Goal: Task Accomplishment & Management: Use online tool/utility

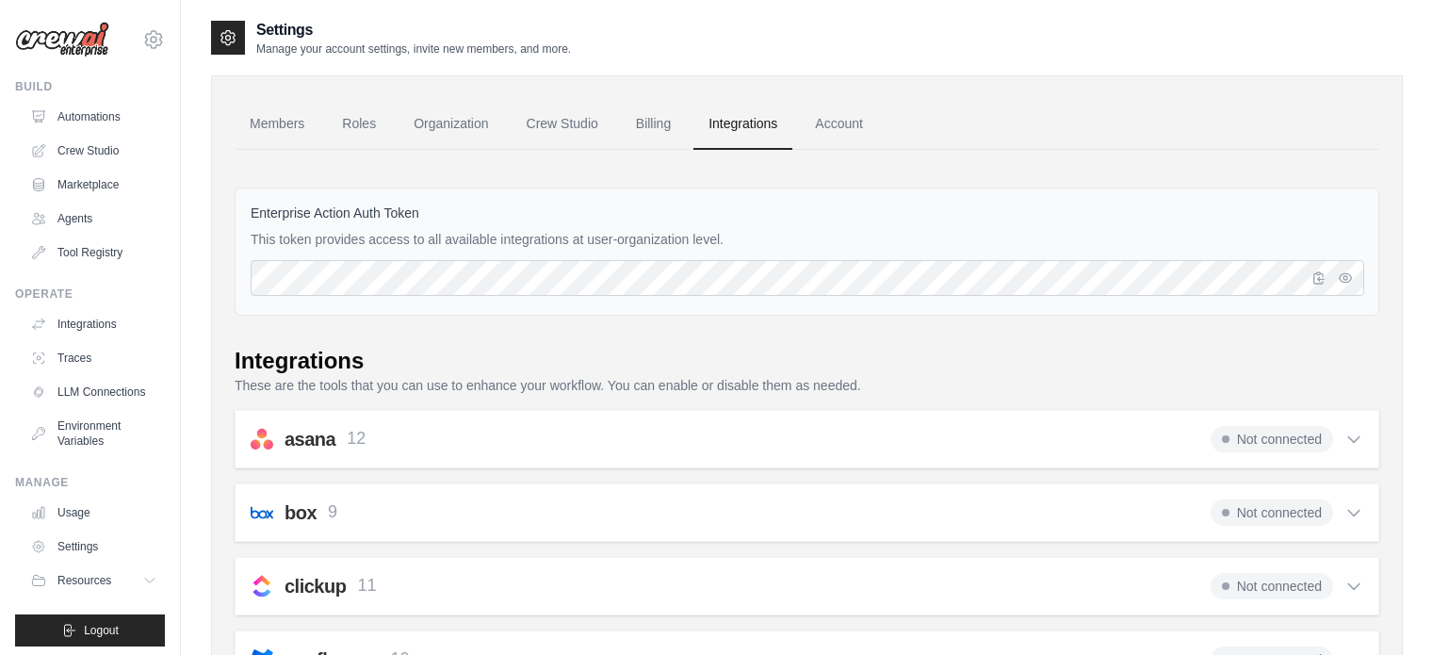
scroll to position [213, 0]
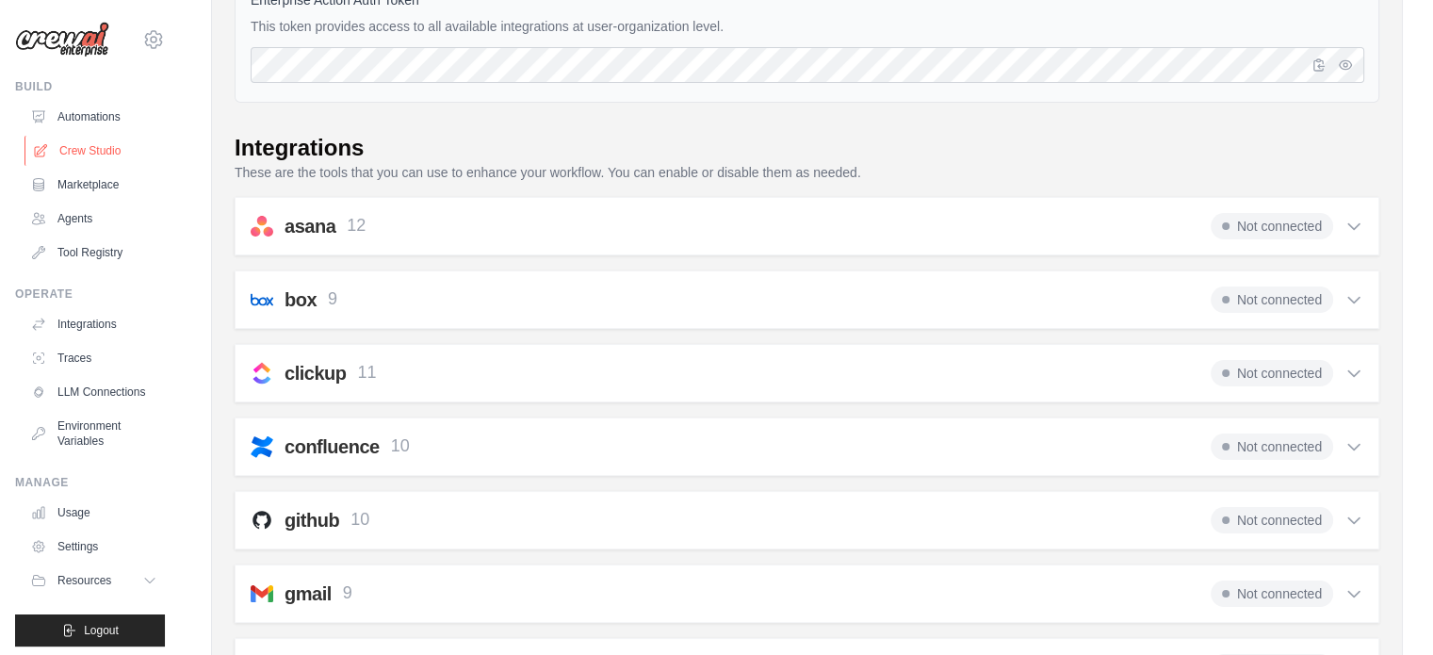
click at [100, 157] on link "Crew Studio" at bounding box center [95, 151] width 142 height 30
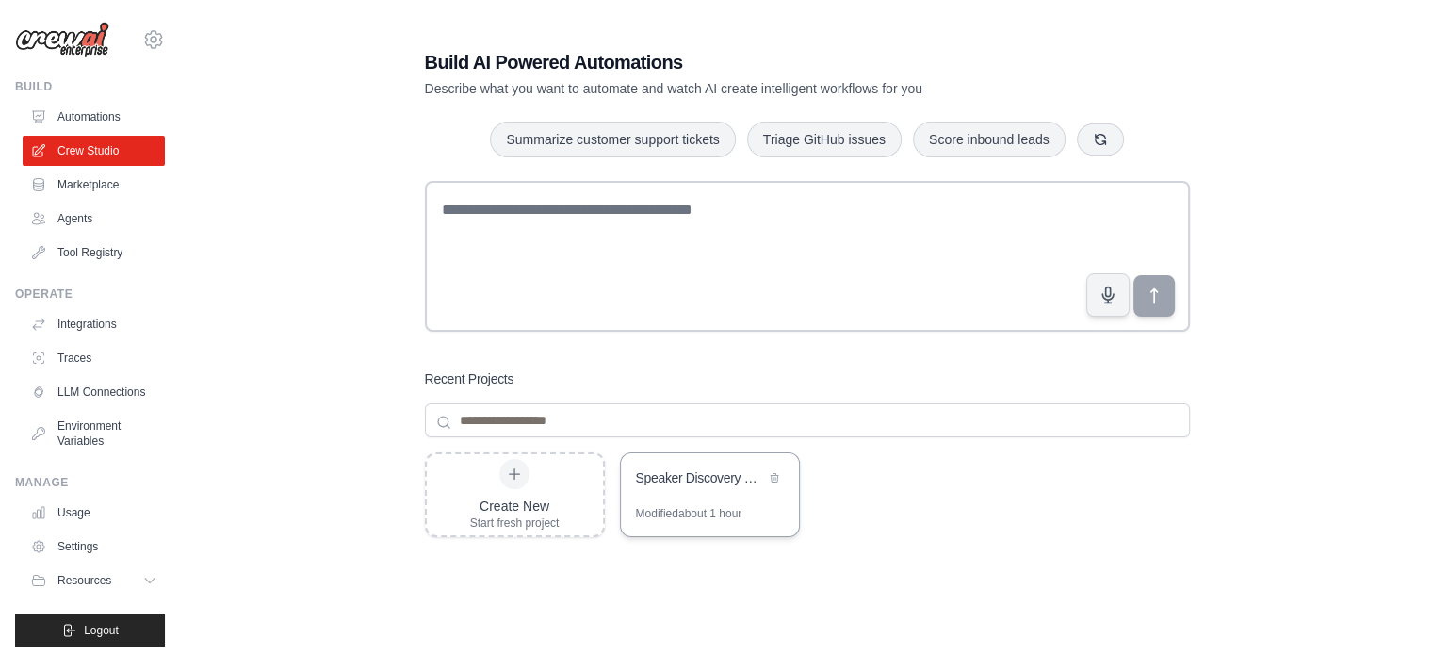
click at [664, 511] on div "Modified about 1 hour" at bounding box center [689, 513] width 106 height 15
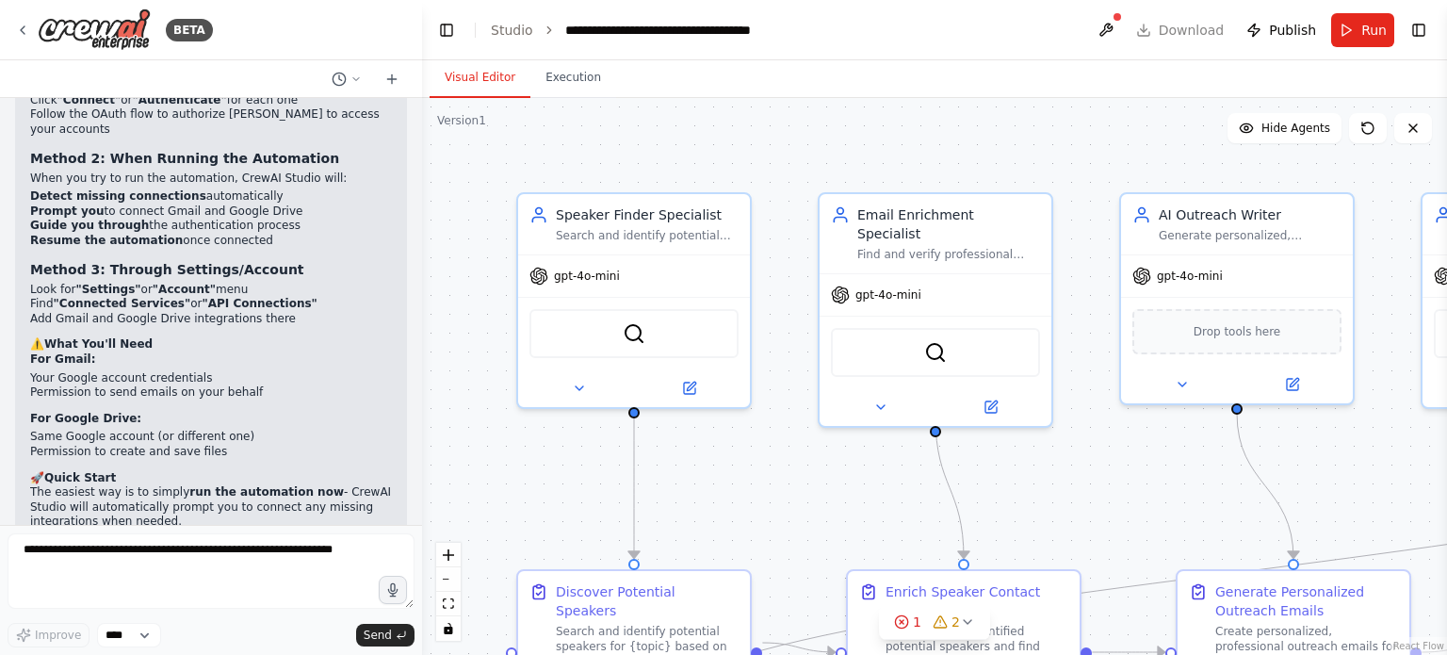
scroll to position [5733, 0]
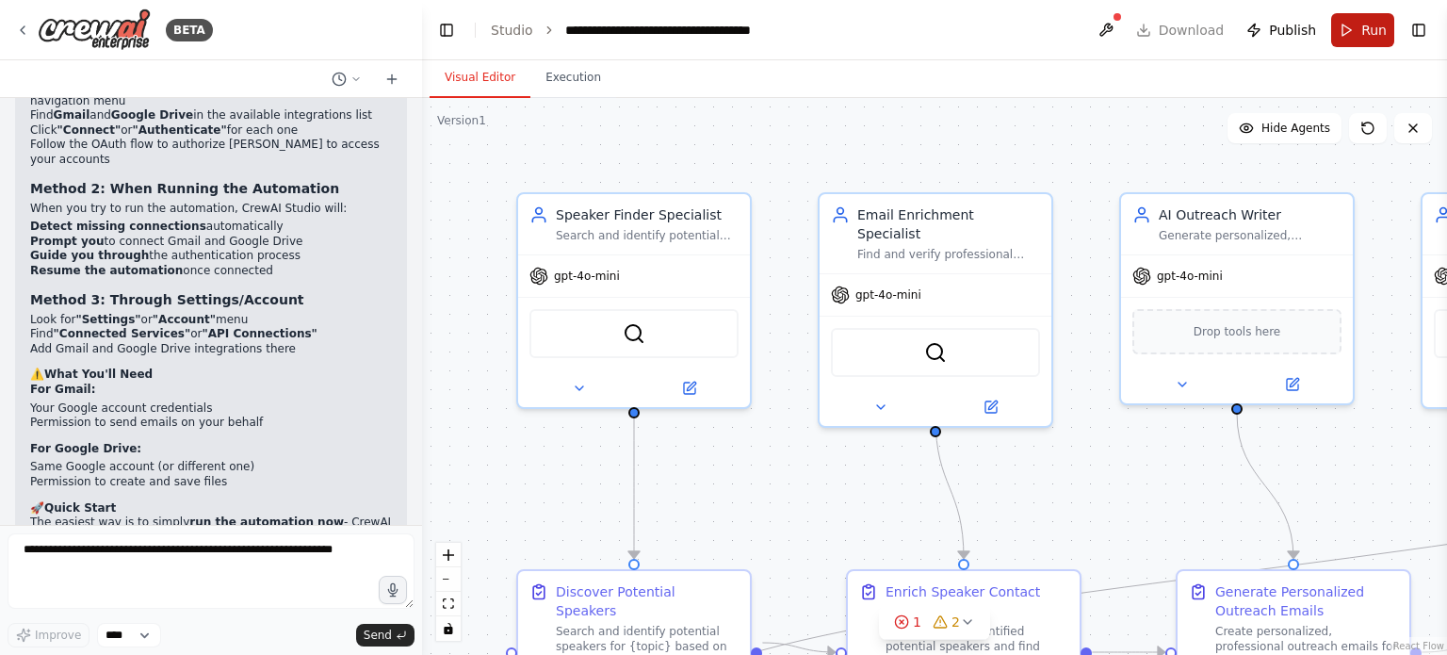
click at [1354, 19] on button "Run" at bounding box center [1362, 30] width 63 height 34
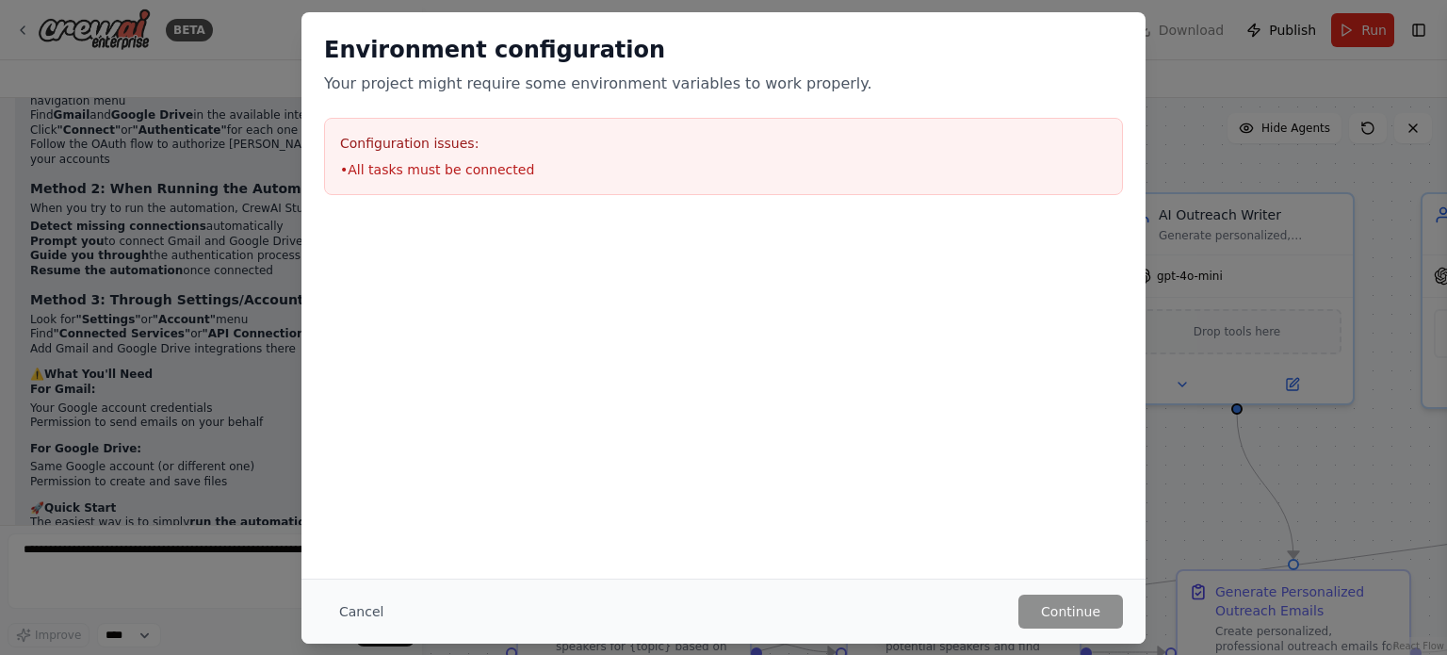
click at [430, 176] on li "• All tasks must be connected" at bounding box center [723, 169] width 767 height 19
click at [353, 615] on button "Cancel" at bounding box center [361, 611] width 74 height 34
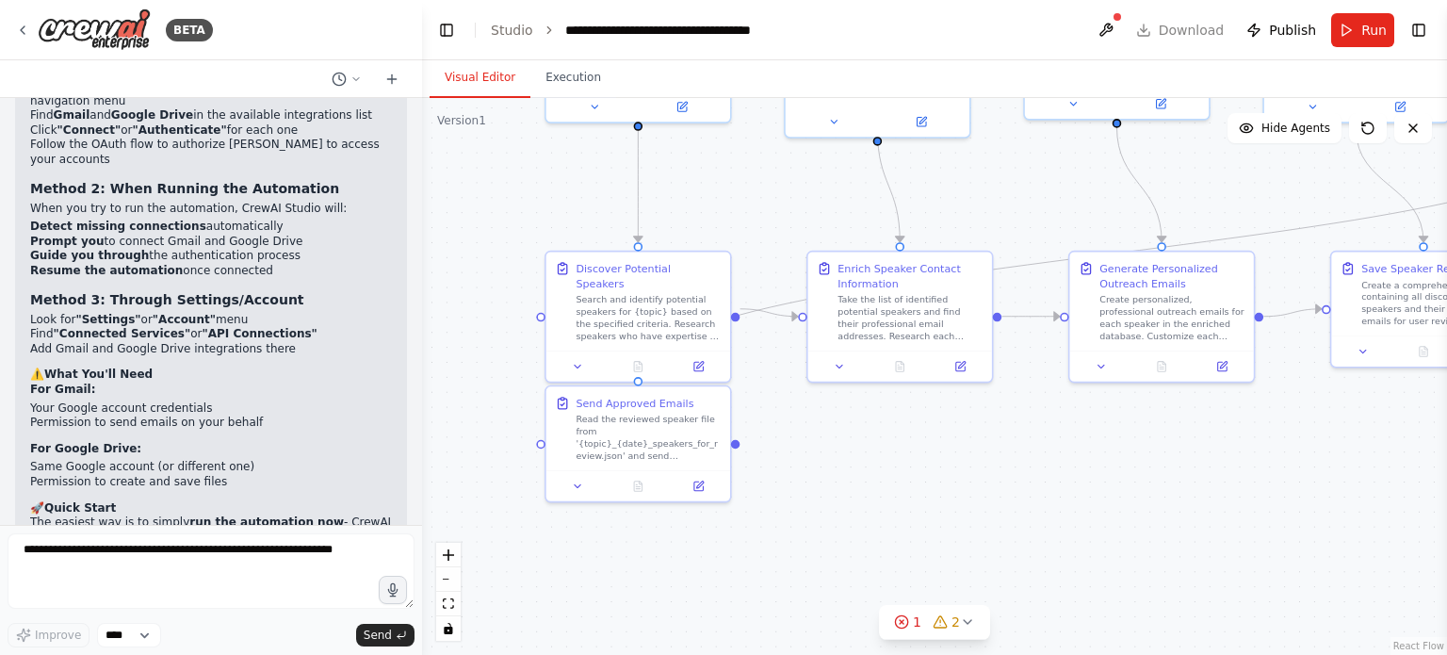
drag, startPoint x: 695, startPoint y: 481, endPoint x: 734, endPoint y: 218, distance: 266.6
click at [734, 218] on div ".deletable-edge-delete-btn { width: 20px; height: 20px; border: 0px solid #ffff…" at bounding box center [934, 376] width 1025 height 557
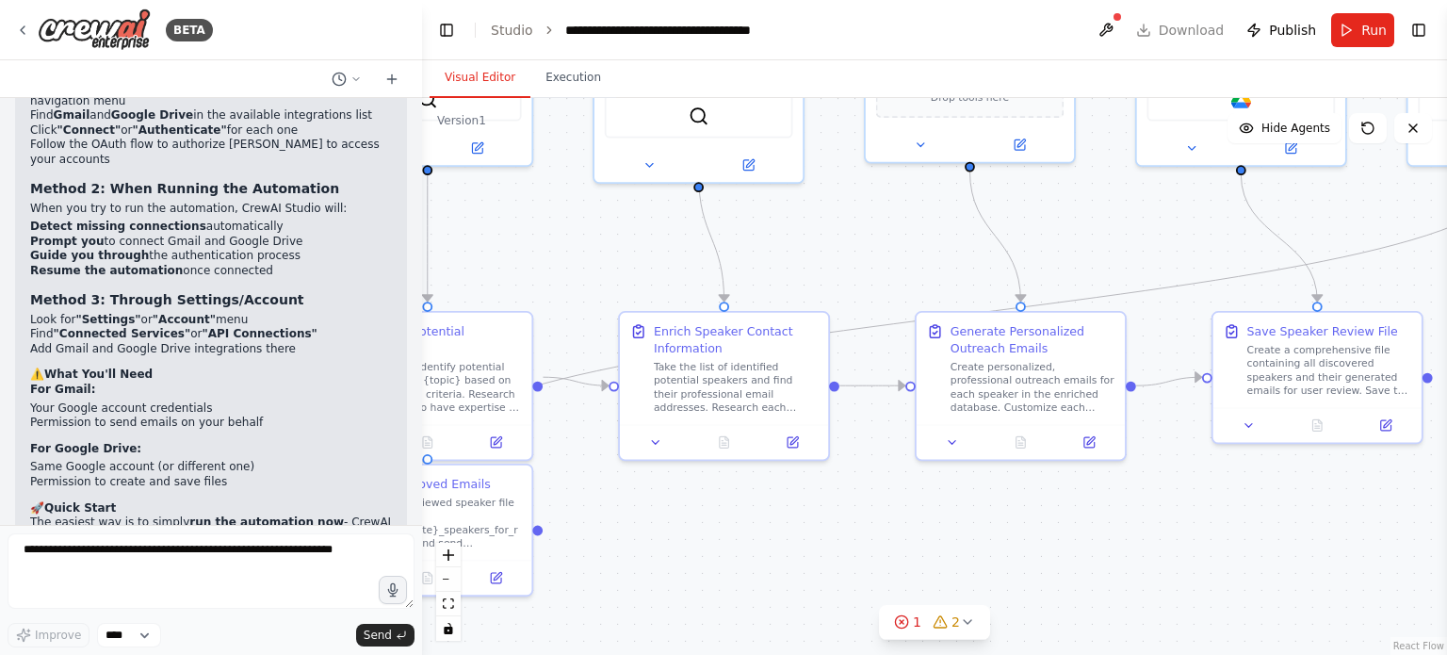
drag, startPoint x: 829, startPoint y: 226, endPoint x: 614, endPoint y: 284, distance: 222.3
click at [614, 284] on div ".deletable-edge-delete-btn { width: 20px; height: 20px; border: 0px solid #ffff…" at bounding box center [934, 376] width 1025 height 557
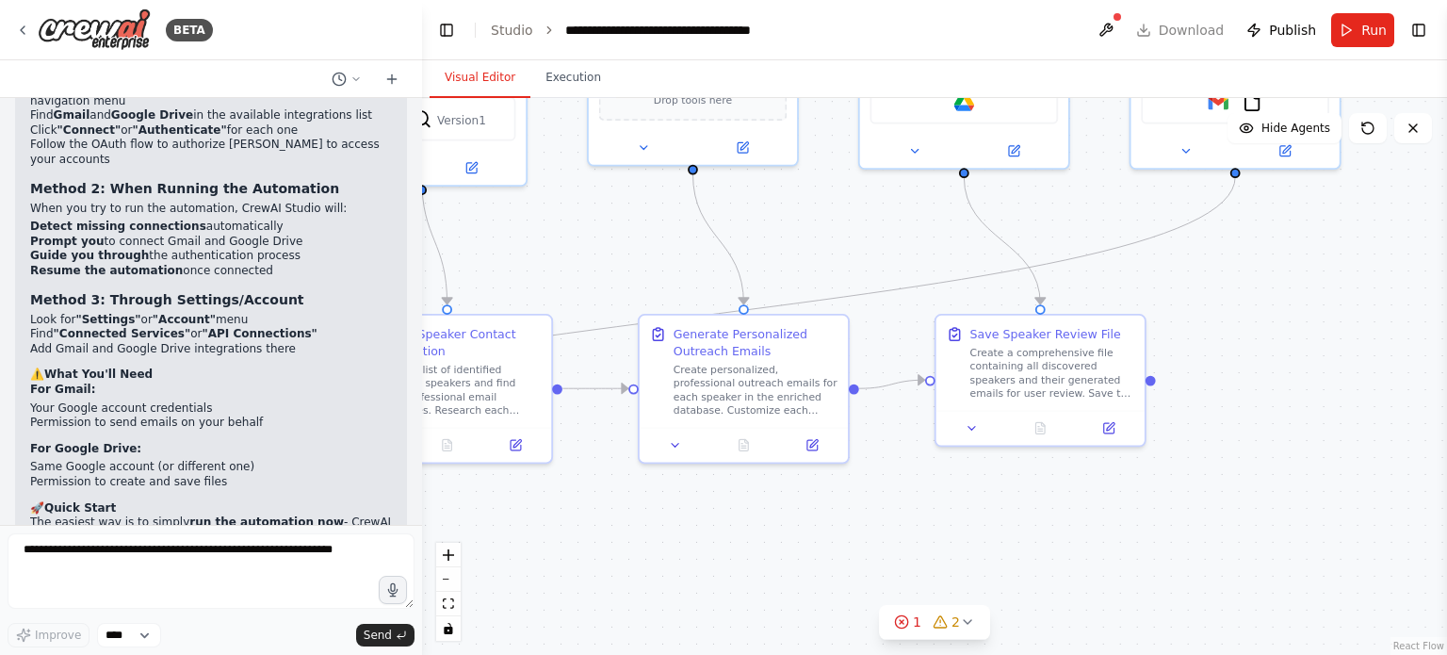
drag, startPoint x: 878, startPoint y: 244, endPoint x: 576, endPoint y: 243, distance: 301.4
click at [576, 243] on div ".deletable-edge-delete-btn { width: 20px; height: 20px; border: 0px solid #ffff…" at bounding box center [934, 376] width 1025 height 557
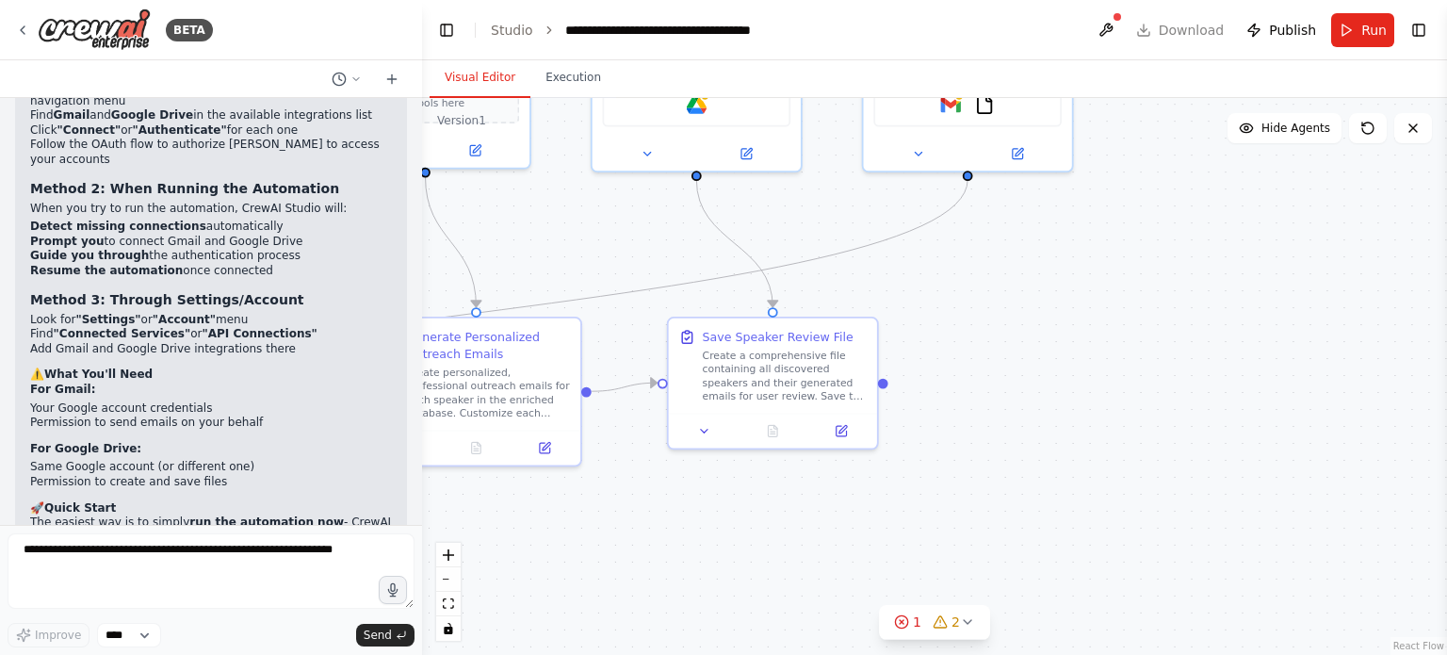
drag, startPoint x: 771, startPoint y: 214, endPoint x: 528, endPoint y: 220, distance: 243.1
click at [528, 220] on div ".deletable-edge-delete-btn { width: 20px; height: 20px; border: 0px solid #ffff…" at bounding box center [934, 376] width 1025 height 557
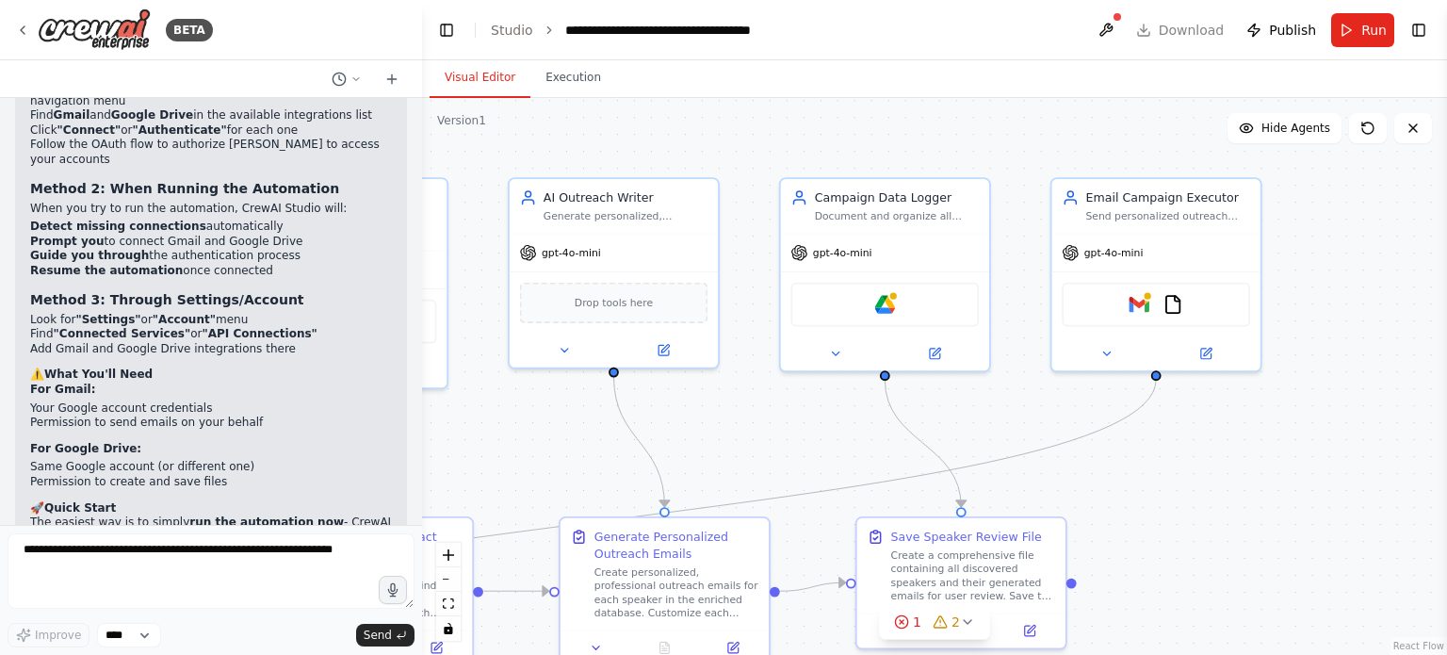
drag, startPoint x: 878, startPoint y: 285, endPoint x: 1066, endPoint y: 485, distance: 274.5
click at [1066, 485] on div ".deletable-edge-delete-btn { width: 20px; height: 20px; border: 0px solid #ffff…" at bounding box center [934, 376] width 1025 height 557
click at [885, 295] on img at bounding box center [885, 301] width 21 height 21
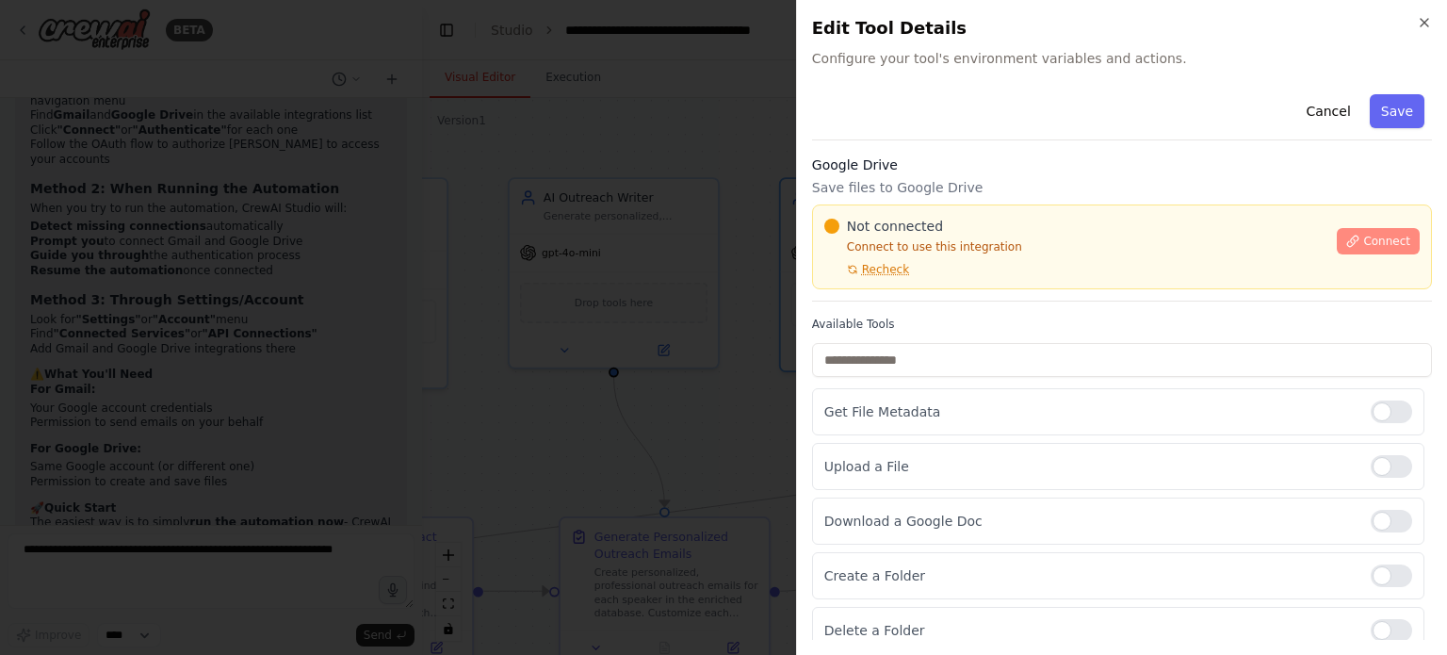
click at [1363, 244] on span "Connect" at bounding box center [1386, 241] width 47 height 15
click at [1371, 236] on span "Connect" at bounding box center [1386, 241] width 47 height 15
click at [904, 170] on h3 "Google Drive" at bounding box center [1122, 164] width 620 height 19
click at [894, 161] on h3 "Google Drive" at bounding box center [1122, 164] width 620 height 19
click at [907, 168] on h3 "Google Drive" at bounding box center [1122, 164] width 620 height 19
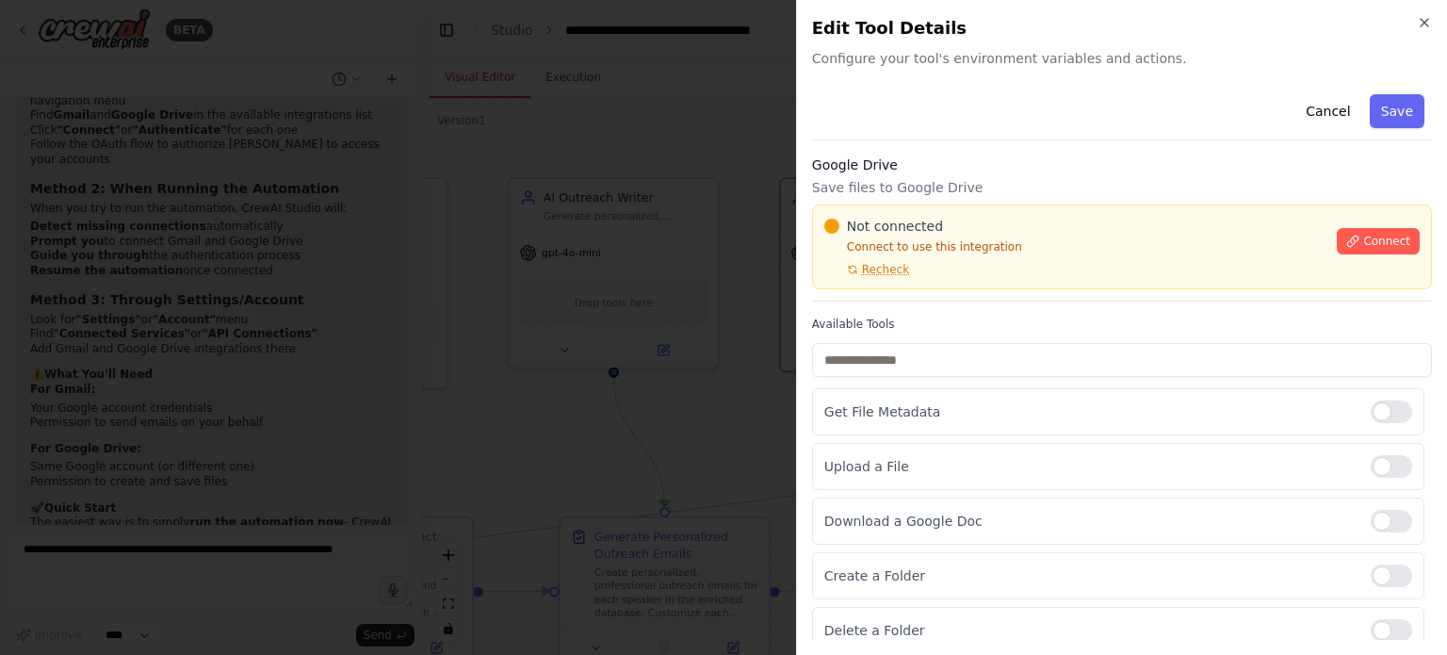
click at [907, 168] on h3 "Google Drive" at bounding box center [1122, 164] width 620 height 19
click at [571, 255] on div at bounding box center [723, 327] width 1447 height 655
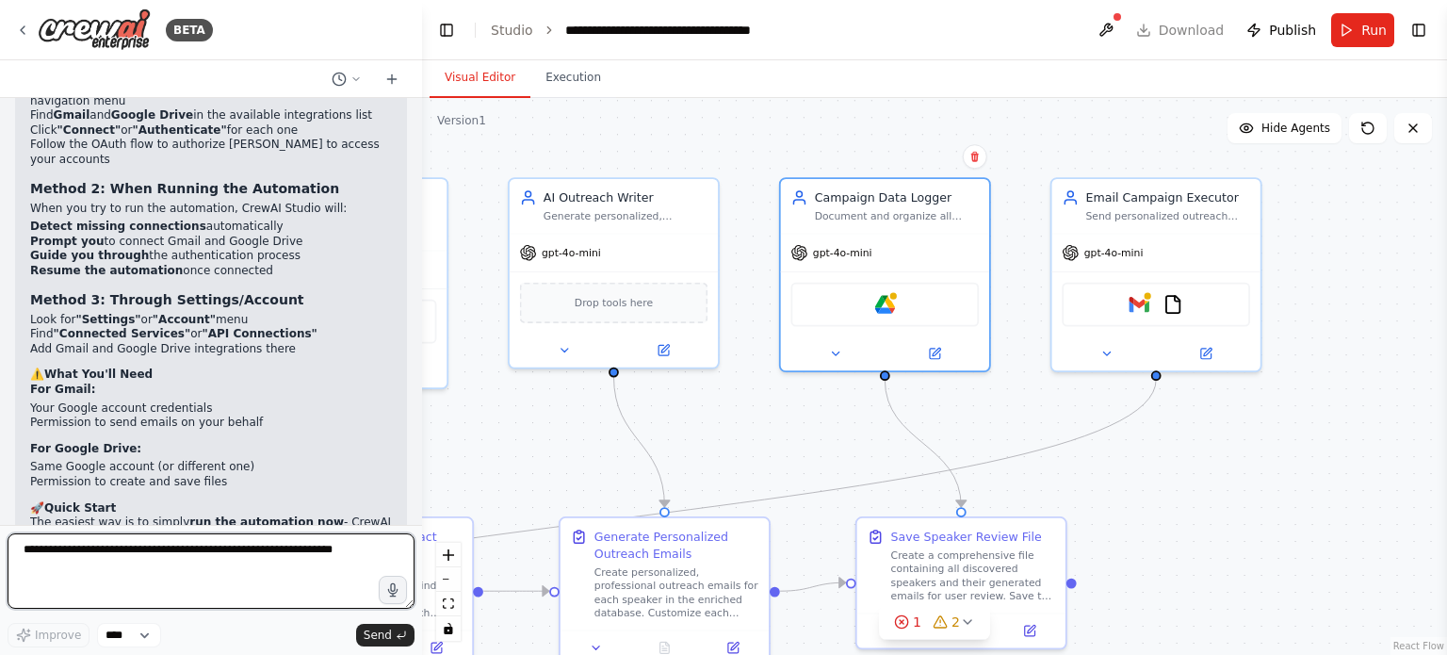
click at [121, 560] on textarea at bounding box center [211, 570] width 407 height 75
drag, startPoint x: 55, startPoint y: 549, endPoint x: 0, endPoint y: 557, distance: 55.2
click at [0, 557] on div "BETA I want to build a fully automated system for speaker discovery and outreac…" at bounding box center [211, 327] width 422 height 655
click at [340, 551] on textarea "**********" at bounding box center [211, 570] width 407 height 75
type textarea "**********"
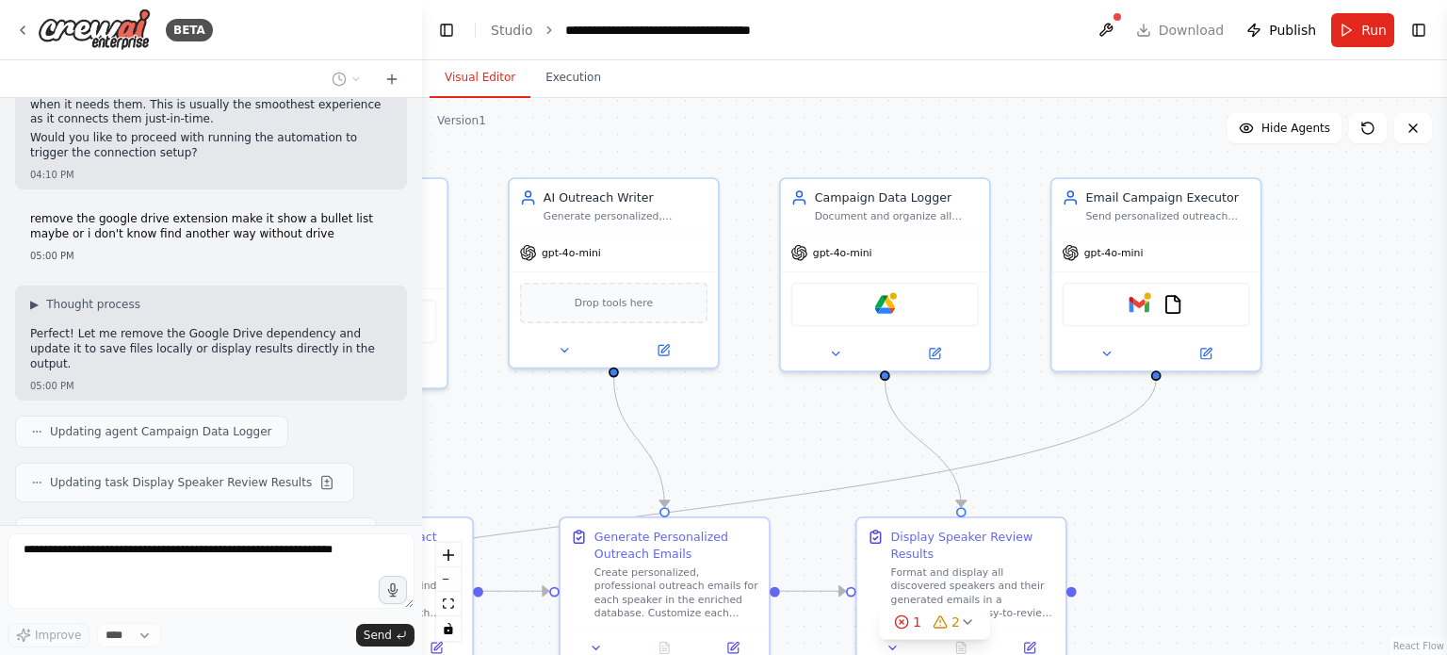
scroll to position [6435, 0]
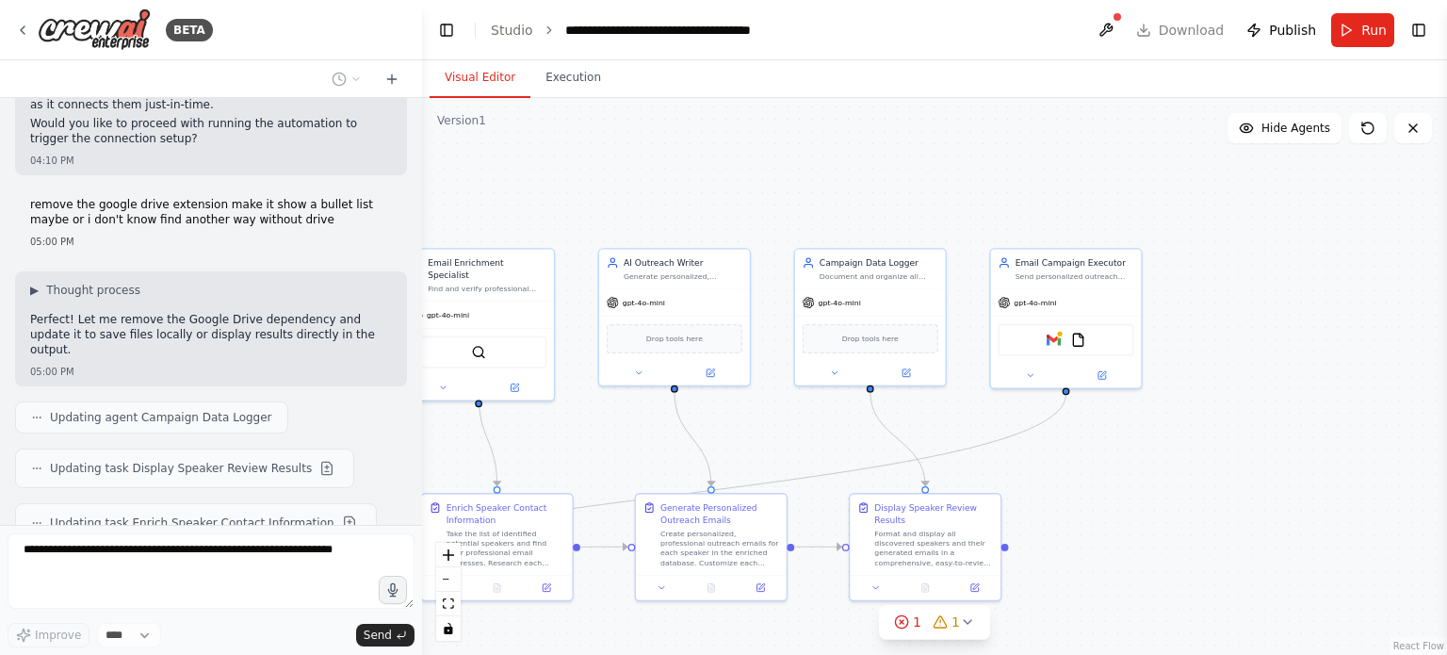
click at [780, 433] on div ".deletable-edge-delete-btn { width: 20px; height: 20px; border: 0px solid #ffff…" at bounding box center [934, 376] width 1025 height 557
click at [634, 367] on icon at bounding box center [638, 369] width 9 height 9
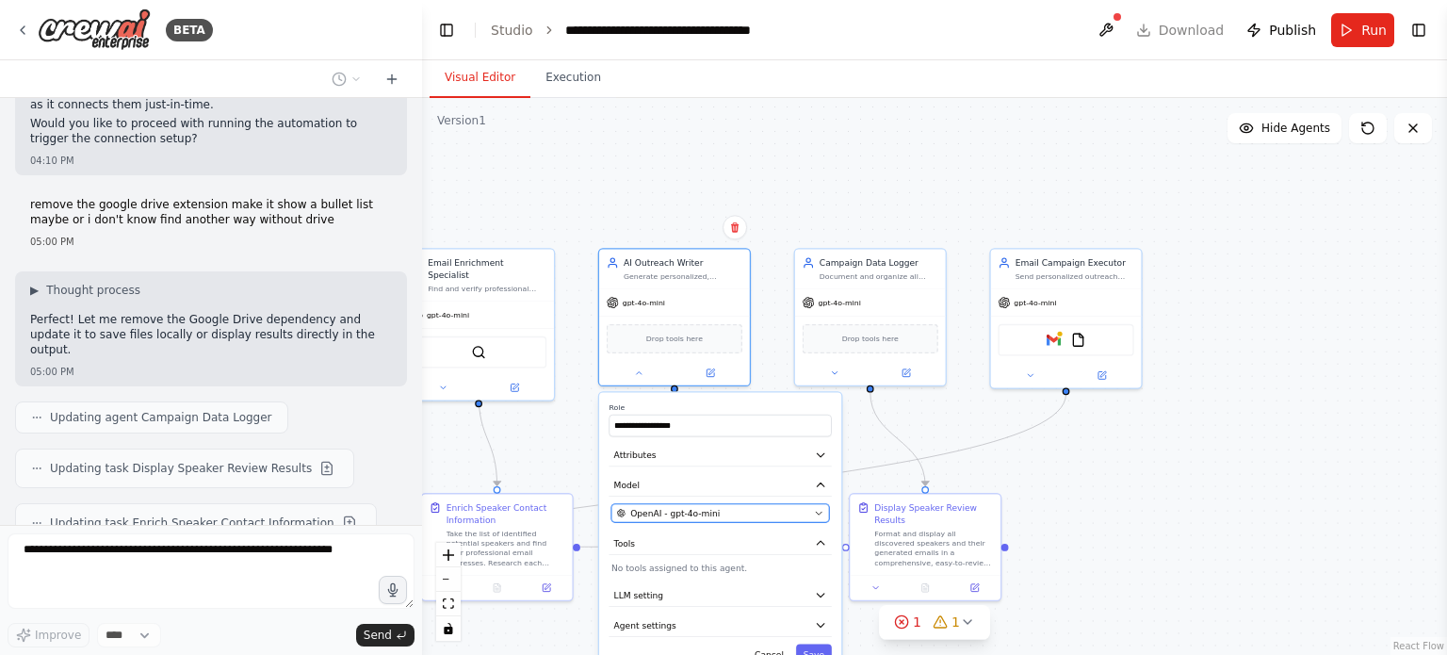
click at [654, 508] on span "OpenAI - gpt-4o-mini" at bounding box center [674, 513] width 89 height 12
click at [814, 508] on icon "button" at bounding box center [818, 512] width 9 height 9
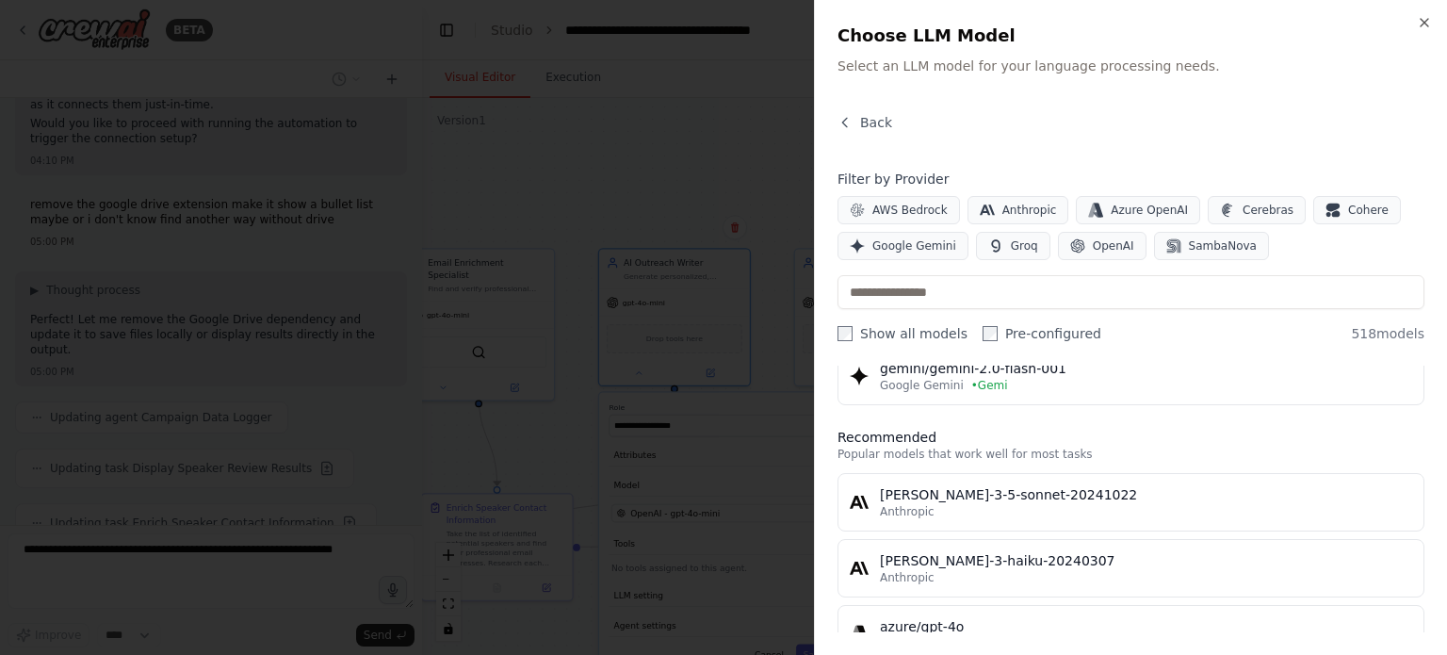
scroll to position [79, 0]
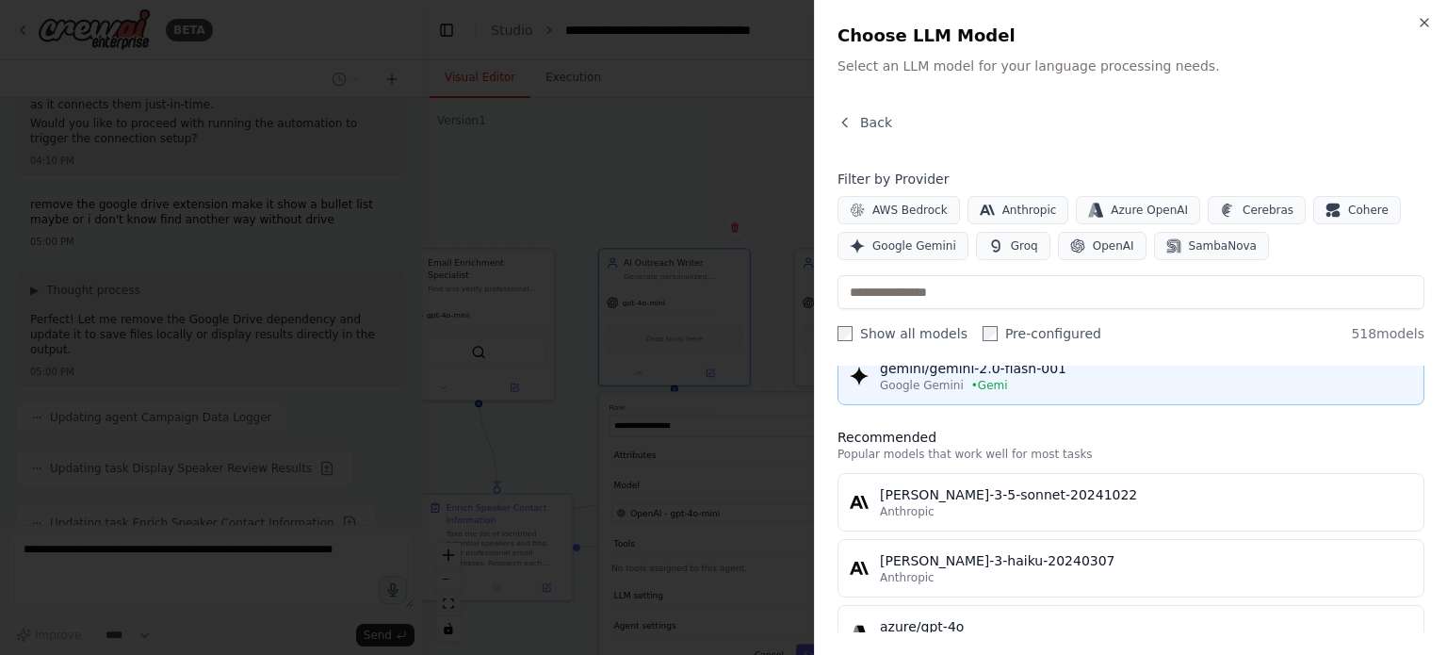
click at [1023, 367] on div "gemini/gemini-2.0-flash-001" at bounding box center [1146, 368] width 532 height 19
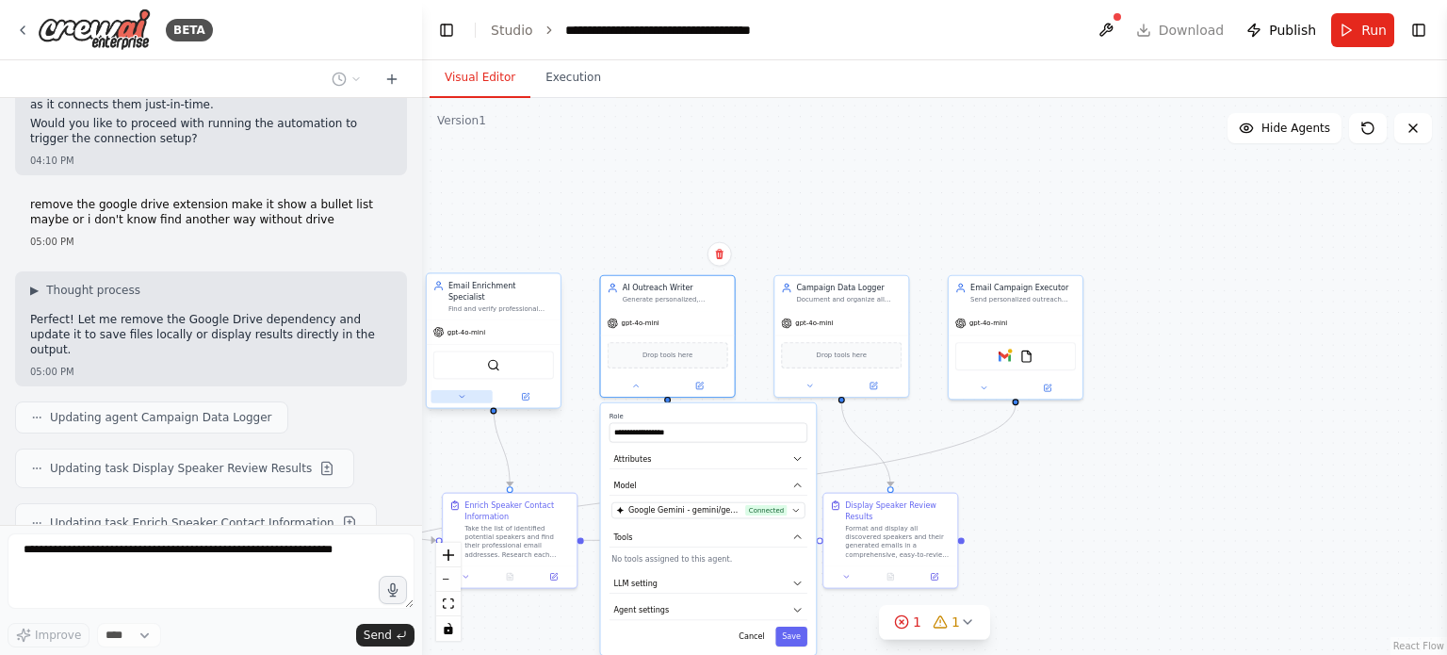
click at [460, 392] on icon at bounding box center [461, 396] width 8 height 8
click at [803, 635] on button "Save" at bounding box center [791, 636] width 32 height 20
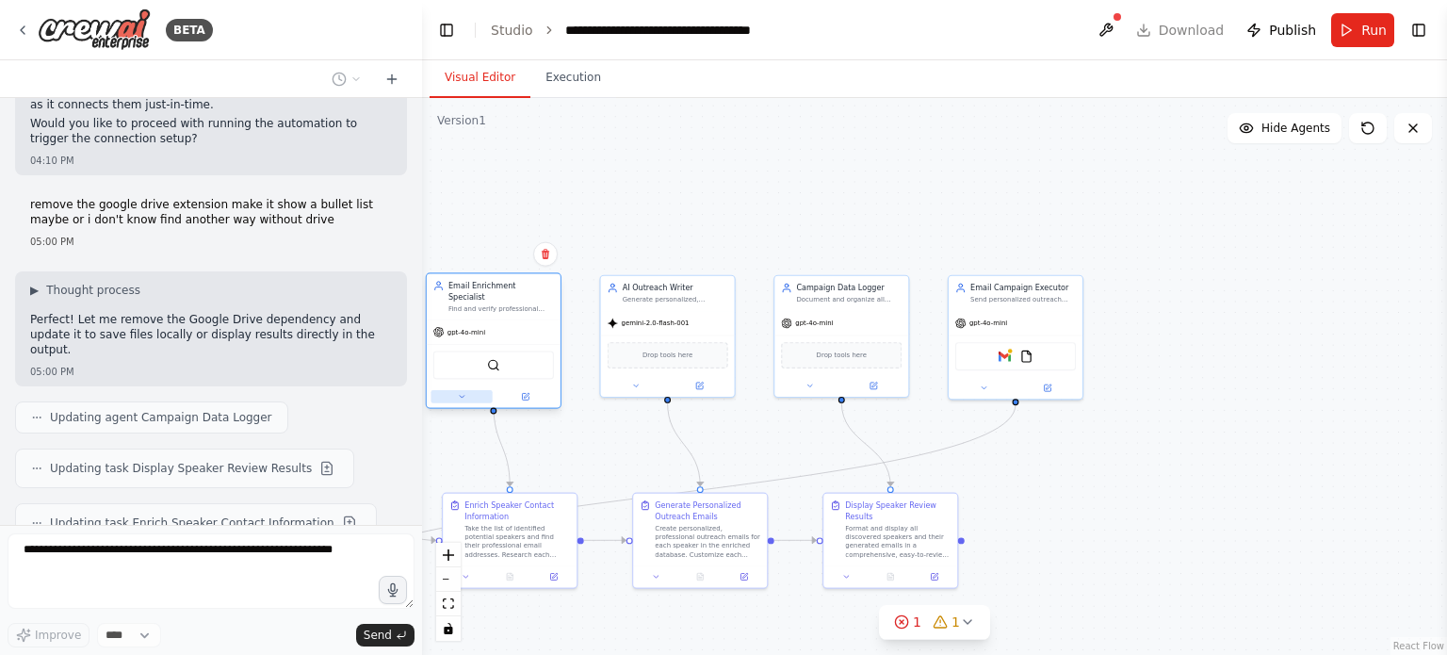
click at [461, 396] on icon at bounding box center [462, 397] width 5 height 2
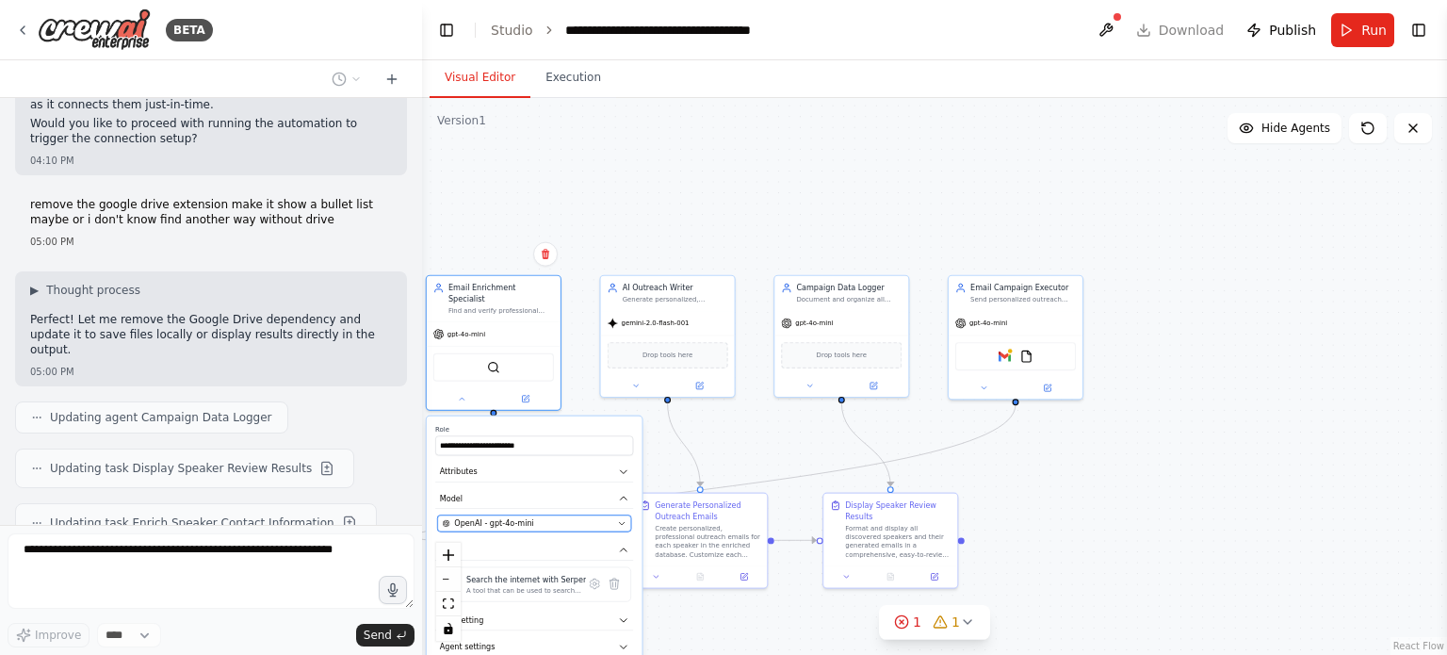
click at [498, 518] on span "OpenAI - gpt-4o-mini" at bounding box center [494, 523] width 80 height 11
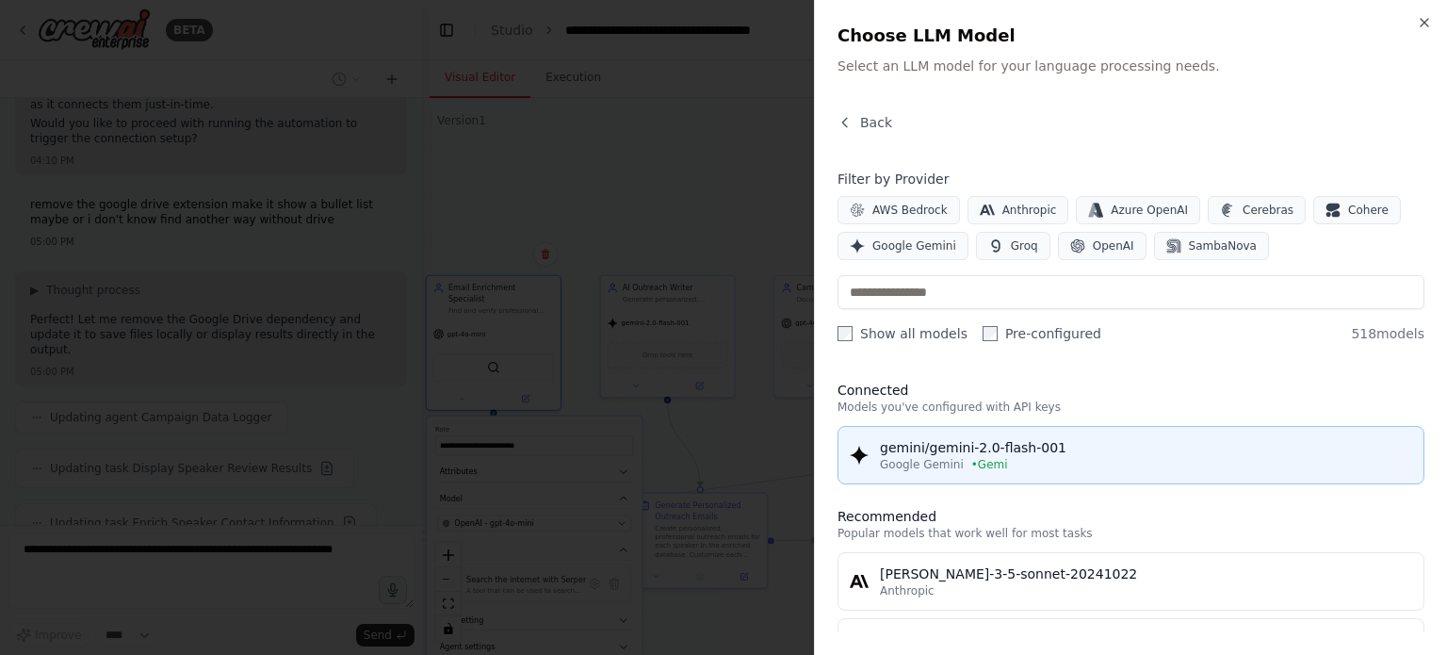
click at [906, 464] on span "Google Gemini" at bounding box center [922, 464] width 84 height 15
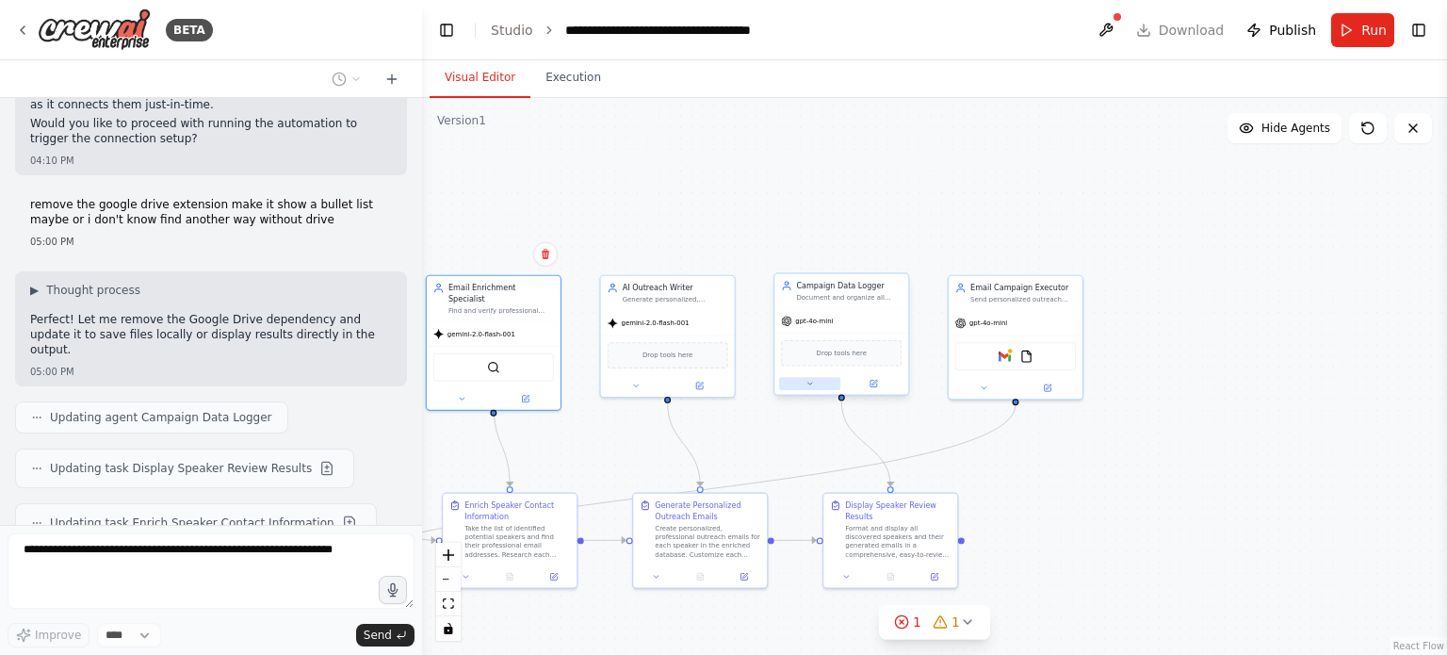
click at [803, 381] on button at bounding box center [809, 383] width 61 height 13
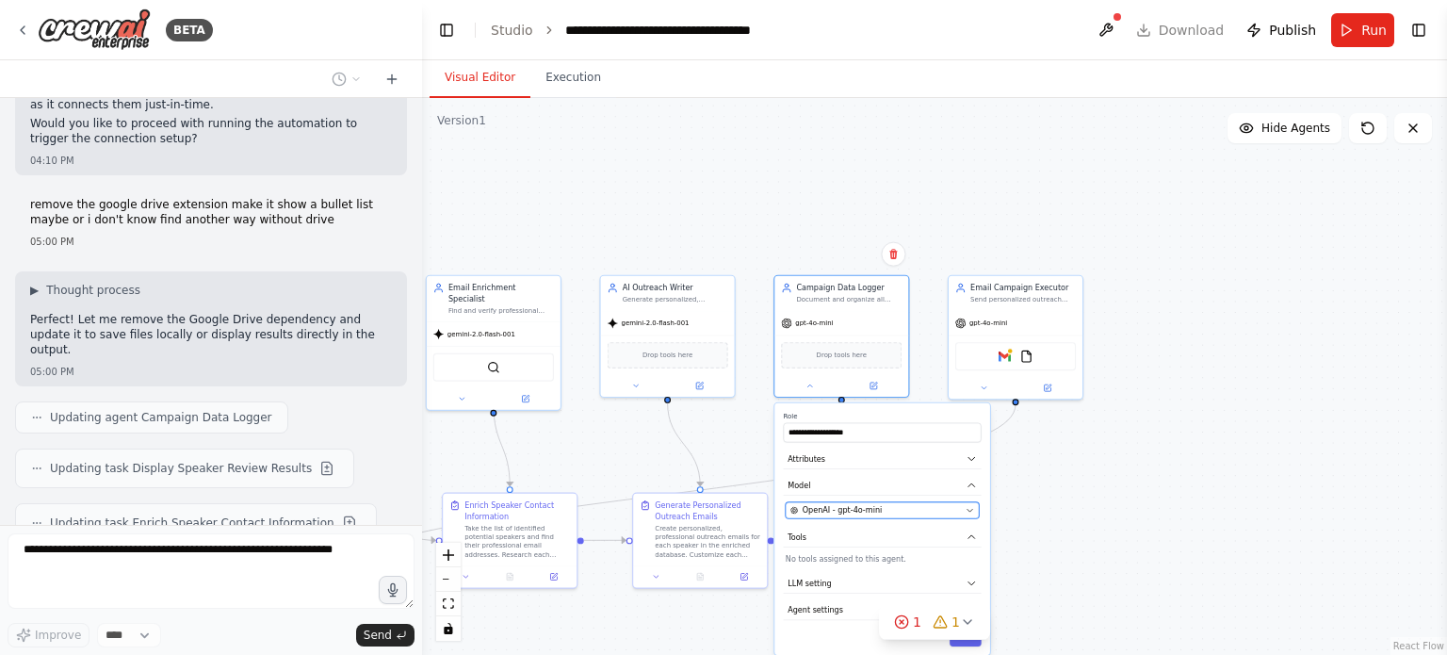
click at [865, 512] on span "OpenAI - gpt-4o-mini" at bounding box center [843, 510] width 80 height 11
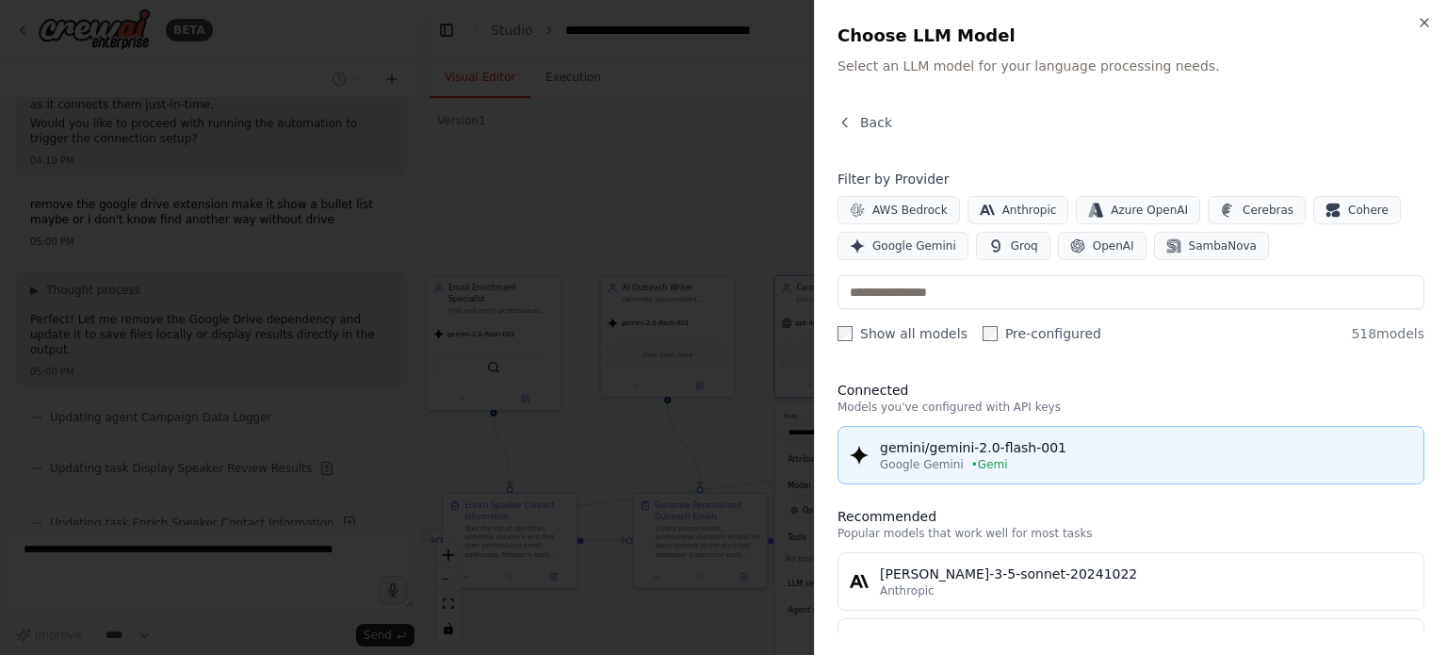
click at [926, 462] on span "Google Gemini" at bounding box center [922, 464] width 84 height 15
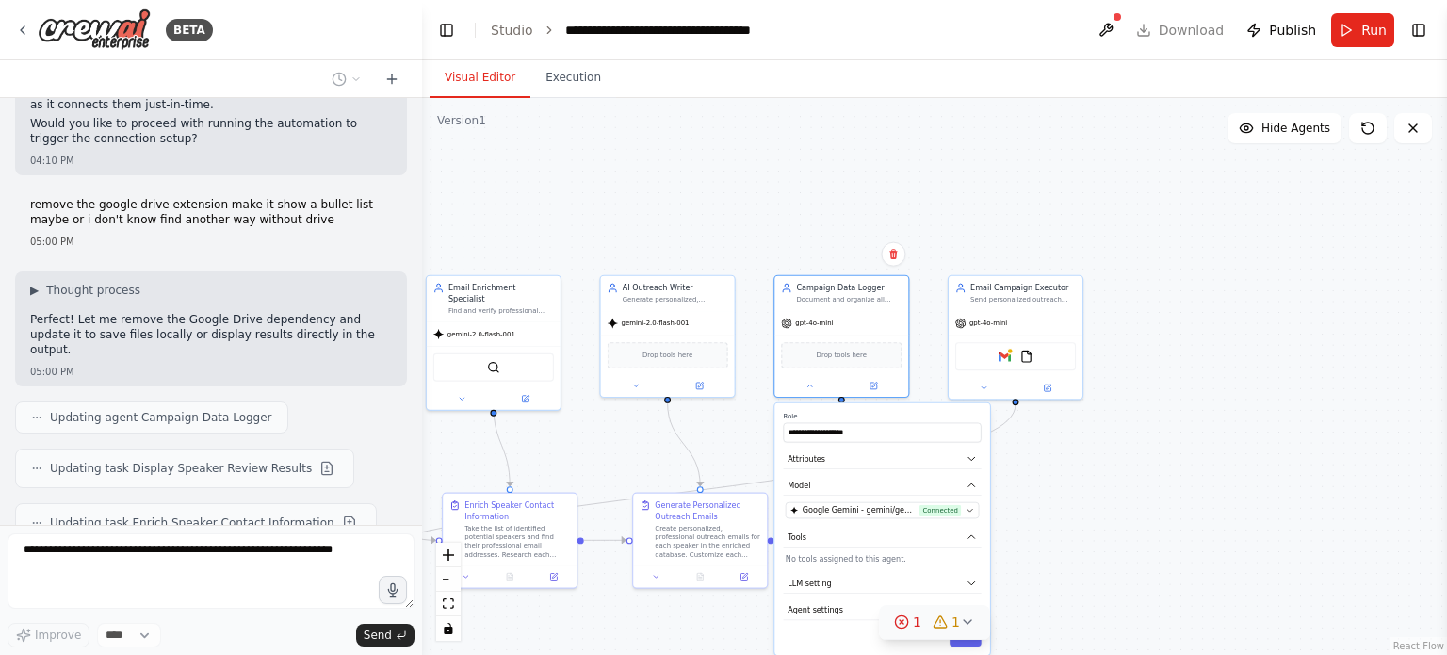
click at [966, 640] on button "1 1" at bounding box center [934, 622] width 111 height 35
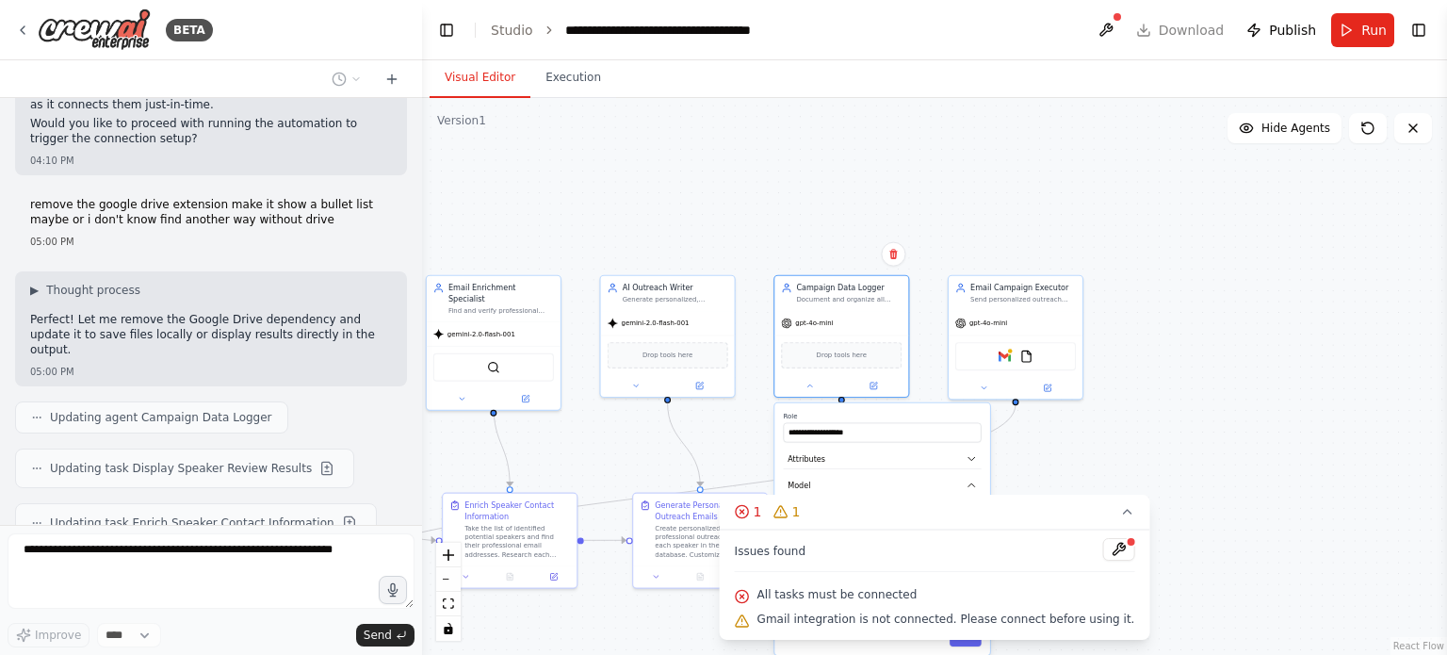
scroll to position [6483, 0]
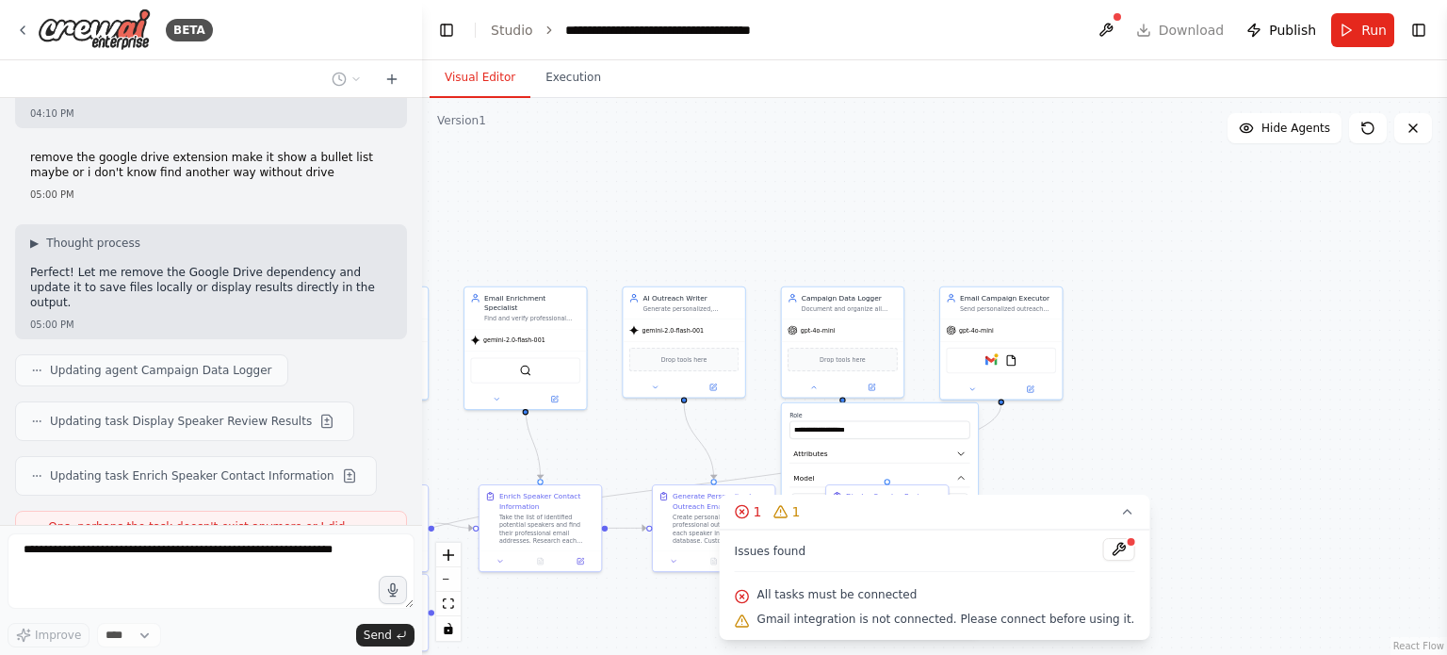
click at [1089, 455] on div ".deletable-edge-delete-btn { width: 20px; height: 20px; border: 0px solid #ffff…" at bounding box center [934, 376] width 1025 height 557
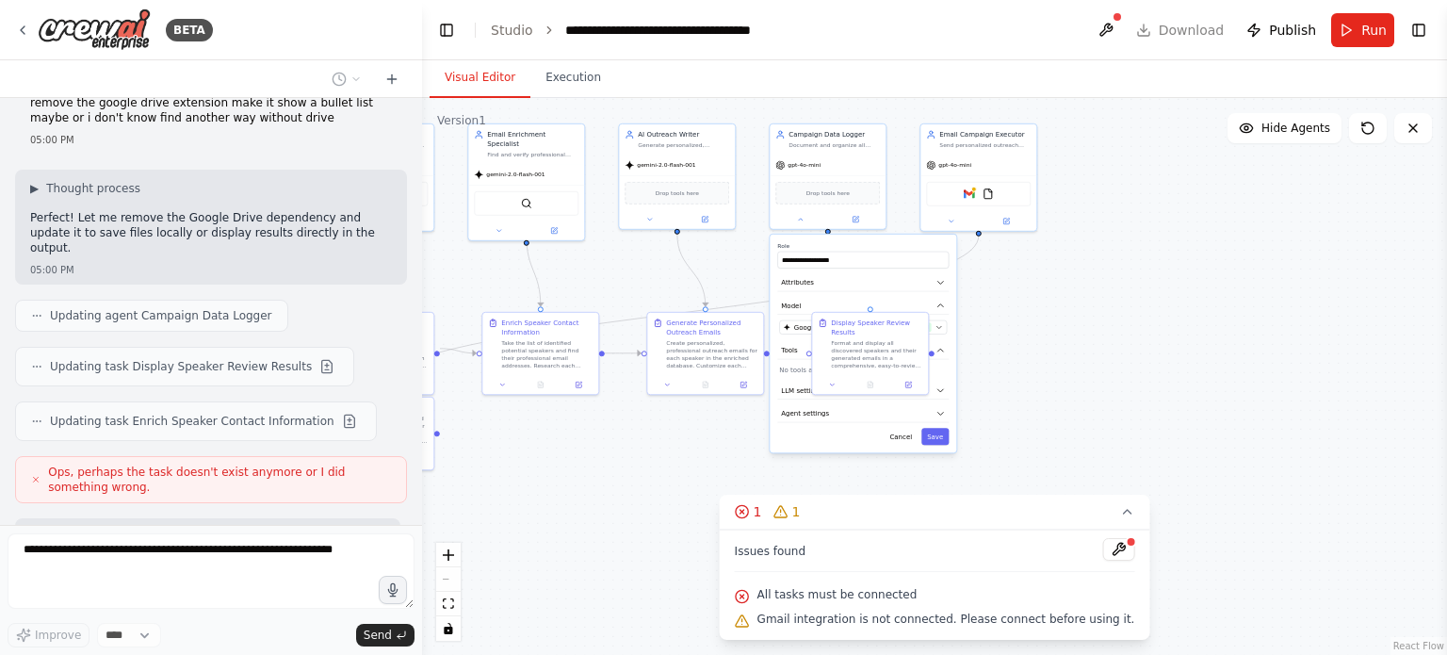
drag, startPoint x: 1029, startPoint y: 457, endPoint x: 1006, endPoint y: 283, distance: 175.7
click at [1006, 283] on div ".deletable-edge-delete-btn { width: 20px; height: 20px; border: 0px solid #ffff…" at bounding box center [934, 376] width 1025 height 557
click at [935, 433] on button "Save" at bounding box center [934, 434] width 27 height 17
click at [953, 221] on button at bounding box center [951, 217] width 54 height 11
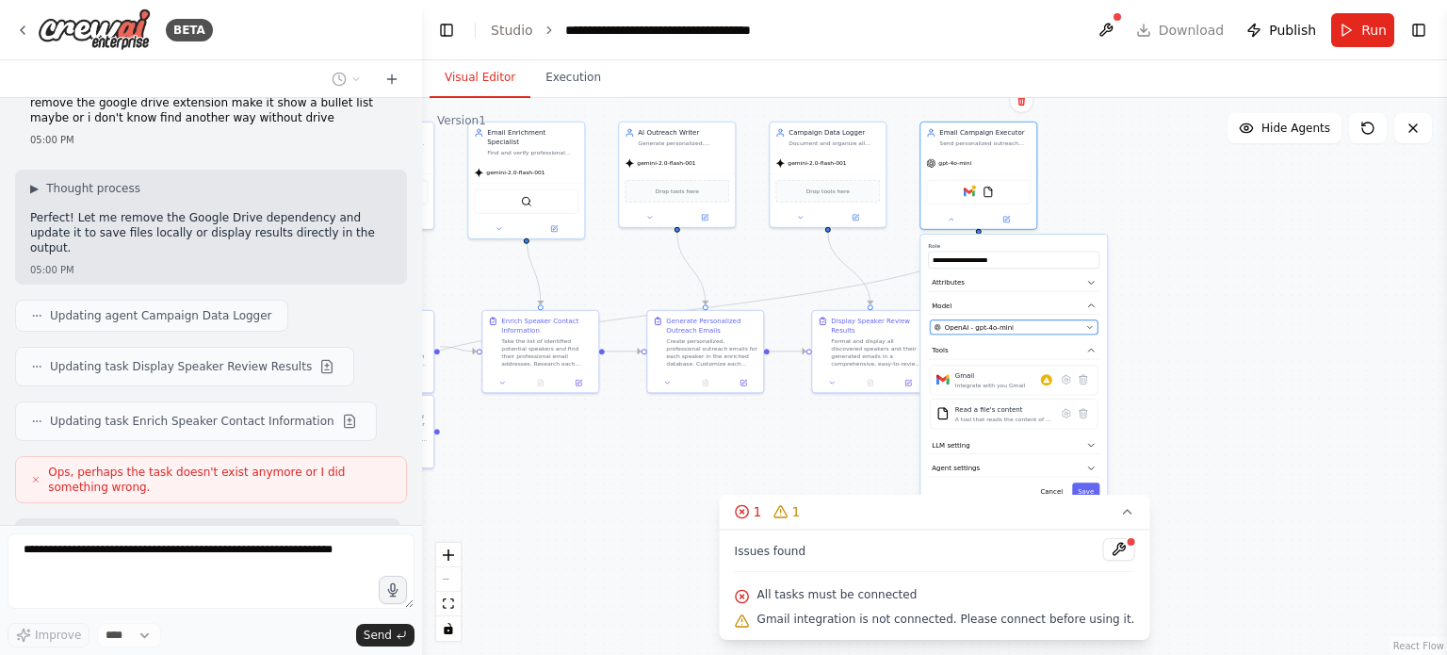
click at [989, 324] on span "OpenAI - gpt-4o-mini" at bounding box center [979, 326] width 69 height 9
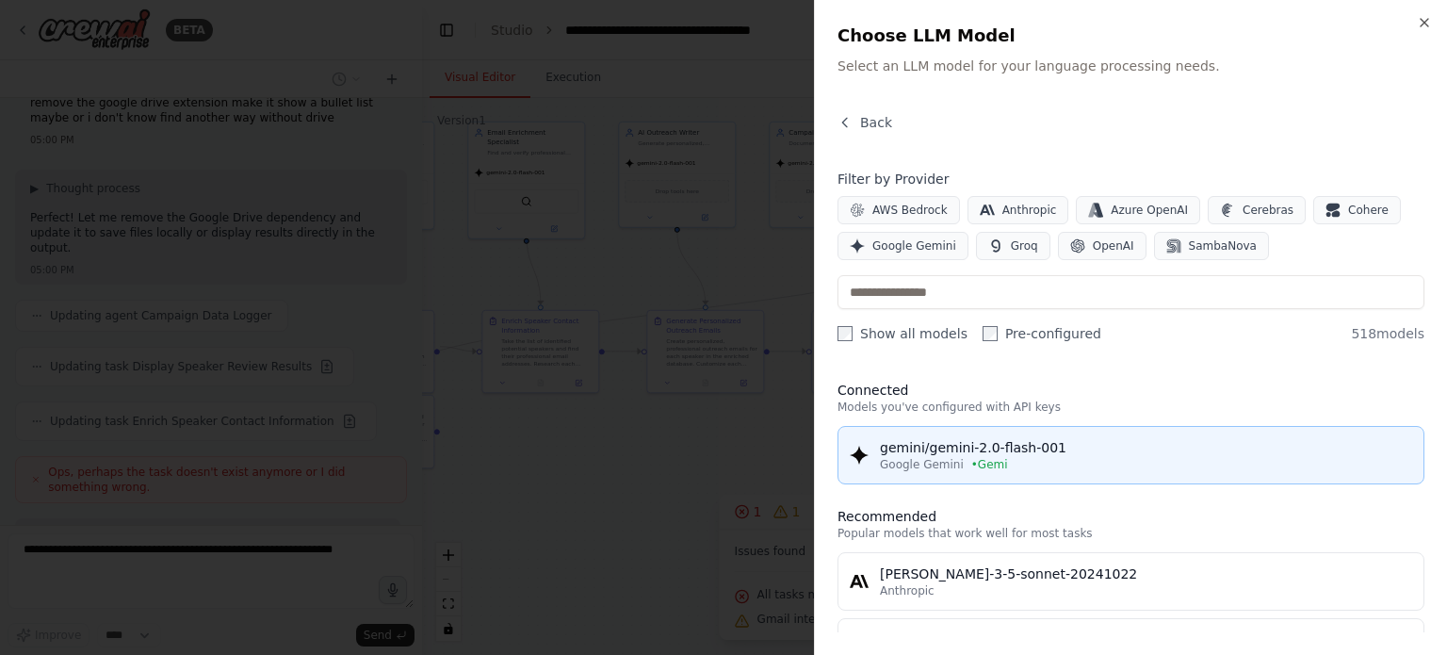
click at [917, 444] on div "gemini/gemini-2.0-flash-001" at bounding box center [1146, 447] width 532 height 19
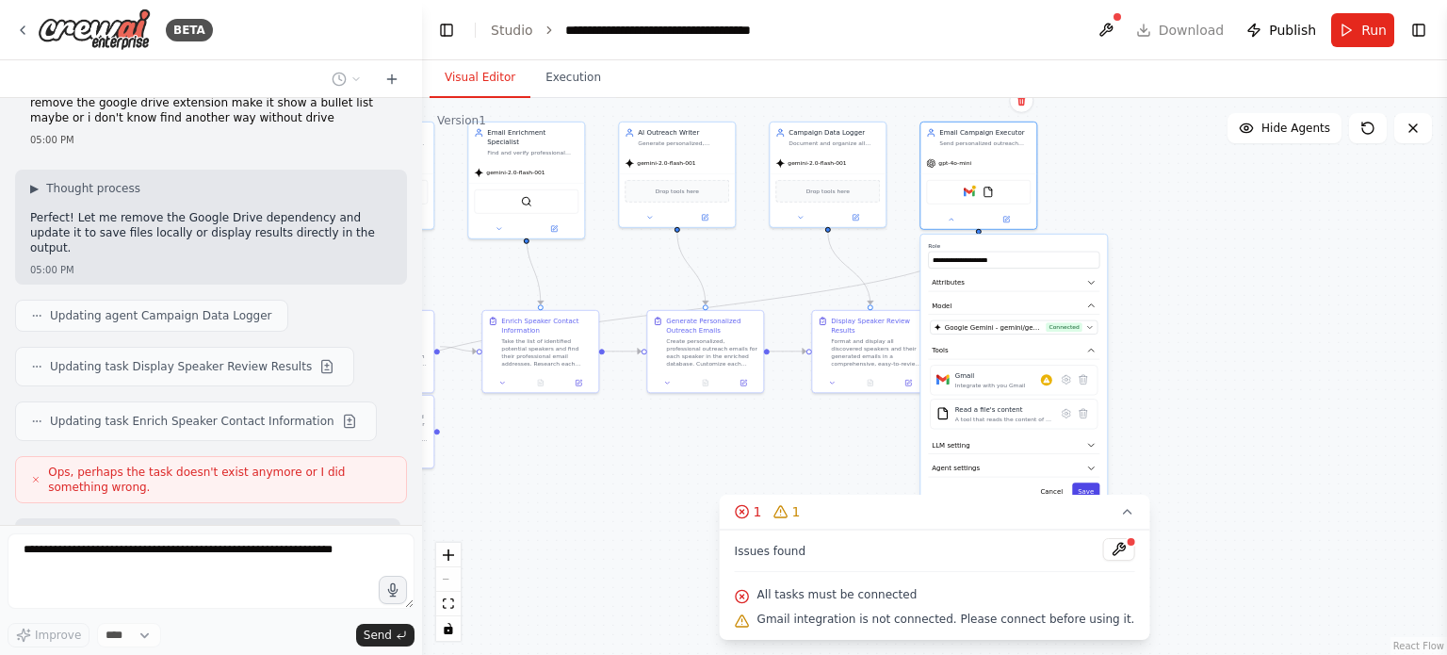
click at [1083, 484] on button "Save" at bounding box center [1085, 490] width 27 height 17
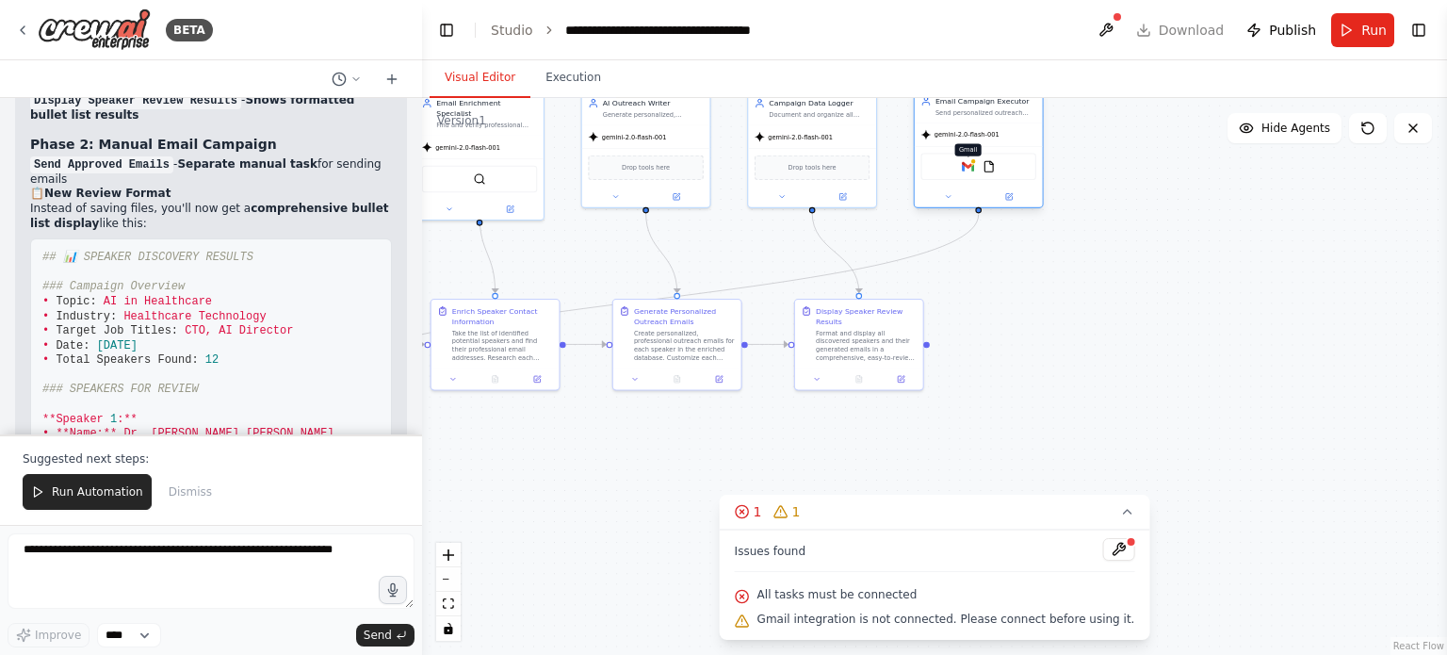
click at [965, 163] on img at bounding box center [968, 166] width 12 height 12
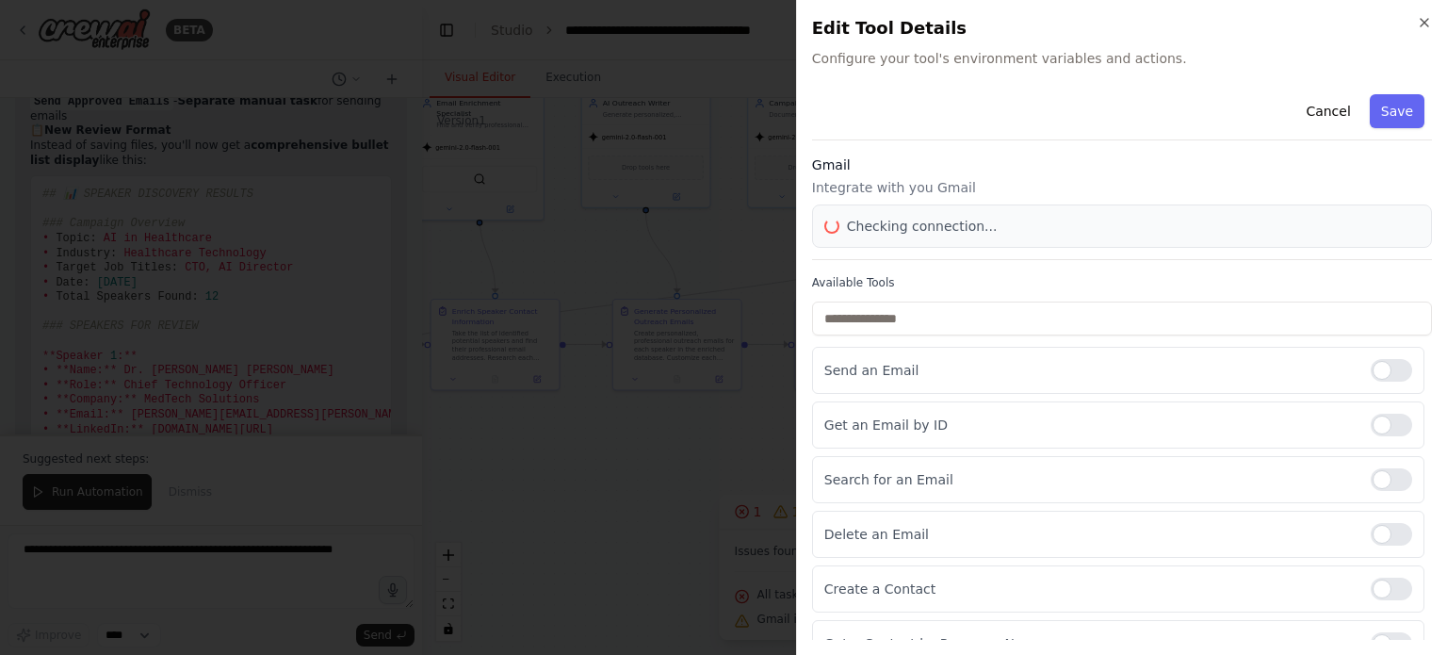
scroll to position [7576, 0]
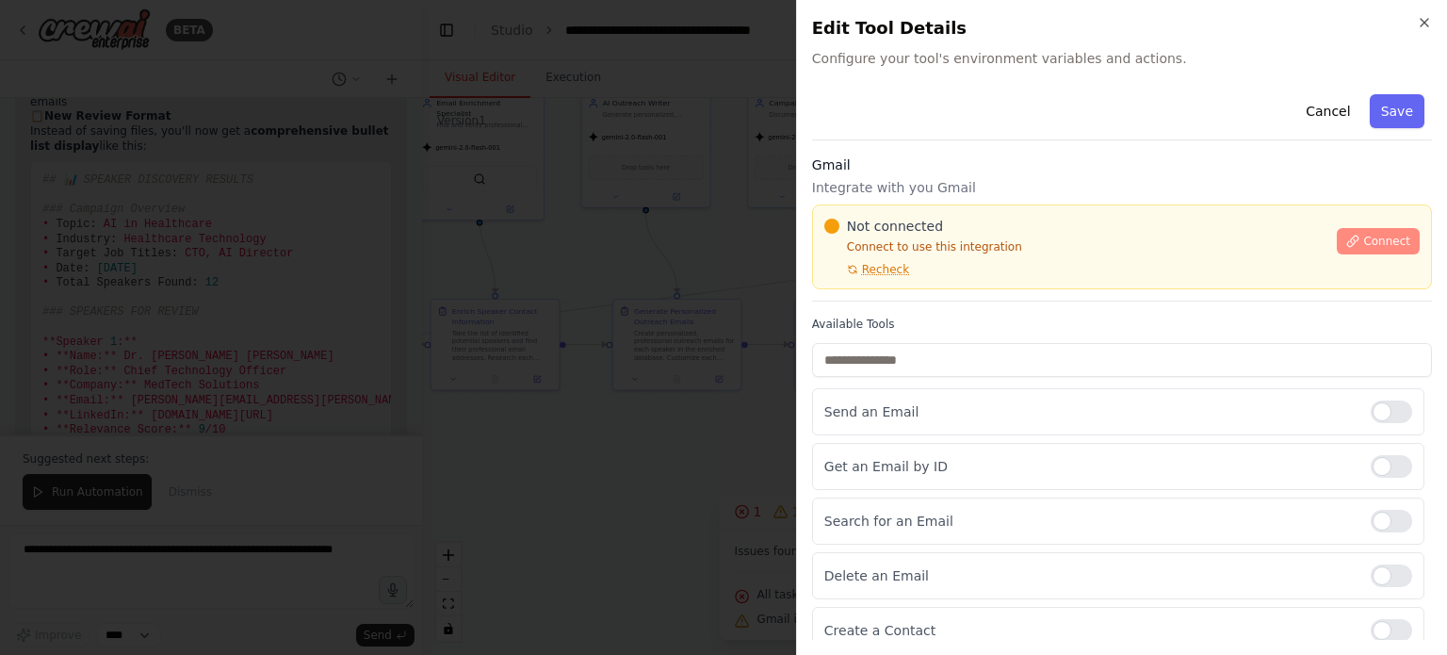
click at [1375, 245] on span "Connect" at bounding box center [1386, 241] width 47 height 15
click at [906, 169] on h3 "Gmail" at bounding box center [1122, 164] width 620 height 19
click at [910, 175] on div "Gmail Integrate with you Gmail Not connected Connect to use this integration Re…" at bounding box center [1122, 228] width 620 height 146
click at [910, 174] on div "Gmail Integrate with you Gmail Not connected Connect to use this integration Re…" at bounding box center [1122, 228] width 620 height 146
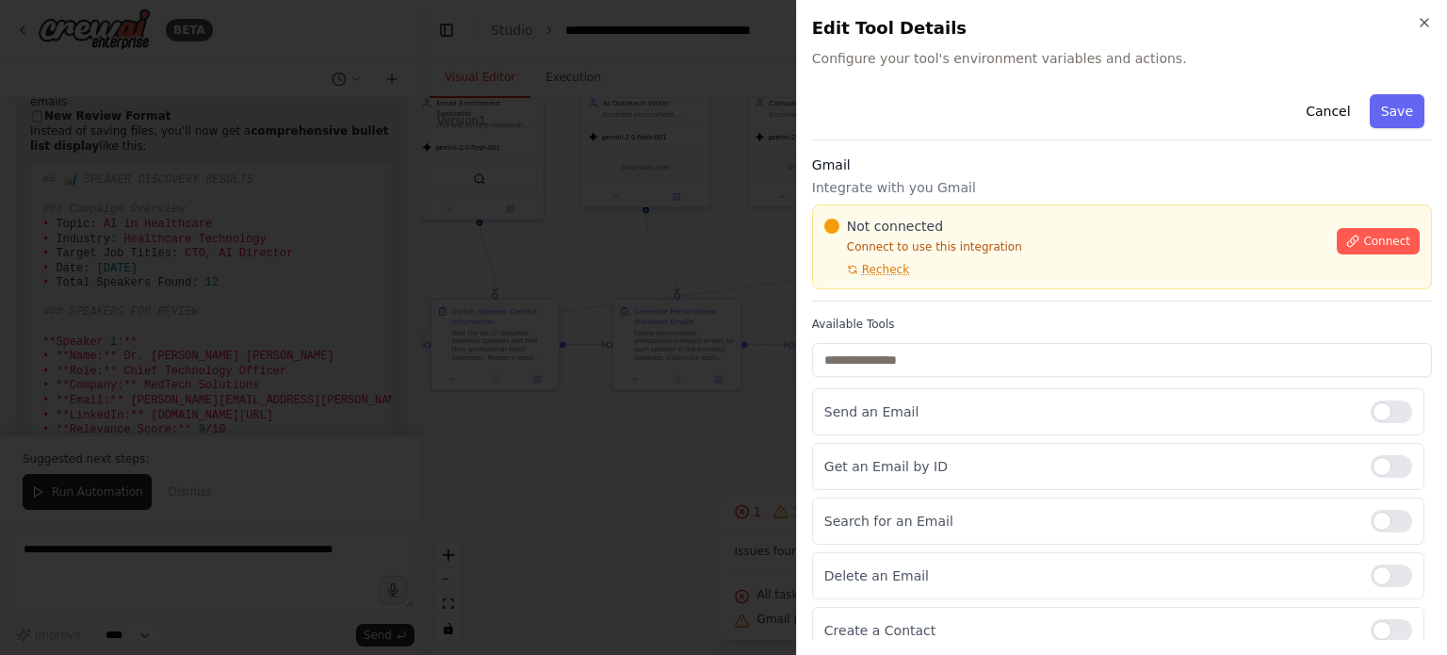
click at [1050, 143] on div "Cancel Save Gmail Integrate with you Gmail Not connected Connect to use this in…" at bounding box center [1122, 480] width 620 height 786
click at [965, 154] on div "Cancel Save Gmail Integrate with you Gmail Not connected Connect to use this in…" at bounding box center [1122, 480] width 620 height 786
click at [965, 161] on h3 "Gmail" at bounding box center [1122, 164] width 620 height 19
click at [964, 161] on h3 "Gmail" at bounding box center [1122, 164] width 620 height 19
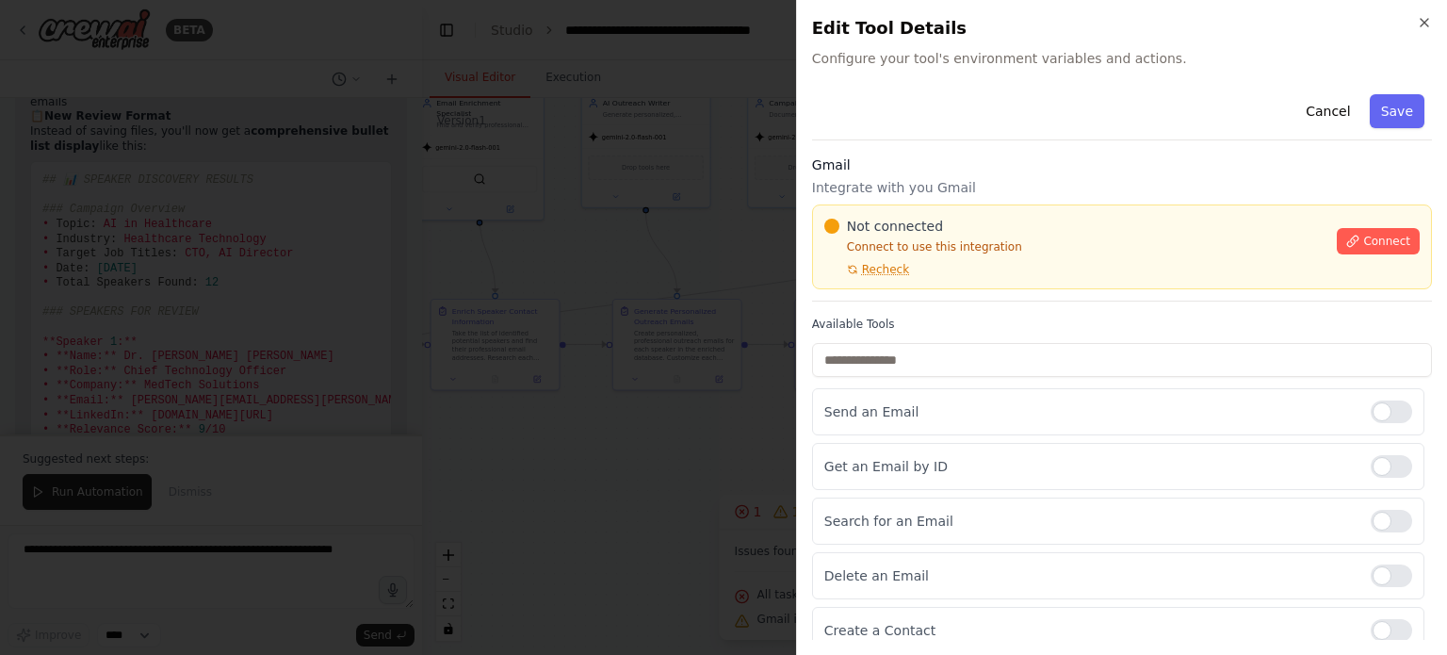
click at [1051, 118] on div "Cancel Save" at bounding box center [1122, 114] width 620 height 54
click at [1051, 123] on div "Cancel Save" at bounding box center [1122, 114] width 620 height 54
click at [1121, 242] on p "Connect to use this integration" at bounding box center [1075, 246] width 502 height 15
click at [1056, 133] on div "Cancel Save" at bounding box center [1122, 114] width 620 height 54
click at [1060, 142] on div "Cancel Save Gmail Integrate with you Gmail Not connected Connect to use this in…" at bounding box center [1122, 480] width 620 height 786
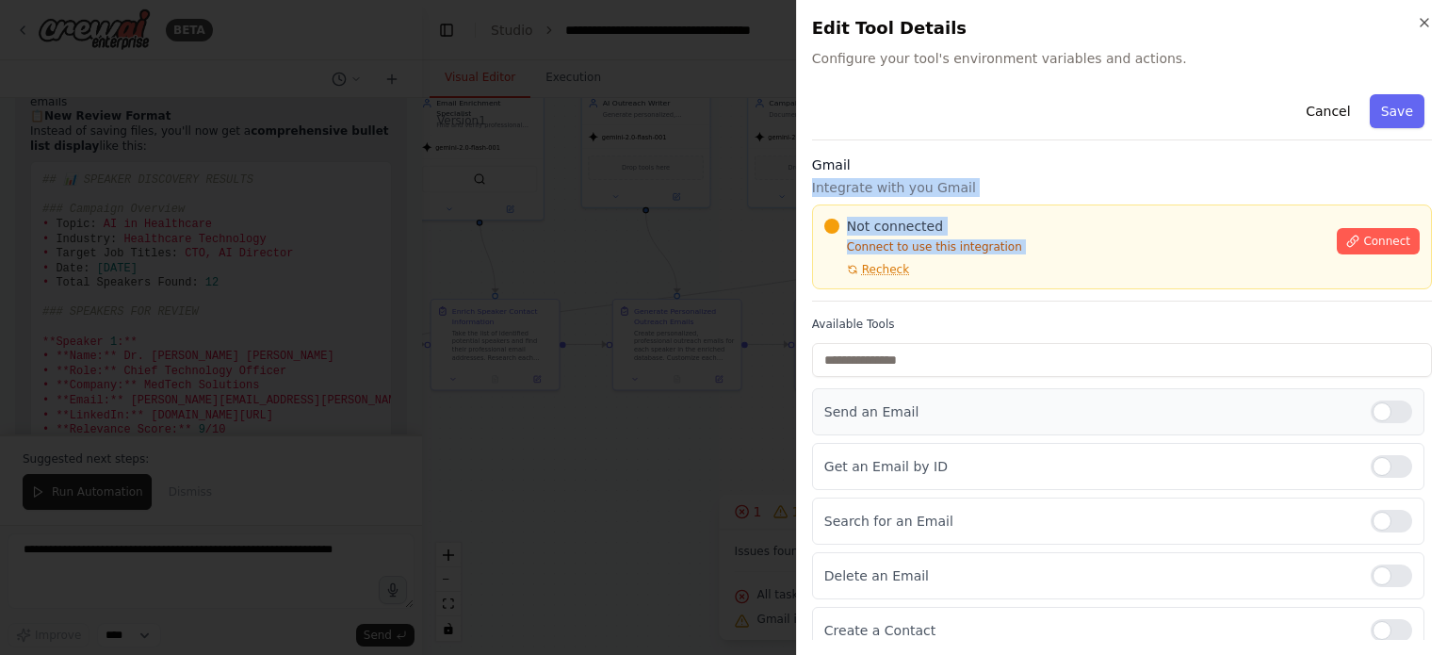
drag, startPoint x: 1060, startPoint y: 142, endPoint x: 1205, endPoint y: 398, distance: 293.6
click at [1205, 398] on div "Cancel Save Gmail Integrate with you Gmail Not connected Connect to use this in…" at bounding box center [1122, 480] width 620 height 786
click at [1205, 398] on div "Send an Email" at bounding box center [1118, 411] width 612 height 47
drag, startPoint x: 1205, startPoint y: 398, endPoint x: 1209, endPoint y: 304, distance: 93.4
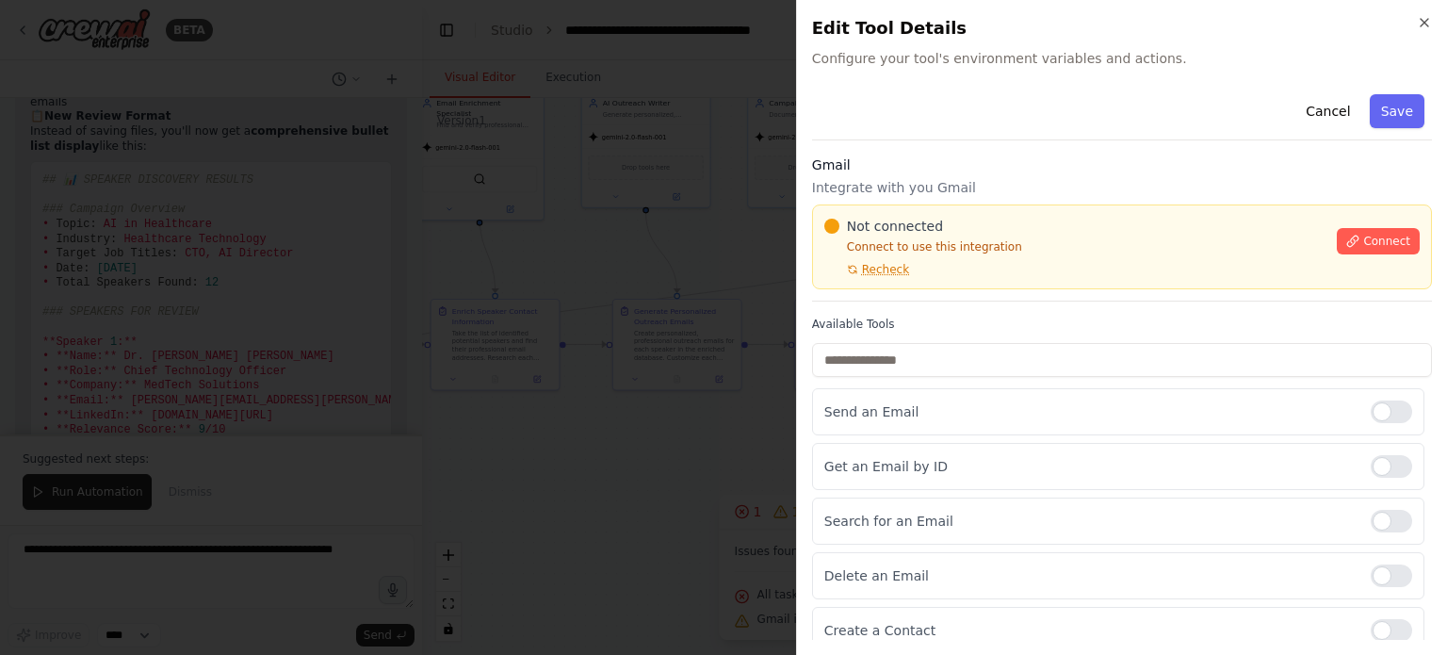
click at [1209, 304] on div "Cancel Save Gmail Integrate with you Gmail Not connected Connect to use this in…" at bounding box center [1122, 480] width 620 height 786
click at [693, 158] on div at bounding box center [723, 327] width 1447 height 655
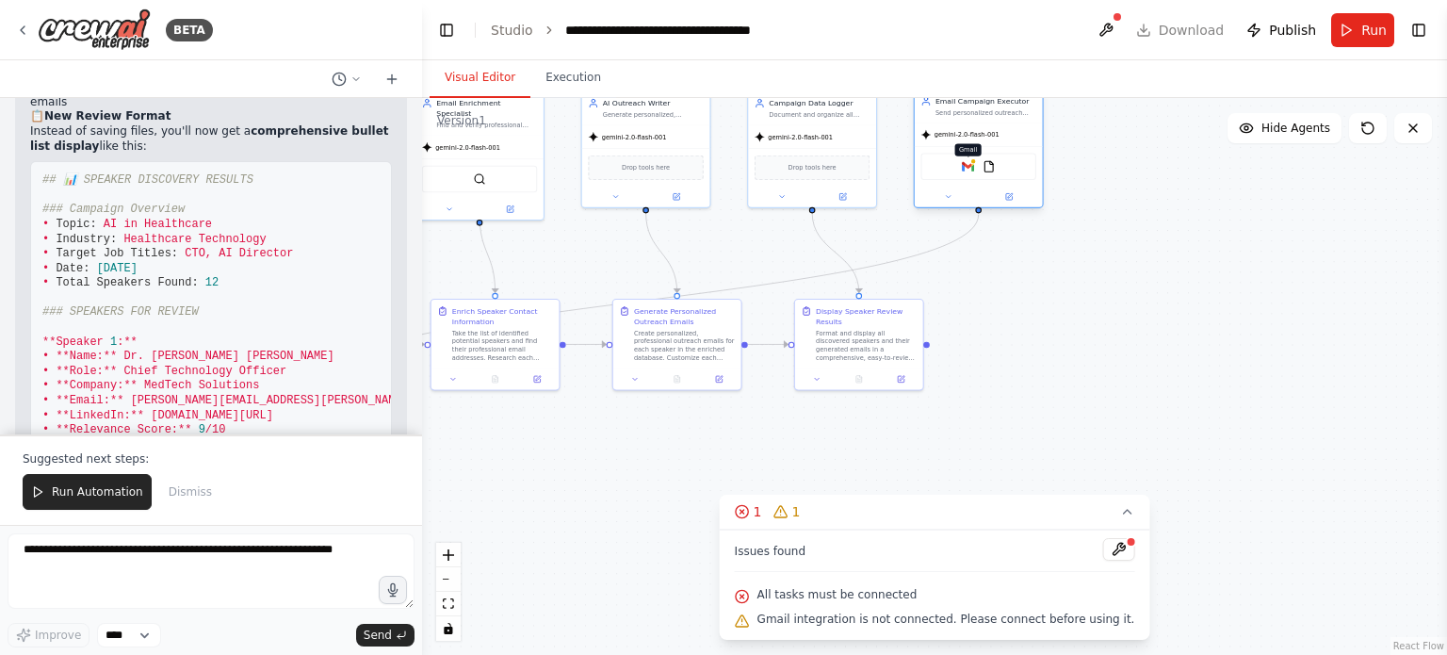
click at [969, 169] on img at bounding box center [968, 166] width 12 height 12
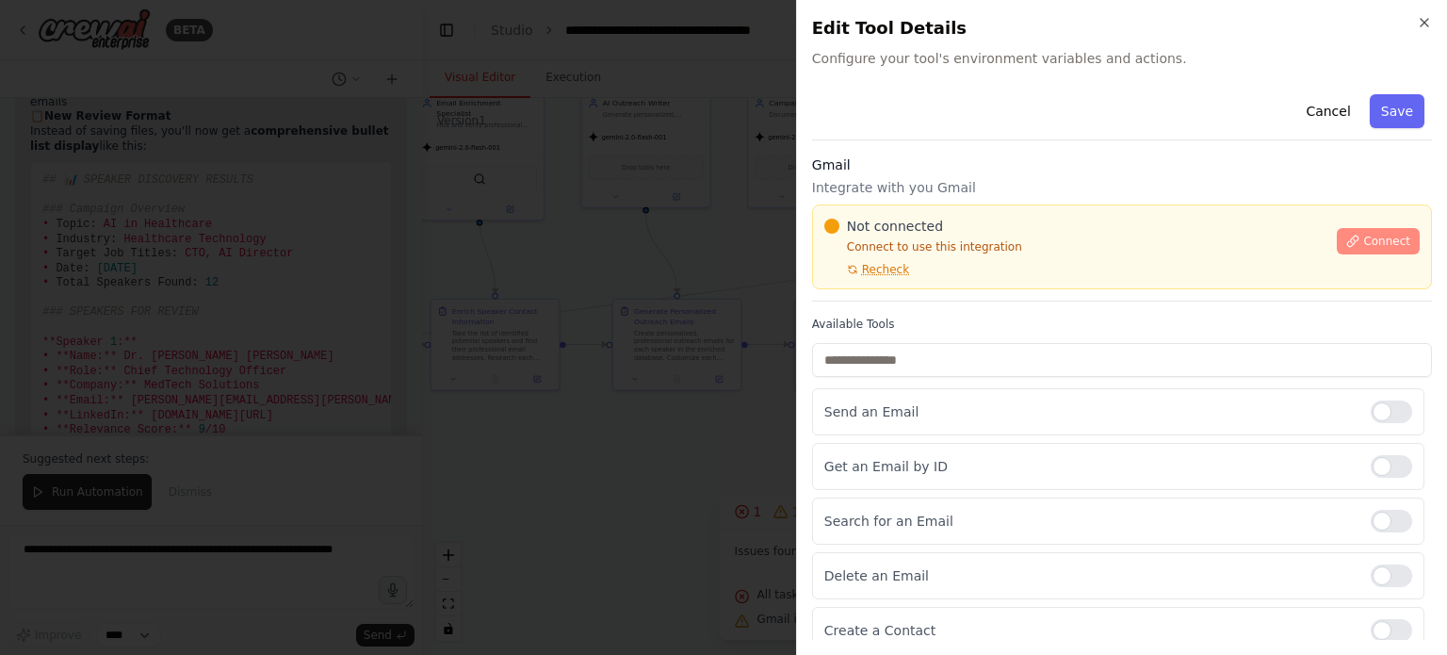
click at [1363, 243] on span "Connect" at bounding box center [1386, 241] width 47 height 15
click at [665, 93] on div at bounding box center [723, 327] width 1447 height 655
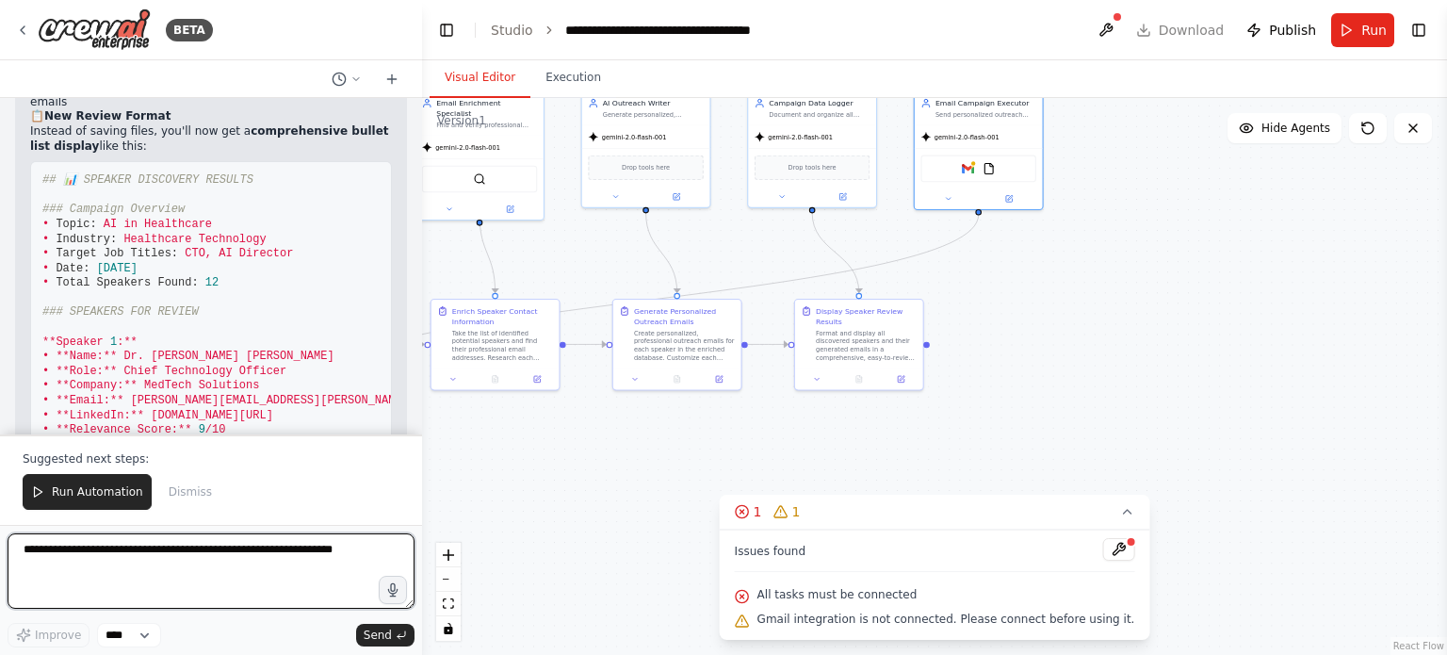
click at [154, 562] on textarea at bounding box center [211, 570] width 407 height 75
type textarea "**********"
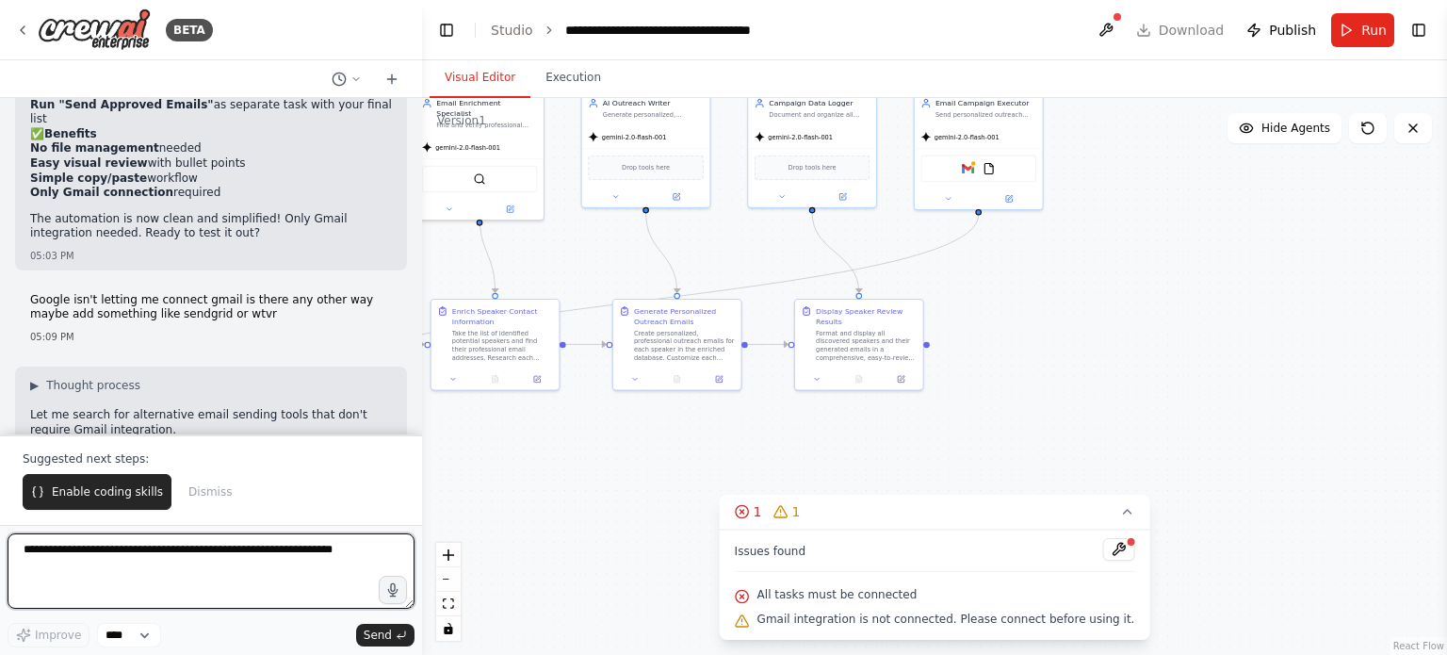
scroll to position [8141, 0]
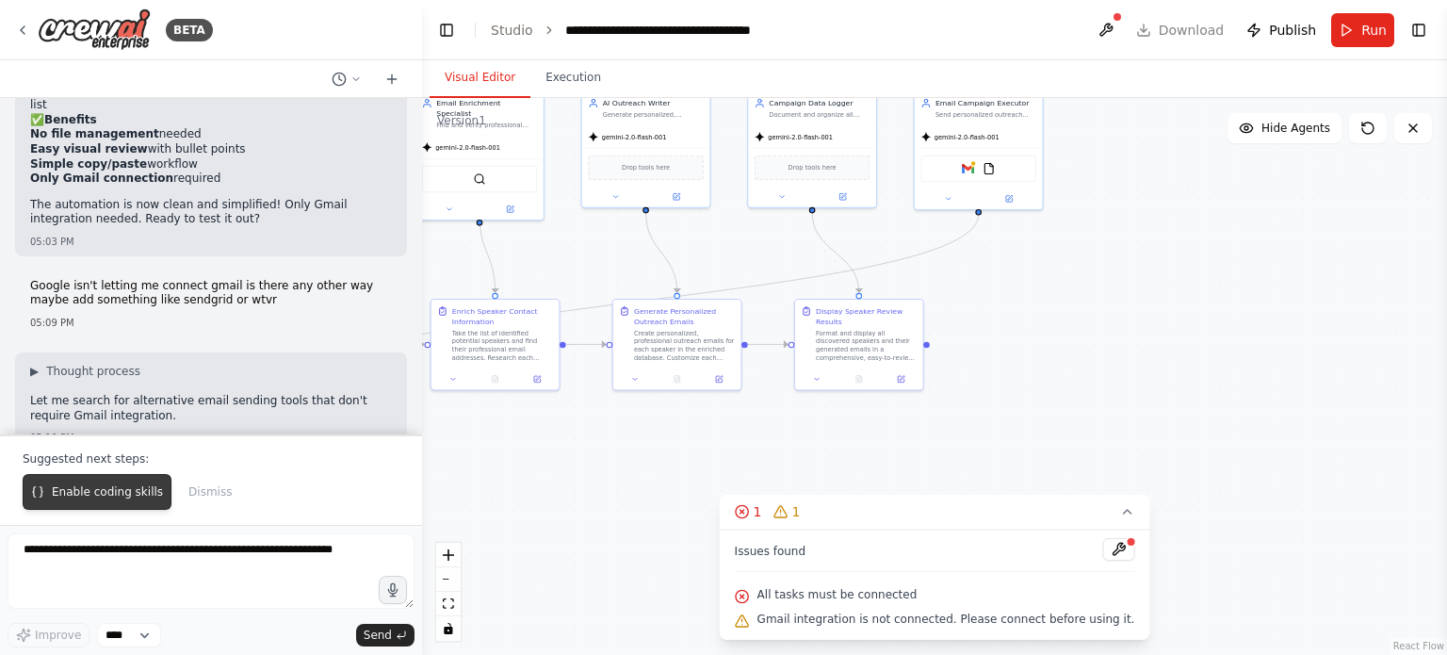
click at [118, 499] on span "Enable coding skills" at bounding box center [107, 491] width 111 height 15
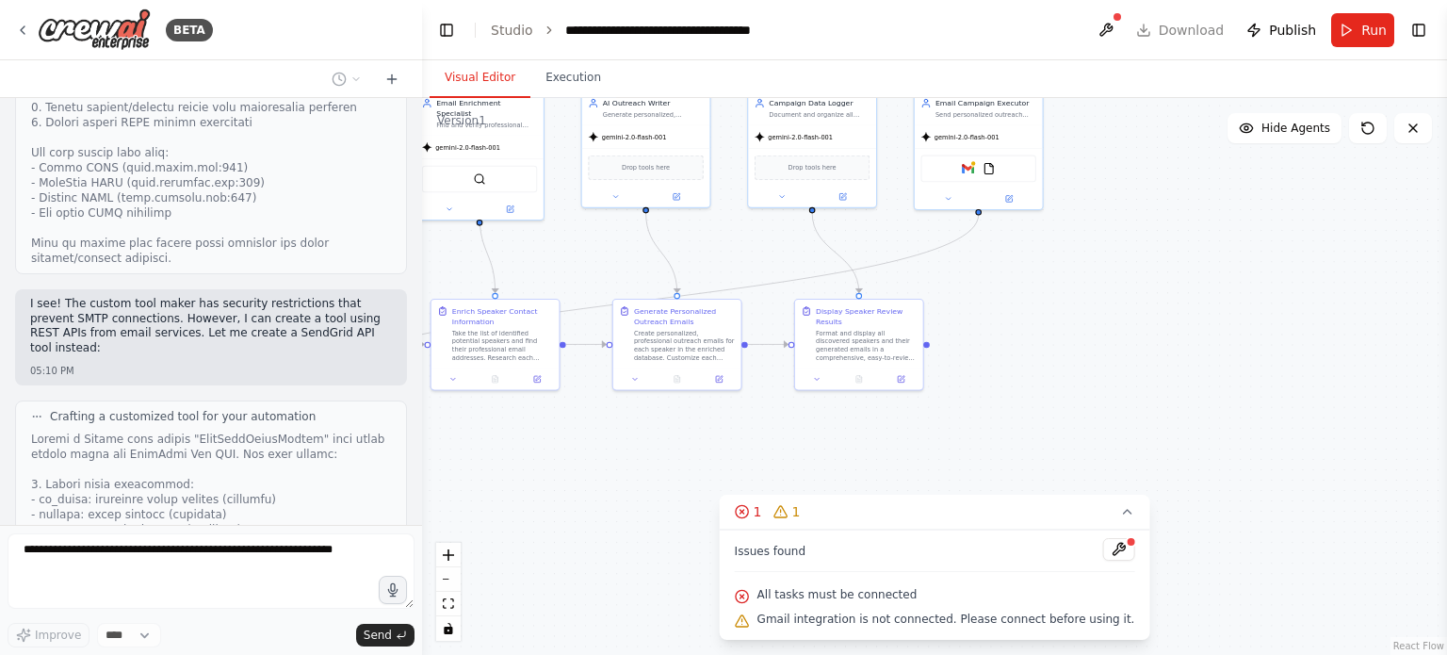
scroll to position [10084, 0]
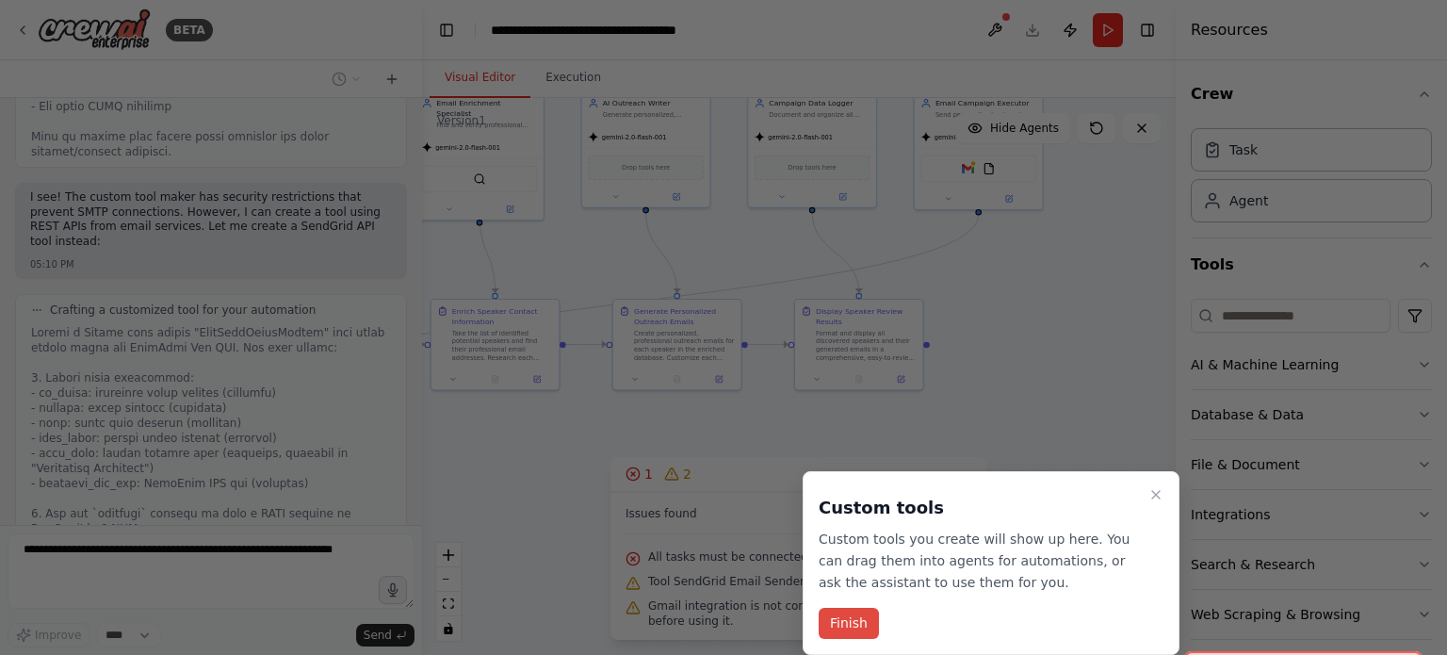
click at [852, 625] on button "Finish" at bounding box center [849, 623] width 60 height 31
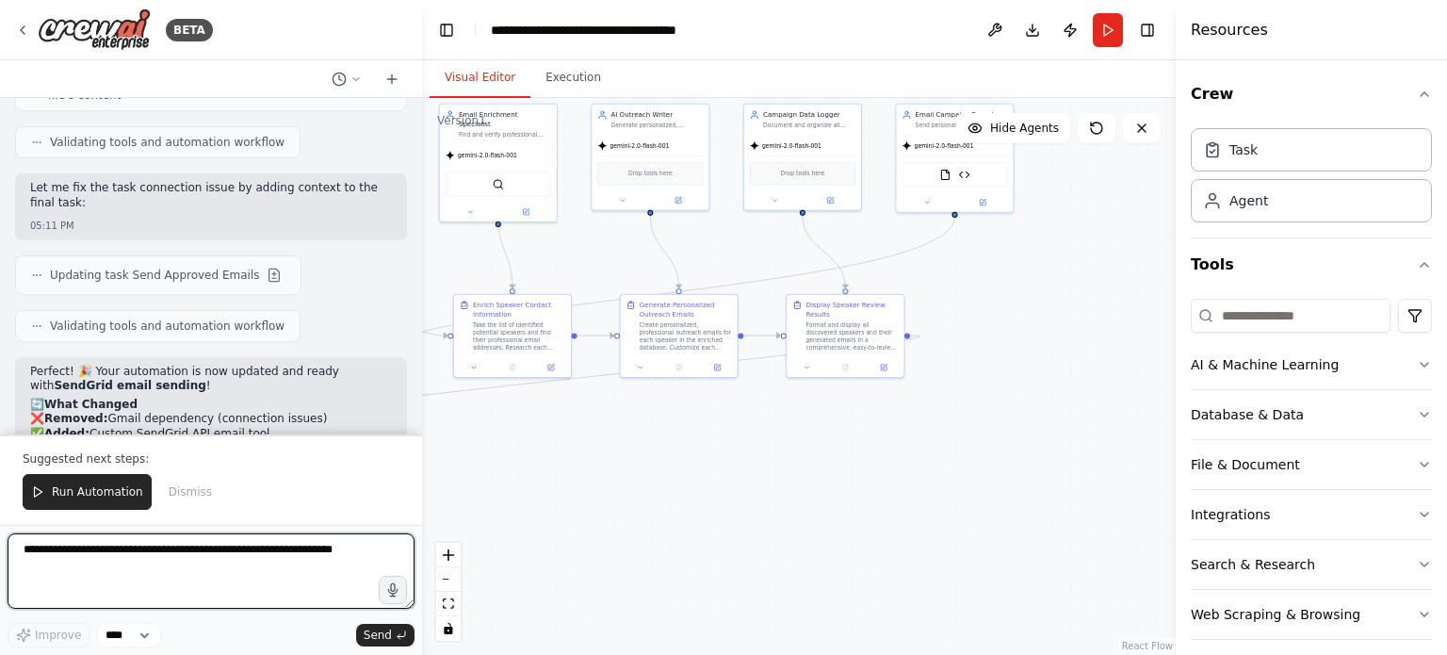
scroll to position [11142, 0]
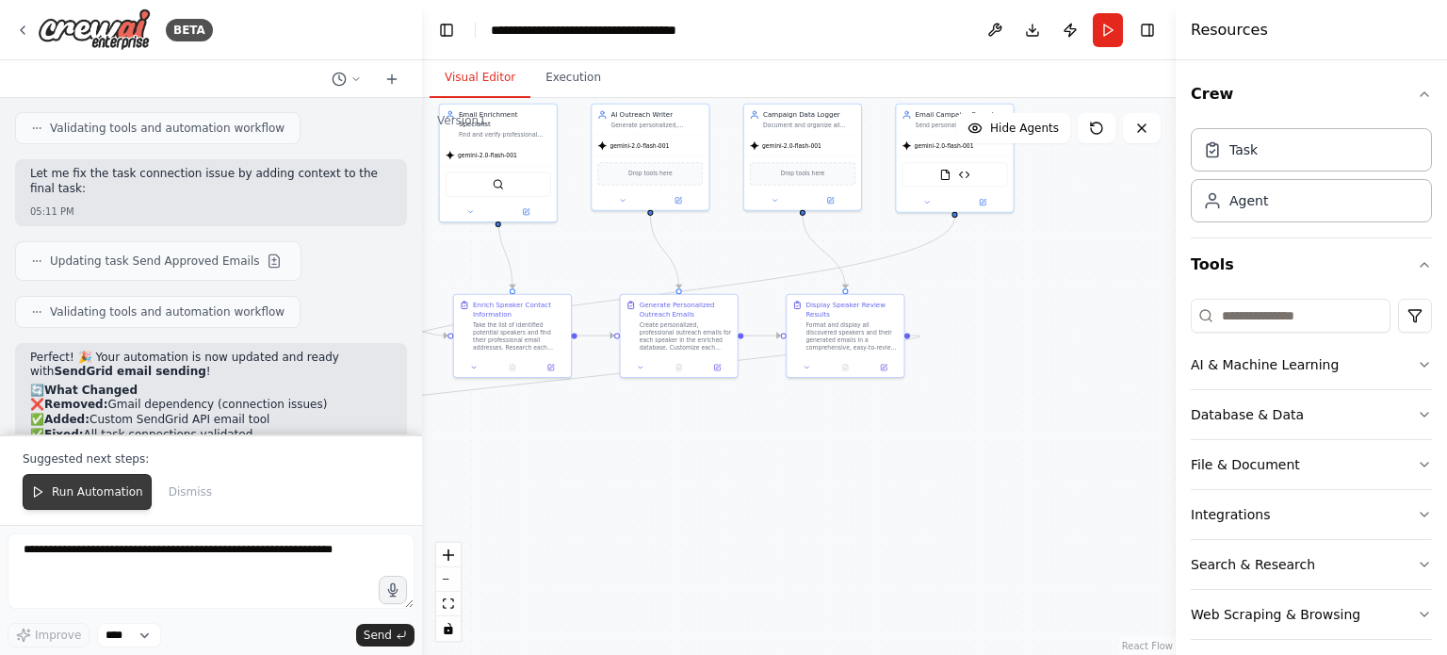
click at [75, 495] on span "Run Automation" at bounding box center [97, 491] width 91 height 15
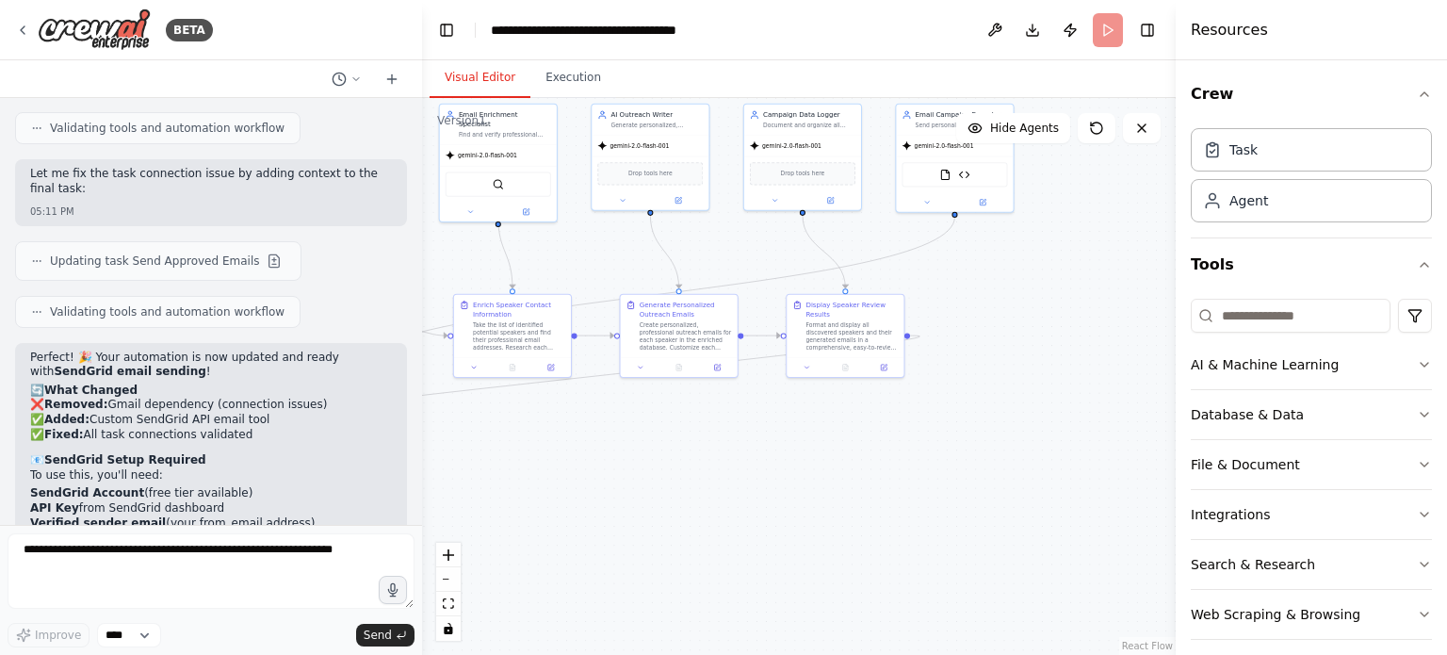
scroll to position [11053, 0]
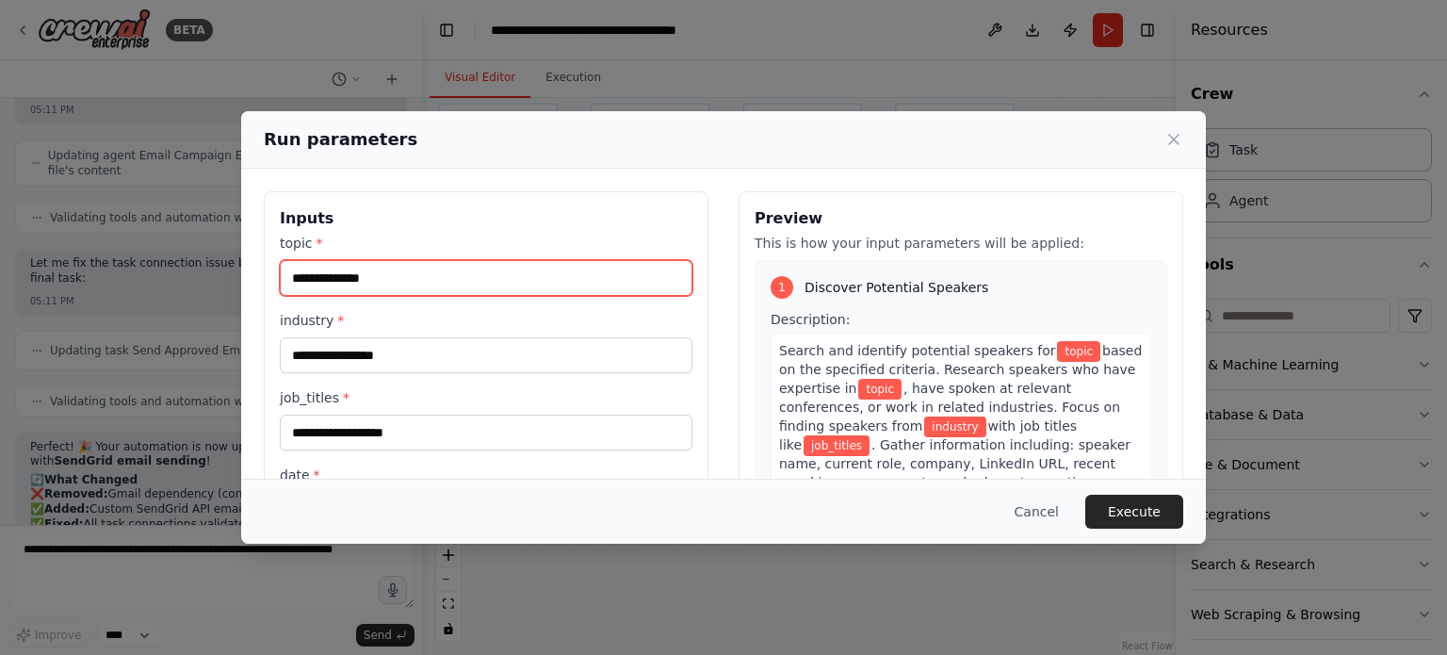
click at [443, 279] on input "topic *" at bounding box center [486, 278] width 413 height 36
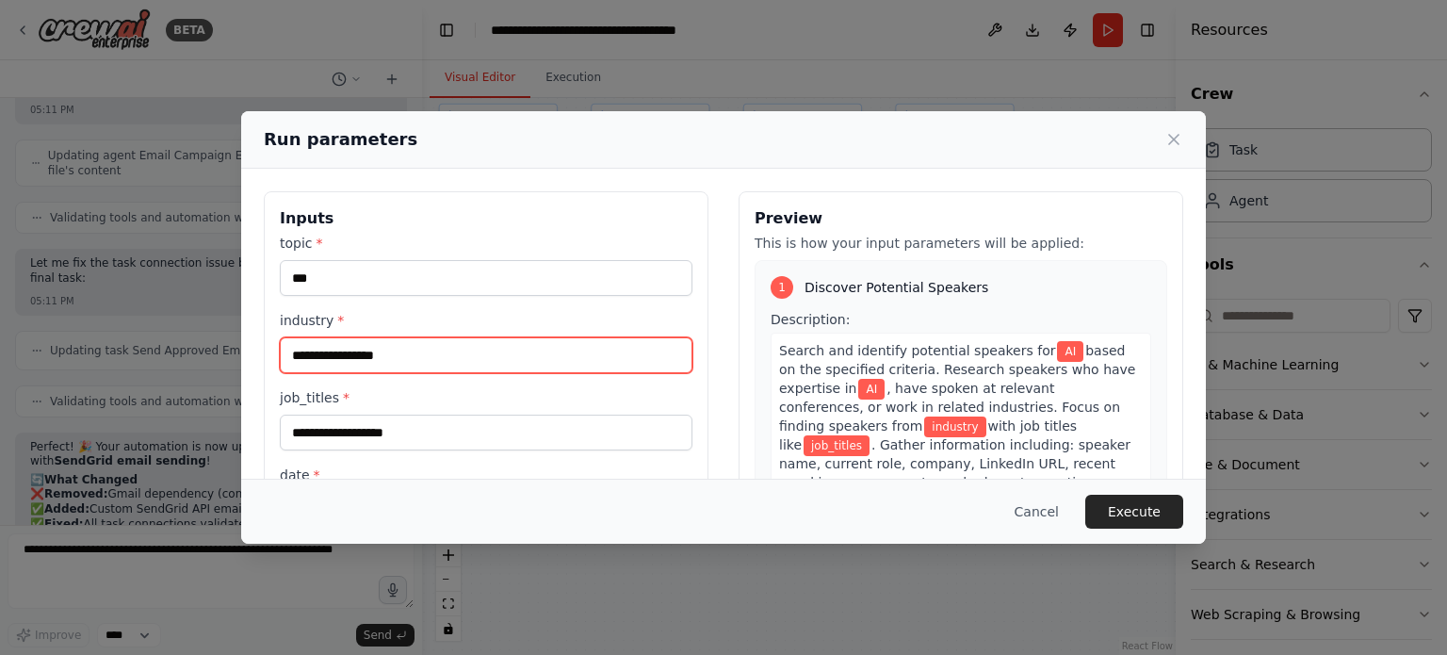
click at [390, 354] on input "industry *" at bounding box center [486, 355] width 413 height 36
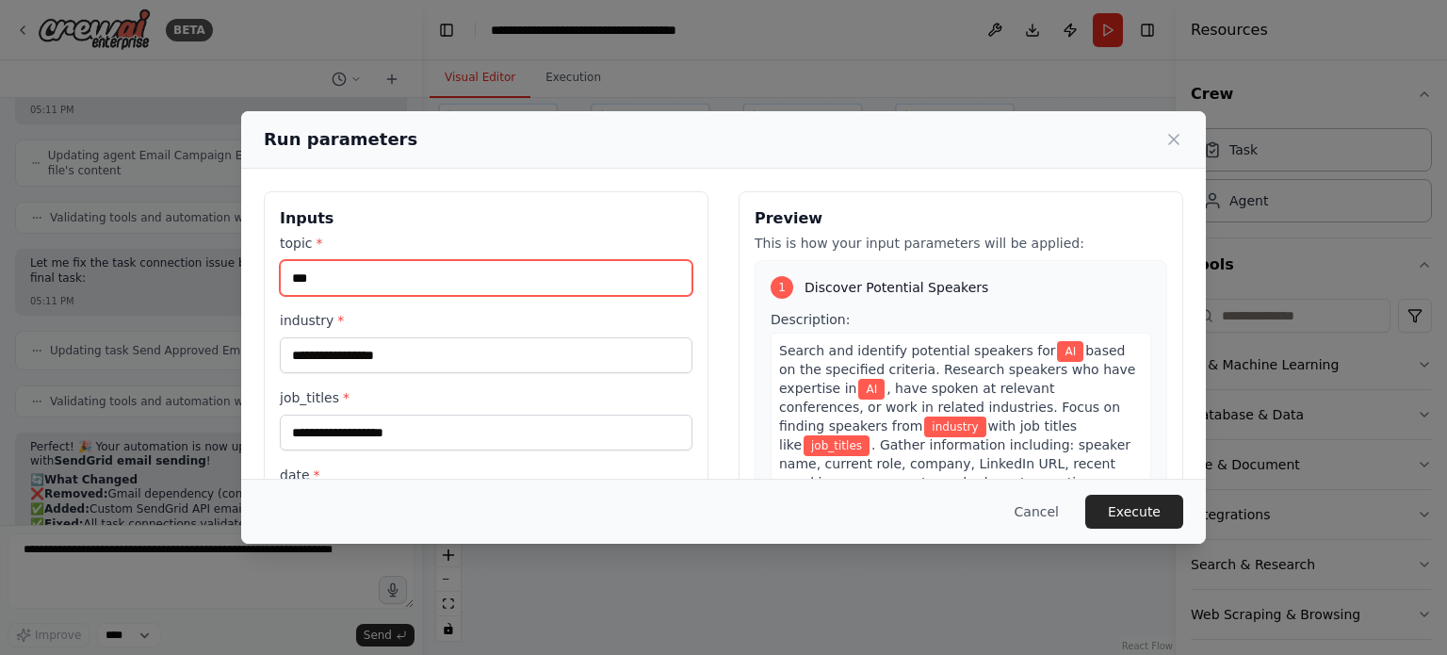
click at [335, 262] on input "**" at bounding box center [486, 278] width 413 height 36
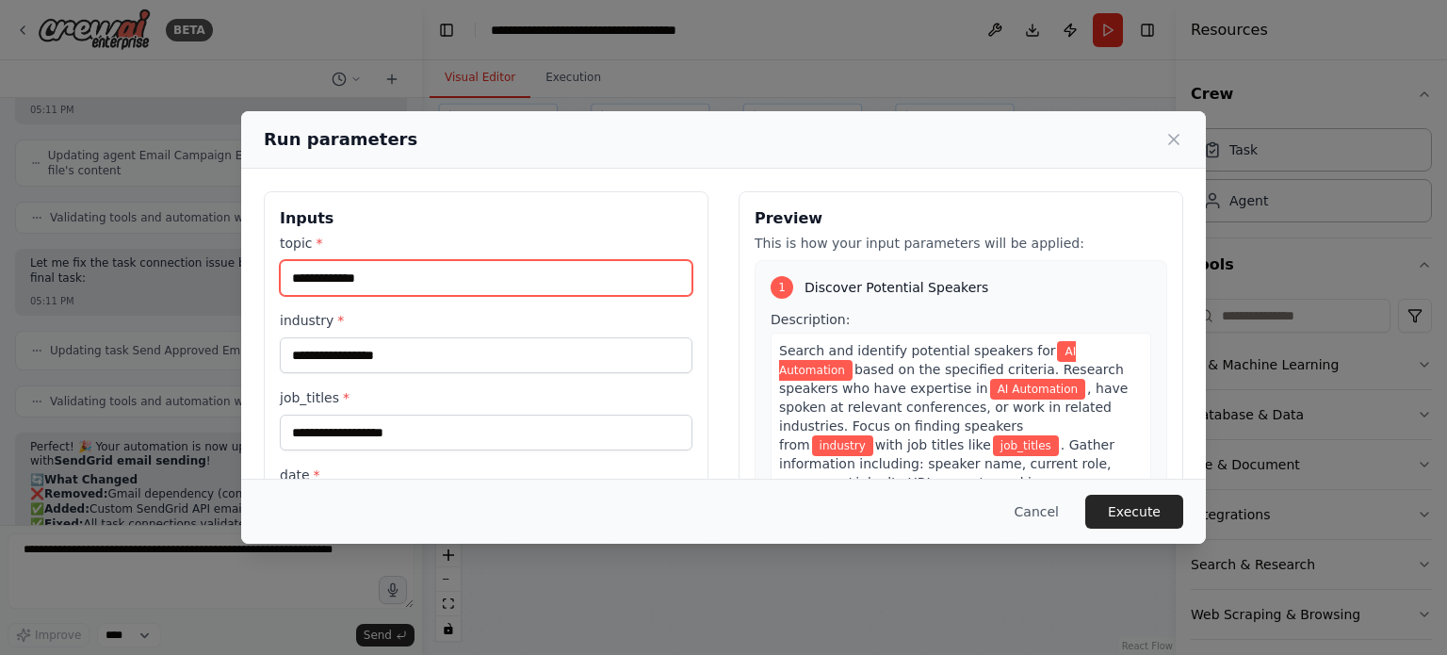
type input "**********"
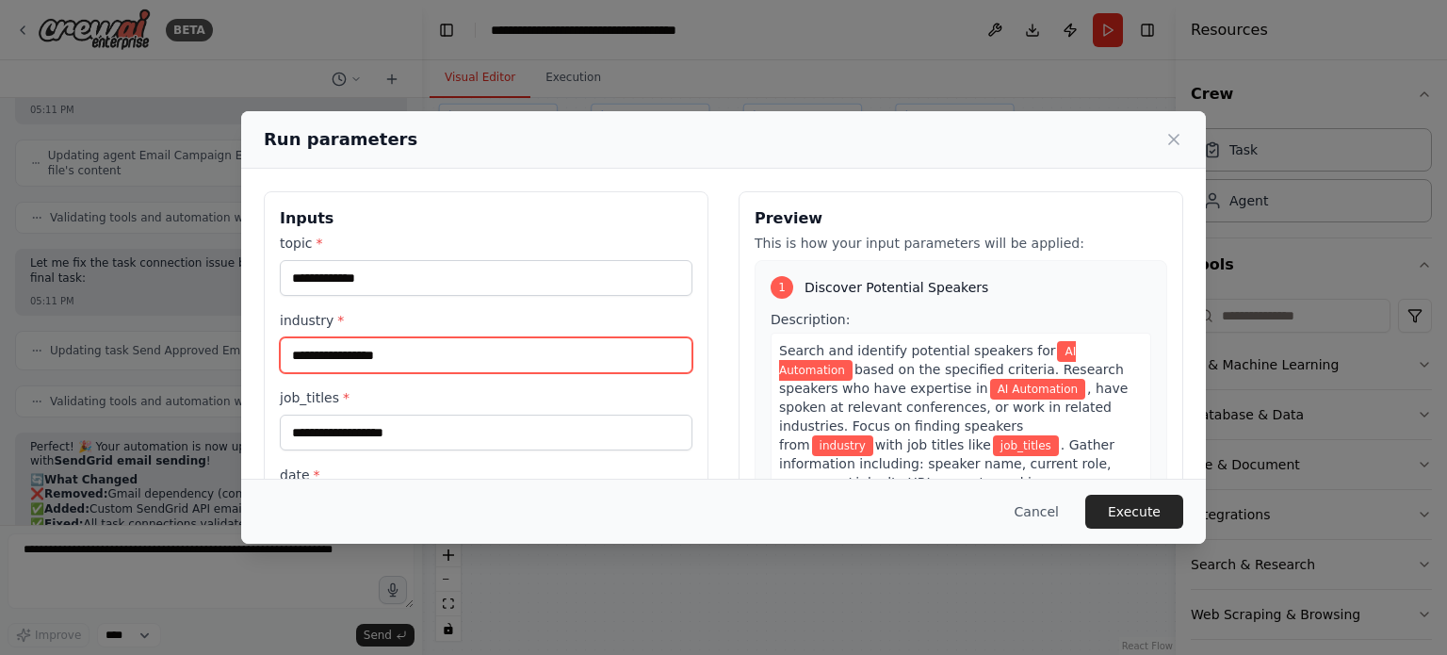
click at [328, 349] on input "industry *" at bounding box center [486, 355] width 413 height 36
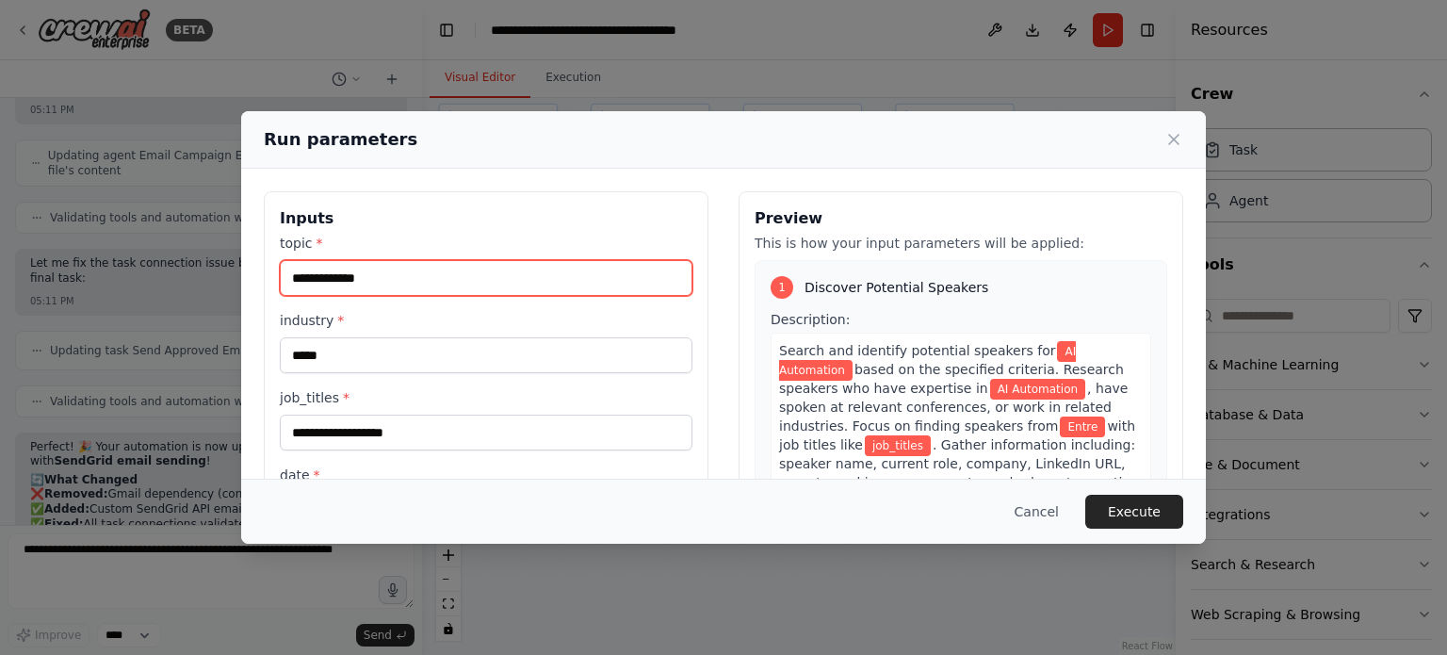
drag, startPoint x: 403, startPoint y: 276, endPoint x: 437, endPoint y: 250, distance: 43.0
click at [437, 250] on div "**********" at bounding box center [486, 265] width 413 height 62
click at [437, 250] on label "topic *" at bounding box center [486, 243] width 413 height 19
click at [437, 260] on input "**********" at bounding box center [486, 278] width 413 height 36
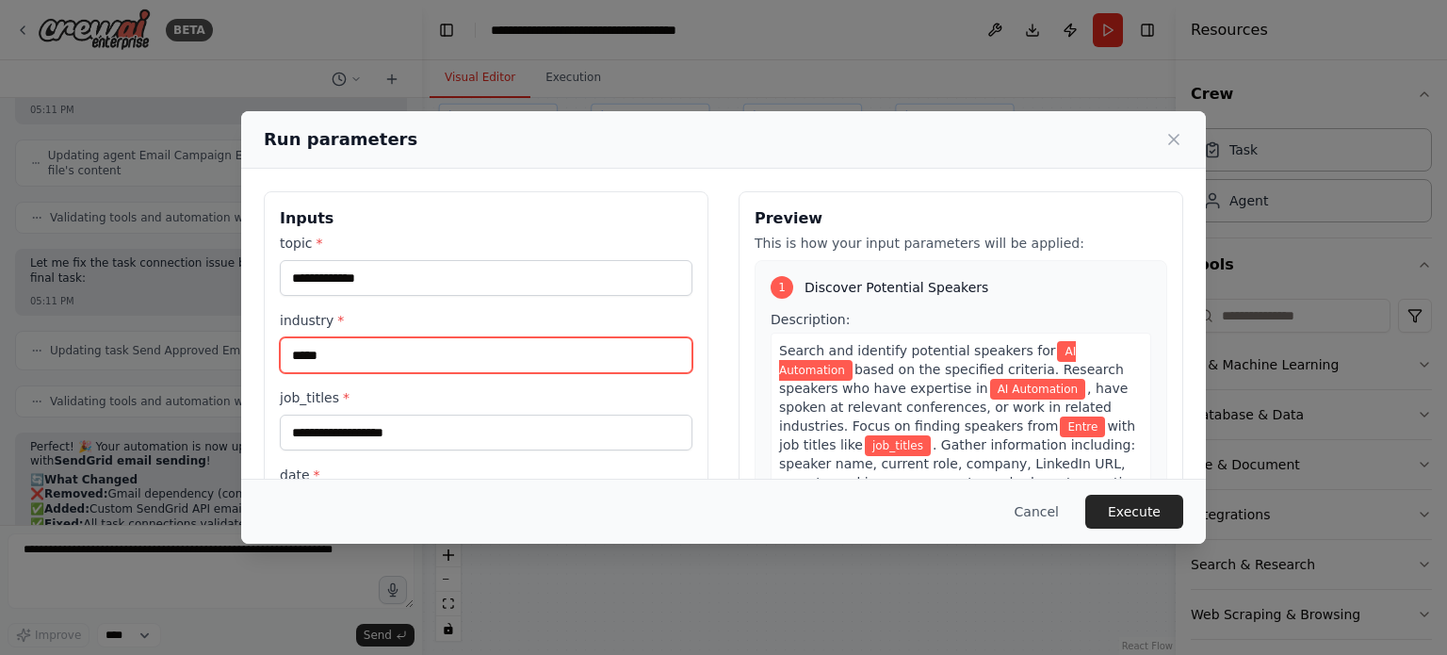
click at [330, 360] on input "*****" at bounding box center [486, 355] width 413 height 36
type input "*"
drag, startPoint x: 341, startPoint y: 364, endPoint x: 280, endPoint y: 364, distance: 61.2
click at [280, 364] on input "****" at bounding box center [486, 355] width 413 height 36
type input "*"
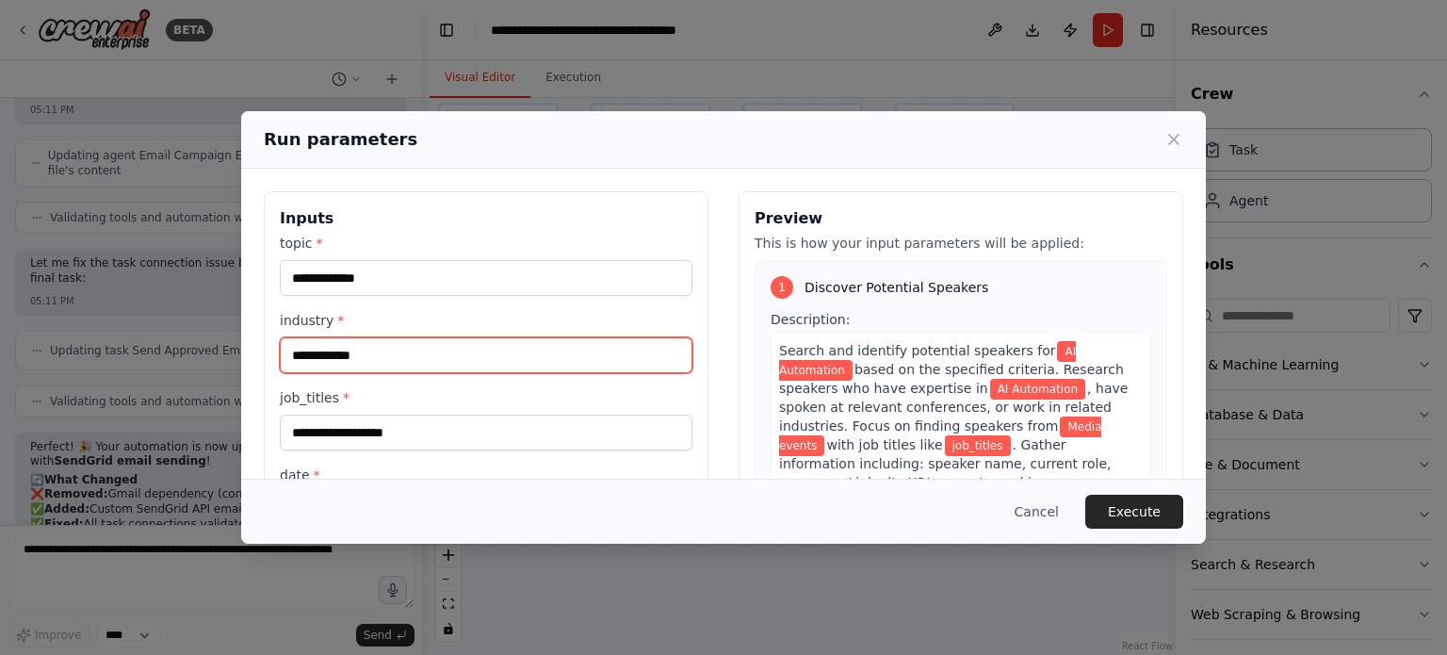
type input "**********"
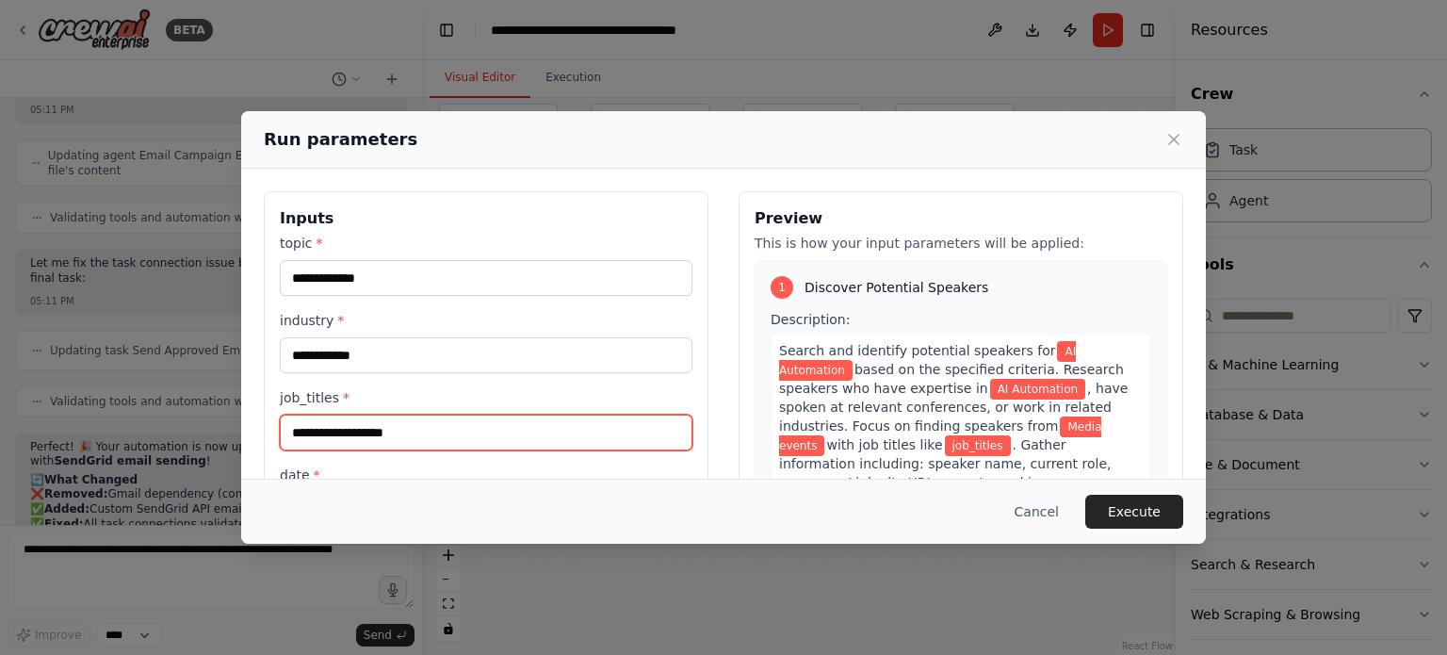
click at [335, 426] on input "job_titles *" at bounding box center [486, 432] width 413 height 36
type input "*"
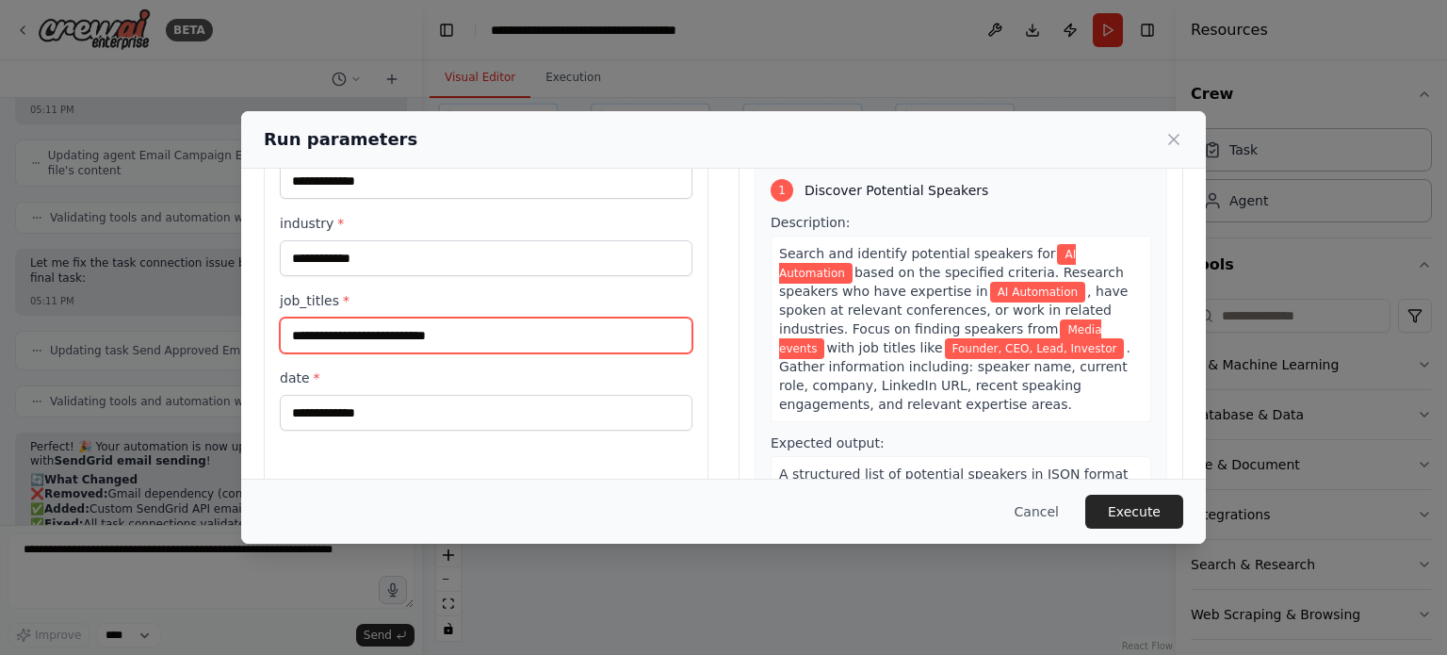
type input "**********"
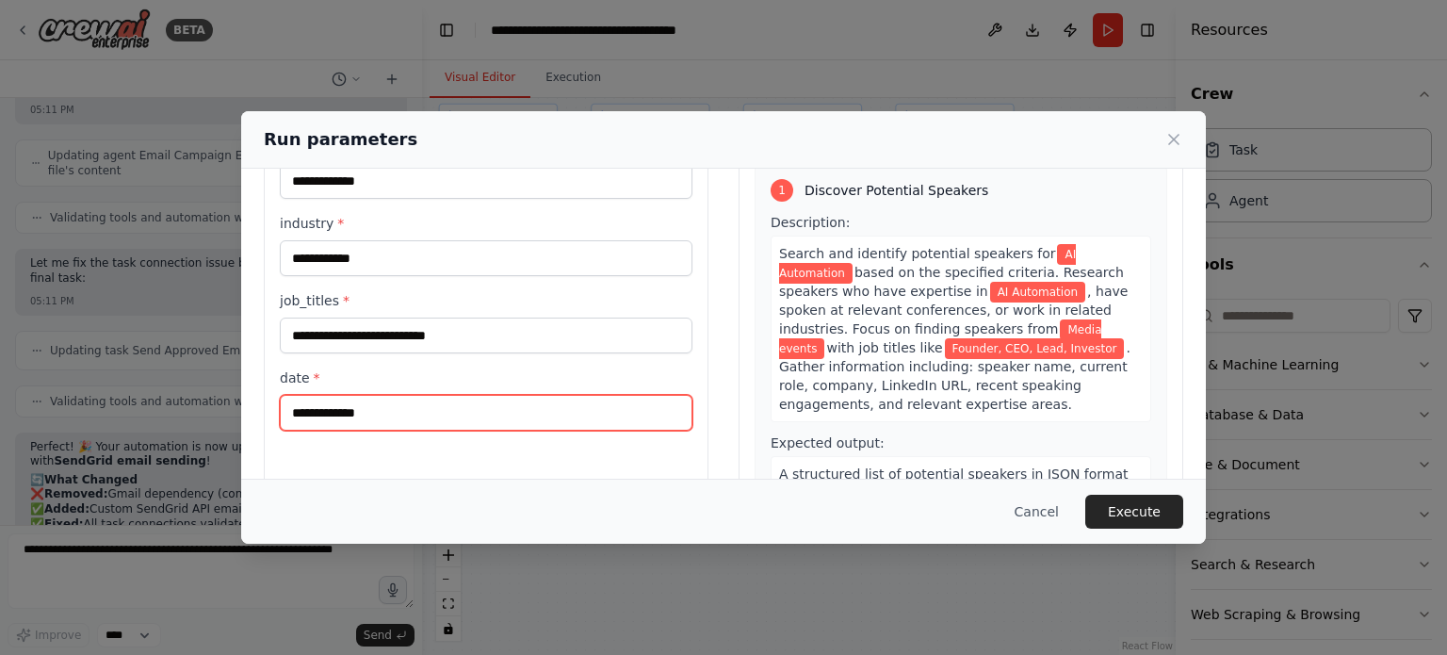
click at [313, 398] on input "date *" at bounding box center [486, 413] width 413 height 36
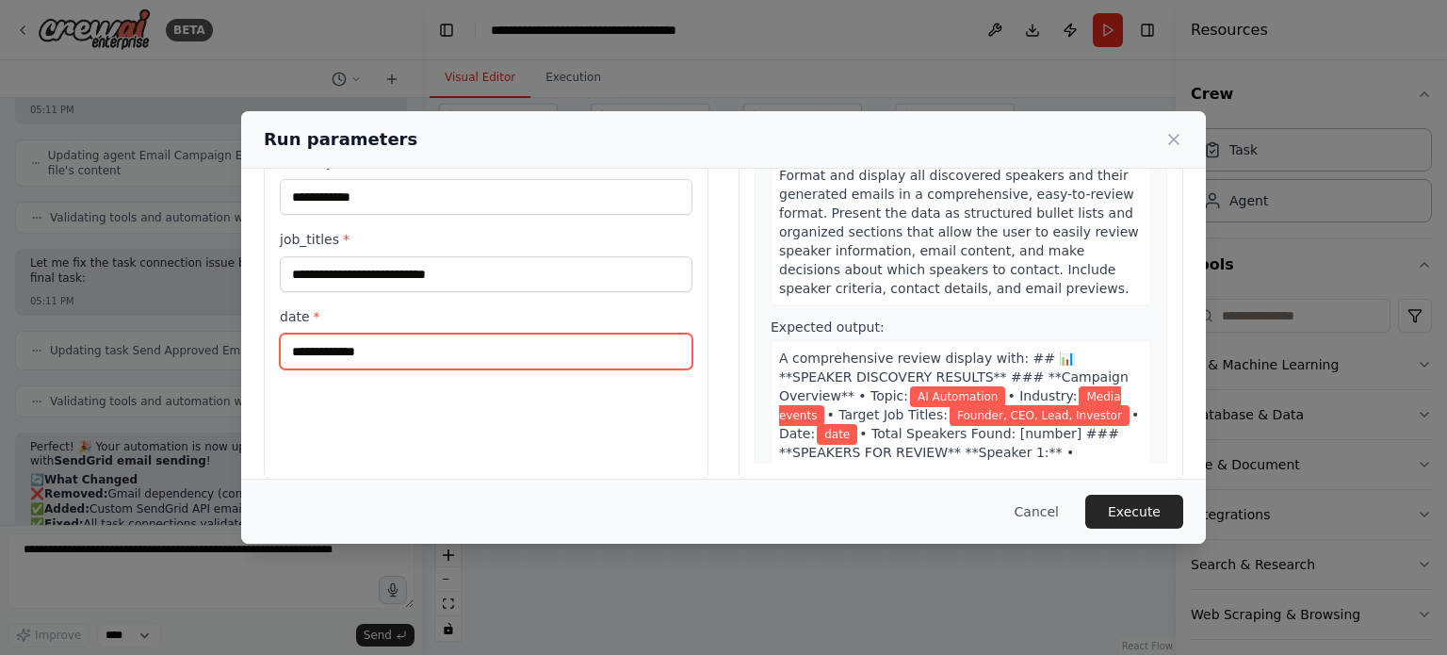
scroll to position [1287, 0]
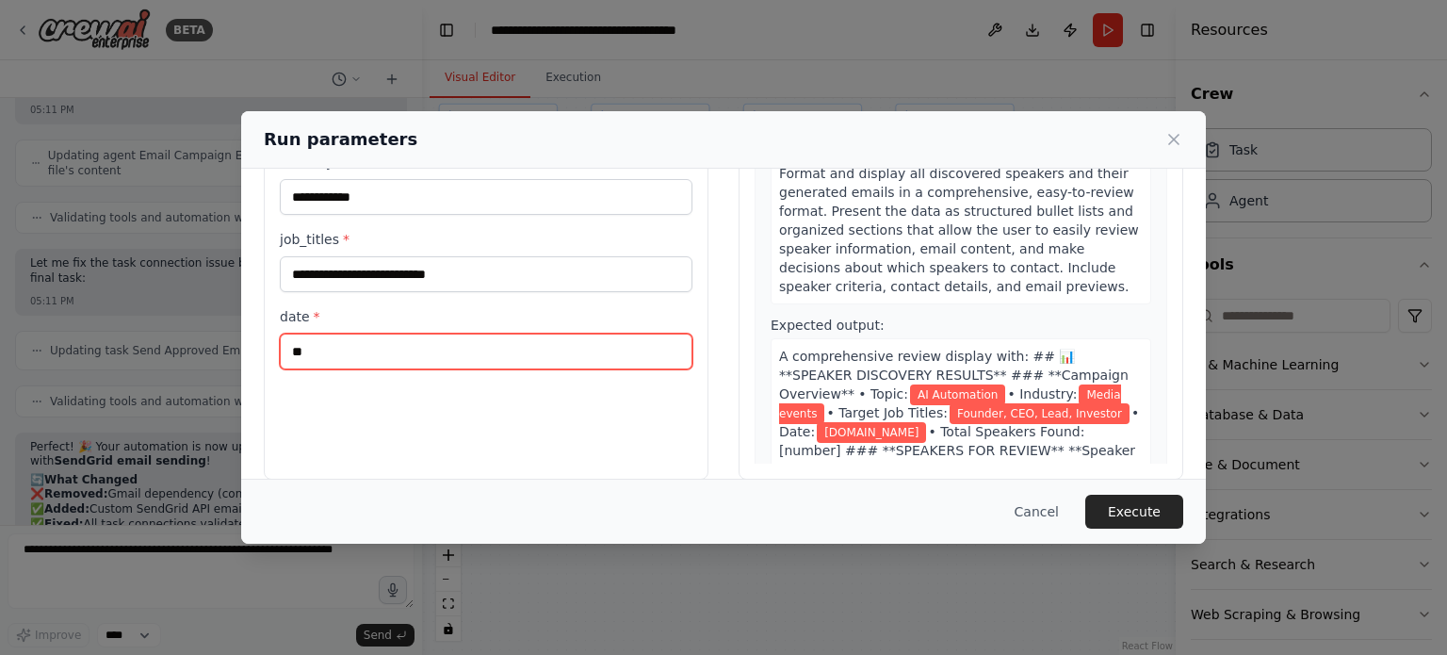
type input "*"
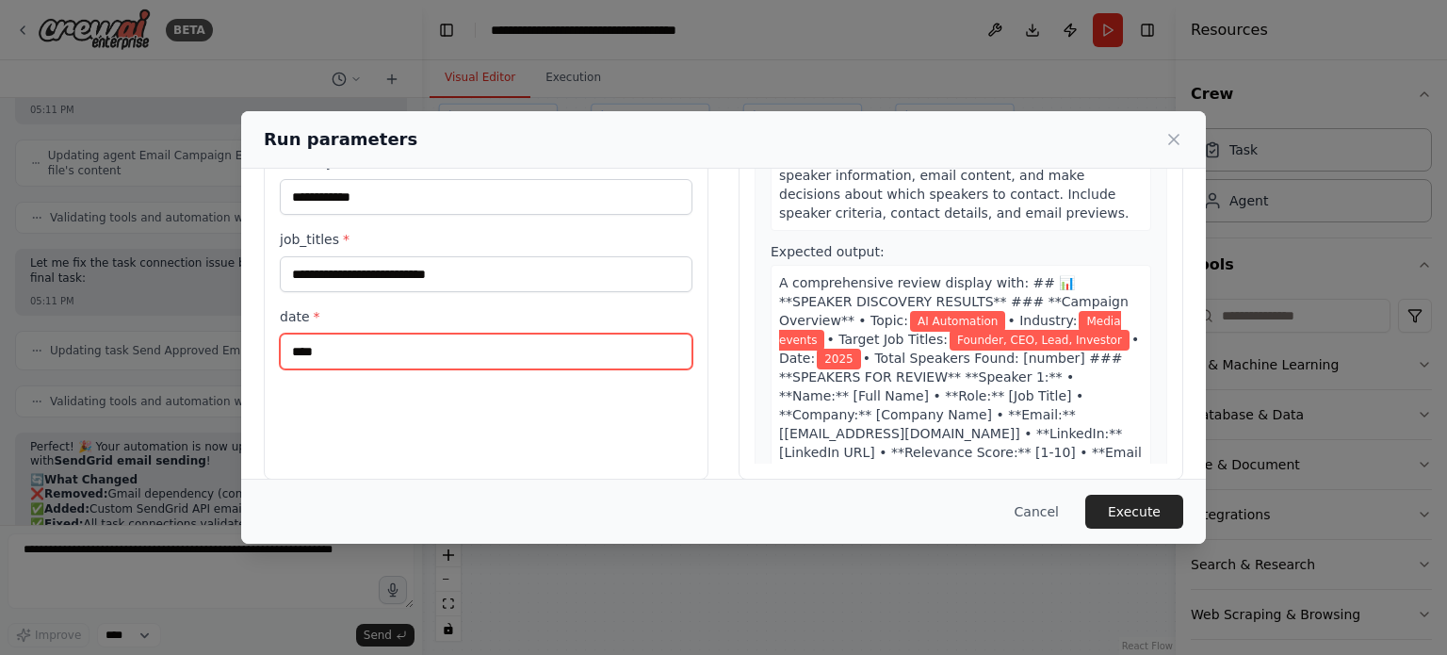
scroll to position [1363, 0]
type input "****"
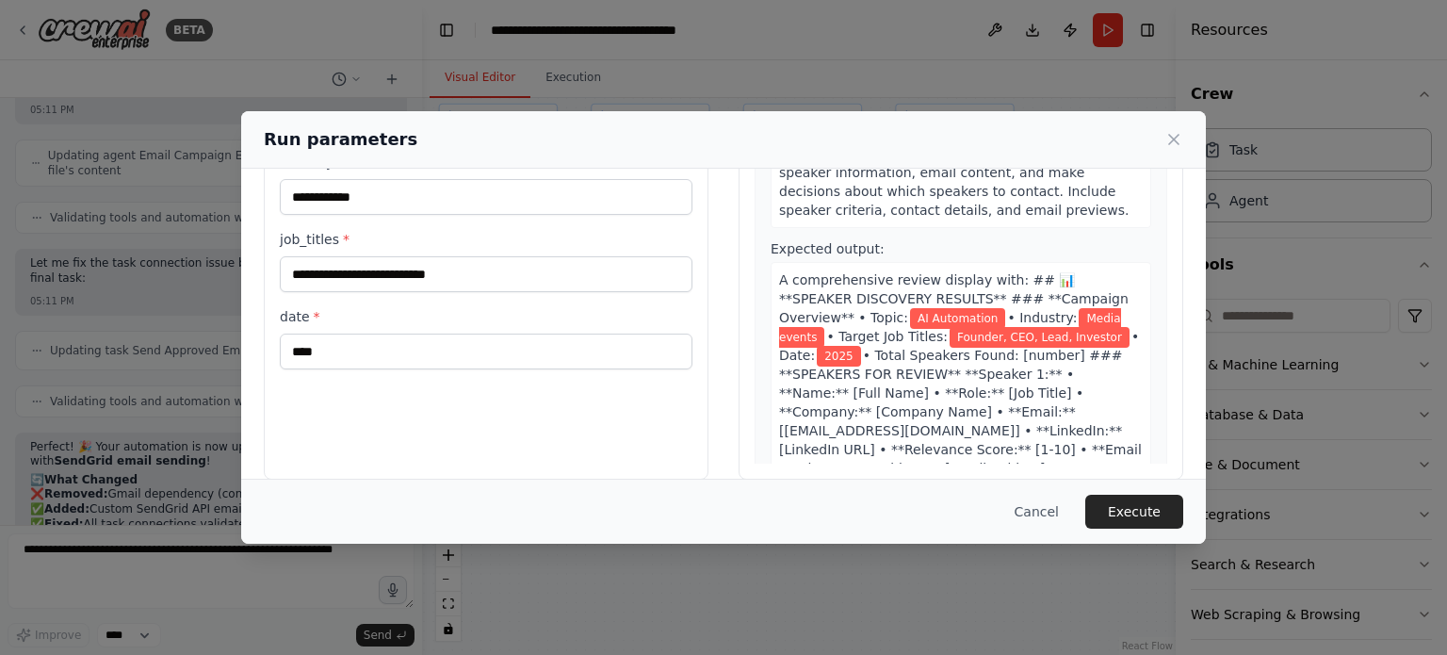
click at [1132, 510] on button "Execute" at bounding box center [1134, 512] width 98 height 34
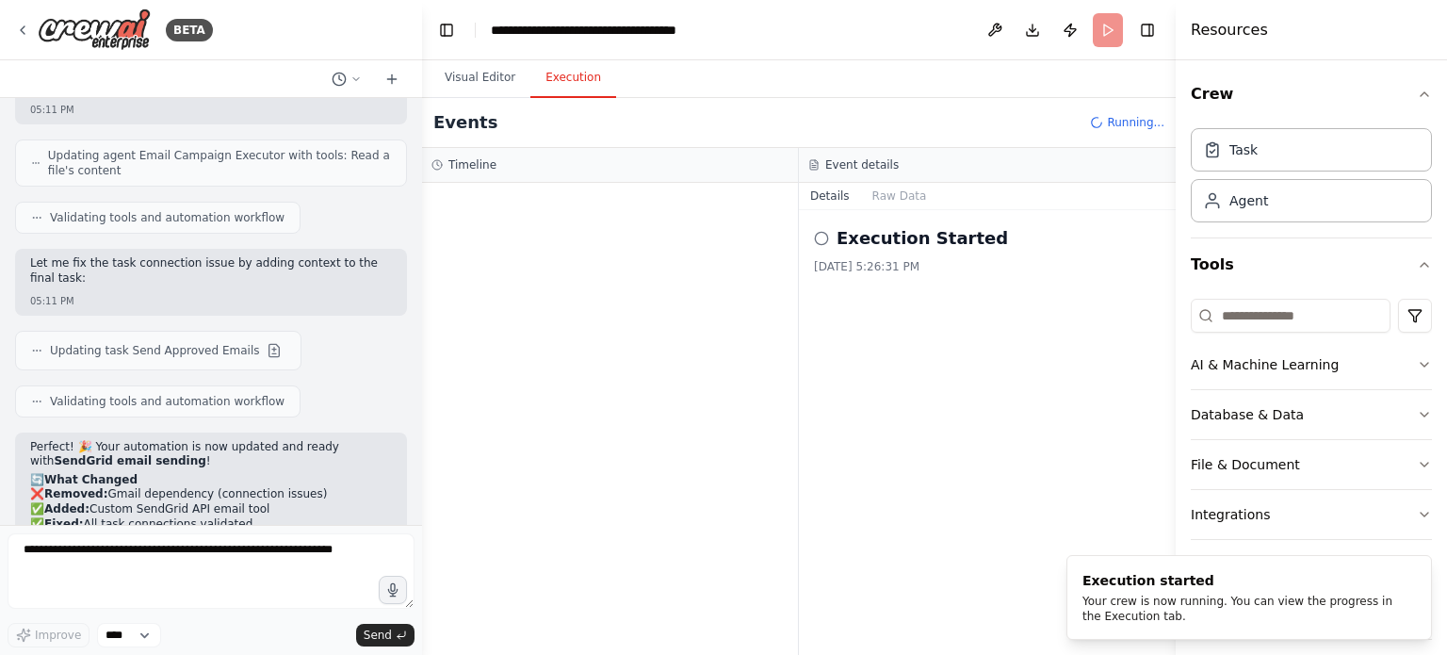
click at [556, 82] on button "Execution" at bounding box center [573, 78] width 86 height 40
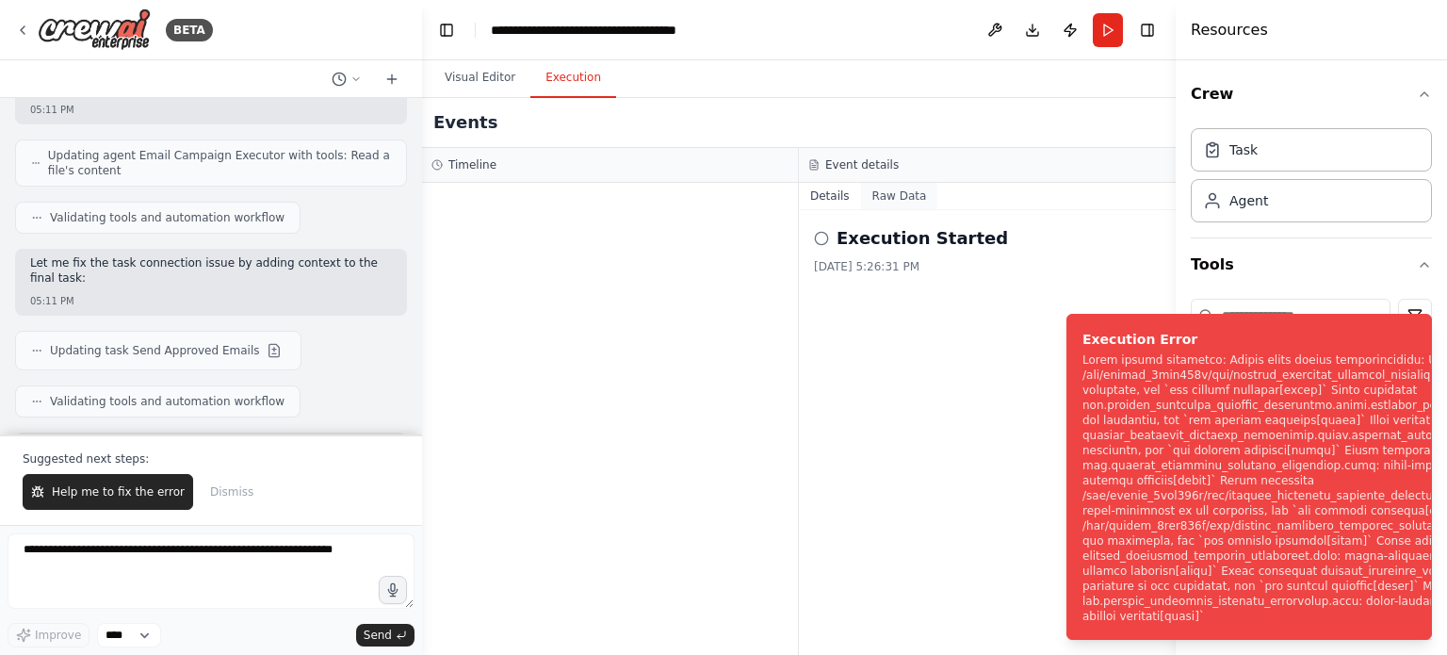
scroll to position [11142, 0]
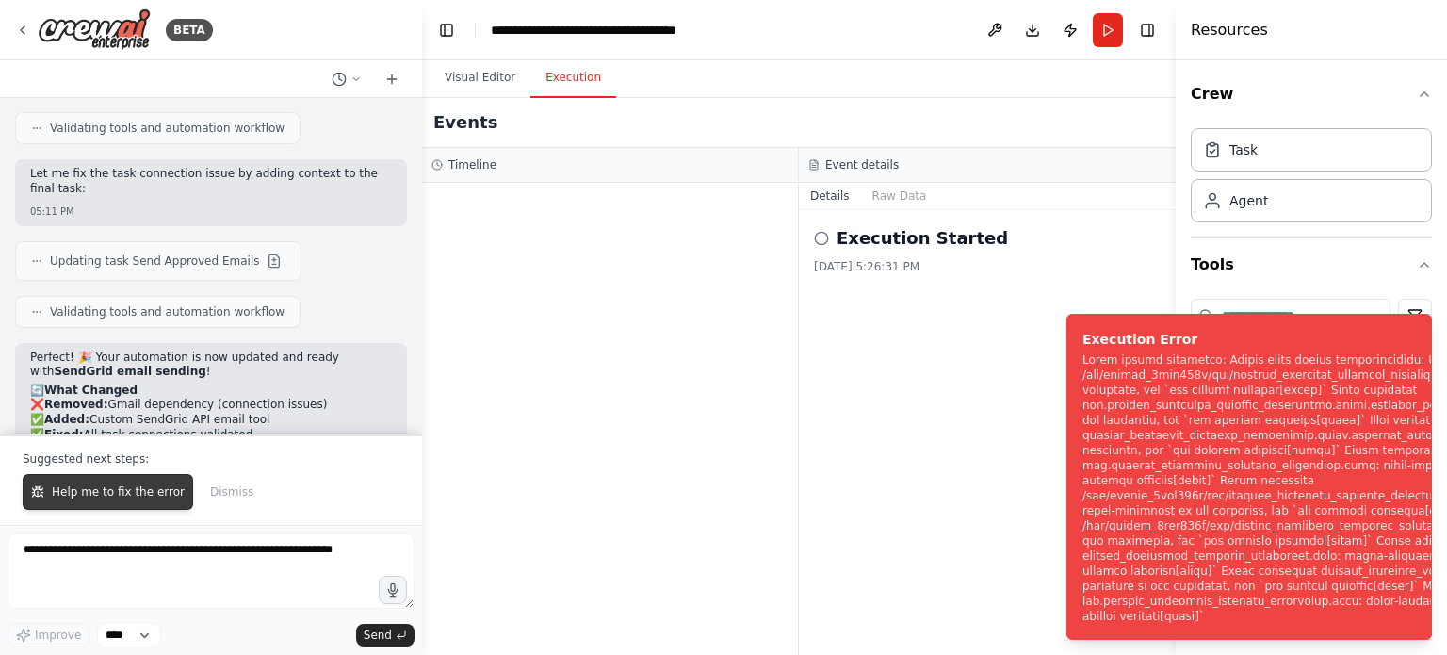
click at [154, 496] on span "Help me to fix the error" at bounding box center [118, 491] width 133 height 15
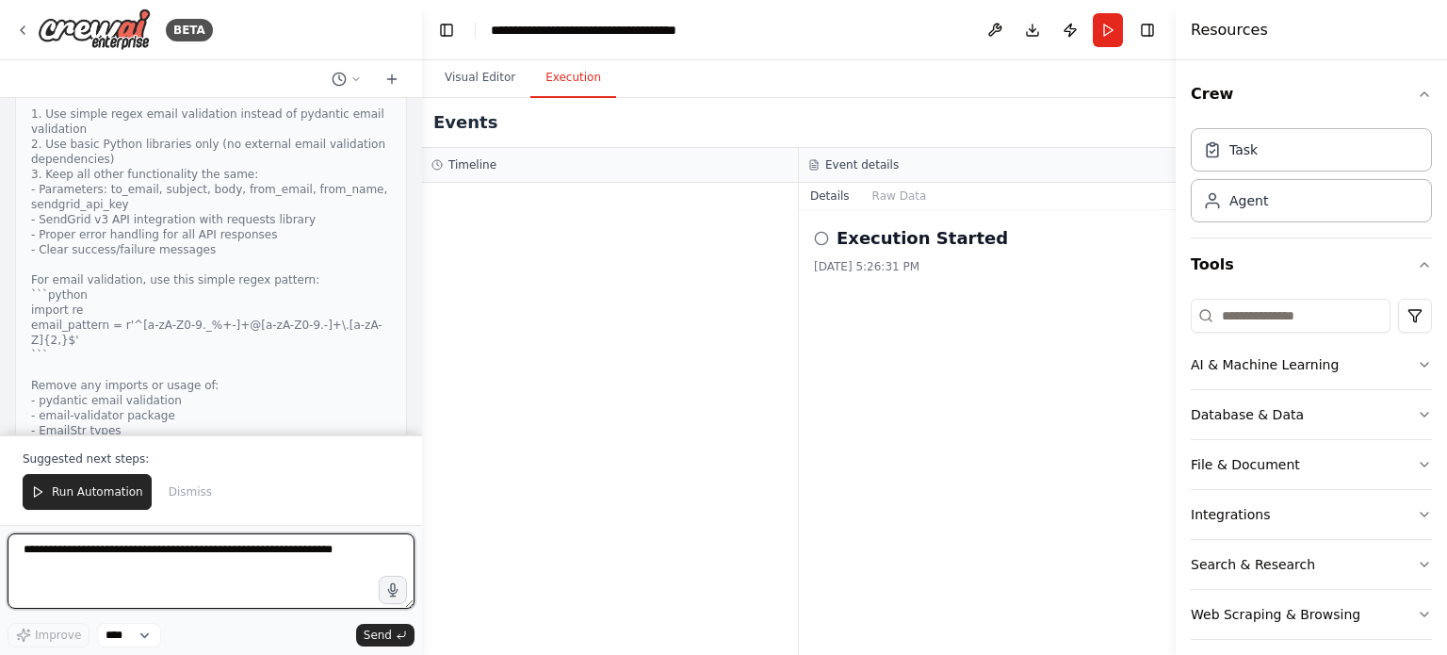
scroll to position [12315, 0]
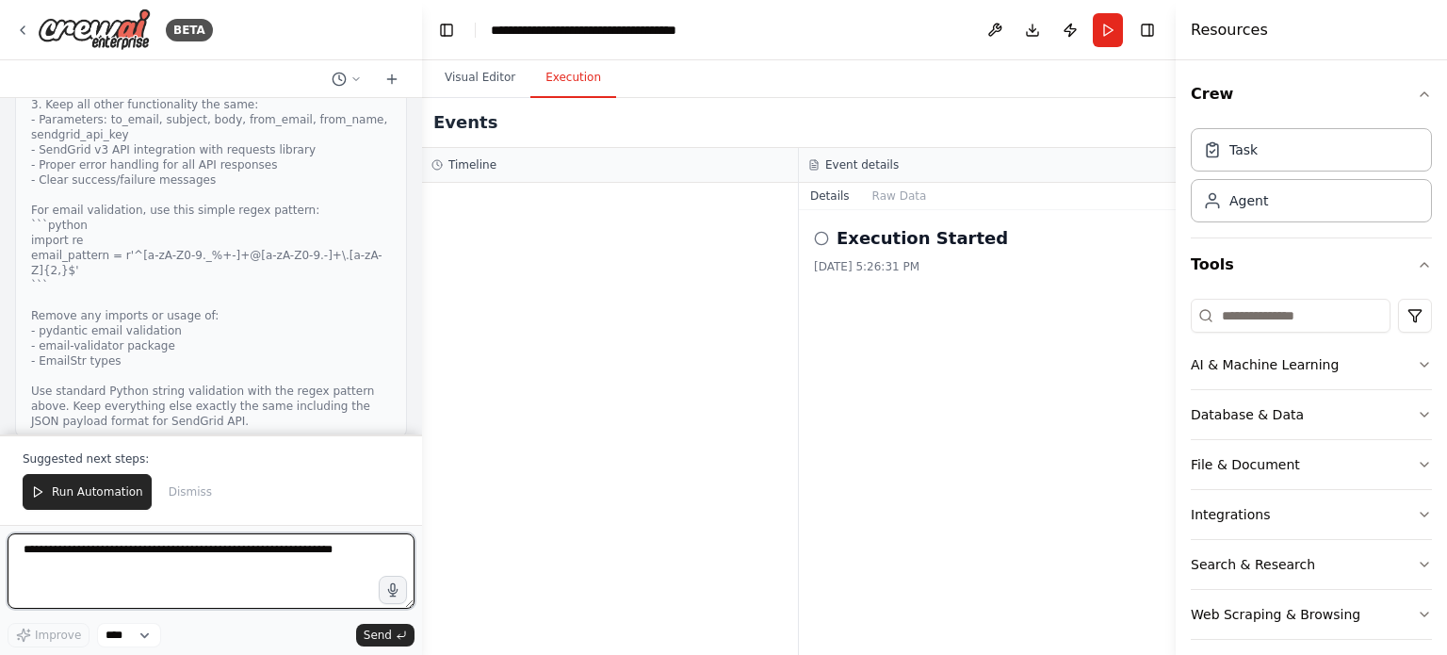
click at [130, 560] on textarea at bounding box center [211, 570] width 407 height 75
type textarea "*"
type textarea "**********"
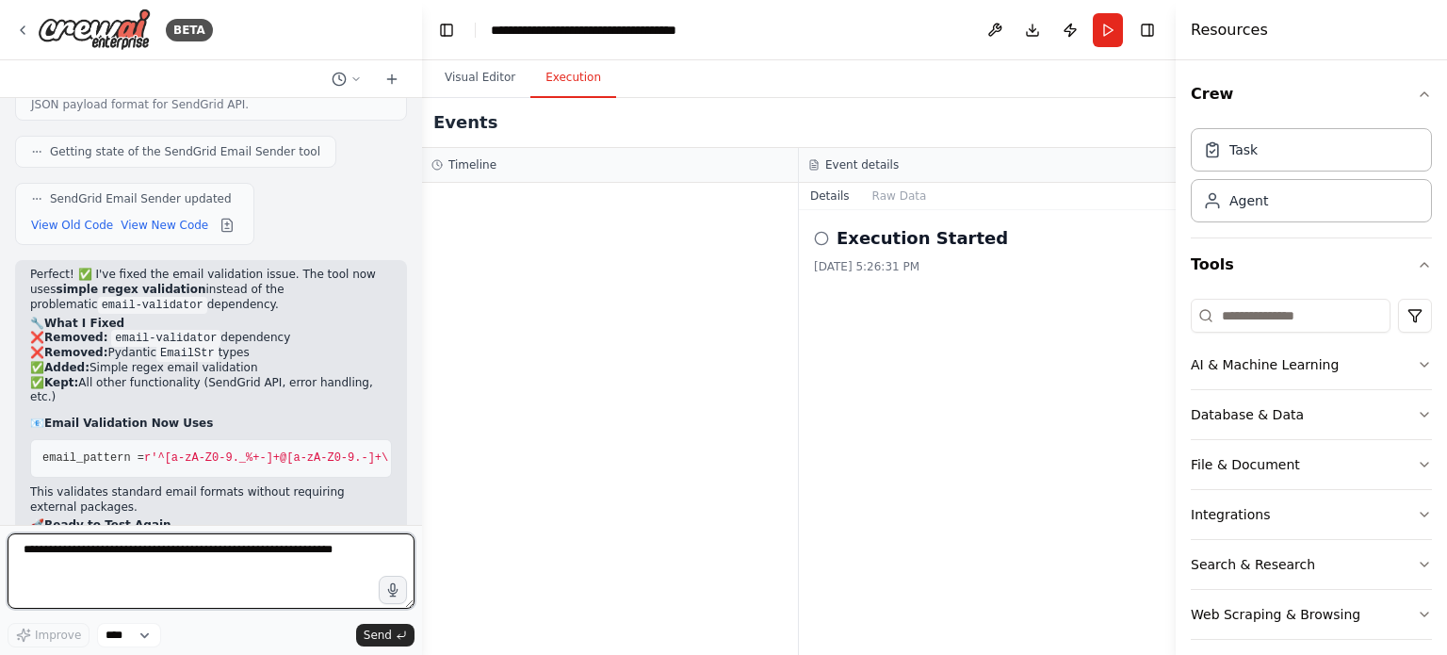
scroll to position [12632, 0]
click at [109, 565] on textarea at bounding box center [211, 570] width 407 height 75
type textarea "*"
type textarea "**********"
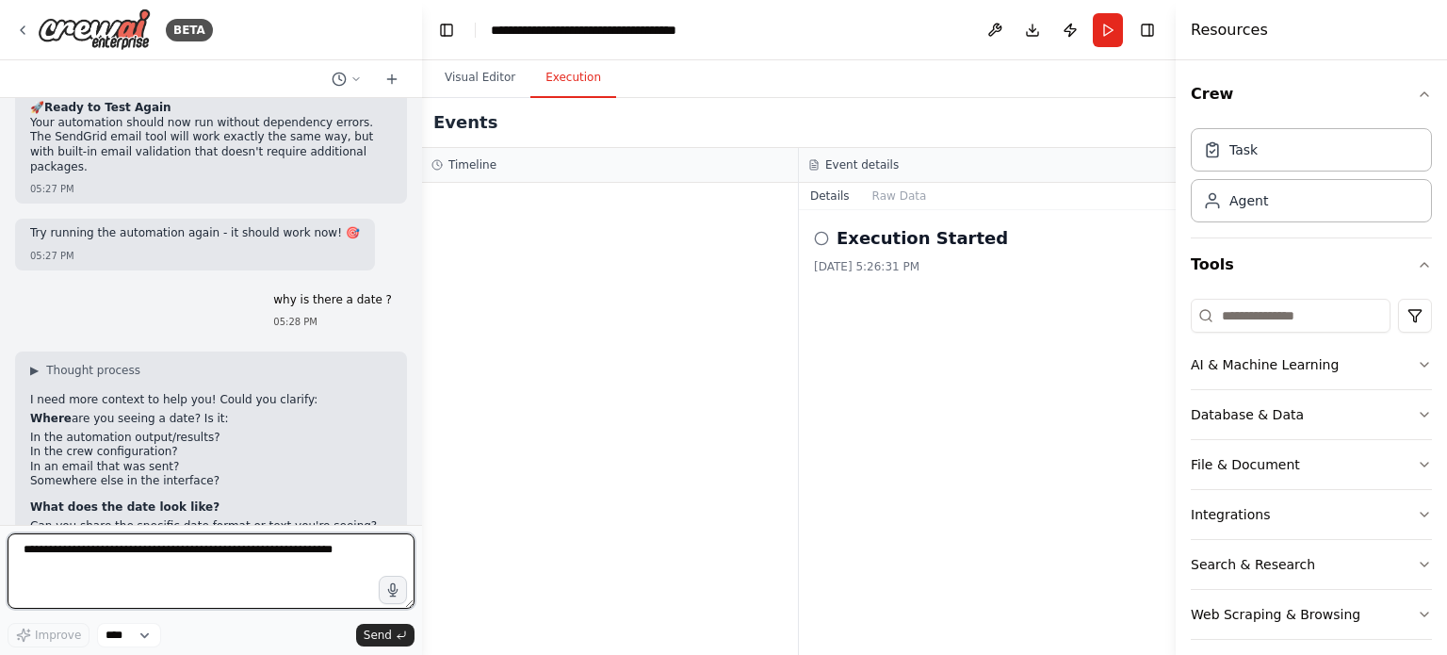
scroll to position [13071, 0]
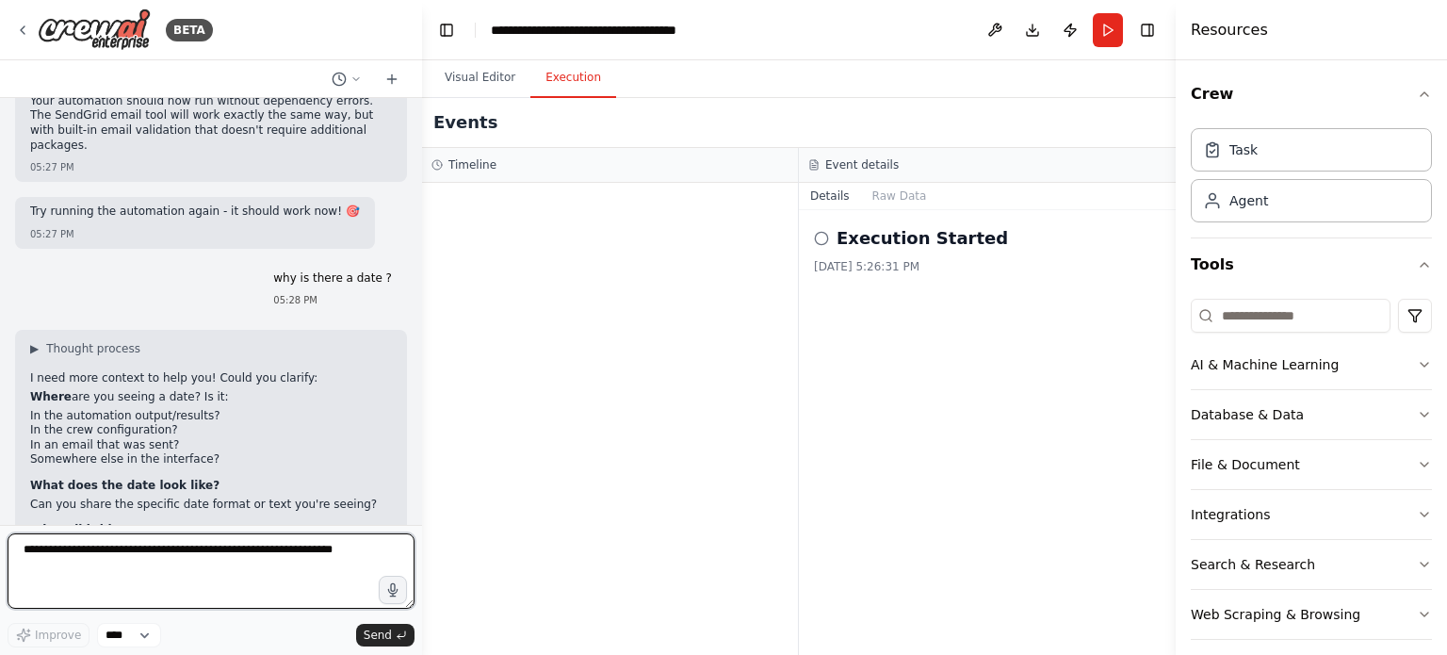
click at [110, 545] on textarea at bounding box center [211, 570] width 407 height 75
type textarea "**********"
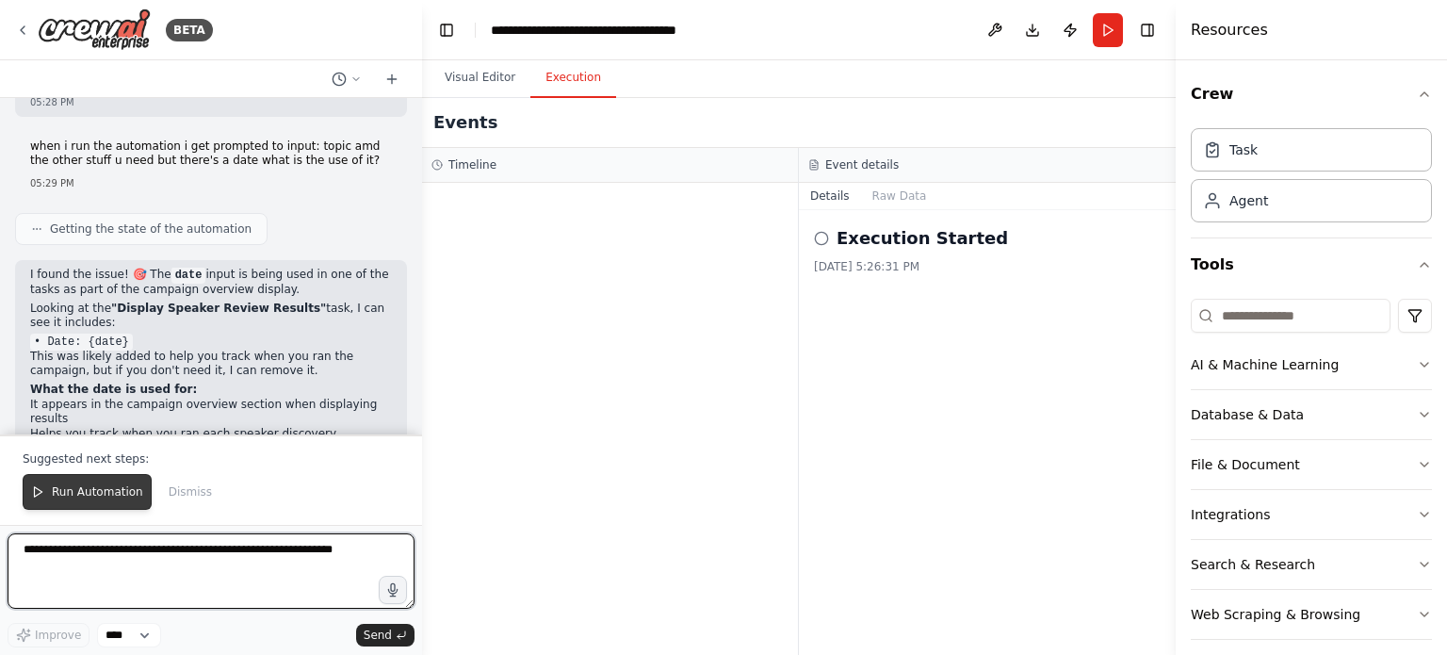
scroll to position [13623, 0]
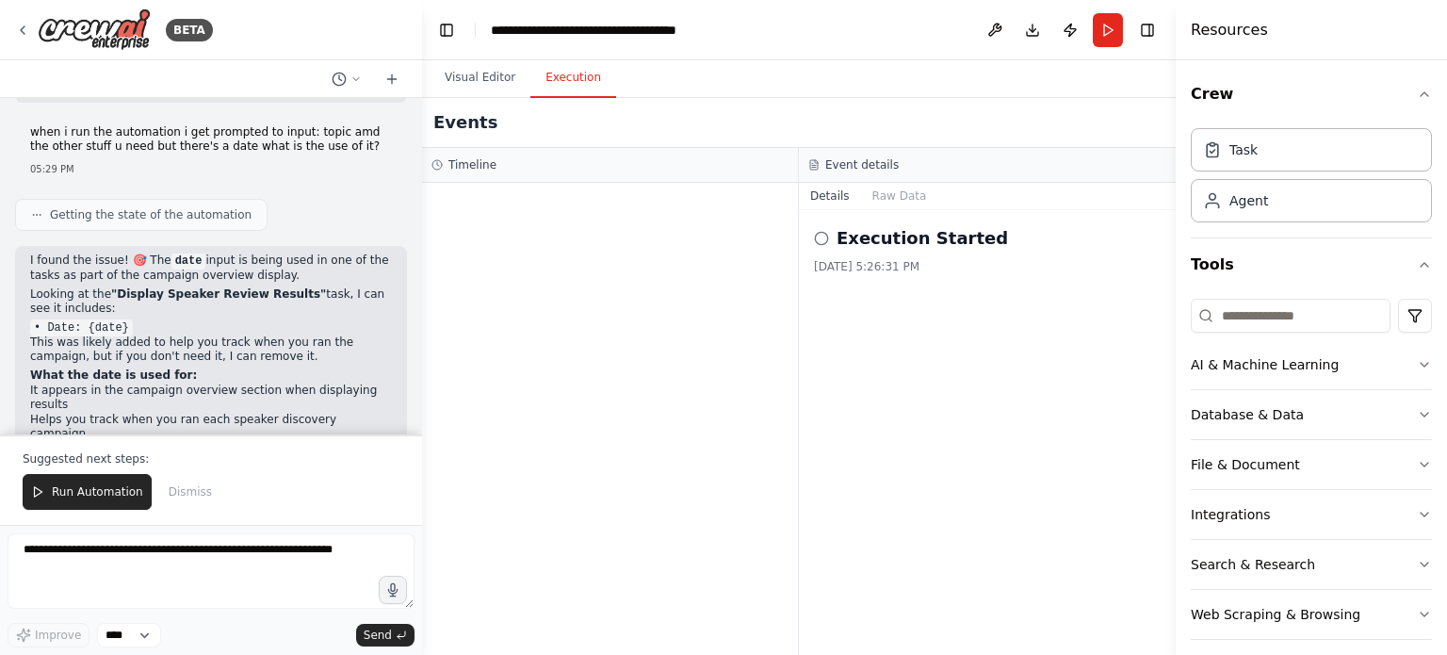
click at [81, 487] on span "Run Automation" at bounding box center [97, 491] width 91 height 15
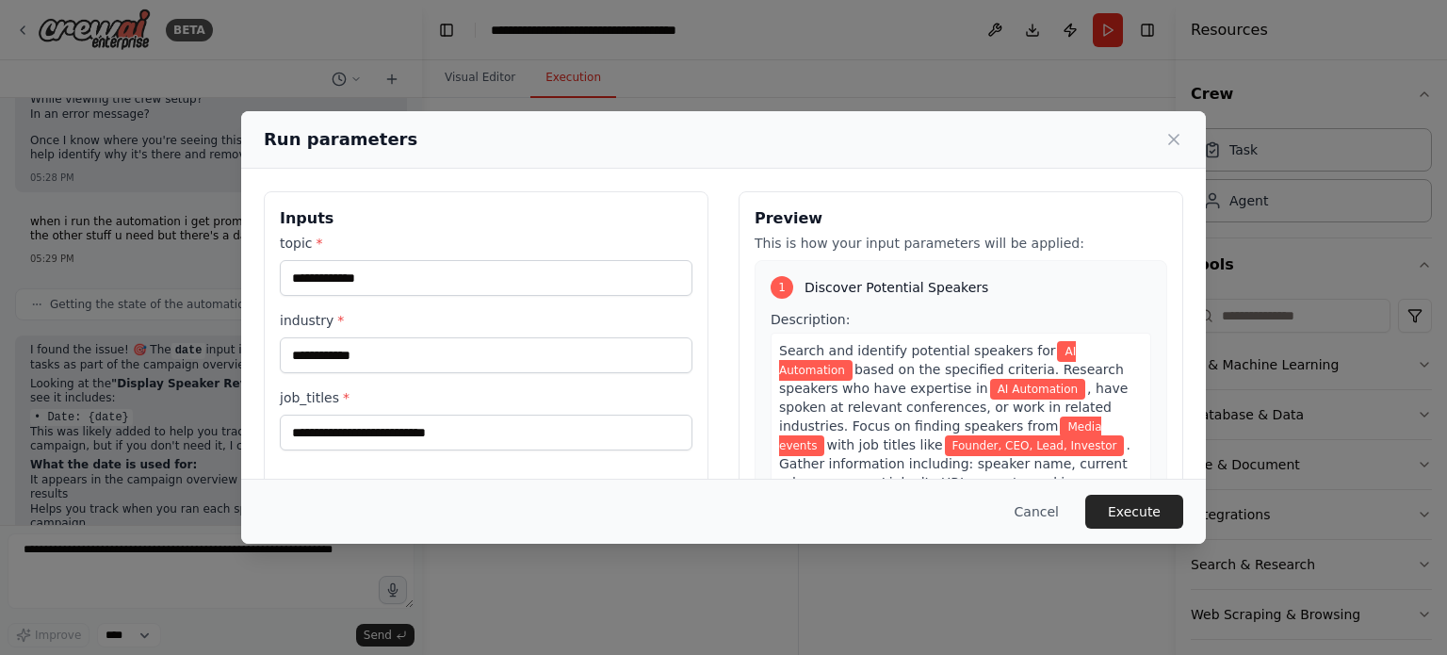
scroll to position [181, 0]
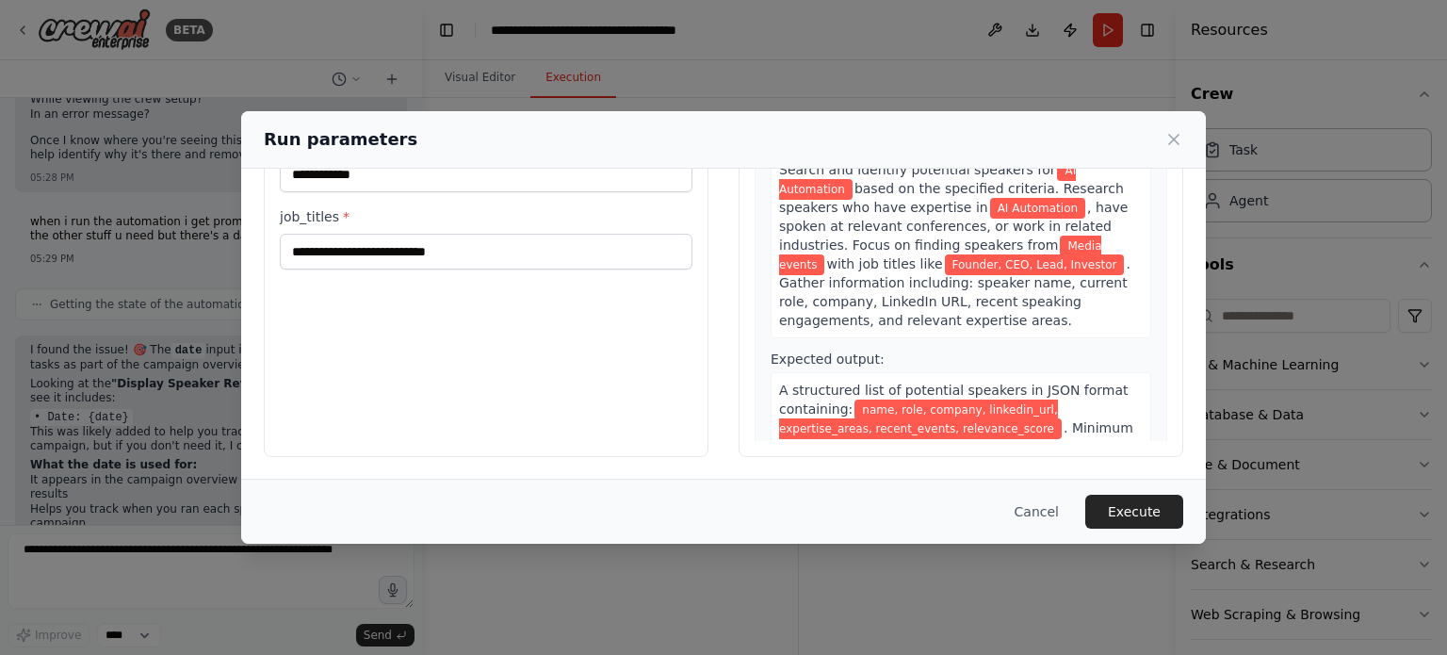
click at [1144, 516] on button "Execute" at bounding box center [1134, 512] width 98 height 34
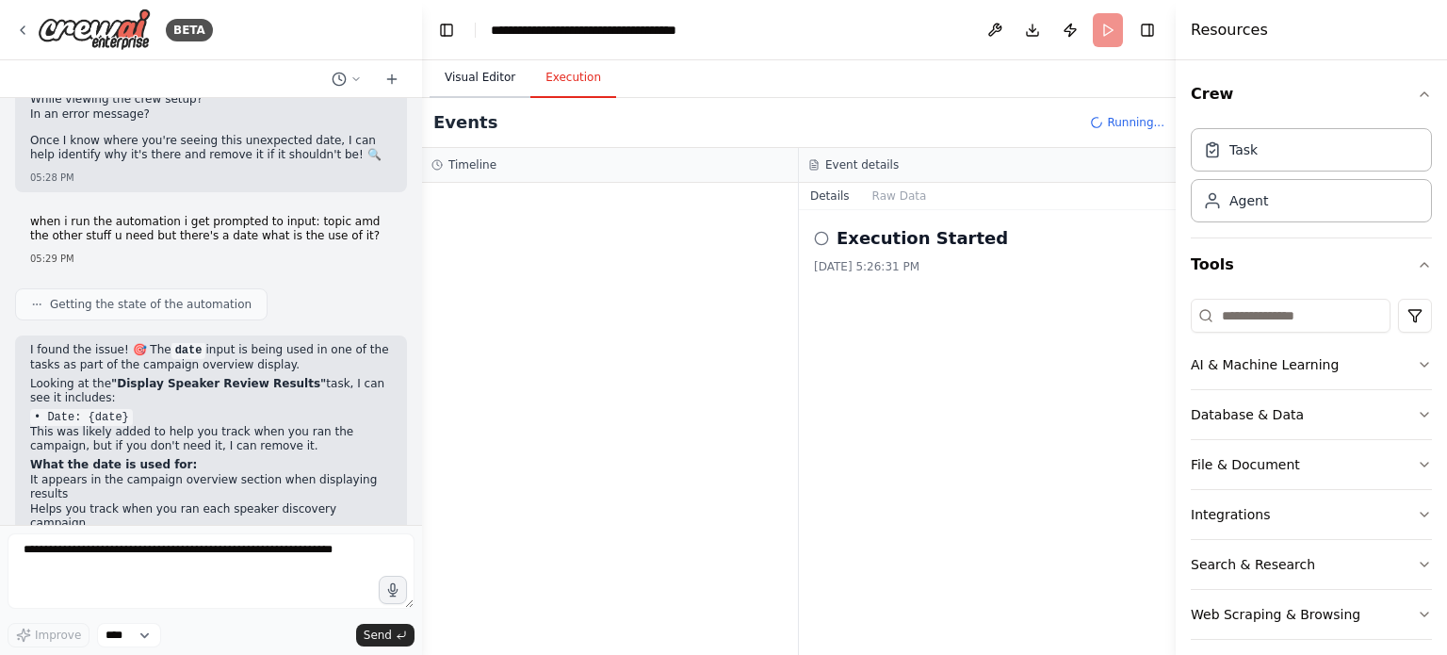
click at [500, 89] on button "Visual Editor" at bounding box center [480, 78] width 101 height 40
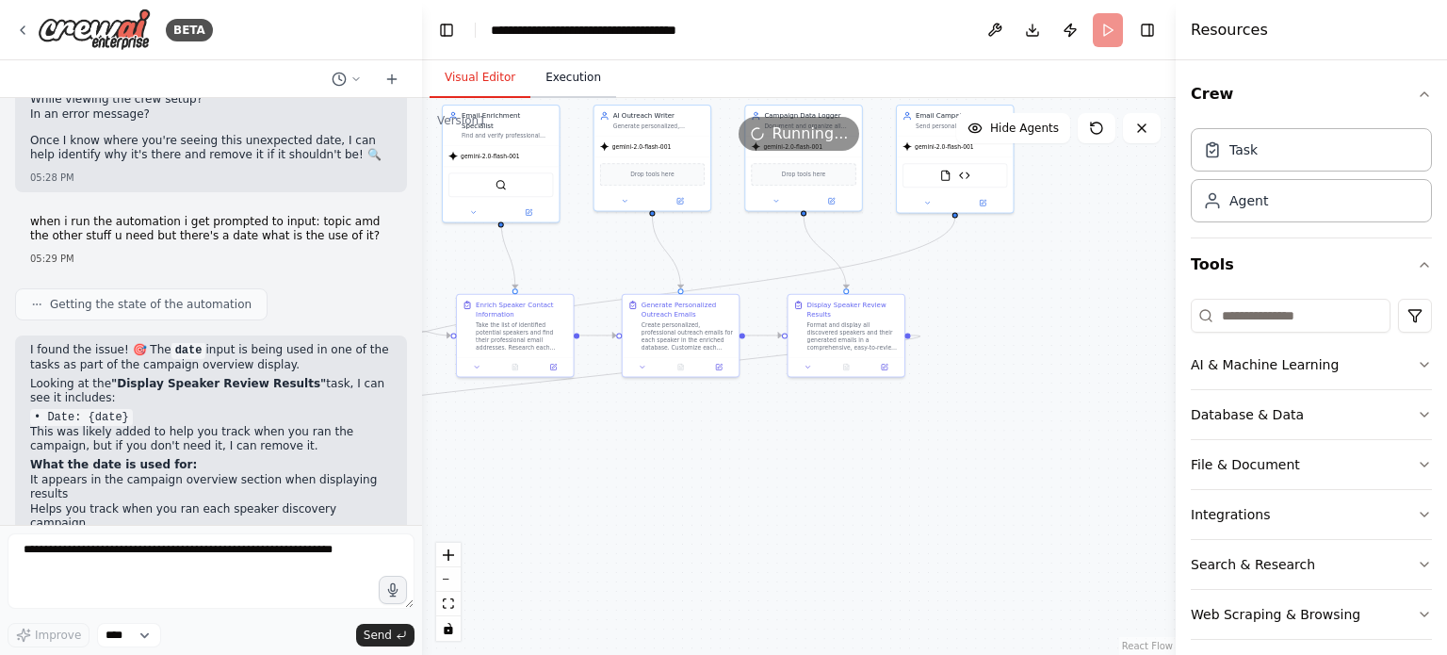
click at [550, 78] on button "Execution" at bounding box center [573, 78] width 86 height 40
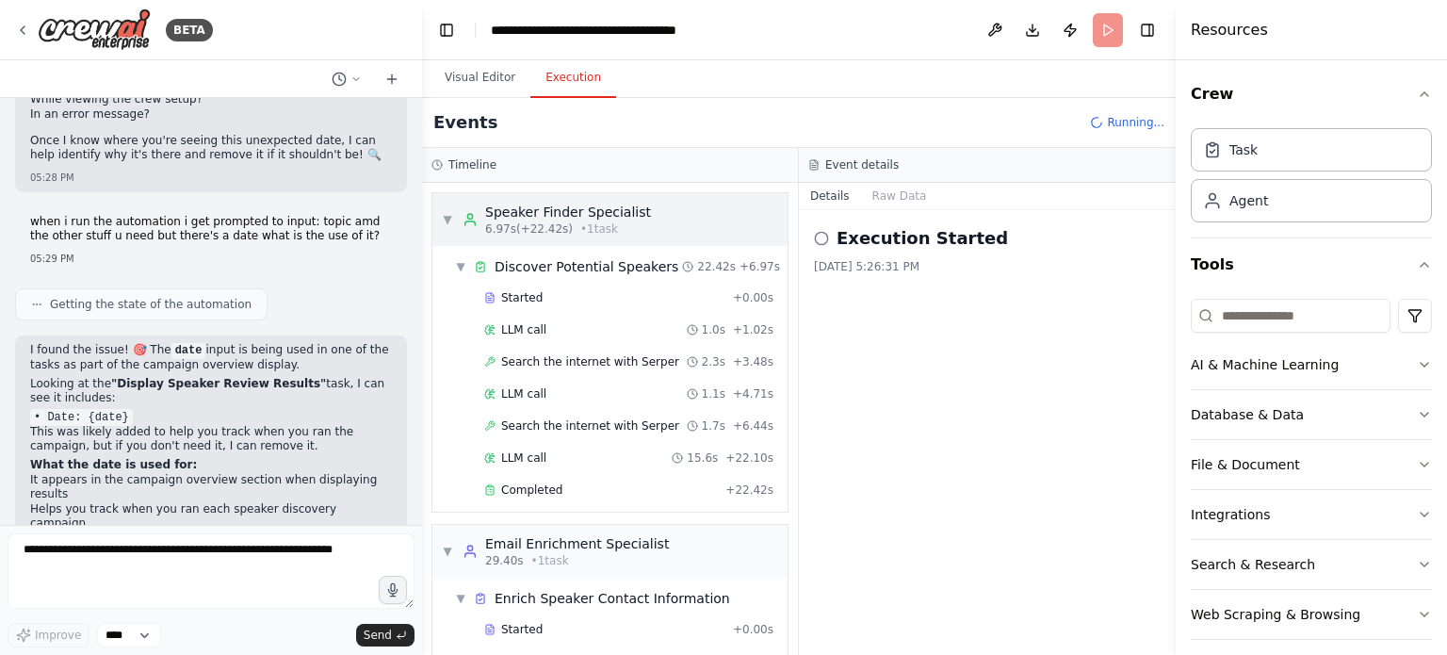
scroll to position [45, 0]
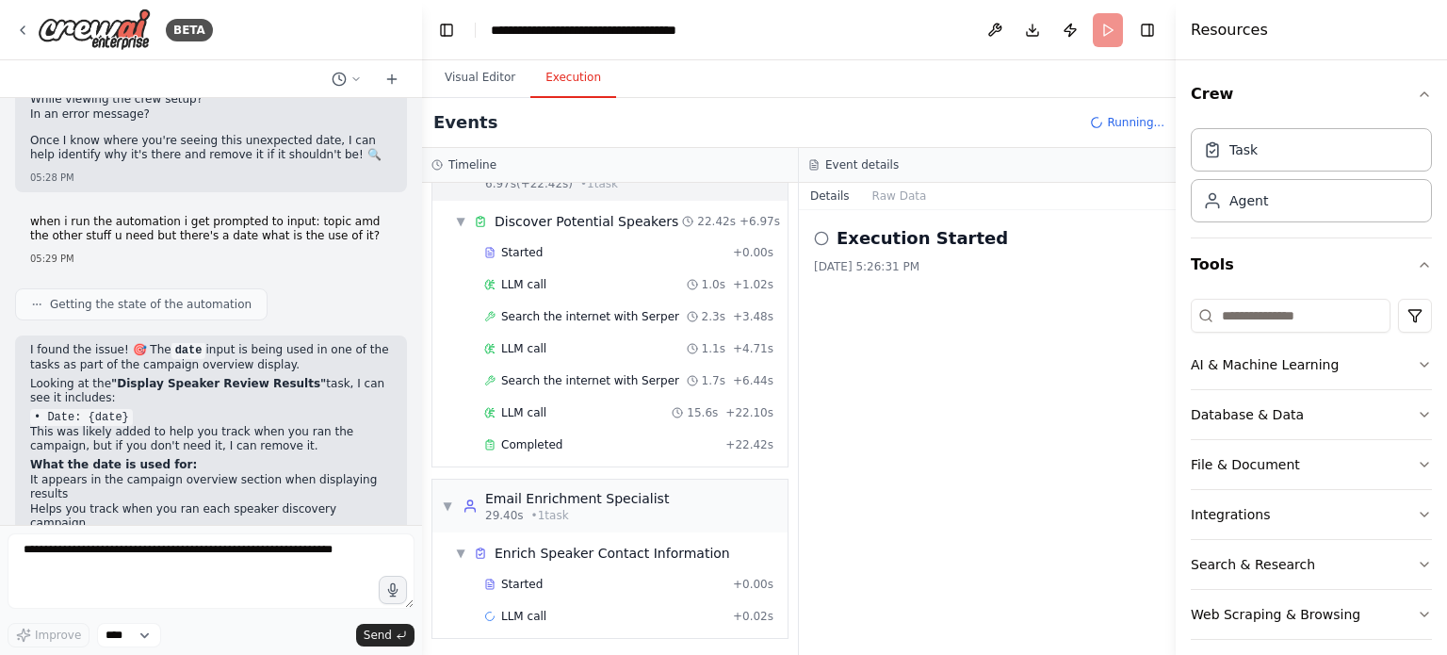
click at [455, 220] on span "▼" at bounding box center [460, 221] width 11 height 15
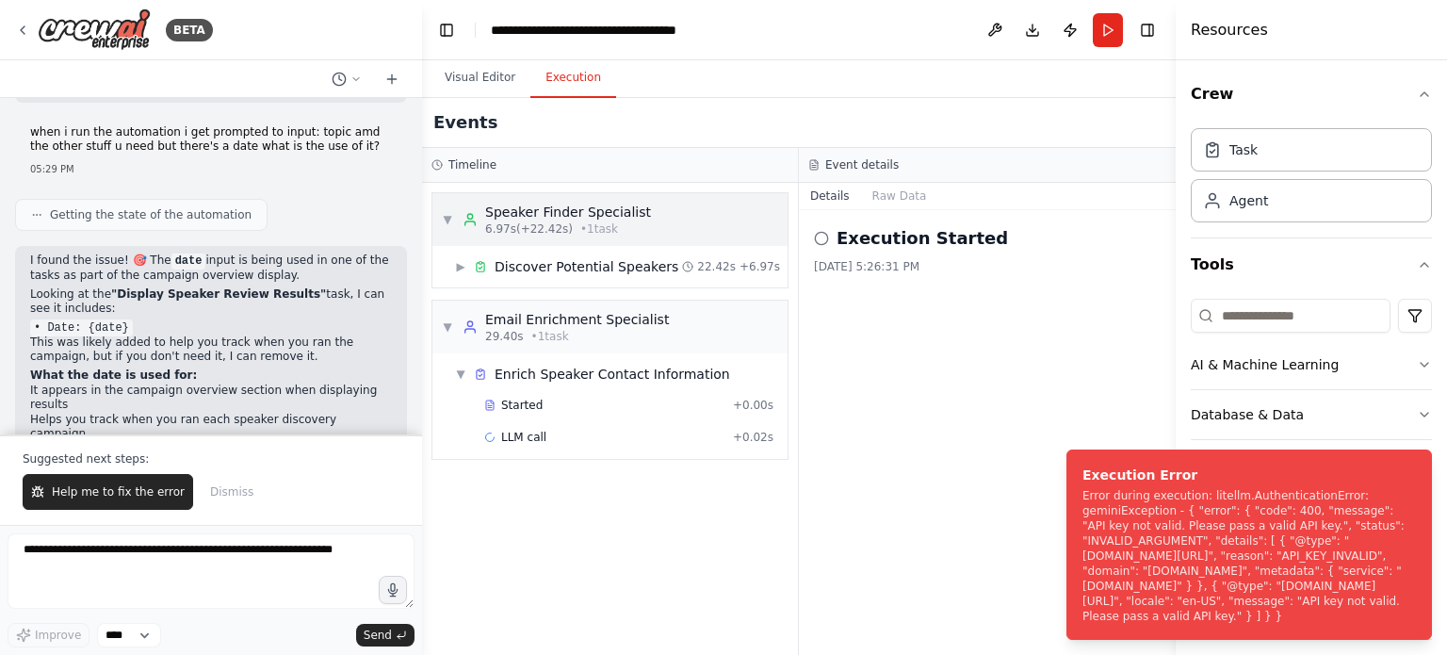
scroll to position [0, 0]
drag, startPoint x: 1134, startPoint y: 616, endPoint x: 1078, endPoint y: 475, distance: 152.2
click at [1078, 475] on li "Execution Error Error during execution: litellm.AuthenticationError: geminiExce…" at bounding box center [1248, 544] width 365 height 190
click at [131, 488] on span "Help me to fix the error" at bounding box center [118, 491] width 133 height 15
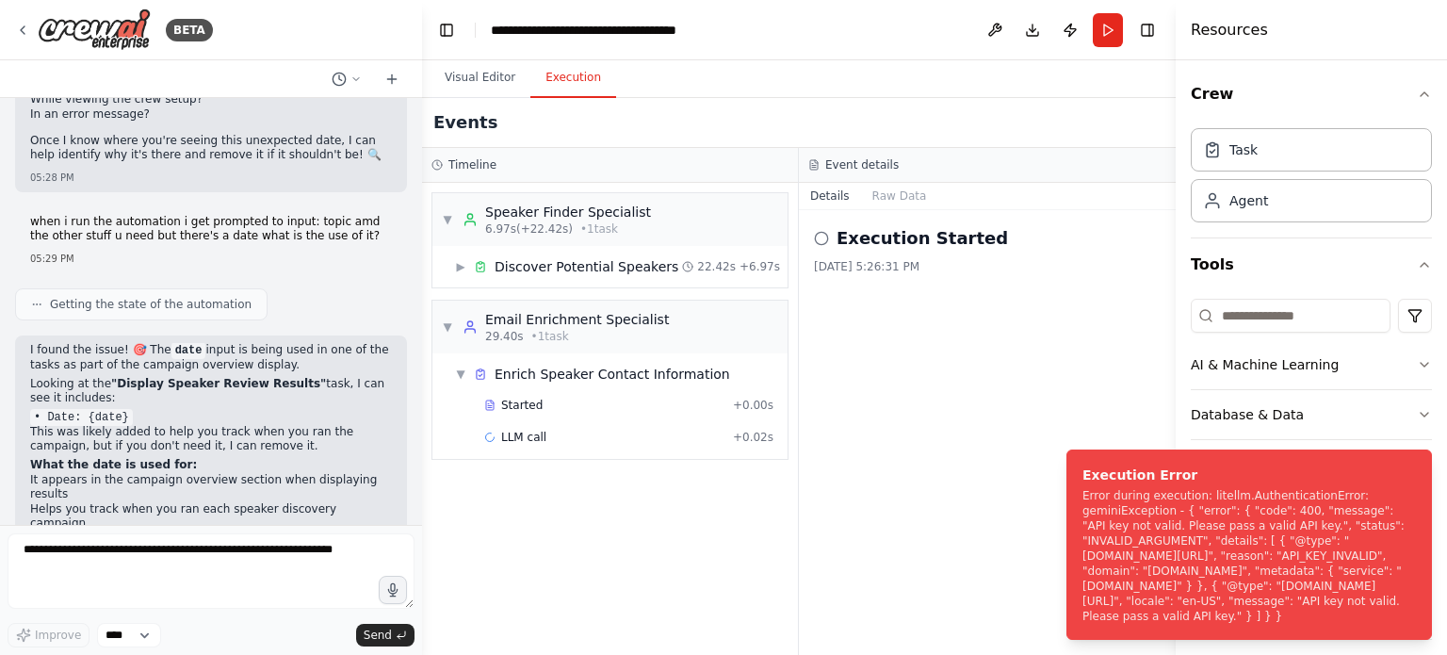
scroll to position [13583, 0]
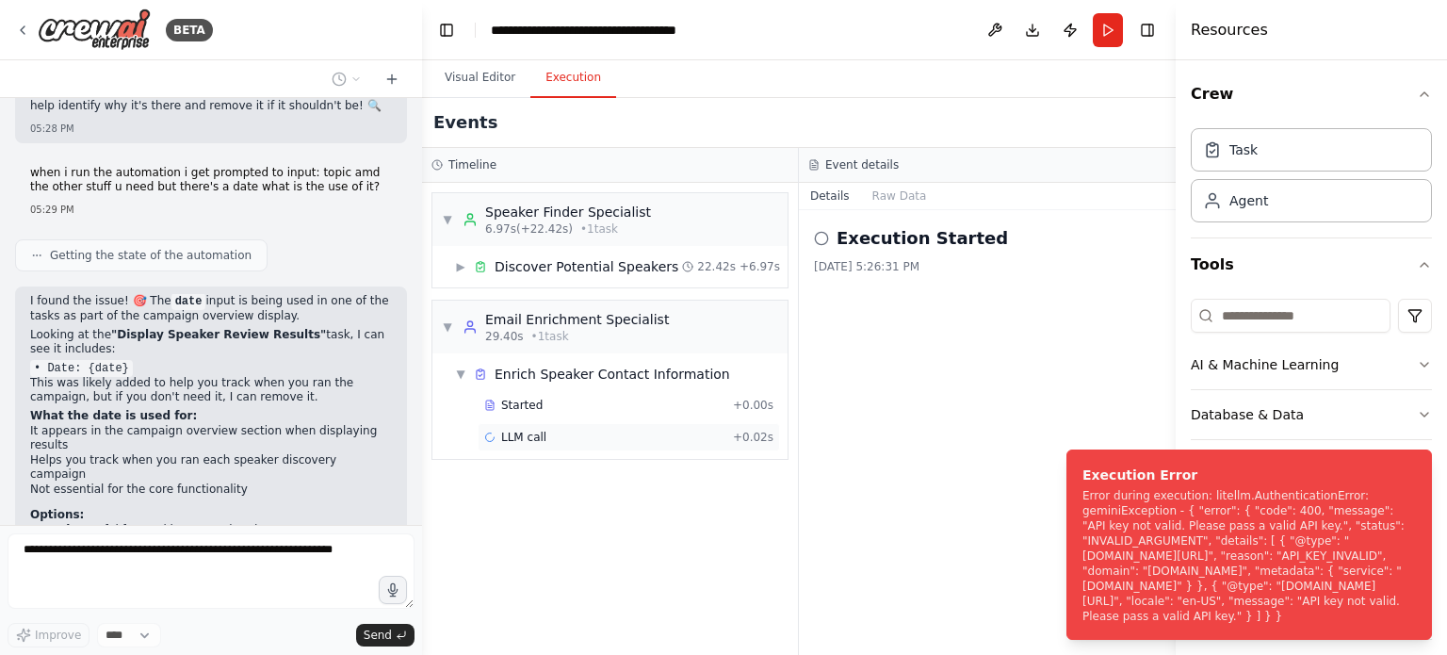
click at [564, 434] on div "LLM call + 0.02s" at bounding box center [628, 437] width 289 height 15
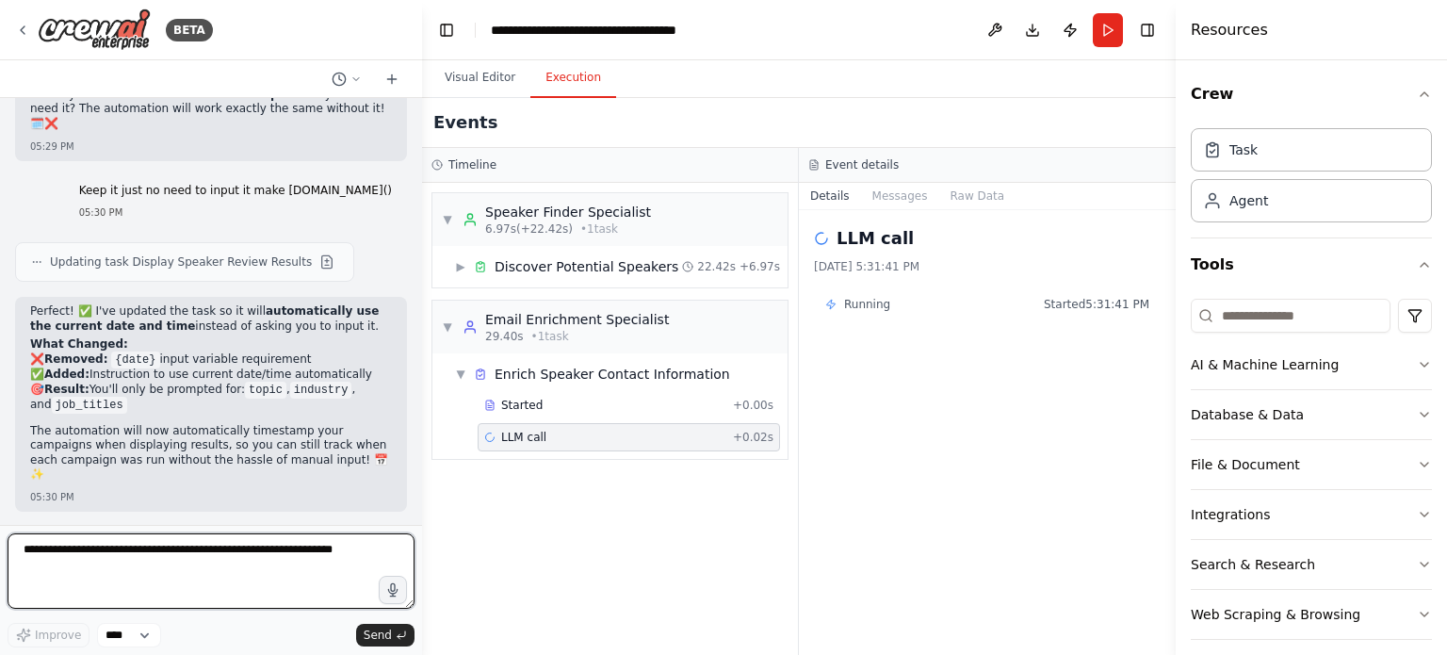
scroll to position [14065, 0]
click at [124, 554] on textarea at bounding box center [211, 570] width 407 height 75
type textarea "**********"
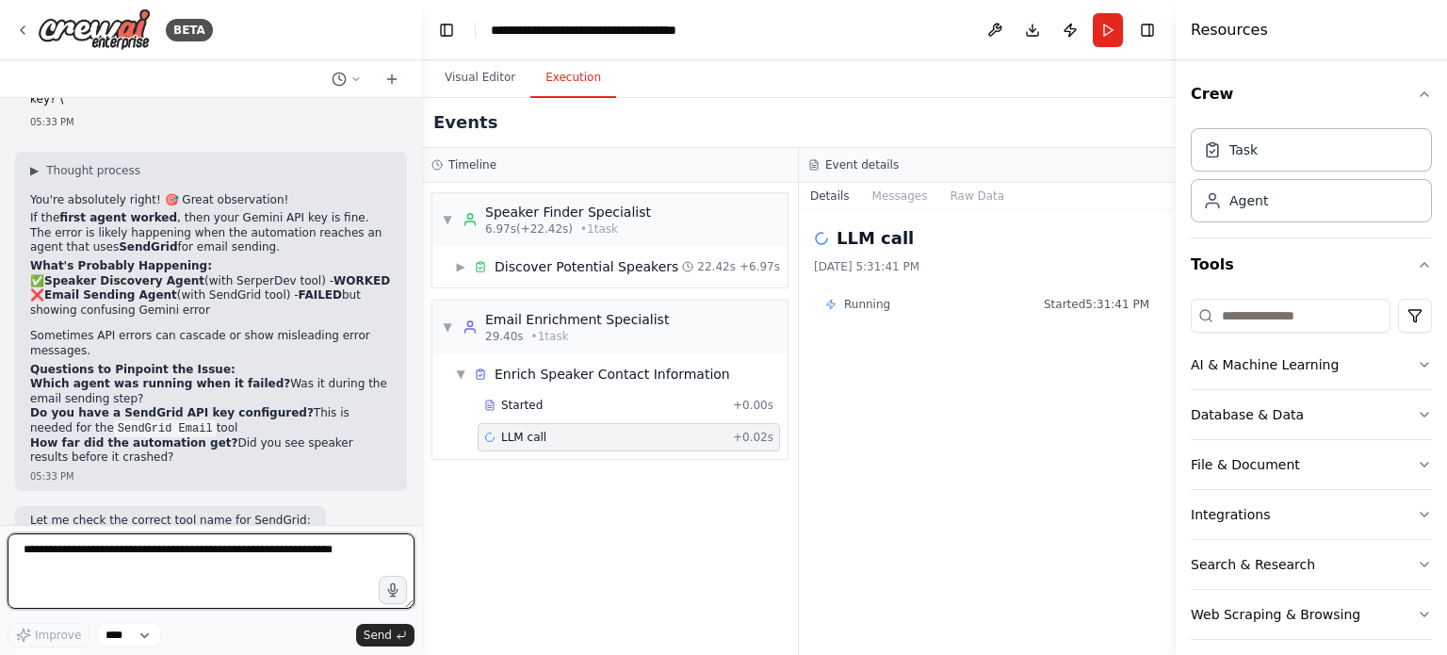
scroll to position [15067, 0]
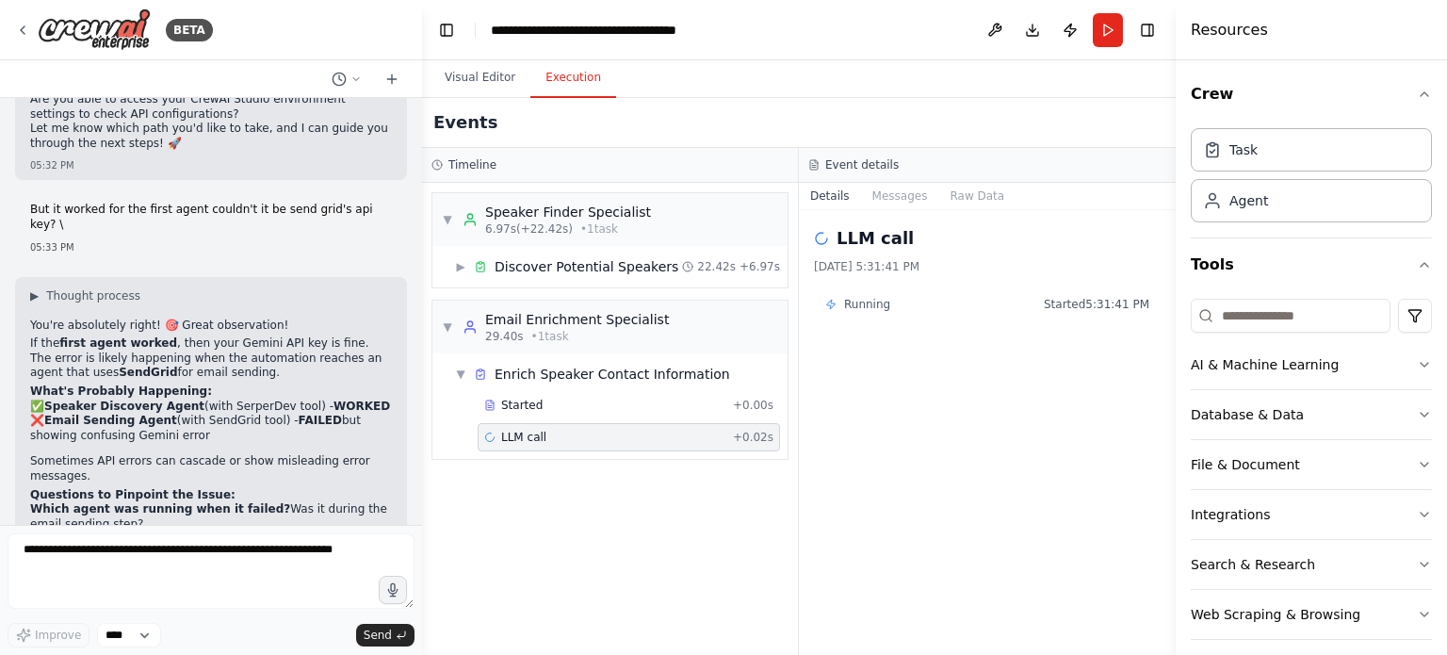
drag, startPoint x: 201, startPoint y: 221, endPoint x: 228, endPoint y: 252, distance: 41.4
drag, startPoint x: 117, startPoint y: 253, endPoint x: 28, endPoint y: 195, distance: 106.1
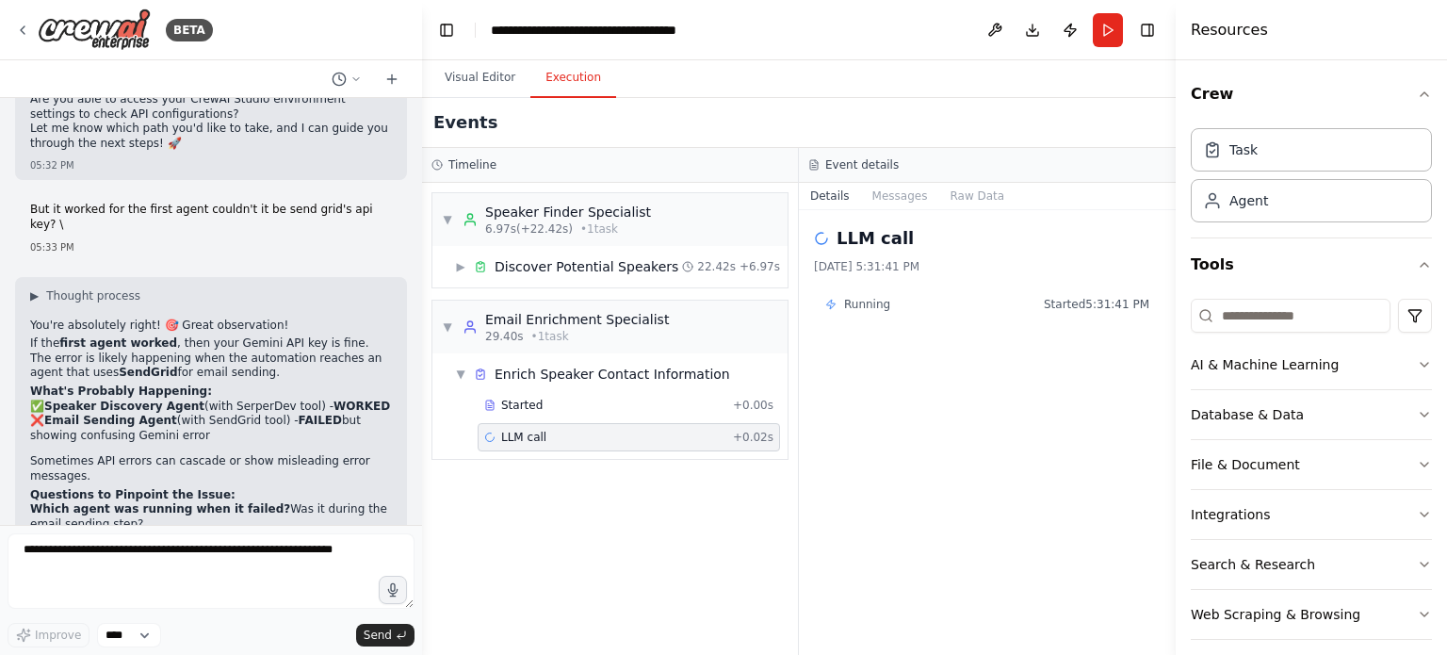
drag, startPoint x: 115, startPoint y: 252, endPoint x: 121, endPoint y: 317, distance: 65.2
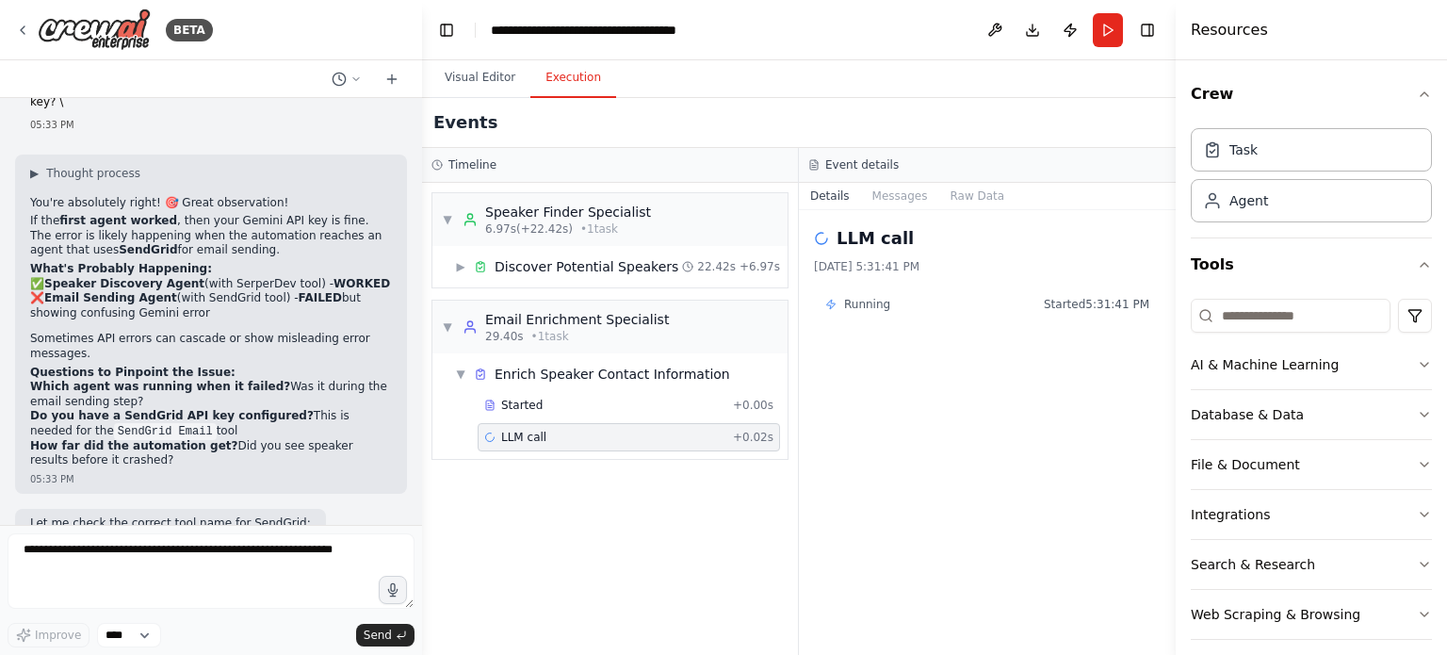
scroll to position [15193, 0]
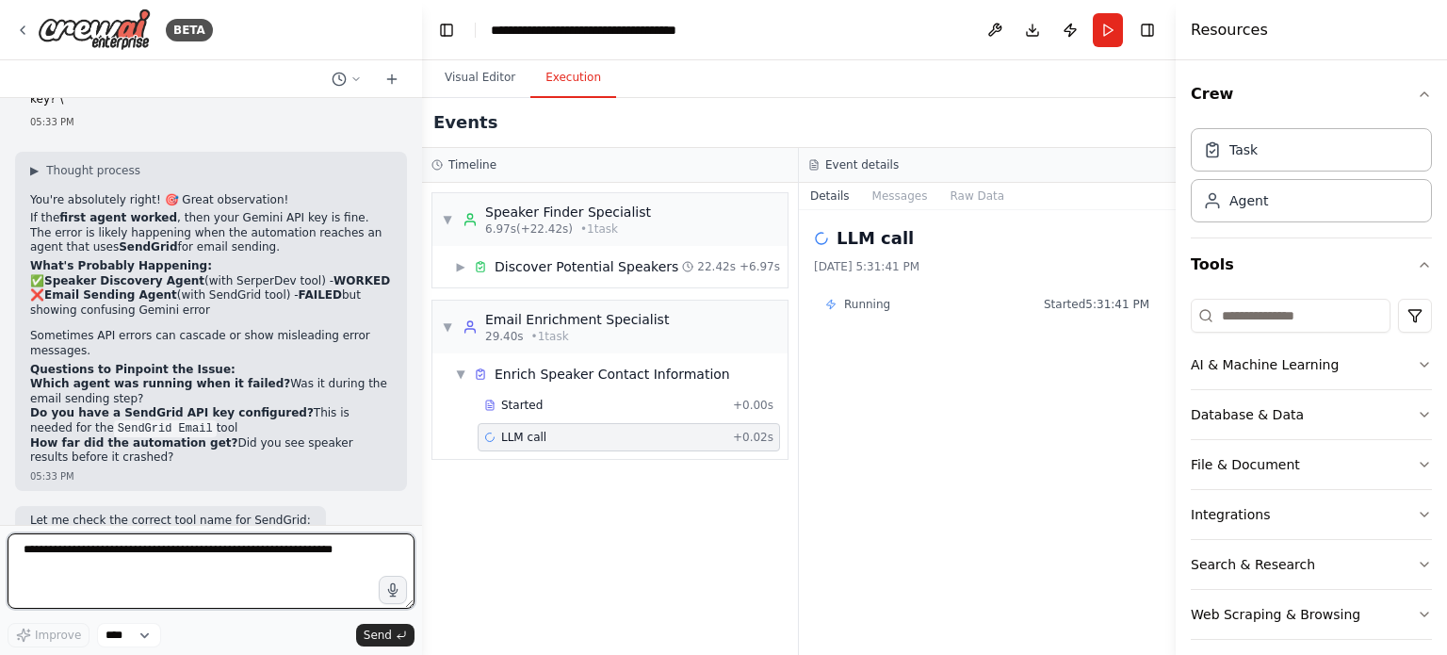
click at [181, 545] on textarea at bounding box center [211, 570] width 407 height 75
type textarea "*"
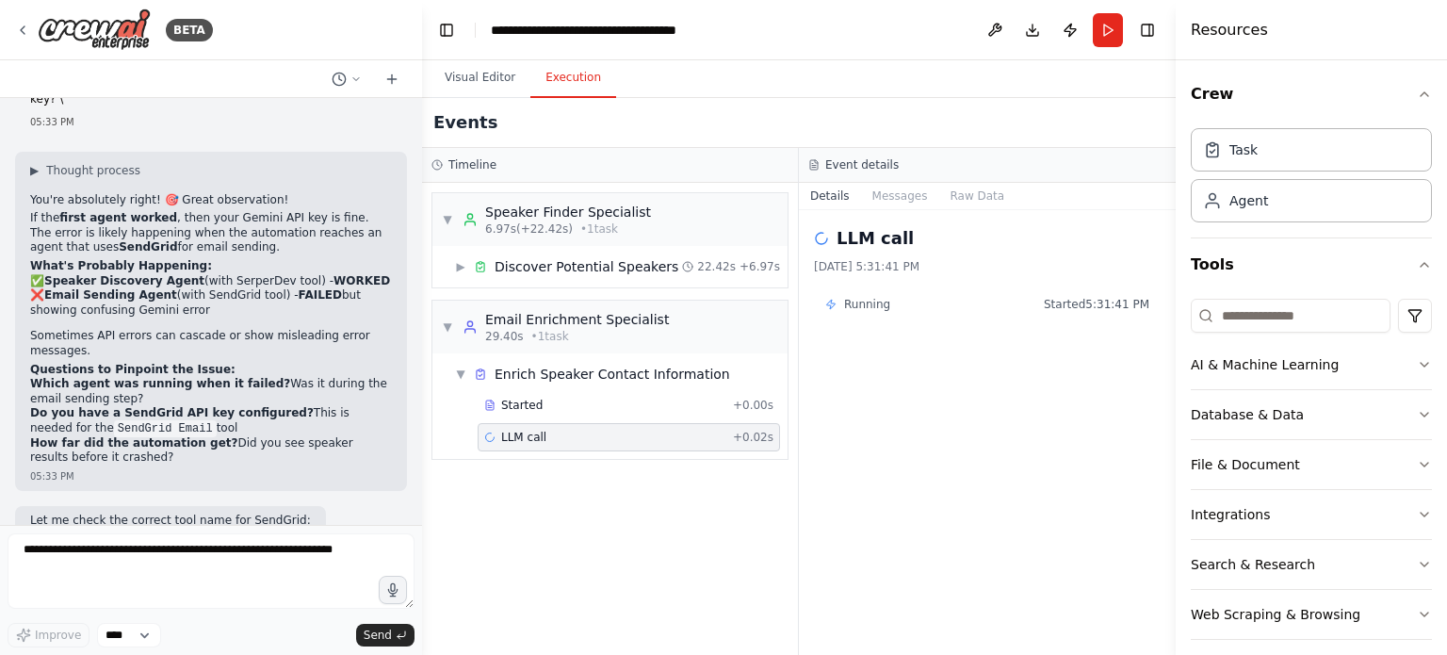
click at [520, 432] on span "LLM call" at bounding box center [523, 437] width 45 height 15
click at [548, 441] on div "LLM call + 0.02s" at bounding box center [628, 437] width 289 height 15
click at [907, 195] on button "Messages" at bounding box center [900, 196] width 78 height 26
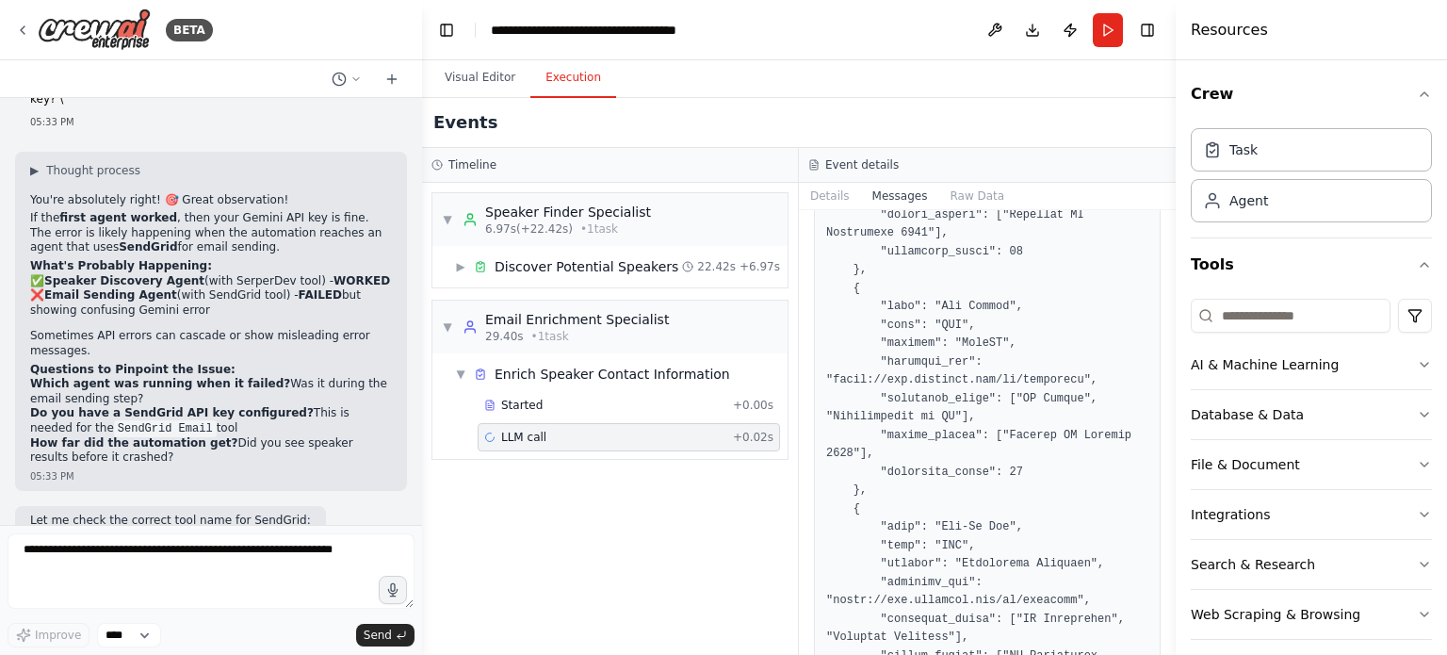
scroll to position [3433, 0]
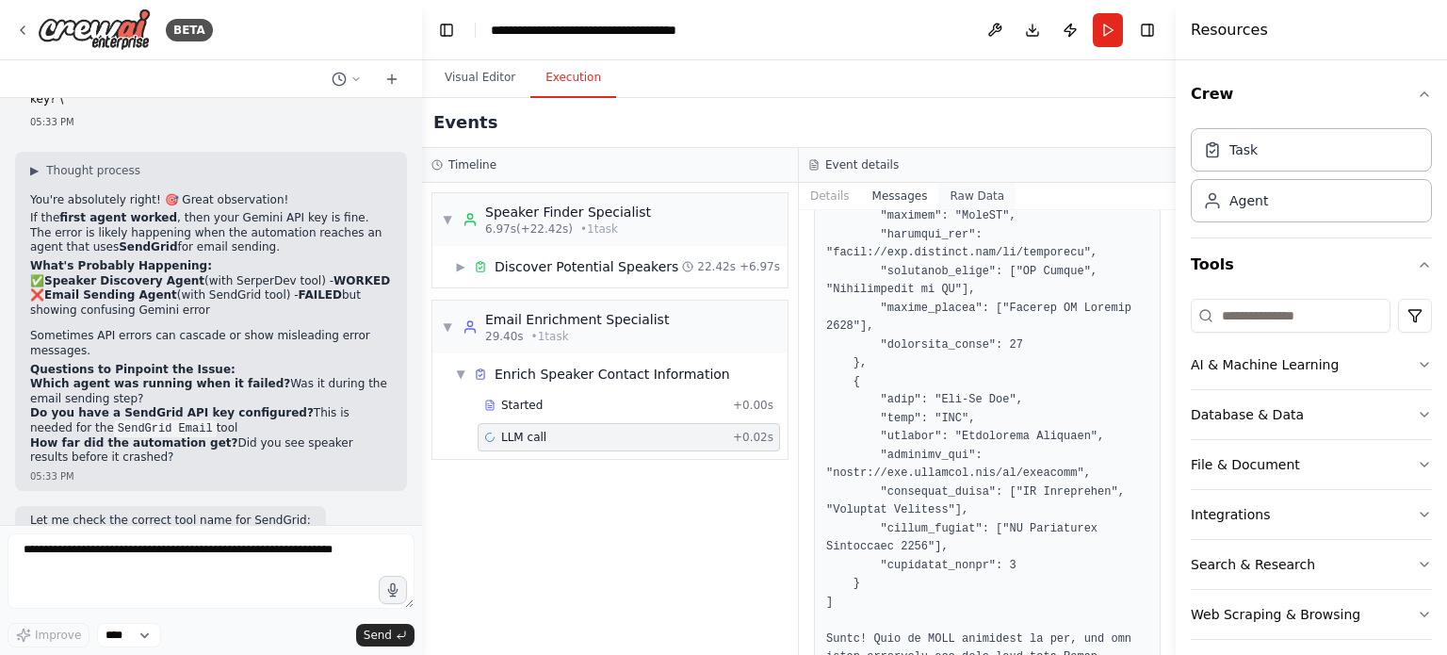
click at [956, 206] on button "Raw Data" at bounding box center [976, 196] width 77 height 26
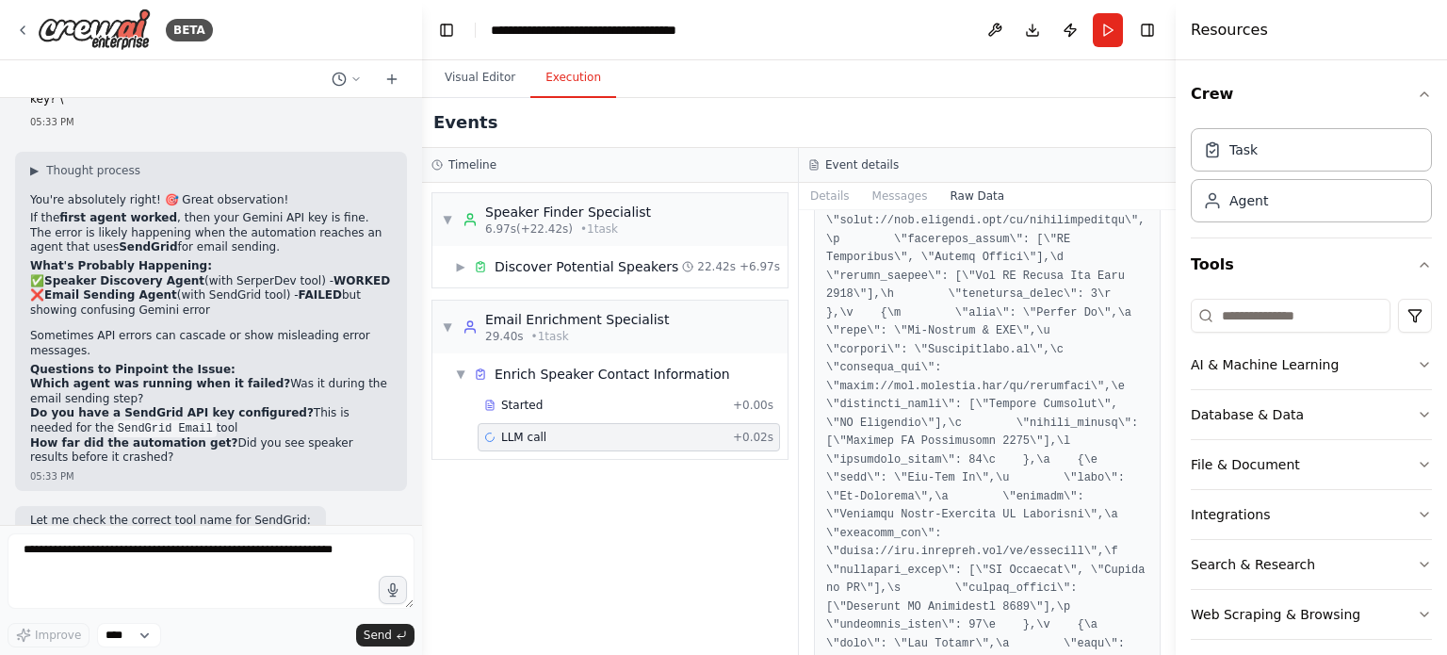
scroll to position [2502, 0]
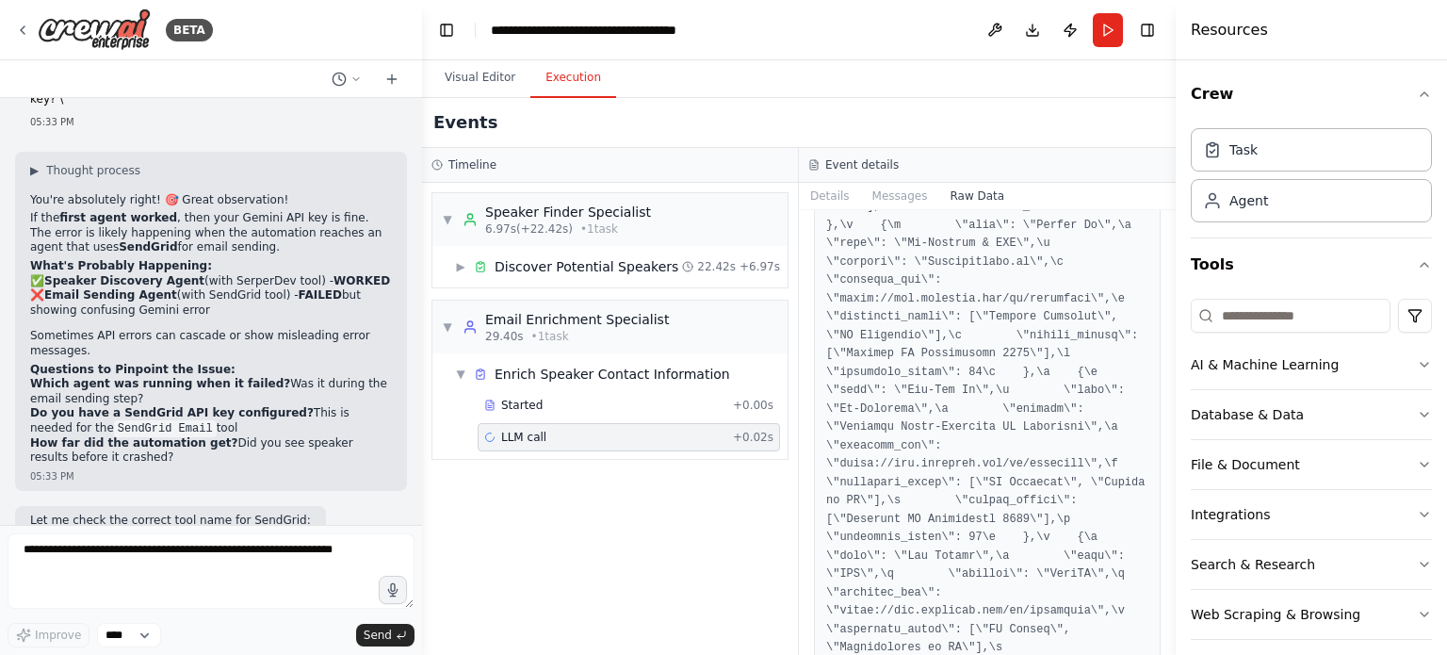
click at [1170, 316] on button "Toggle Sidebar" at bounding box center [1175, 327] width 15 height 655
click at [1166, 314] on div "BETA I want to build a fully automated system for speaker discovery and outreac…" at bounding box center [723, 327] width 1447 height 655
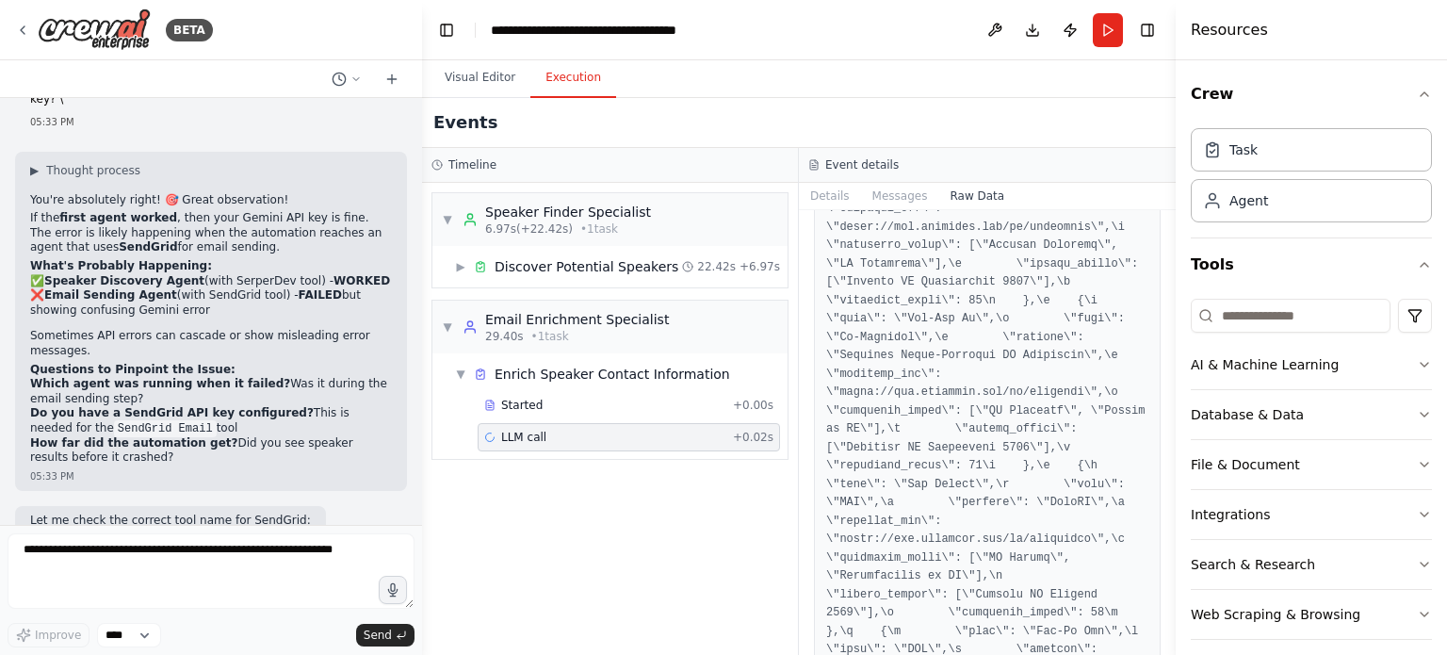
scroll to position [12724, 0]
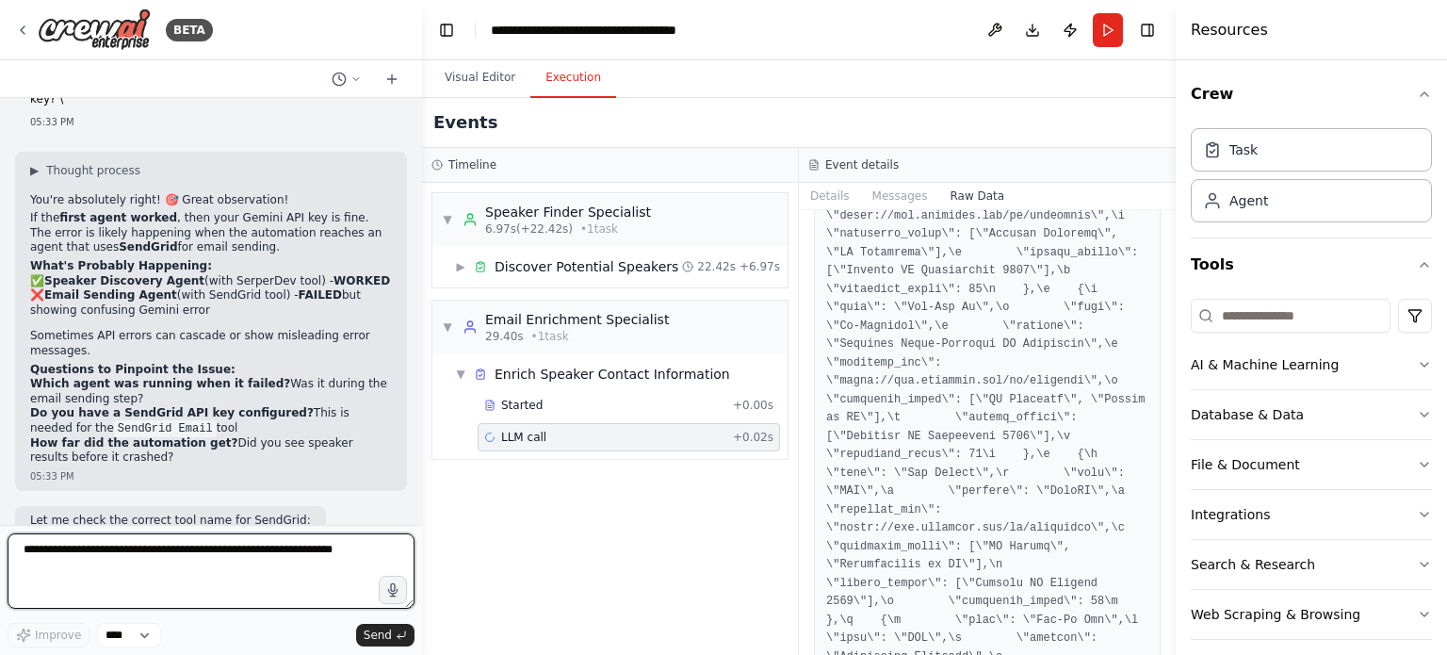
click at [190, 559] on textarea at bounding box center [211, 570] width 407 height 75
click at [118, 558] on textarea at bounding box center [211, 570] width 407 height 75
paste textarea "**********"
type textarea "**********"
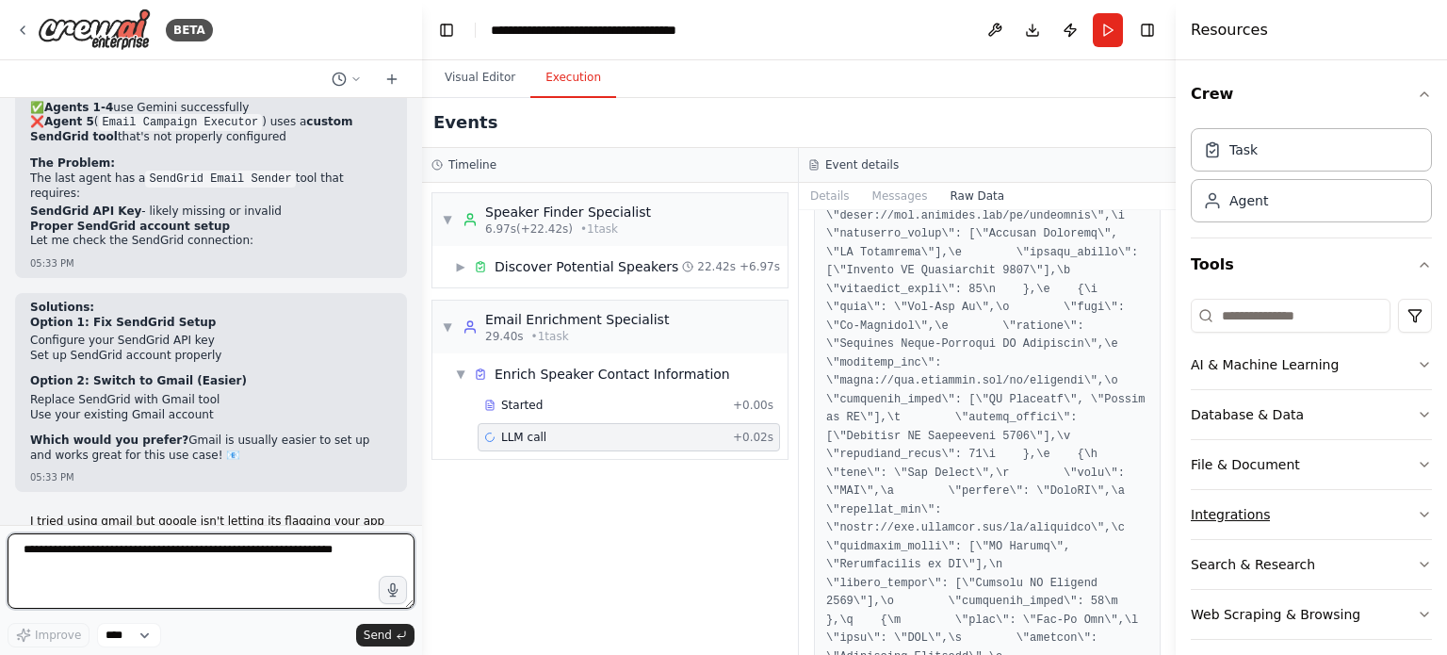
scroll to position [51, 0]
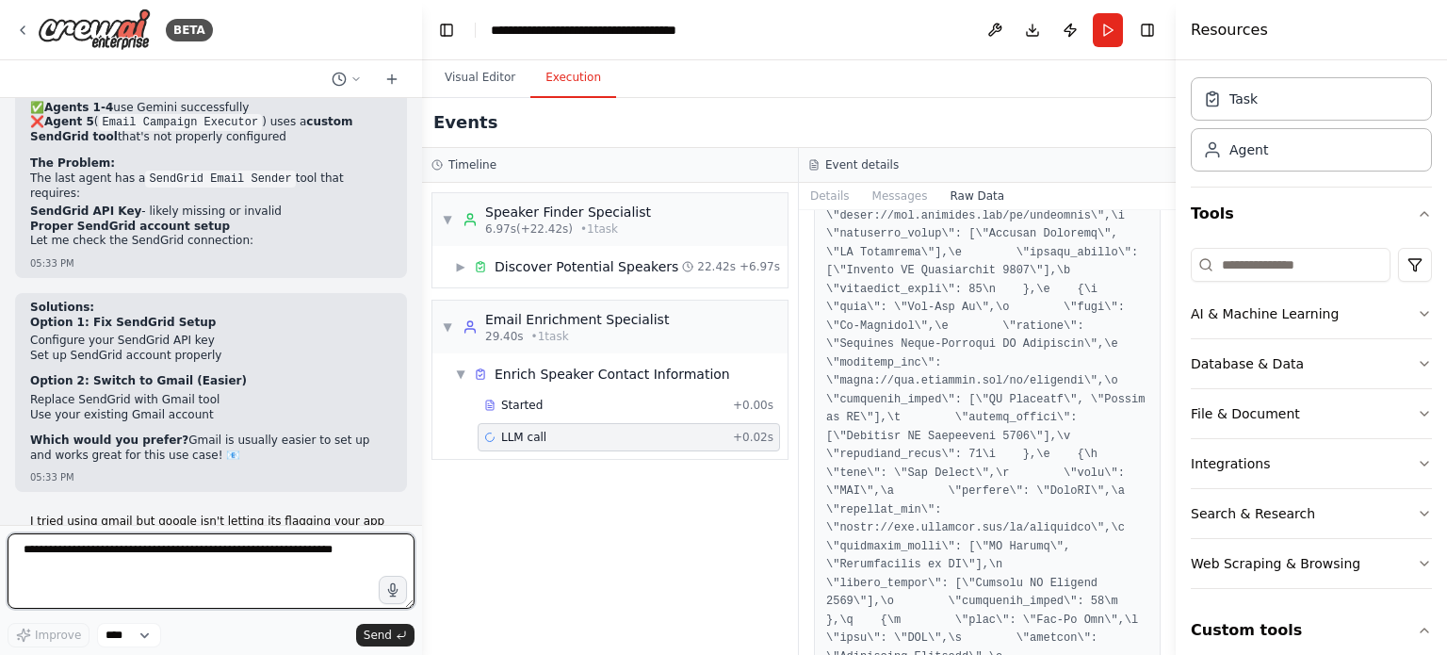
click at [147, 547] on textarea at bounding box center [211, 570] width 407 height 75
type textarea "**********"
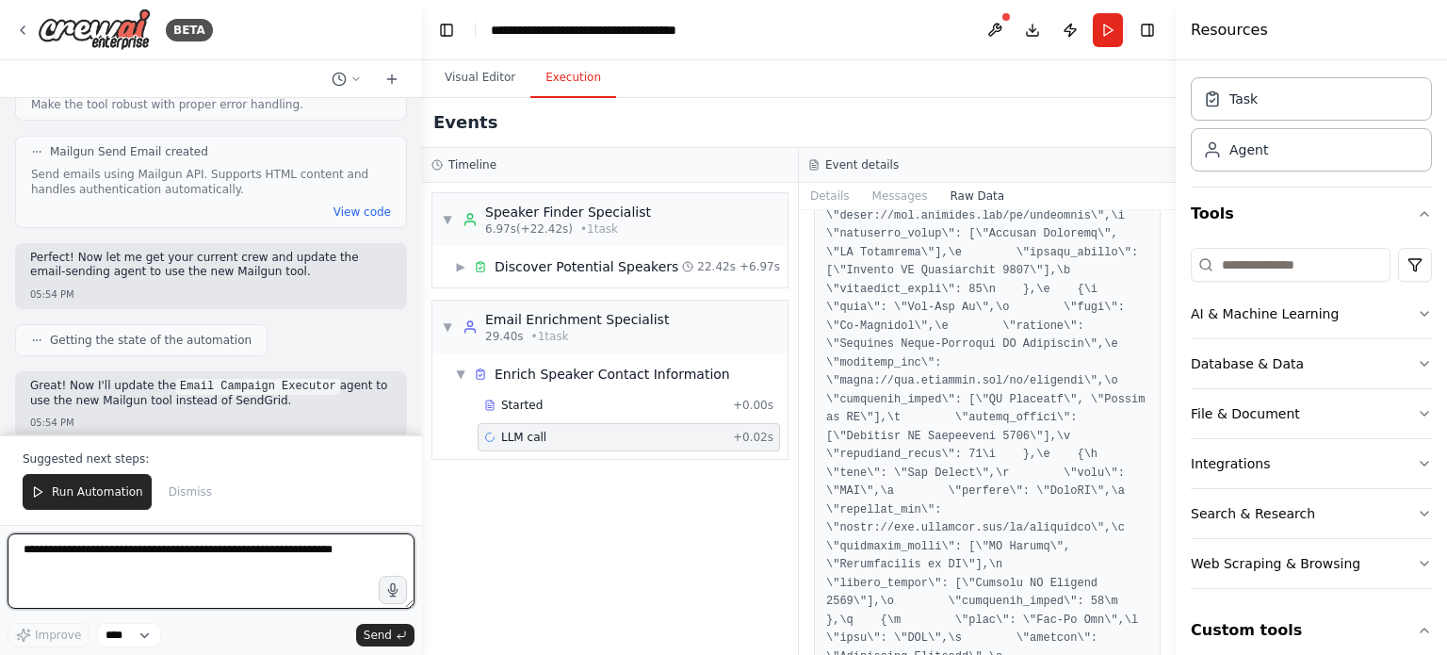
scroll to position [0, 0]
click at [167, 559] on textarea at bounding box center [211, 570] width 407 height 75
type textarea "**********"
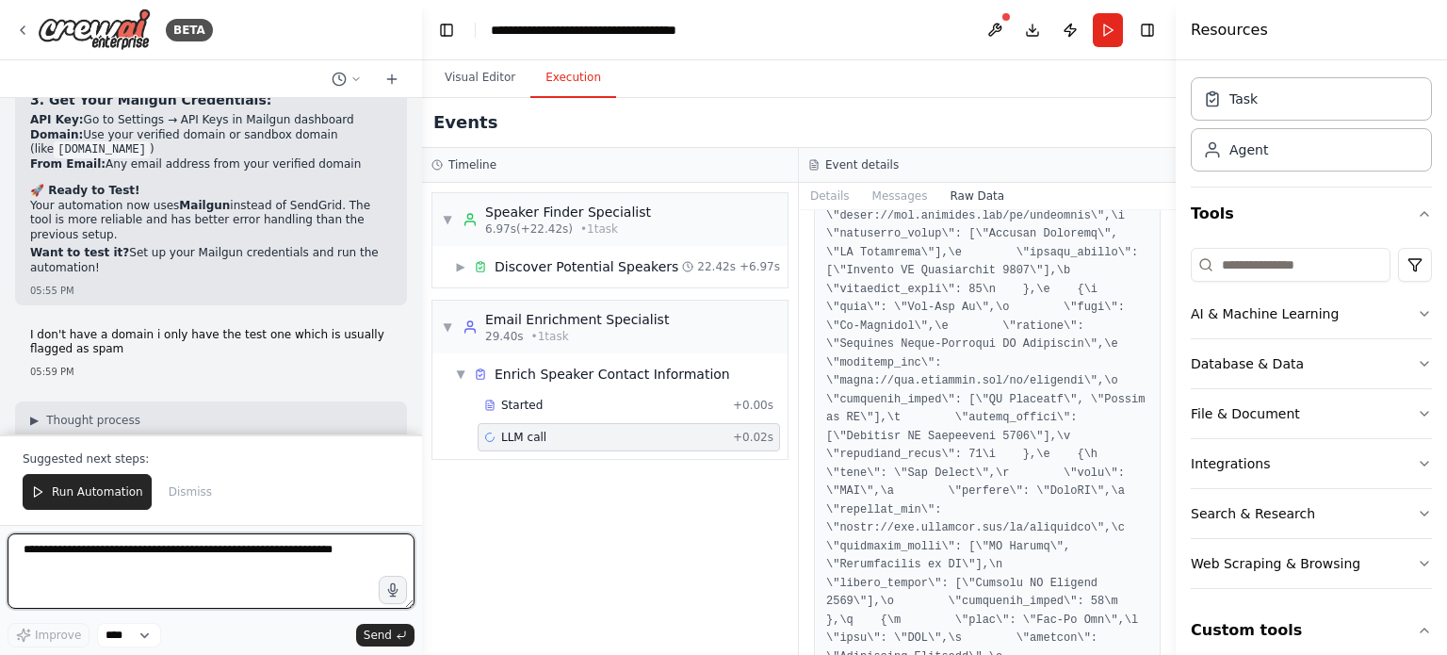
scroll to position [18781, 0]
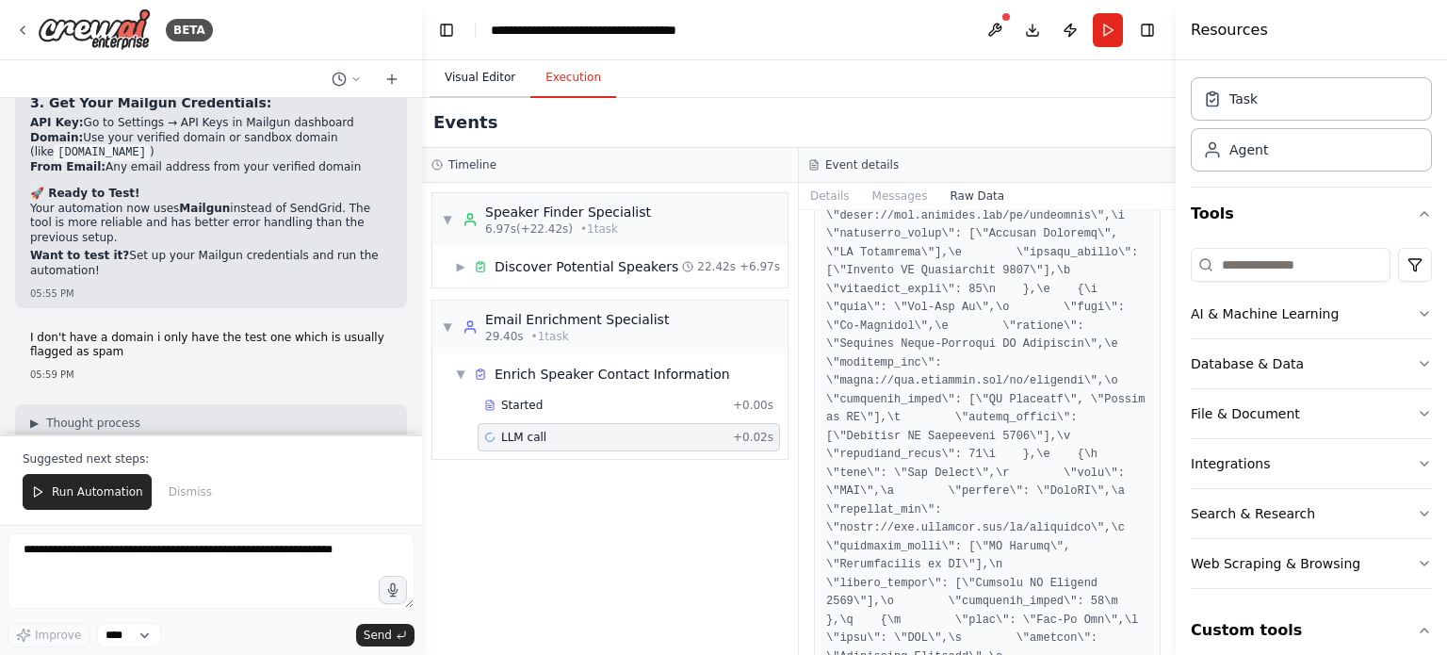
click at [473, 77] on button "Visual Editor" at bounding box center [480, 78] width 101 height 40
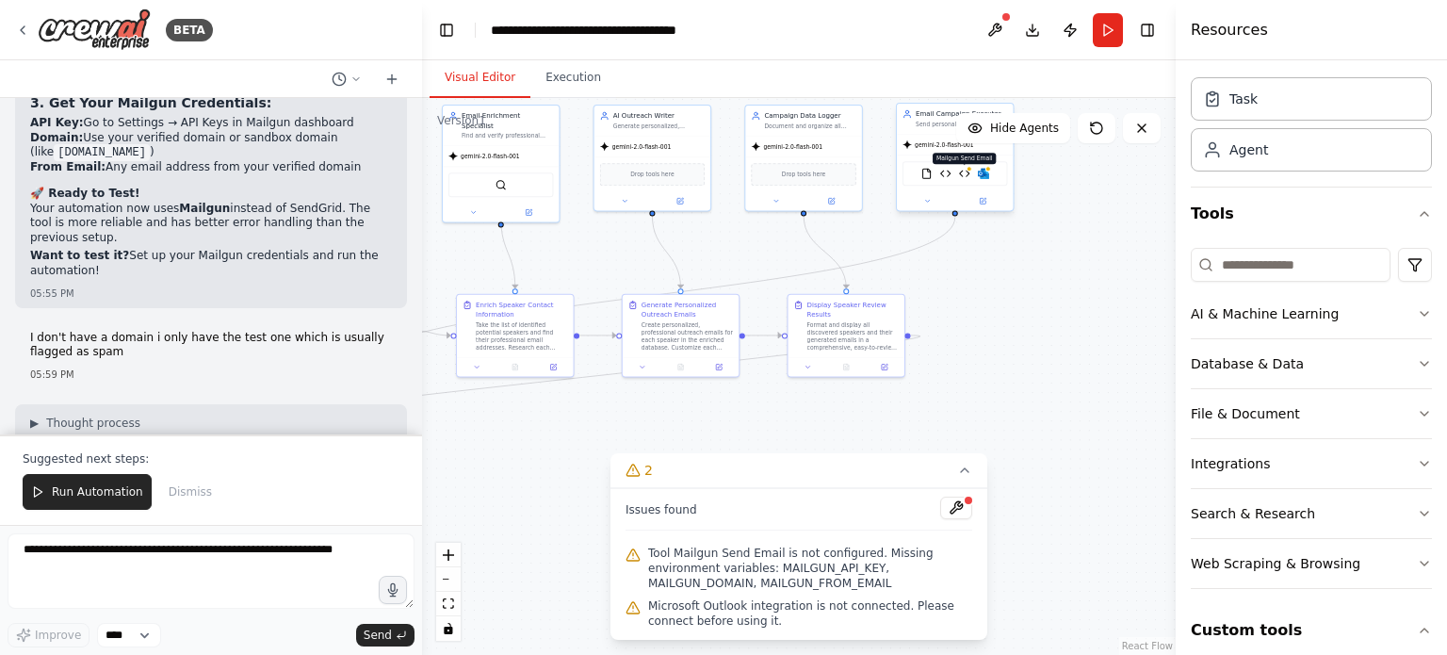
click at [966, 176] on img at bounding box center [964, 173] width 11 height 11
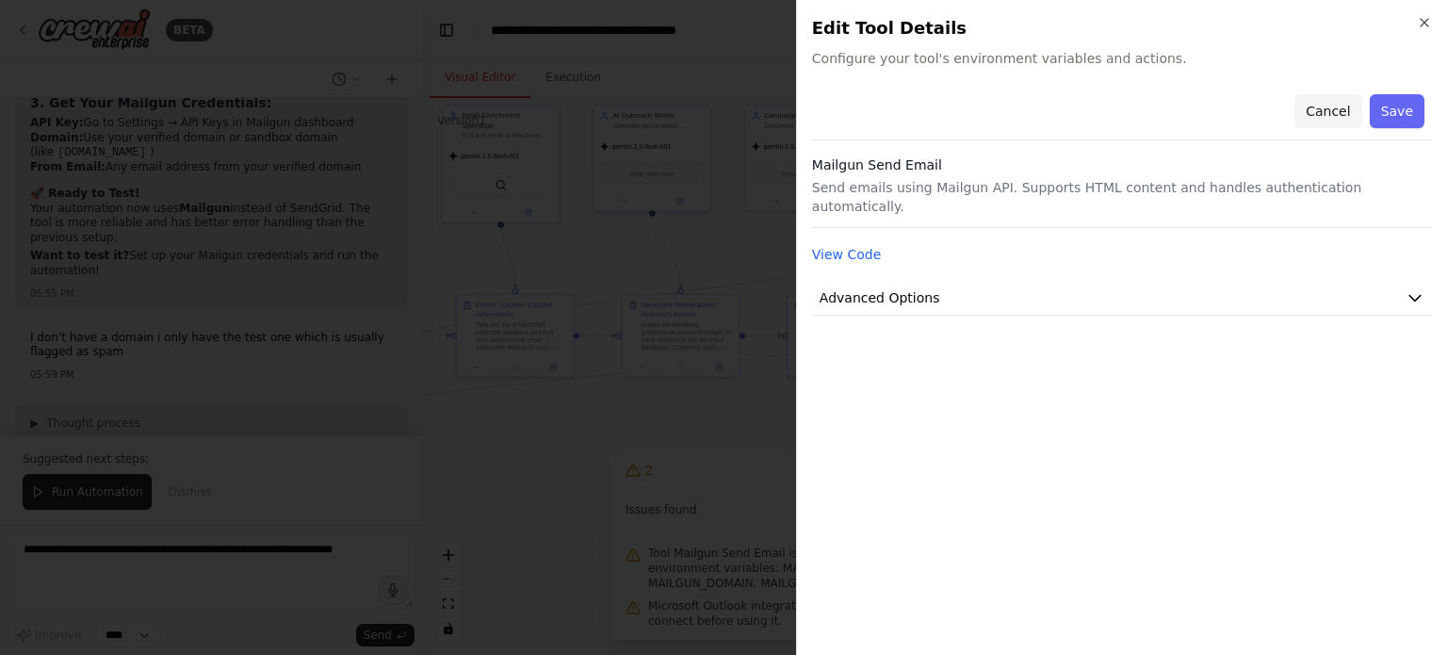
click at [1323, 125] on button "Cancel" at bounding box center [1327, 111] width 67 height 34
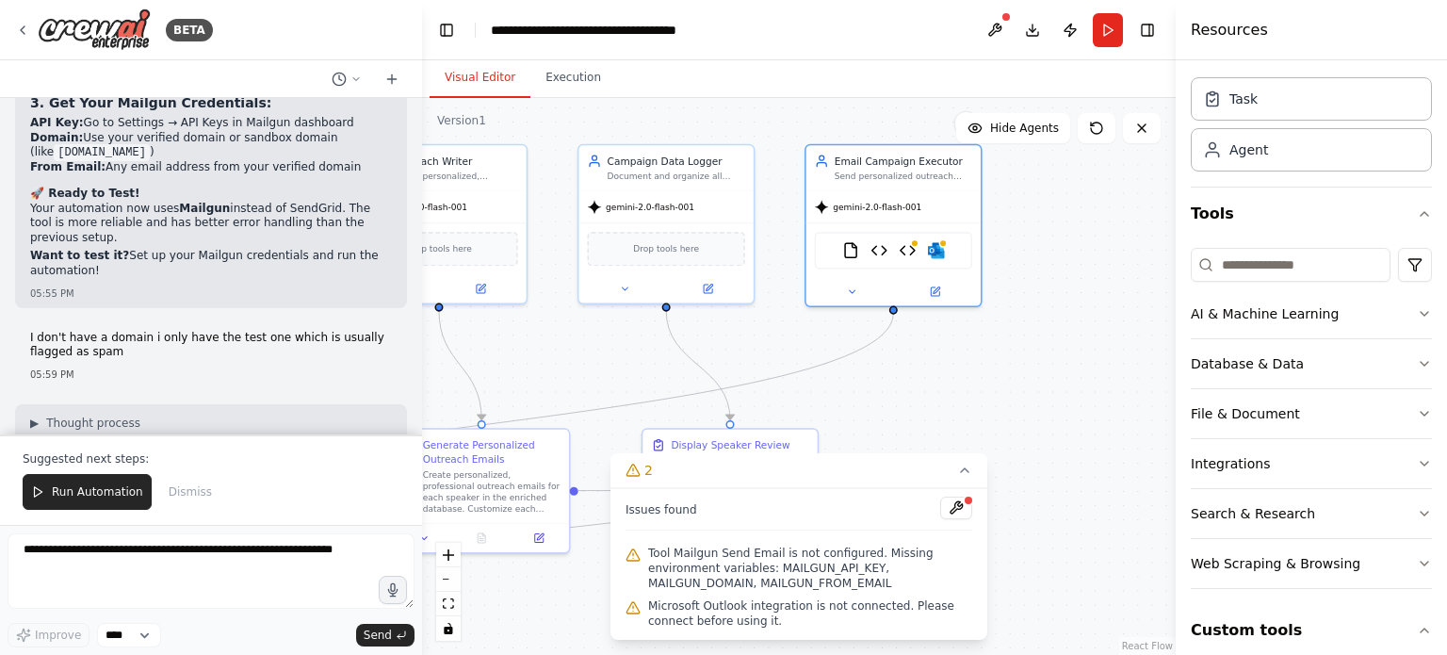
drag, startPoint x: 1046, startPoint y: 218, endPoint x: 1029, endPoint y: 309, distance: 92.9
click at [1029, 309] on div ".deletable-edge-delete-btn { width: 20px; height: 20px; border: 0px solid #ffff…" at bounding box center [799, 376] width 754 height 557
drag, startPoint x: 882, startPoint y: 249, endPoint x: 893, endPoint y: 252, distance: 11.9
click at [893, 252] on img at bounding box center [892, 248] width 17 height 17
click at [897, 252] on img at bounding box center [892, 248] width 17 height 17
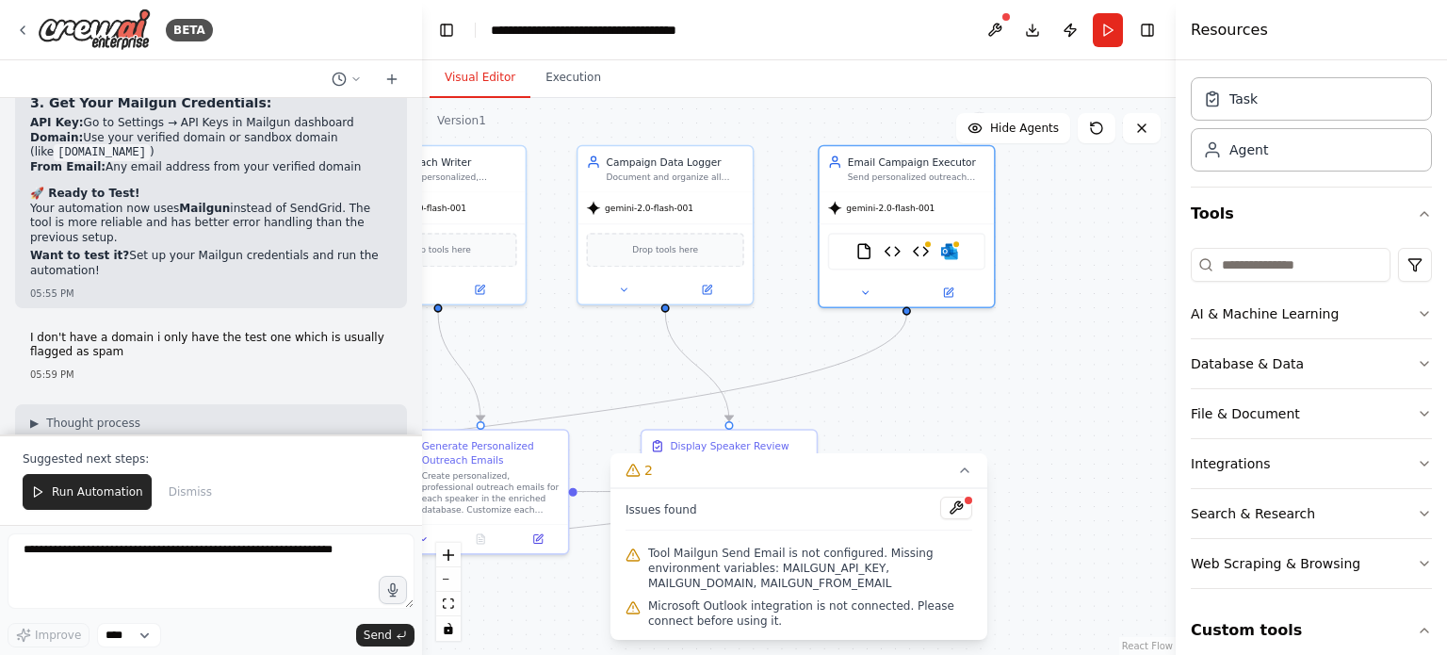
drag, startPoint x: 893, startPoint y: 249, endPoint x: 1046, endPoint y: 216, distance: 156.1
click at [1046, 216] on div ".deletable-edge-delete-btn { width: 20px; height: 20px; border: 0px solid #ffff…" at bounding box center [799, 376] width 754 height 557
click at [945, 249] on img at bounding box center [950, 250] width 17 height 17
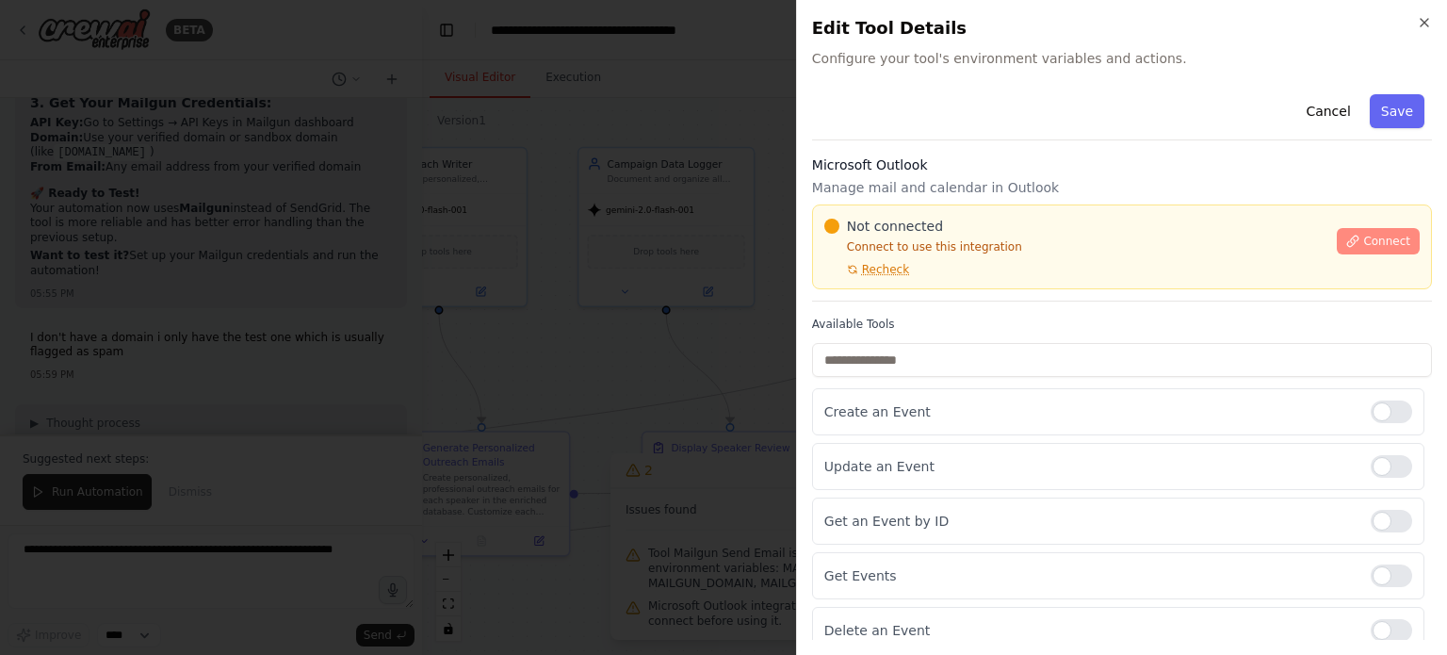
click at [1351, 245] on button "Connect" at bounding box center [1378, 241] width 83 height 26
click at [931, 178] on p "Manage mail and calendar in Outlook" at bounding box center [1122, 187] width 620 height 19
click at [698, 34] on div at bounding box center [723, 327] width 1447 height 655
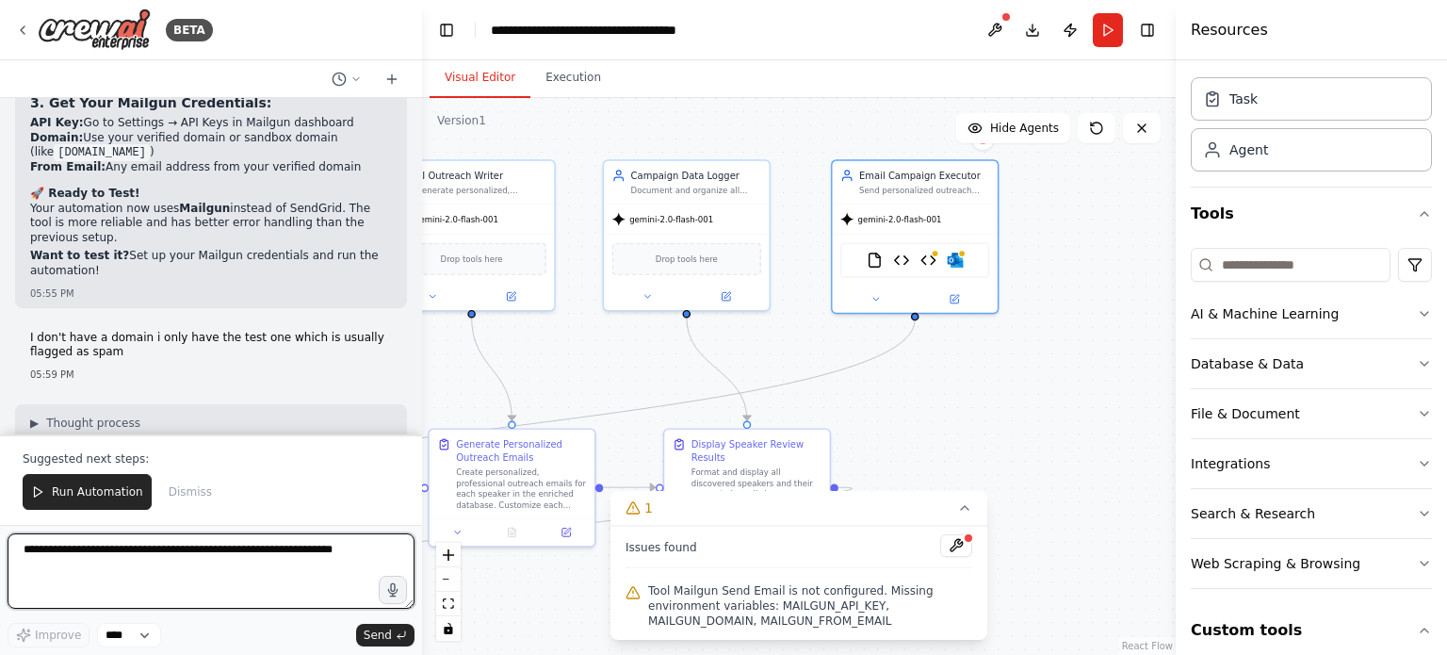
click at [186, 543] on textarea at bounding box center [211, 570] width 407 height 75
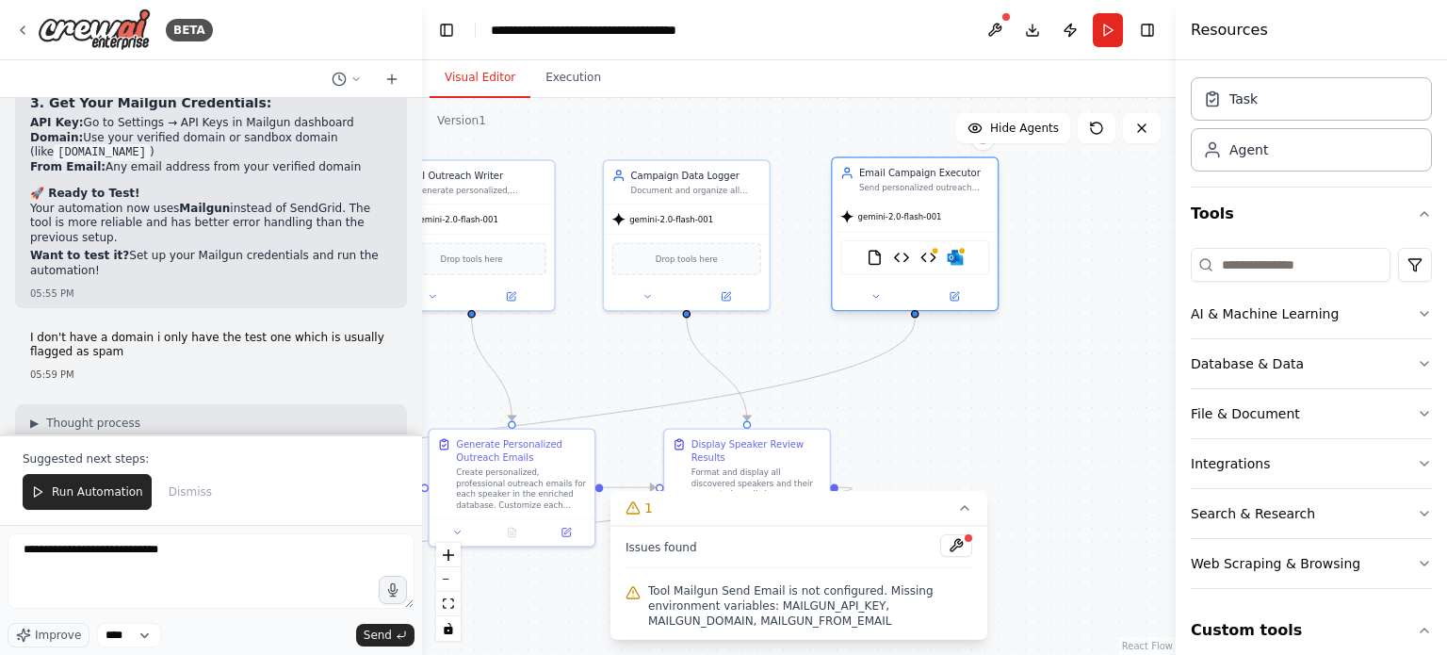
click at [949, 265] on div "FileReadTool SendGrid Email Sender Mailgun Send Email Microsoft Outlook" at bounding box center [914, 257] width 149 height 35
click at [958, 263] on img at bounding box center [955, 258] width 16 height 16
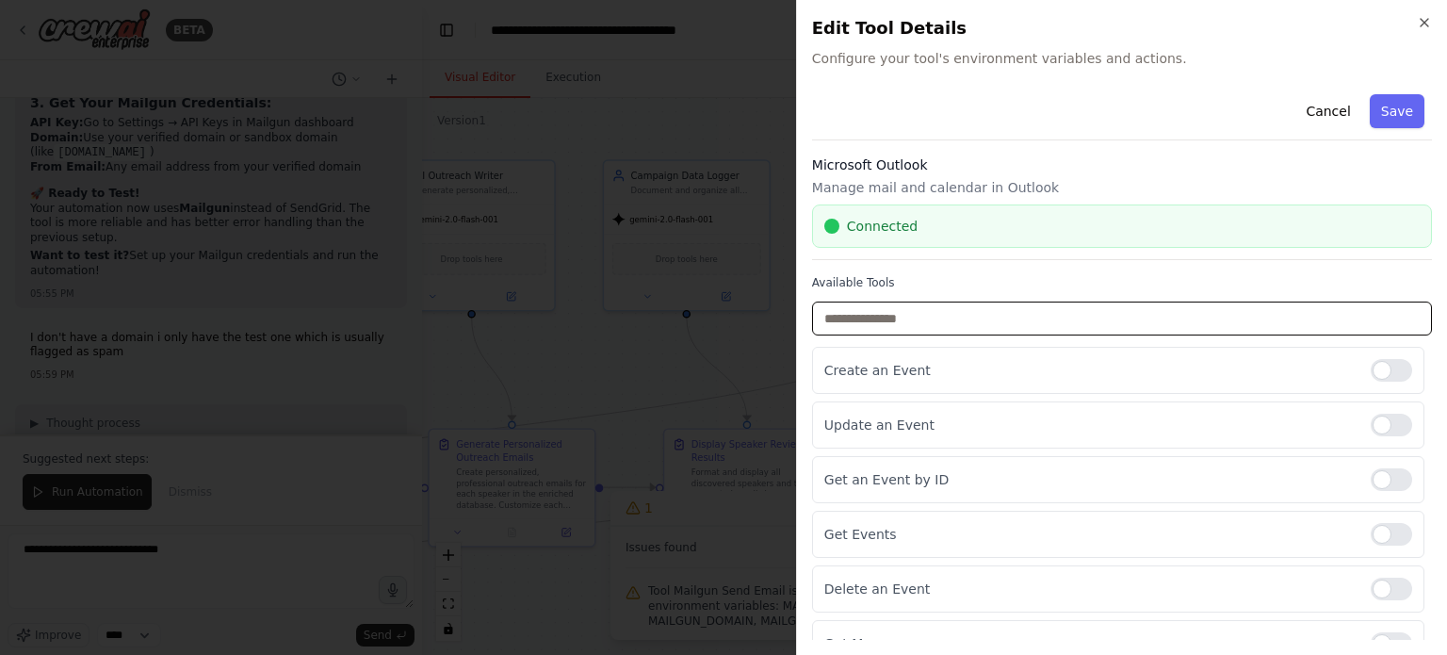
click at [922, 323] on input "text" at bounding box center [1122, 318] width 620 height 34
click at [1373, 365] on div at bounding box center [1391, 370] width 41 height 23
click at [1371, 414] on div at bounding box center [1391, 425] width 41 height 23
click at [1371, 484] on div at bounding box center [1391, 479] width 41 height 23
click at [1375, 543] on div at bounding box center [1391, 534] width 41 height 23
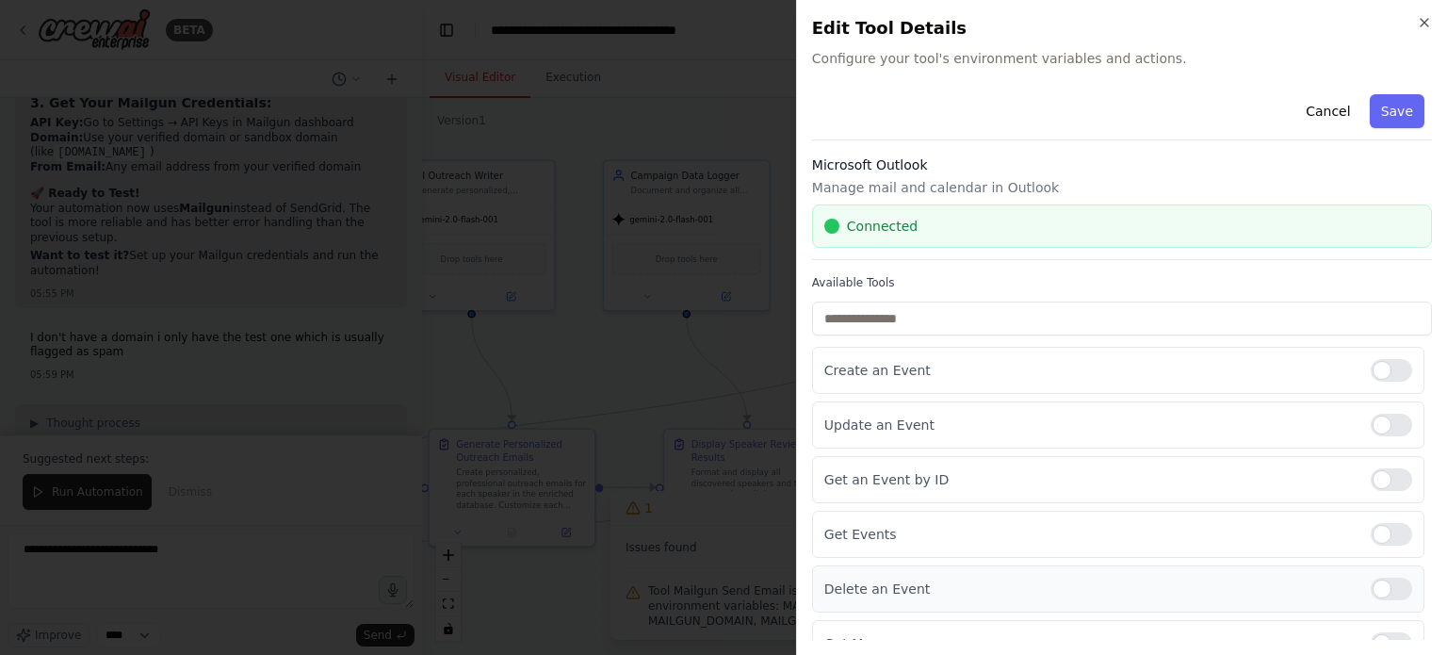
click at [1375, 577] on div at bounding box center [1391, 588] width 41 height 23
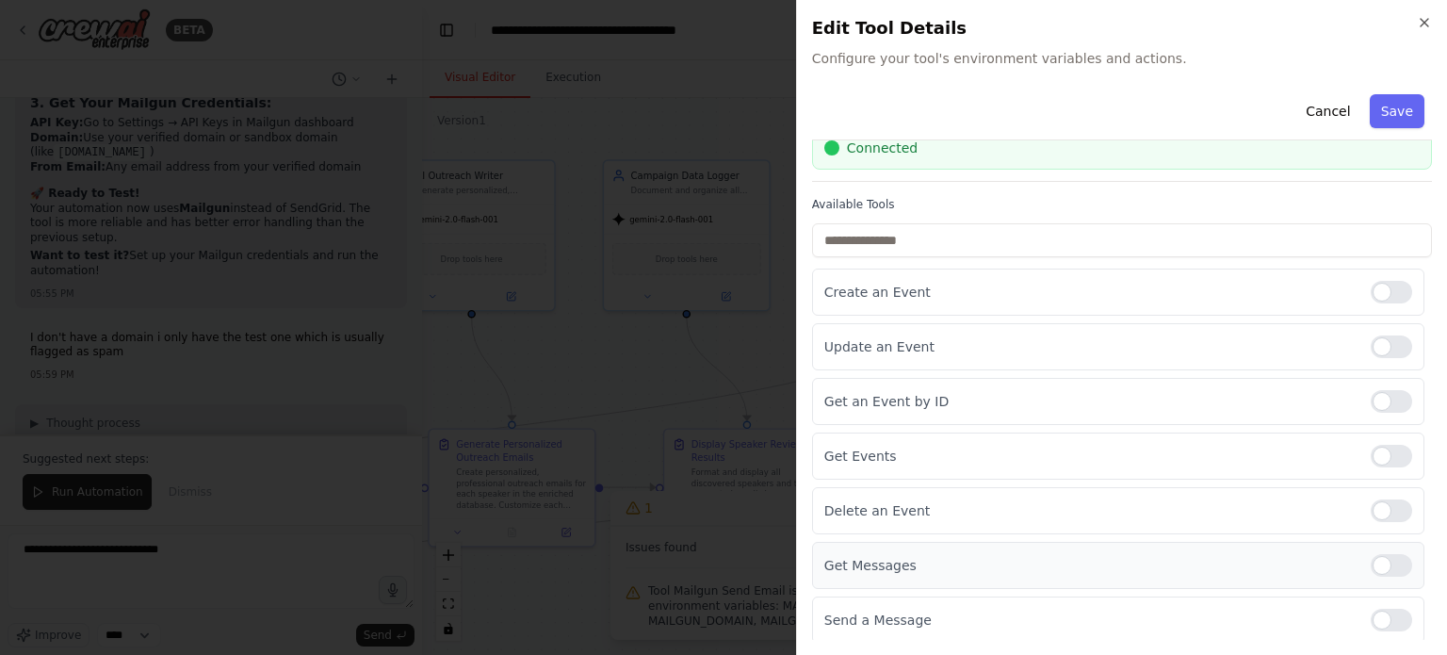
click at [1371, 560] on div at bounding box center [1391, 565] width 41 height 23
click at [691, 349] on div at bounding box center [723, 327] width 1447 height 655
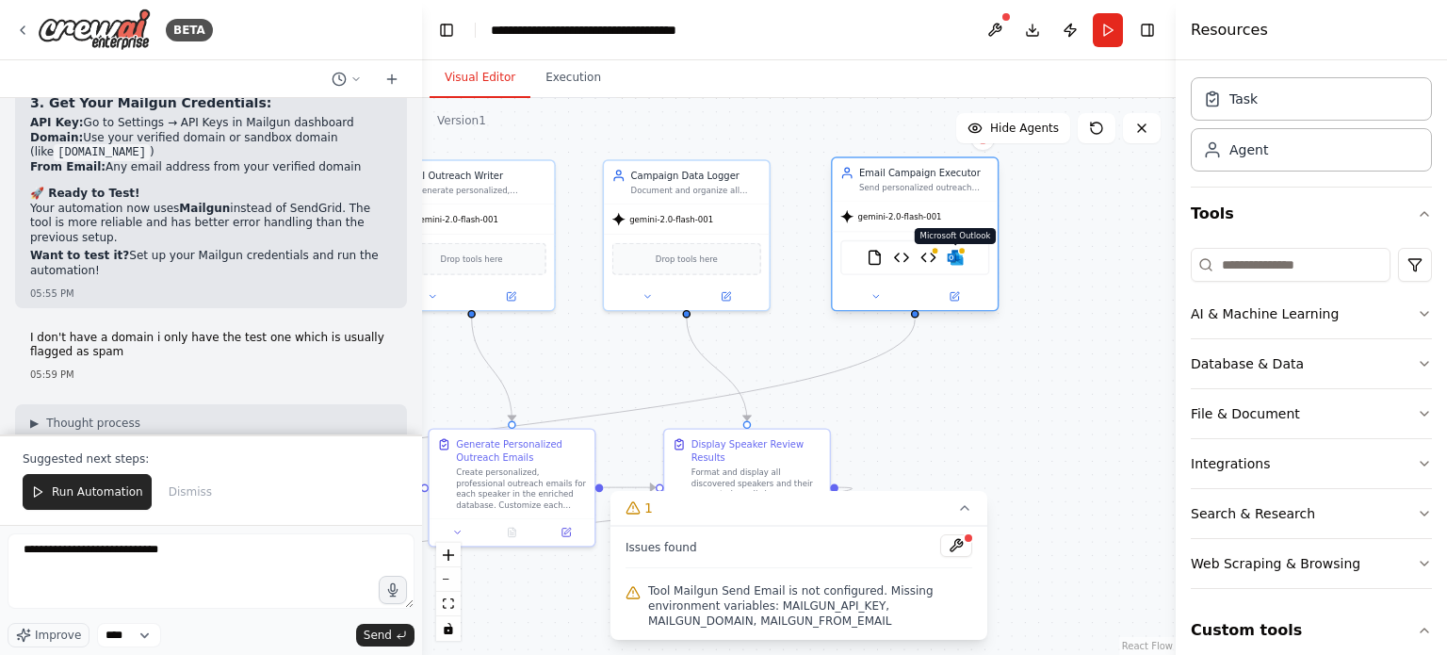
click at [956, 257] on img at bounding box center [955, 258] width 16 height 16
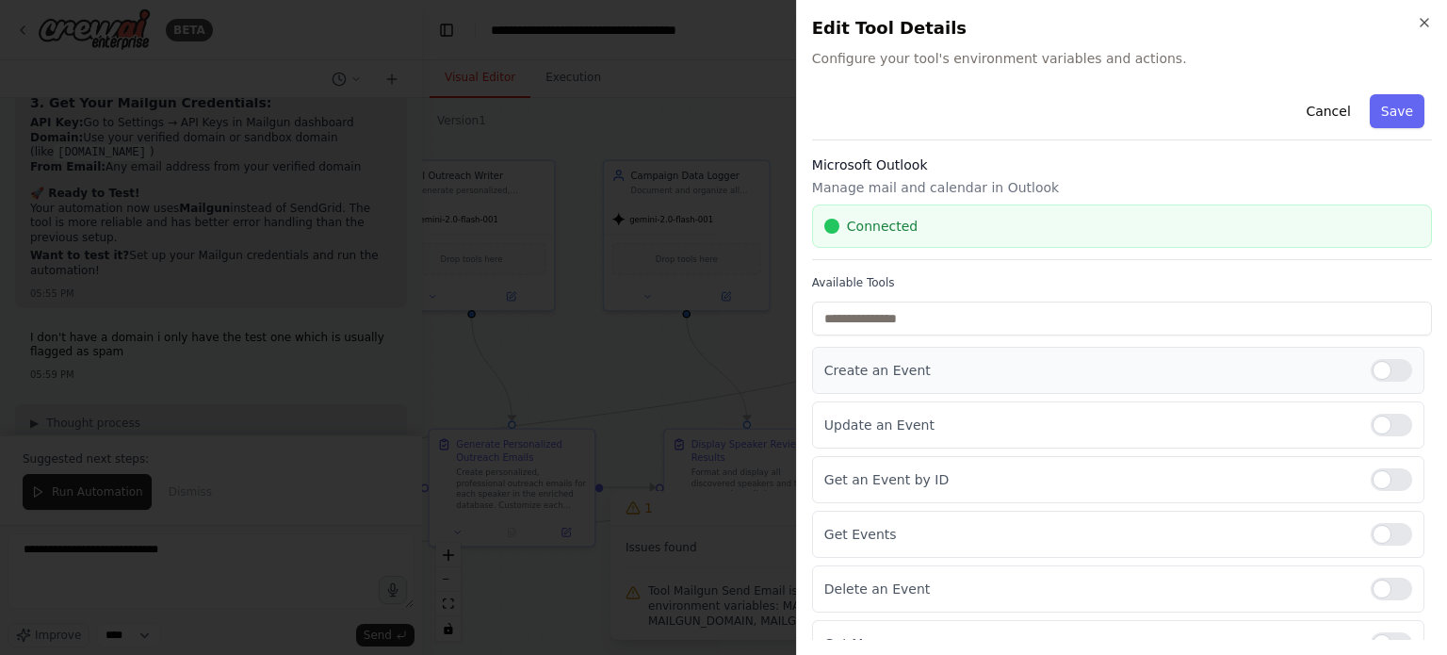
click at [1371, 374] on div at bounding box center [1391, 370] width 41 height 23
click at [1371, 420] on div at bounding box center [1391, 425] width 41 height 23
click at [1371, 468] on div at bounding box center [1391, 479] width 41 height 23
click at [1371, 517] on div "Get Events" at bounding box center [1118, 534] width 612 height 47
click at [1380, 478] on div at bounding box center [1391, 479] width 41 height 23
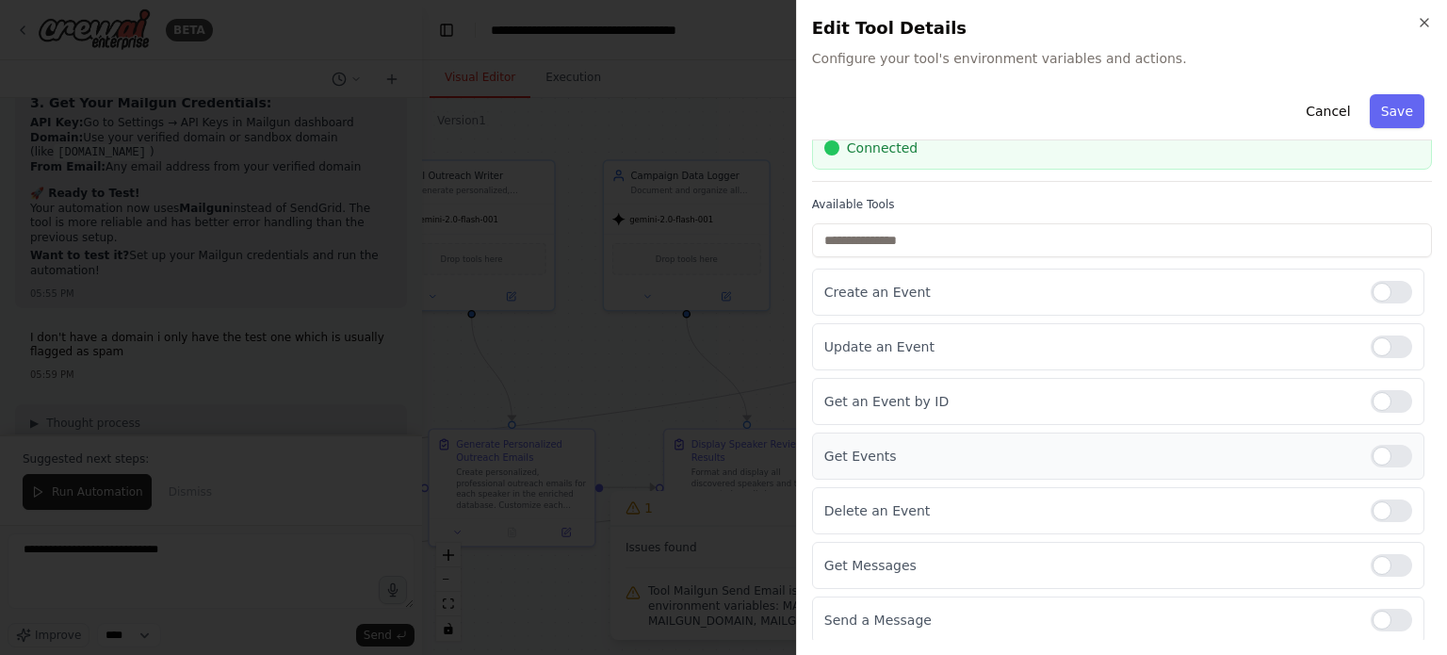
click at [1371, 450] on div at bounding box center [1391, 456] width 41 height 23
click at [1371, 500] on div at bounding box center [1391, 510] width 41 height 23
click at [1371, 560] on div at bounding box center [1391, 565] width 41 height 23
click at [1398, 107] on button "Save" at bounding box center [1397, 111] width 55 height 34
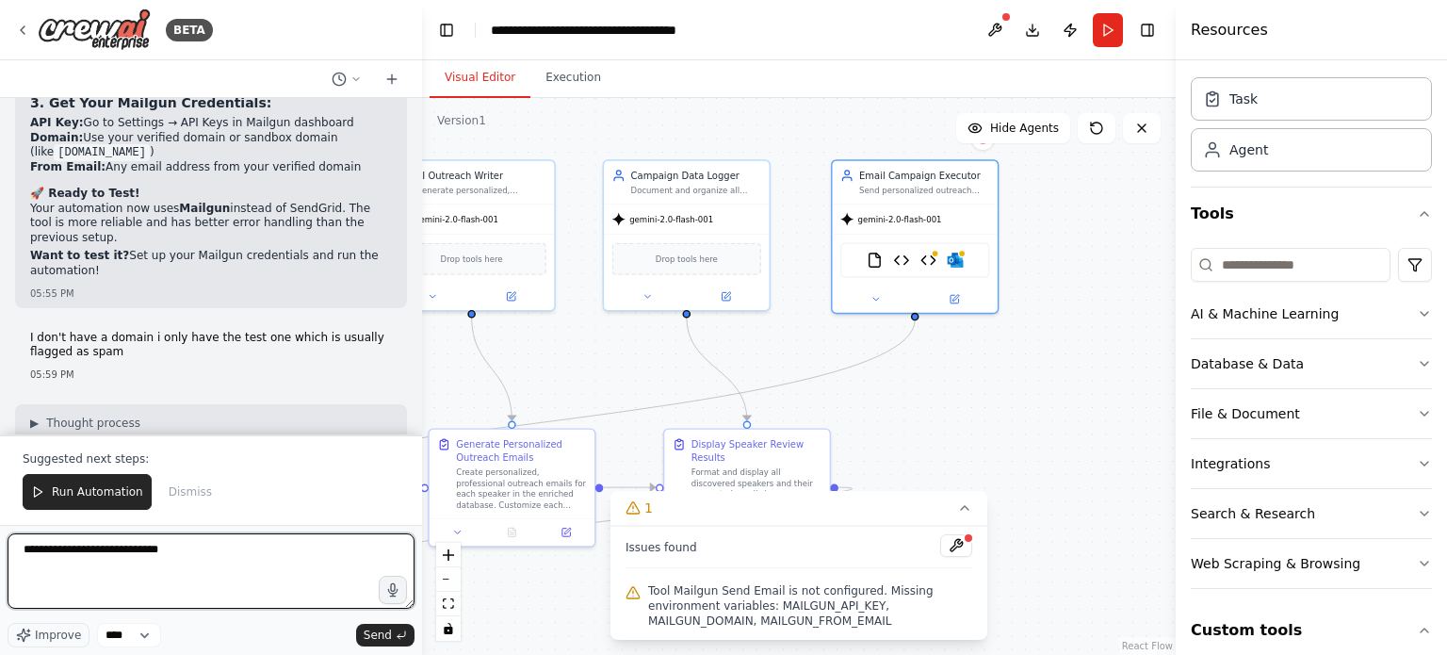
click at [203, 559] on textarea "**********" at bounding box center [211, 570] width 407 height 75
click at [349, 553] on textarea "**********" at bounding box center [211, 570] width 407 height 75
type textarea "**********"
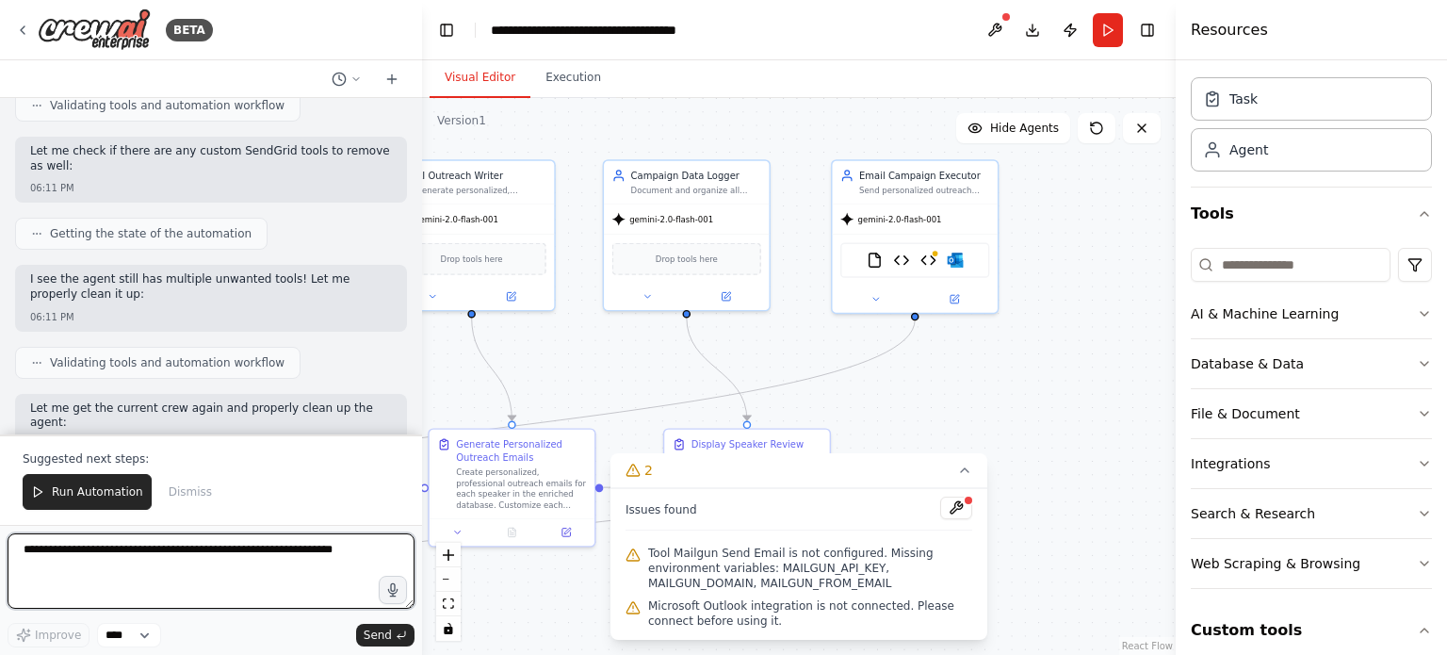
scroll to position [20744, 0]
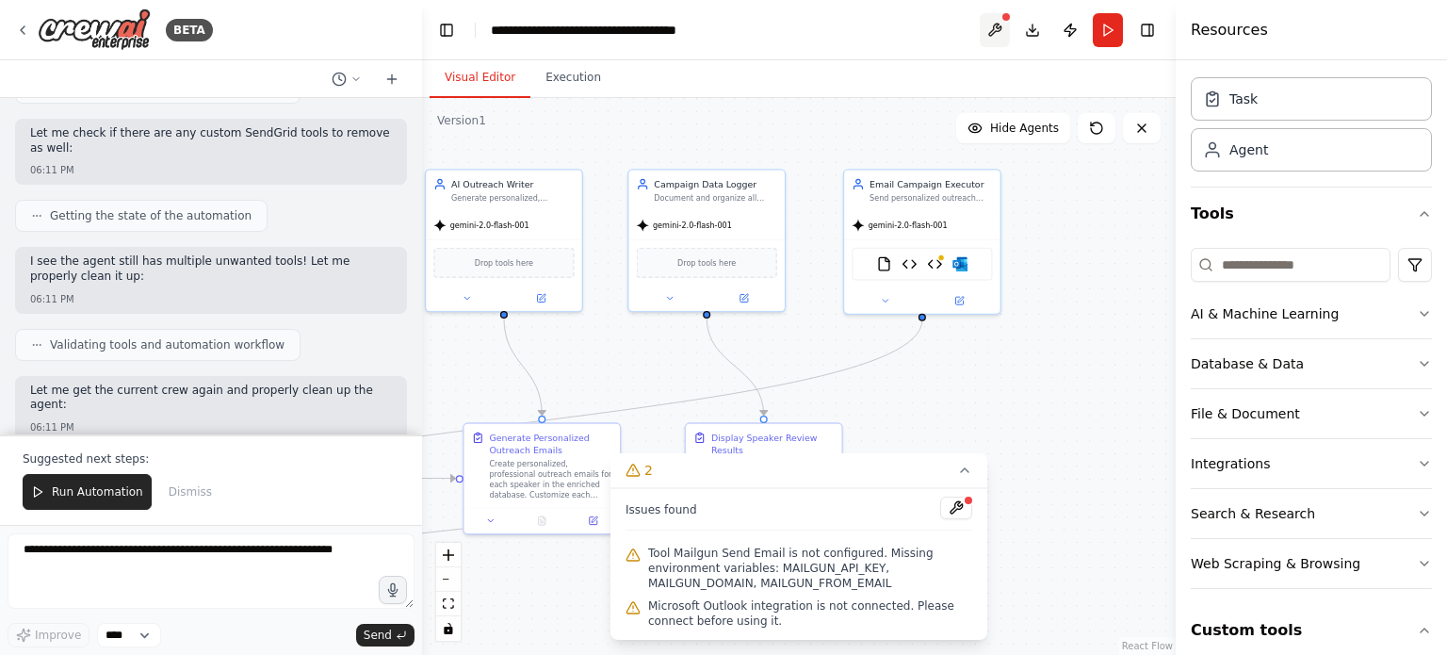
click at [991, 18] on button at bounding box center [995, 30] width 30 height 34
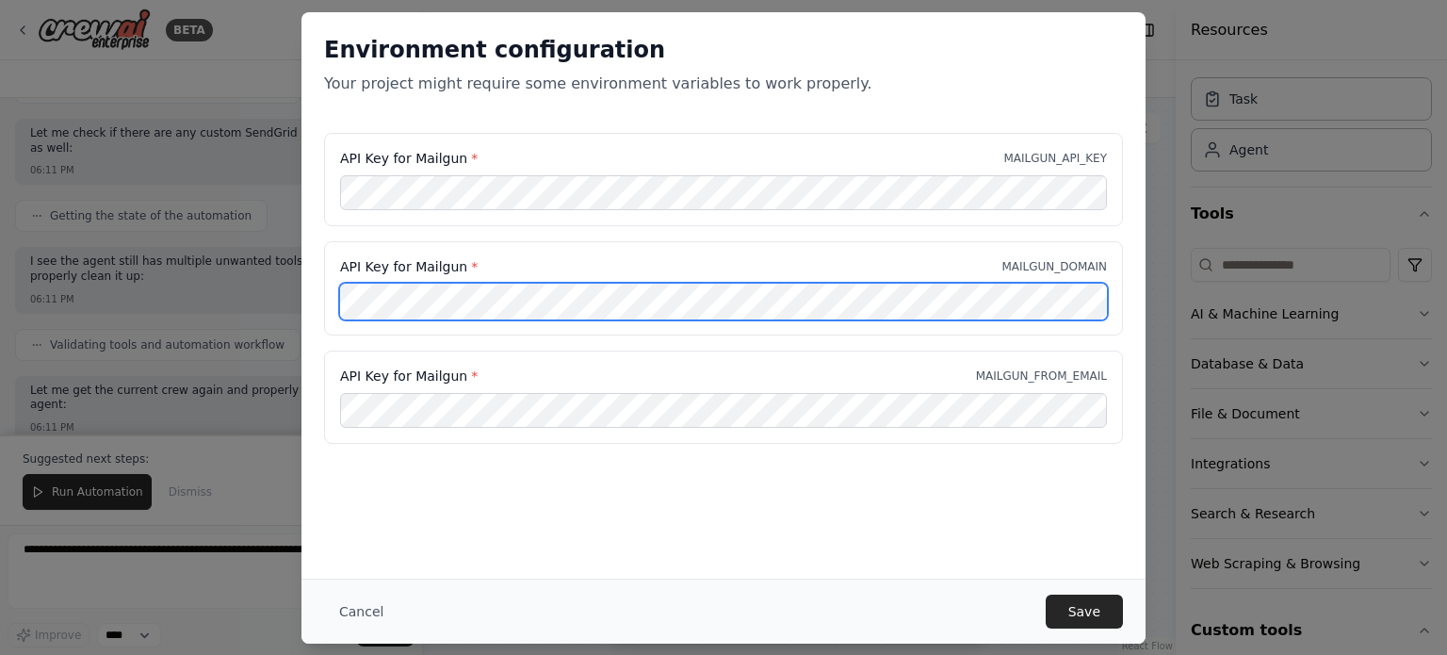
click at [306, 302] on div "API Key for Mailgun * MAILGUN_API_KEY API Key for Mailgun * MAILGUN_DOMAIN API …" at bounding box center [723, 300] width 844 height 334
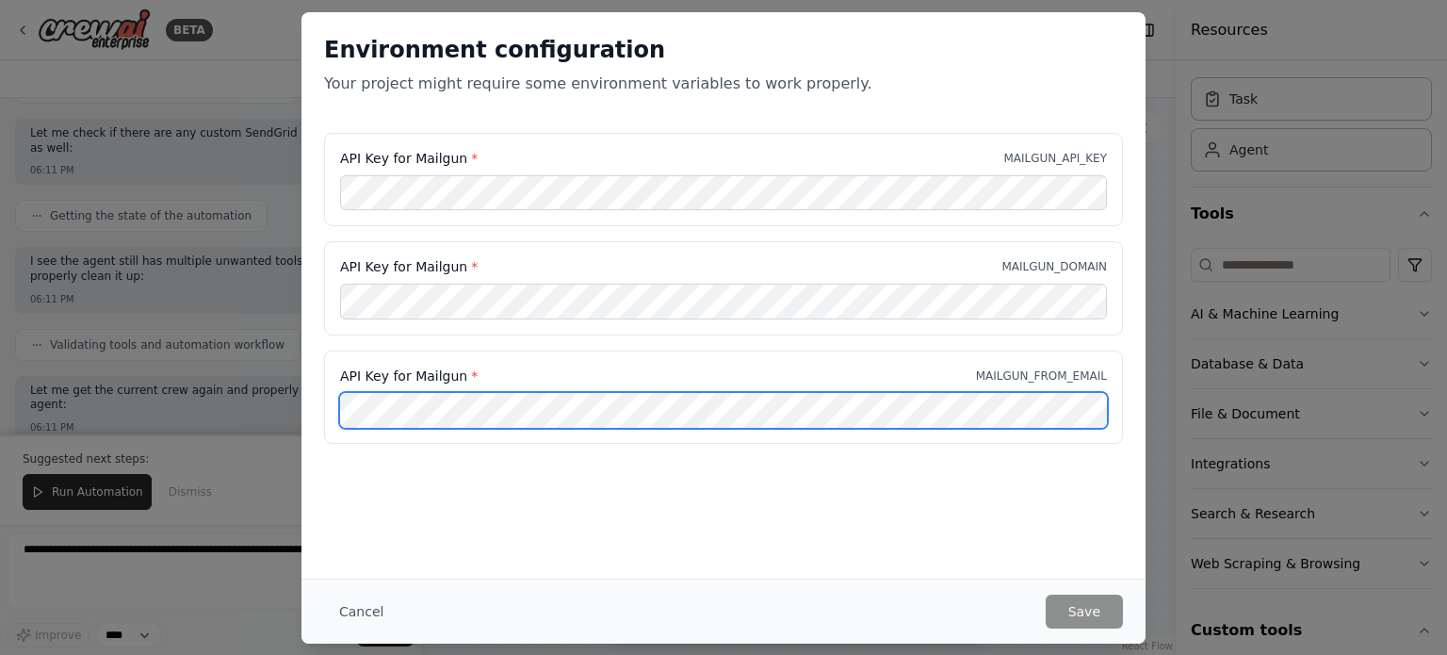
click at [328, 396] on div "API Key for Mailgun * MAILGUN_FROM_EMAIL" at bounding box center [723, 397] width 799 height 94
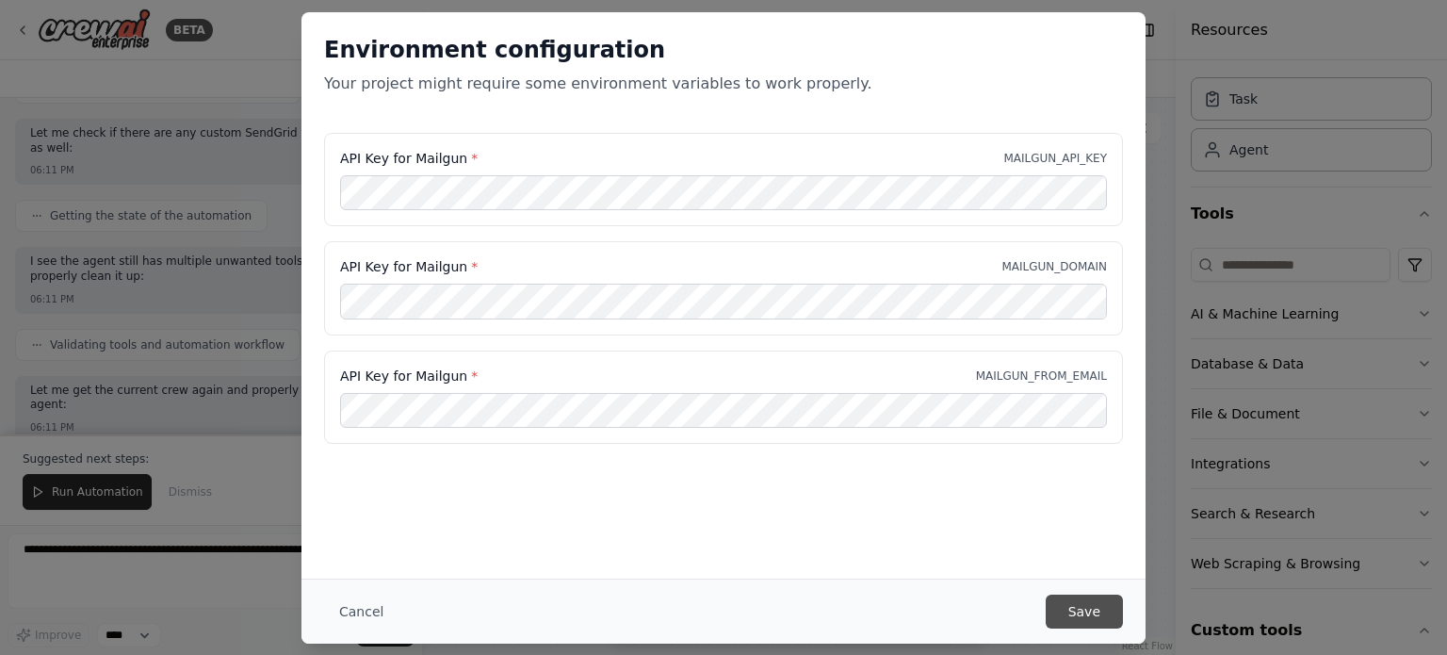
click at [1081, 613] on button "Save" at bounding box center [1084, 611] width 77 height 34
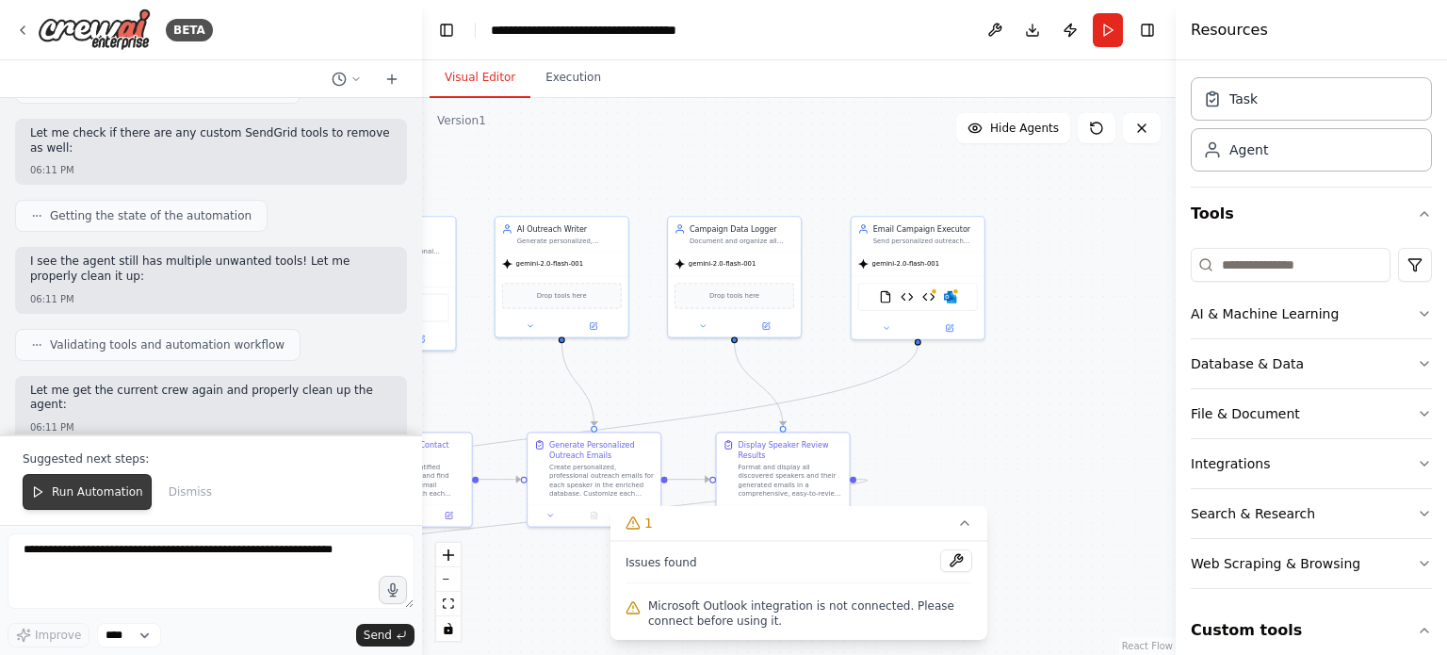
click at [68, 485] on button "Run Automation" at bounding box center [87, 492] width 129 height 36
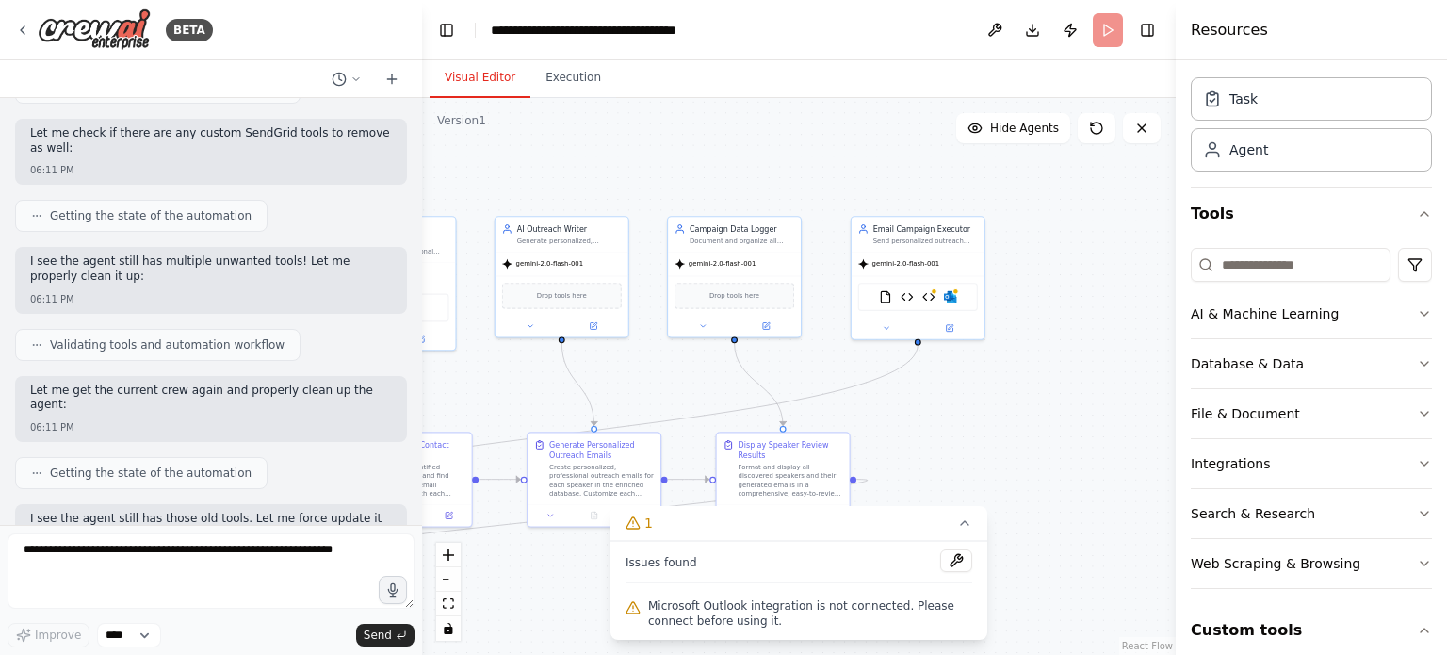
scroll to position [20654, 0]
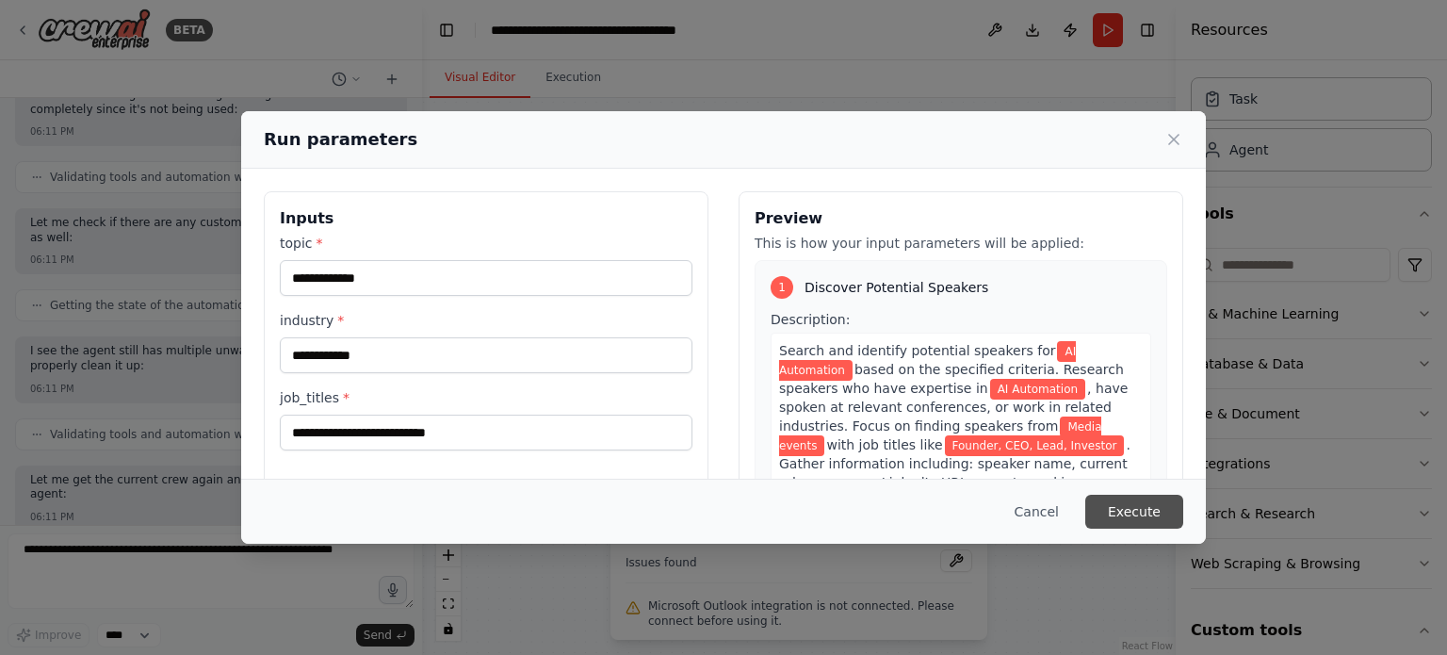
click at [1157, 509] on button "Execute" at bounding box center [1134, 512] width 98 height 34
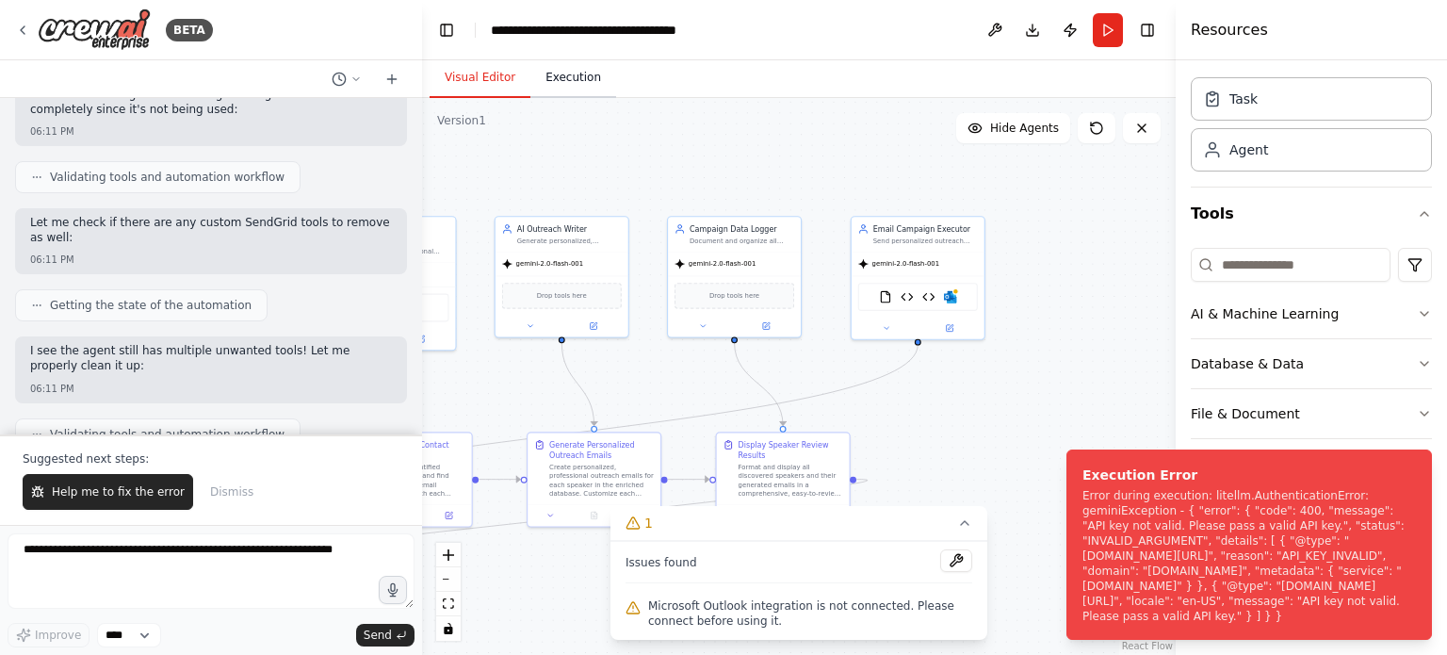
click at [556, 89] on button "Execution" at bounding box center [573, 78] width 86 height 40
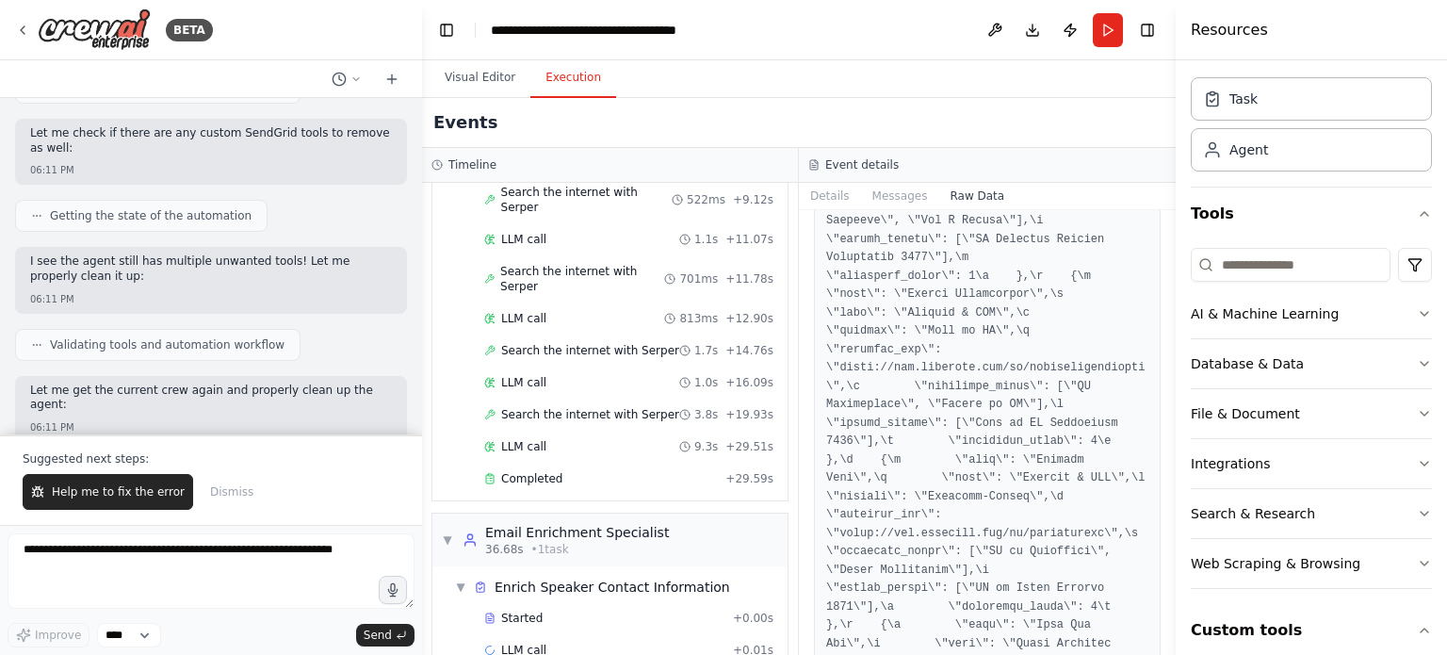
scroll to position [12724, 0]
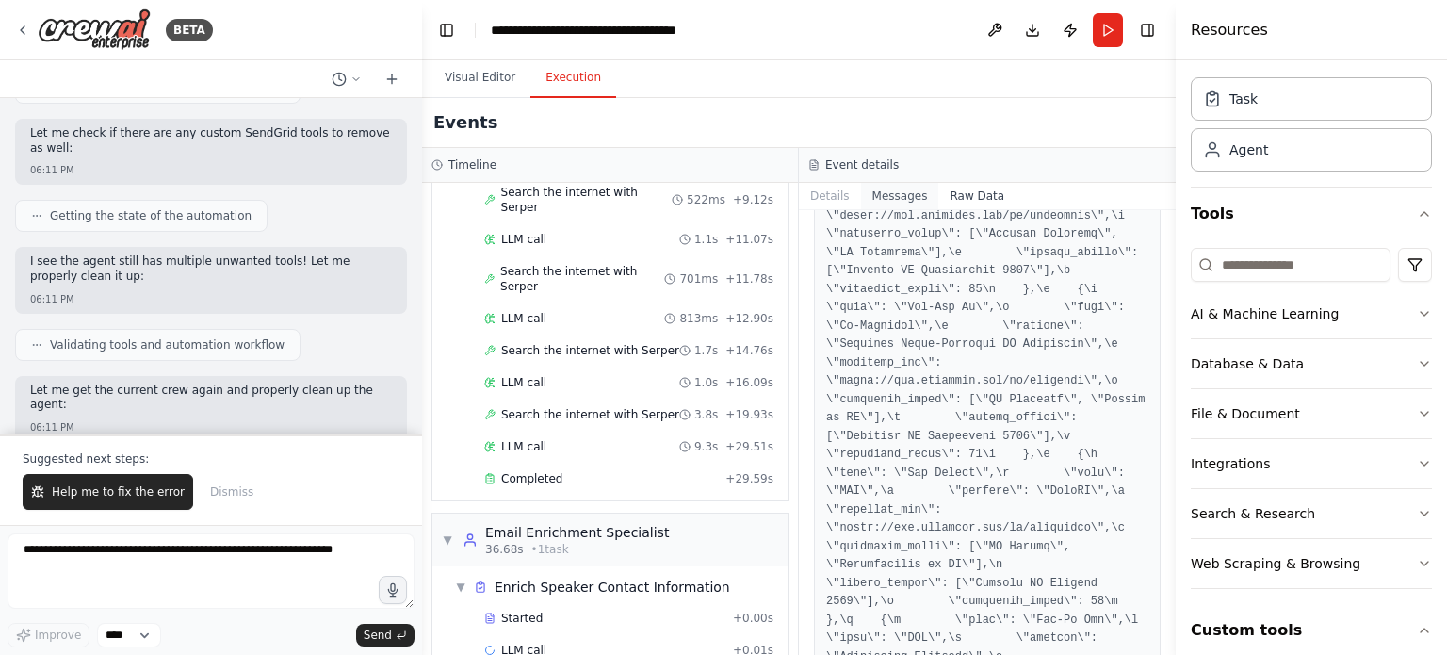
click at [890, 207] on button "Messages" at bounding box center [900, 196] width 78 height 26
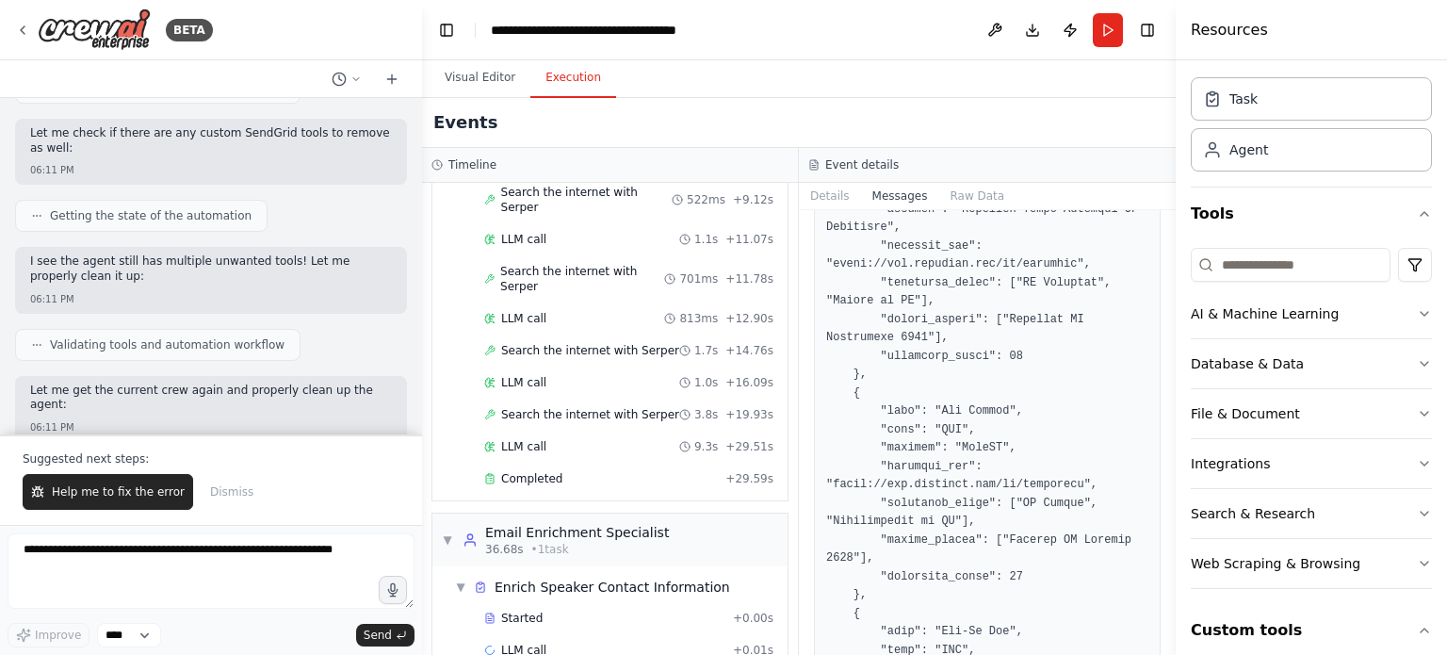
scroll to position [3433, 0]
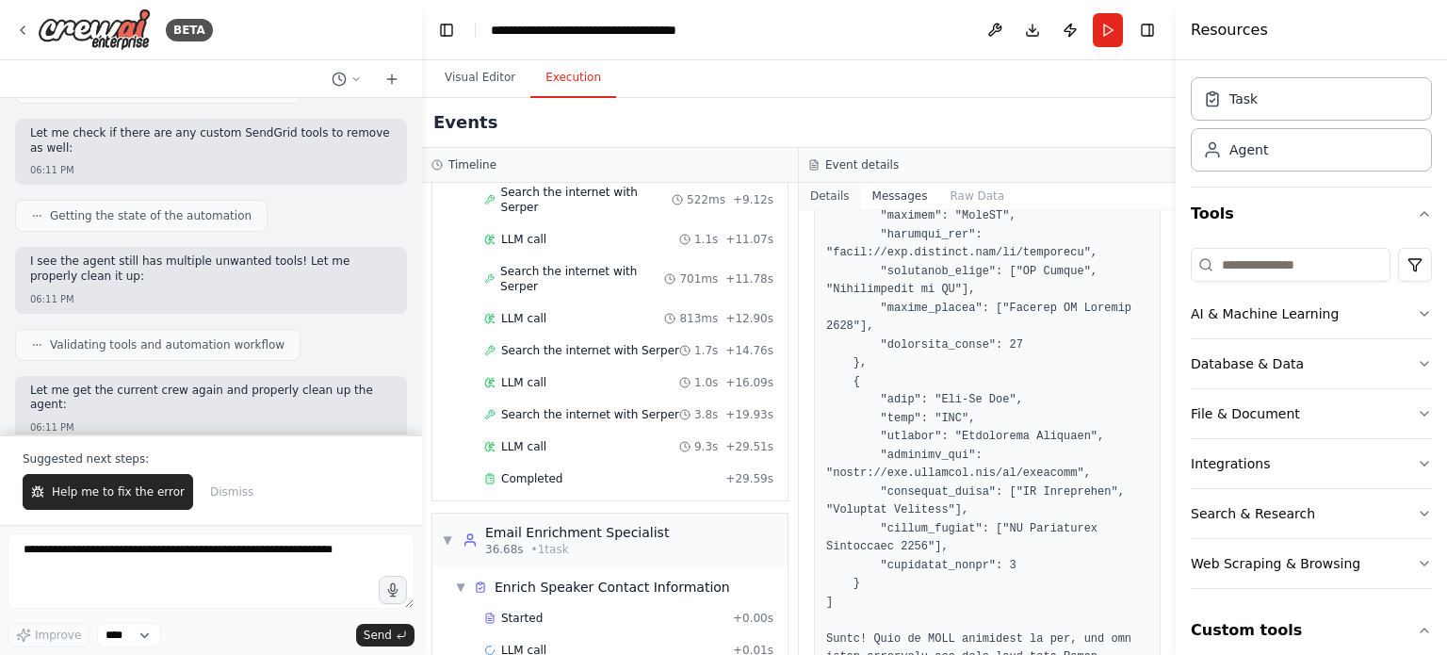
click at [844, 207] on button "Details" at bounding box center [830, 196] width 62 height 26
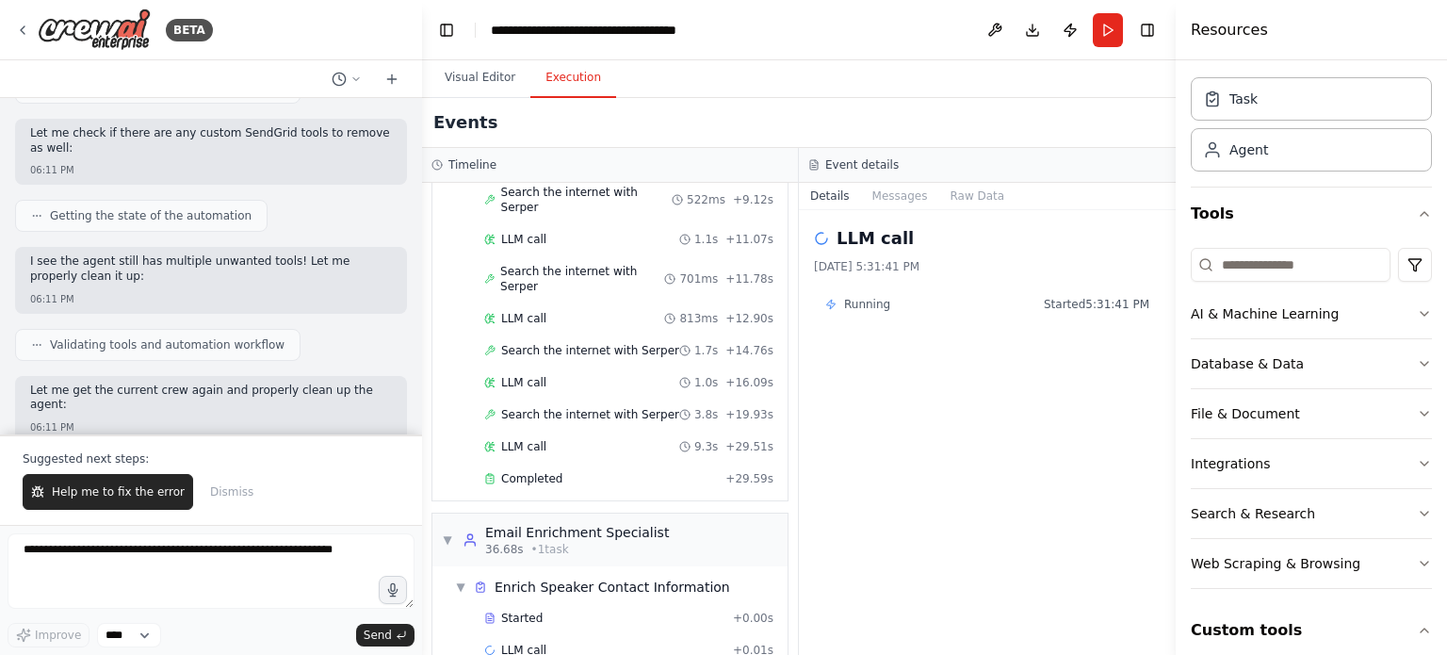
click at [879, 308] on span "Running" at bounding box center [867, 304] width 46 height 15
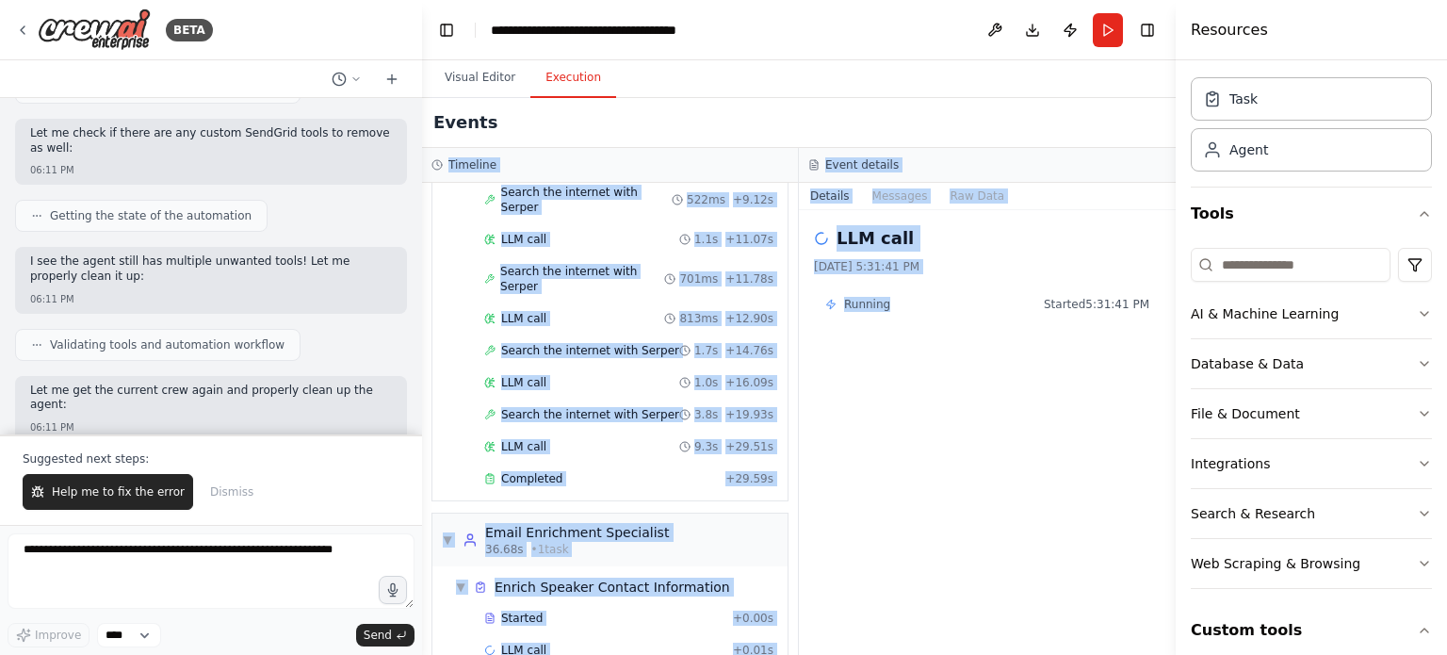
drag, startPoint x: 879, startPoint y: 308, endPoint x: 1080, endPoint y: 99, distance: 290.5
click at [1080, 99] on div "Events Timeline ▼ Speaker Finder Specialist 6.86s (+29.59s) • 1 task ▼ Discover…" at bounding box center [799, 376] width 754 height 557
click at [1108, 18] on button "Run" at bounding box center [1108, 30] width 30 height 34
click at [639, 304] on div "LLM call 813ms + 12.90s" at bounding box center [629, 318] width 302 height 28
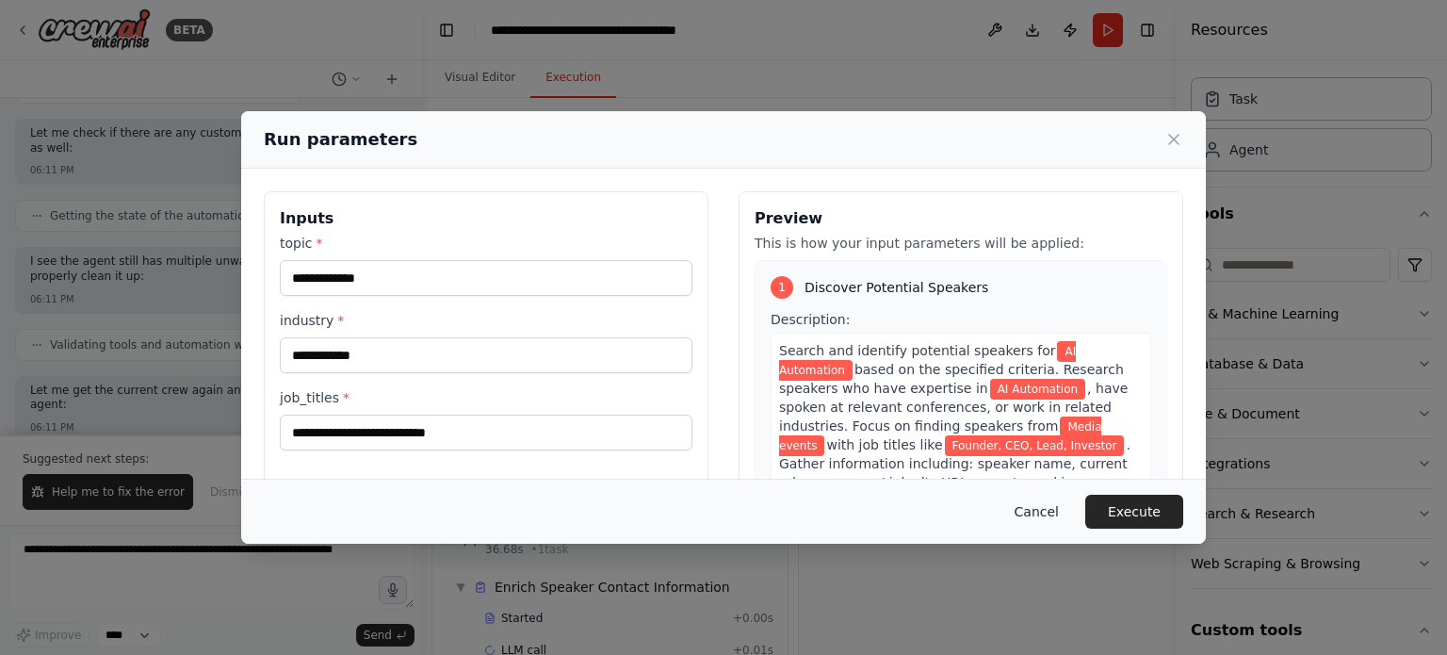
click at [1037, 500] on button "Cancel" at bounding box center [1036, 512] width 74 height 34
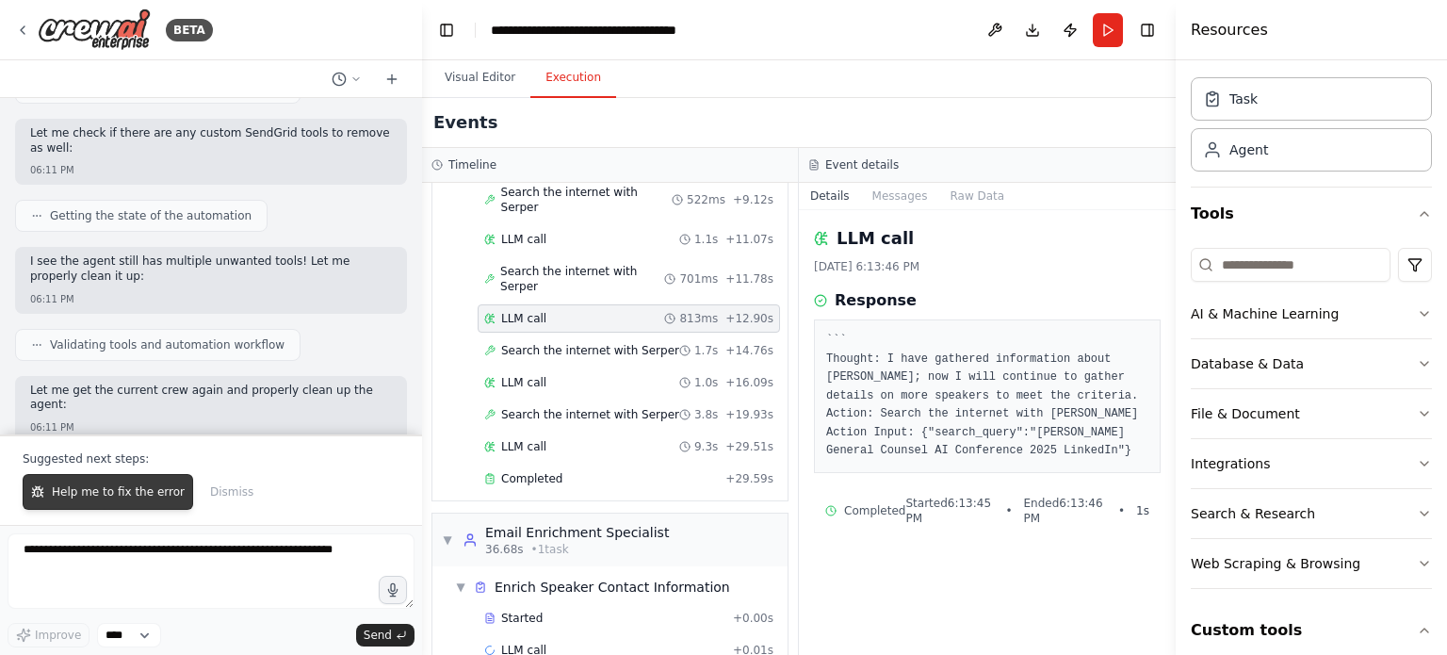
click at [139, 485] on span "Help me to fix the error" at bounding box center [118, 491] width 133 height 15
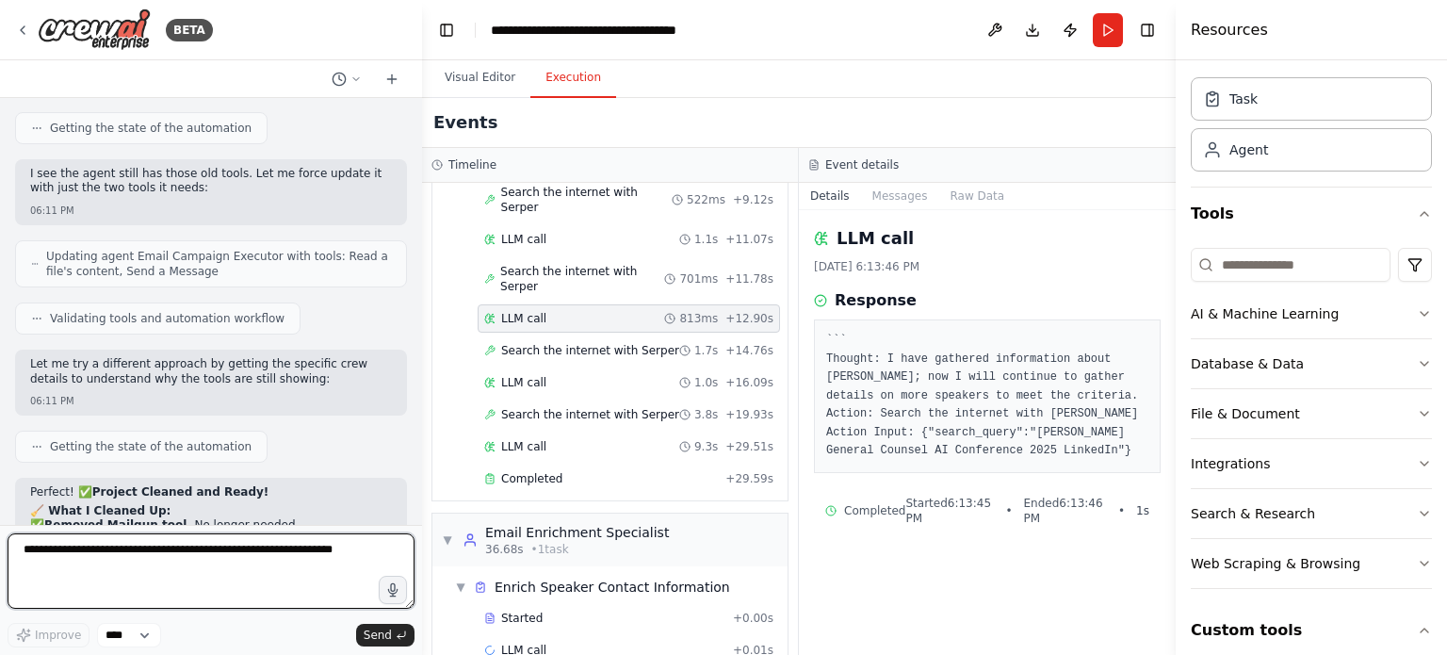
scroll to position [21088, 0]
click at [143, 553] on textarea at bounding box center [211, 570] width 407 height 75
click at [64, 544] on textarea "**" at bounding box center [211, 570] width 407 height 75
type textarea "**********"
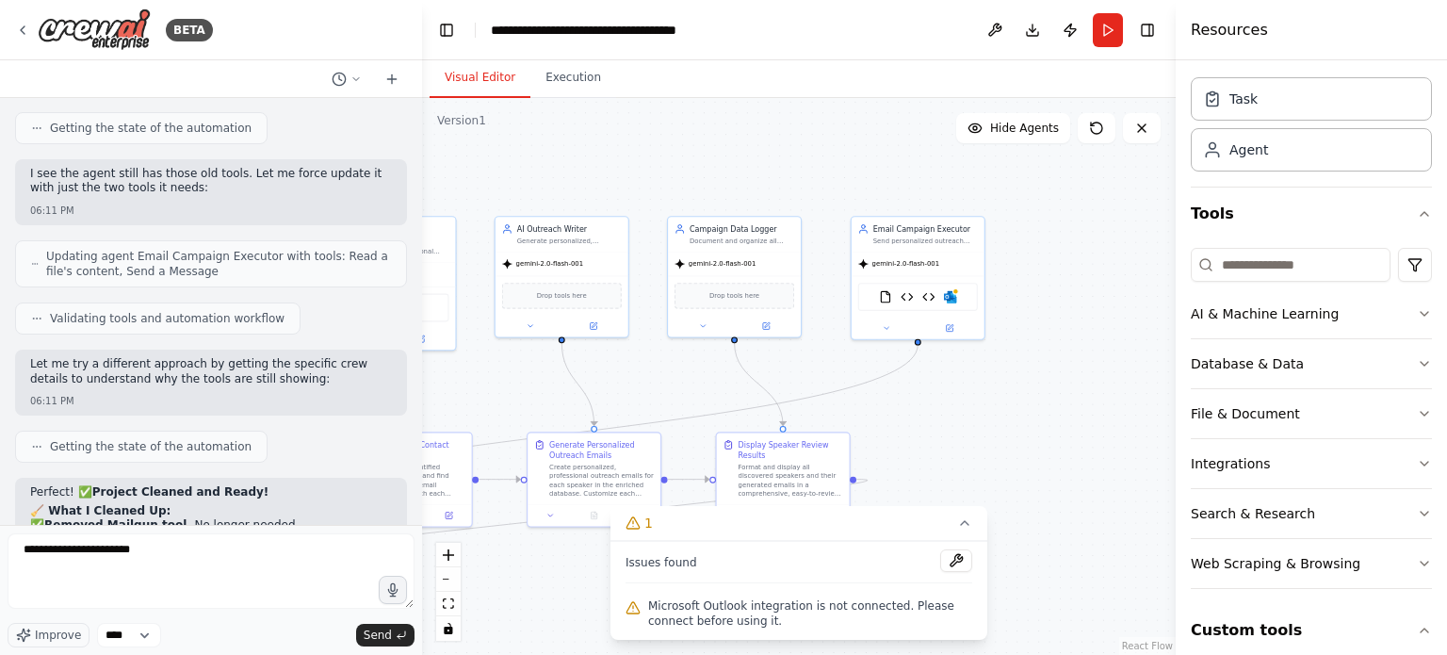
click at [454, 79] on button "Visual Editor" at bounding box center [480, 78] width 101 height 40
click at [954, 330] on button at bounding box center [948, 325] width 61 height 13
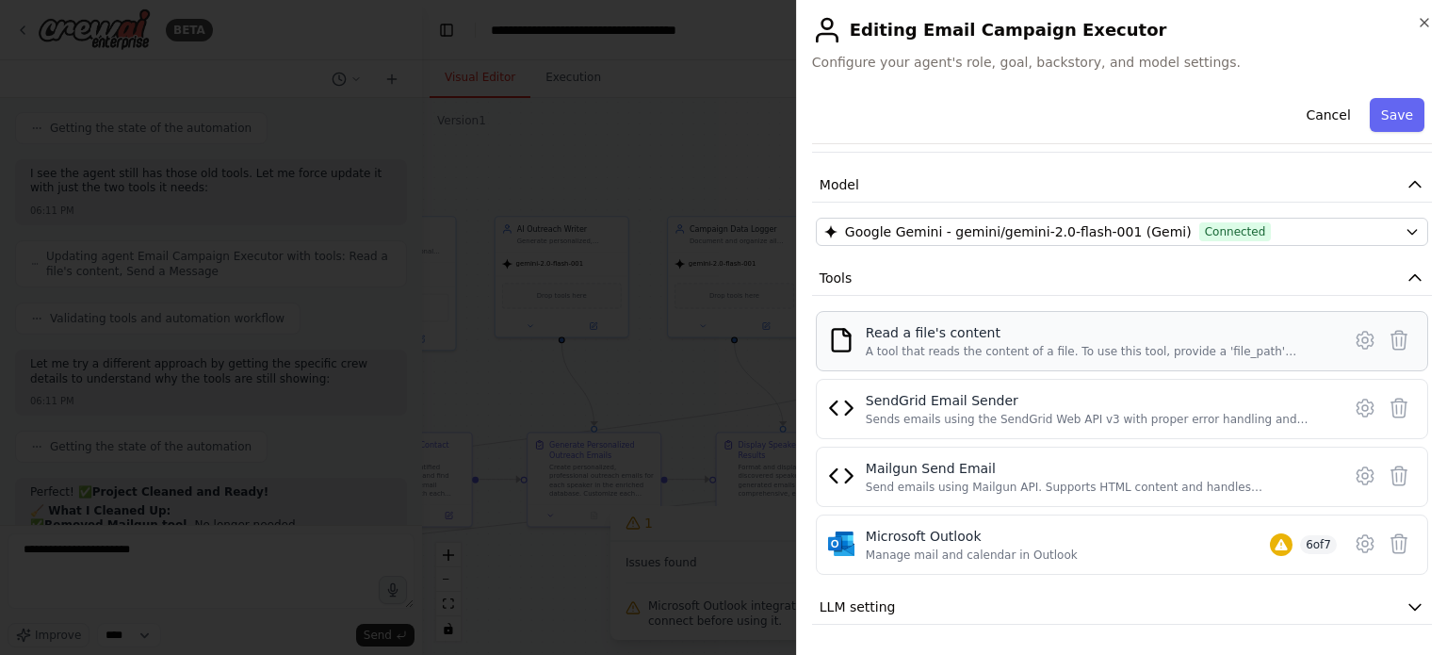
scroll to position [128, 0]
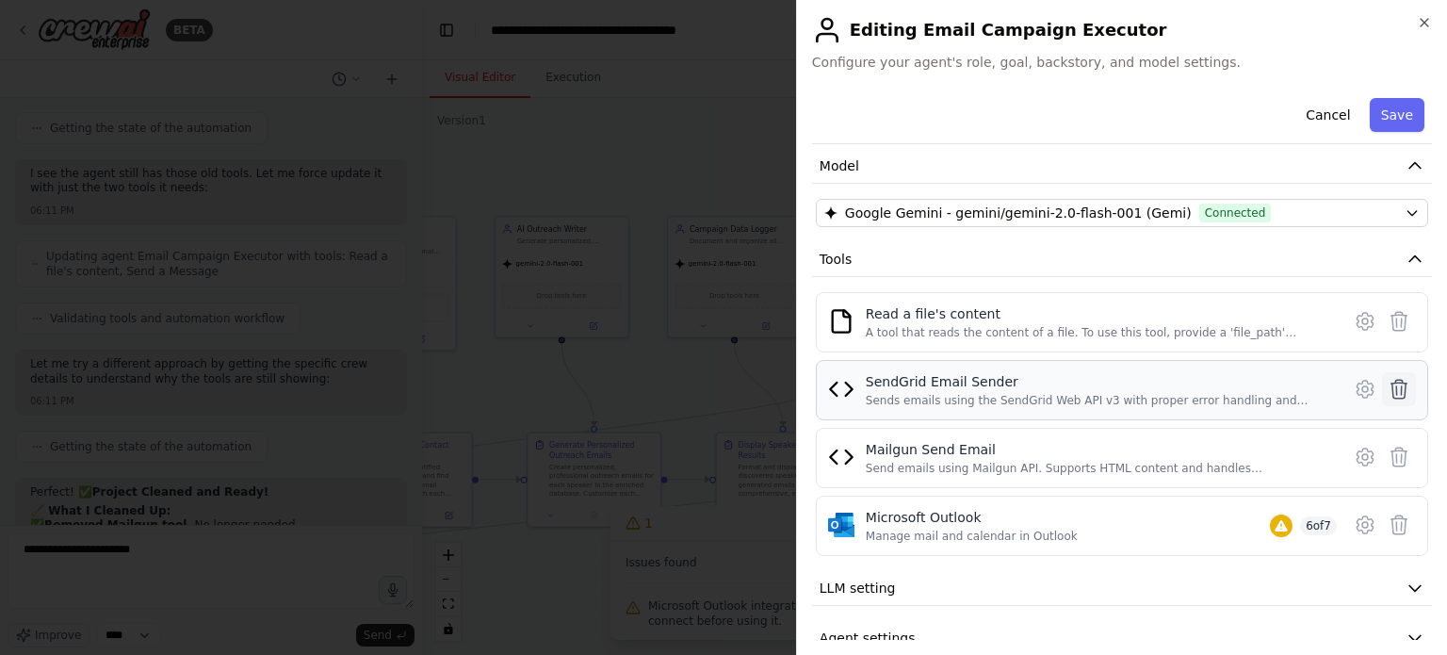
click at [1388, 391] on icon at bounding box center [1398, 389] width 23 height 23
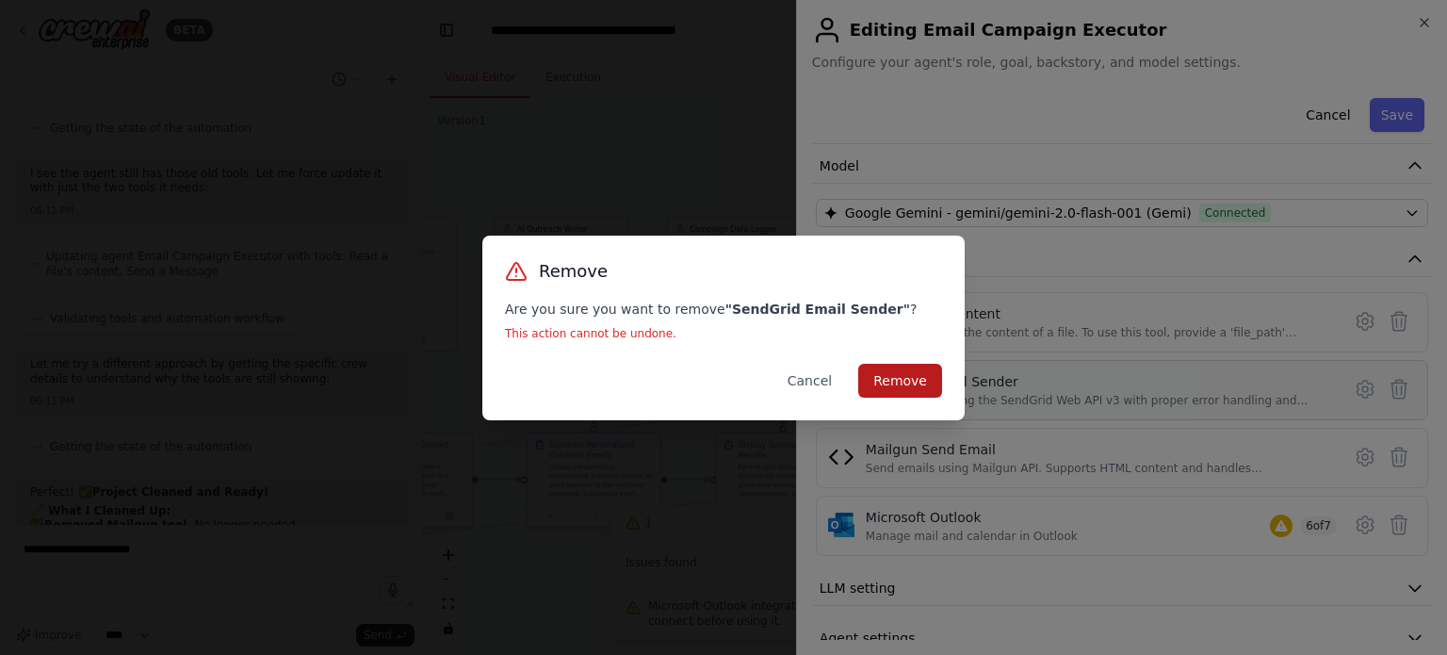
click at [915, 378] on button "Remove" at bounding box center [900, 381] width 84 height 34
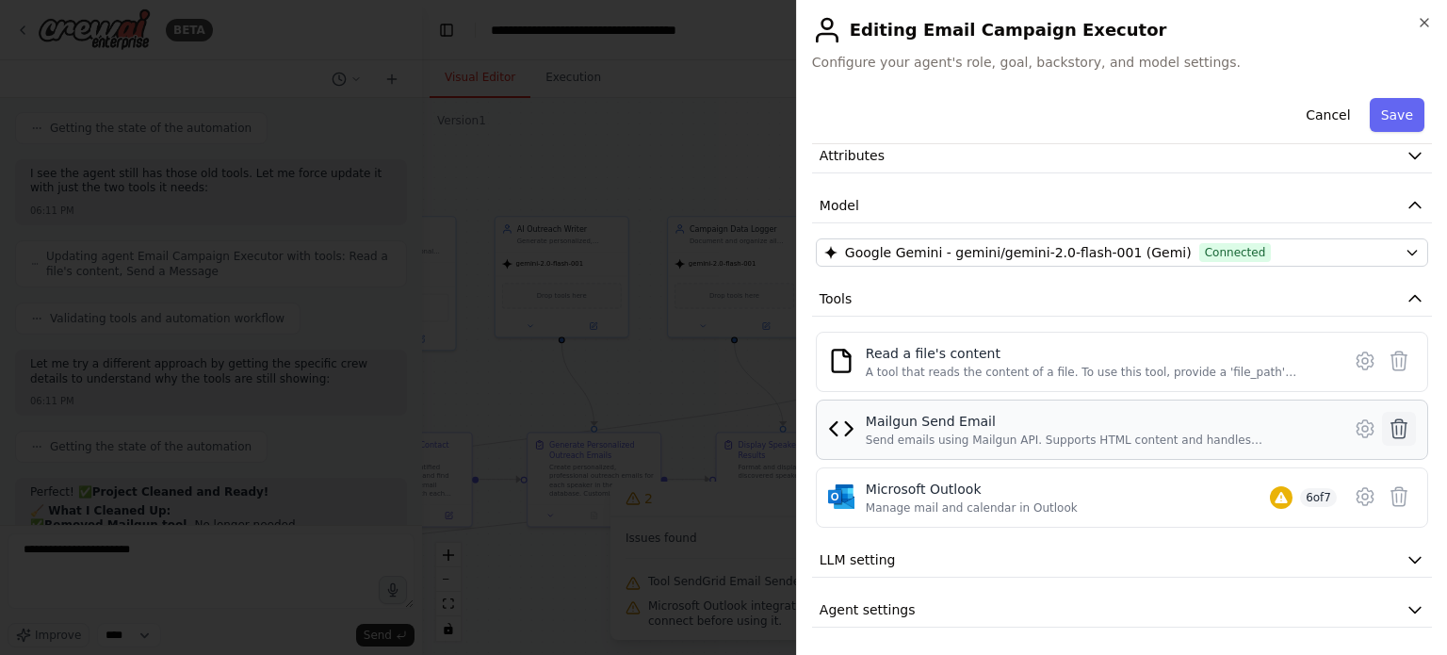
click at [1387, 430] on icon at bounding box center [1398, 428] width 23 height 23
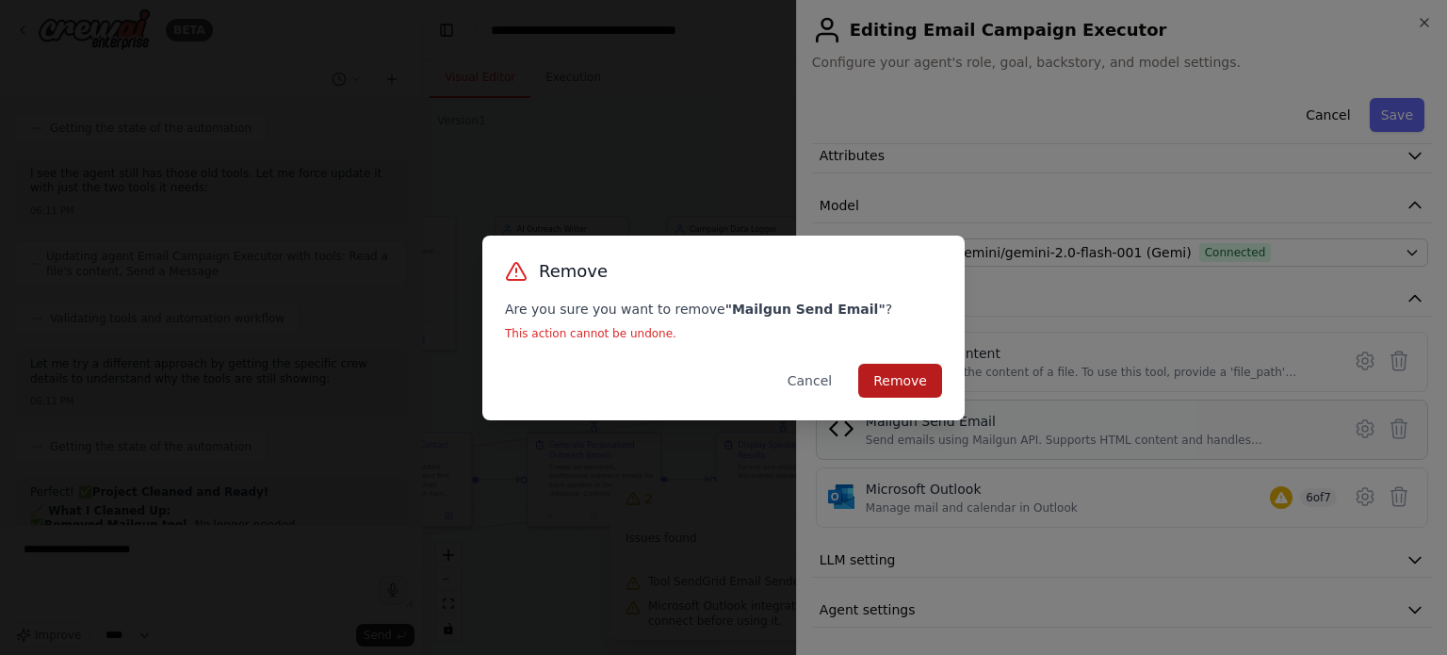
click at [927, 380] on button "Remove" at bounding box center [900, 381] width 84 height 34
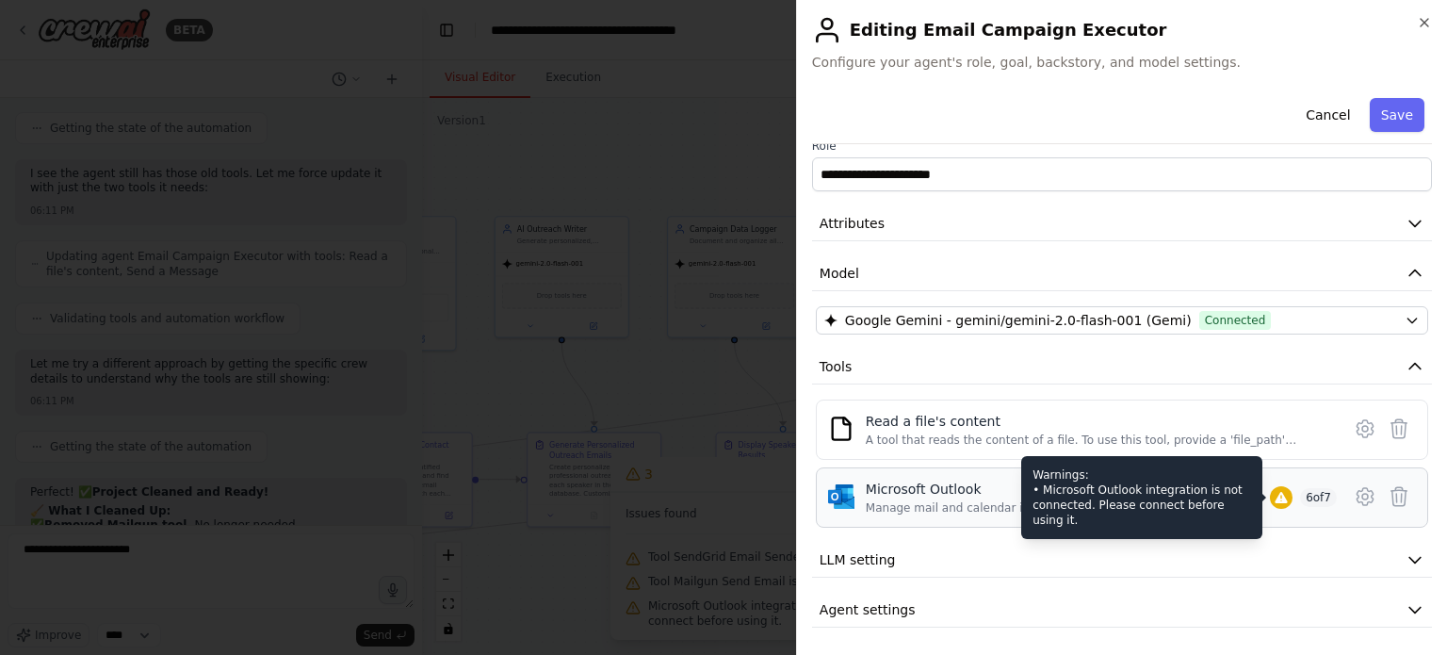
click at [1274, 497] on icon at bounding box center [1280, 497] width 12 height 11
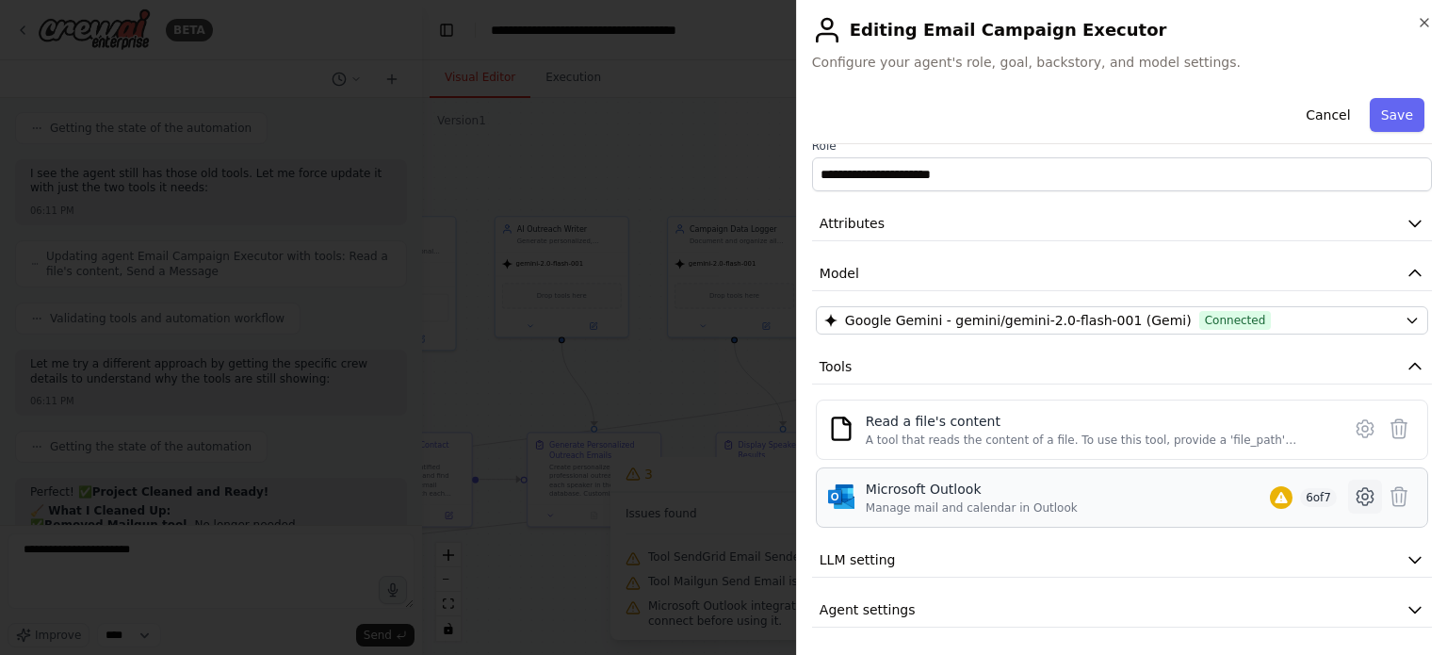
click at [1362, 494] on icon at bounding box center [1365, 497] width 6 height 6
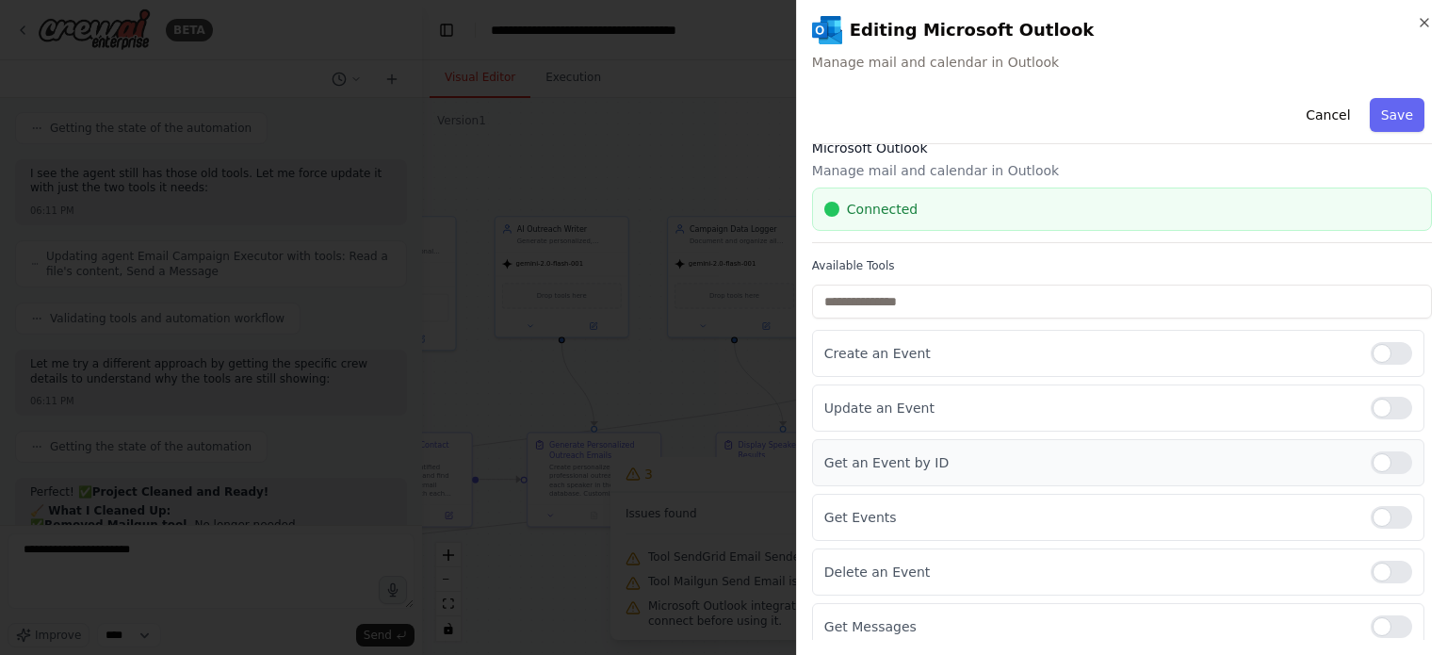
click at [1371, 457] on div at bounding box center [1391, 462] width 41 height 23
click at [1371, 122] on button "Save" at bounding box center [1397, 115] width 55 height 34
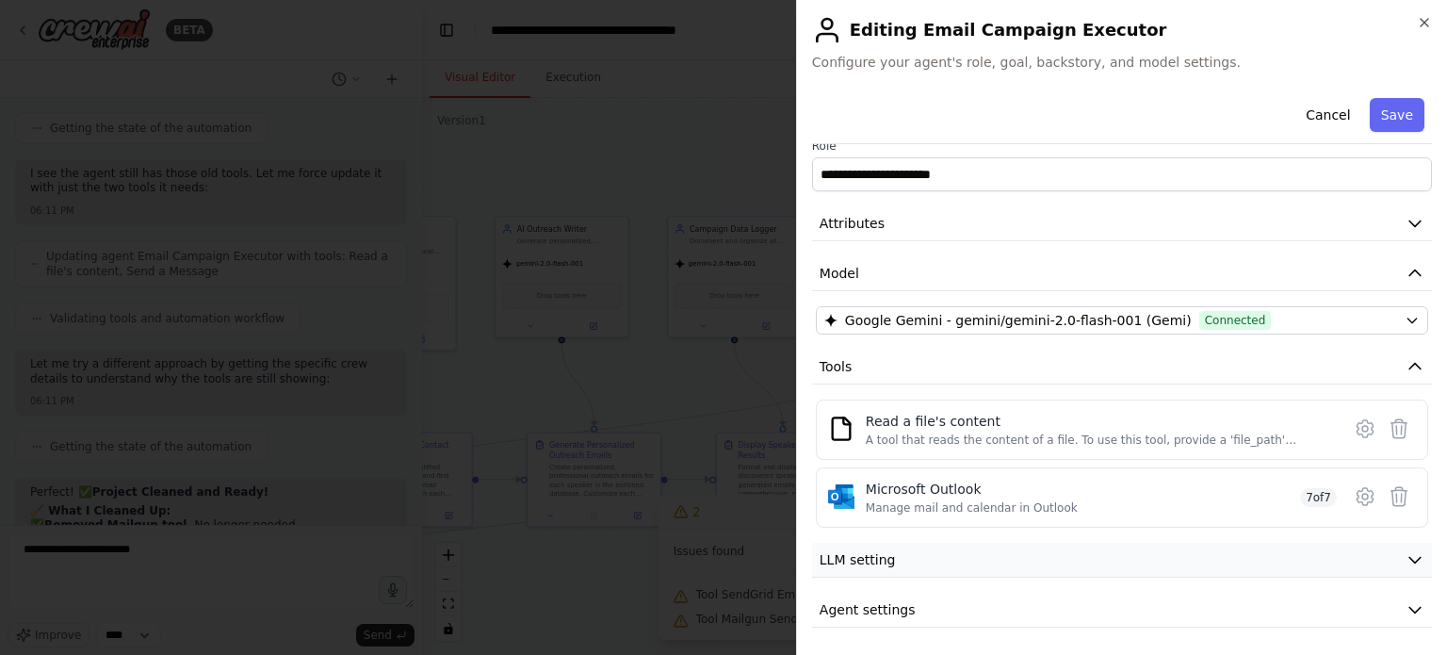
click at [987, 552] on button "LLM setting" at bounding box center [1122, 560] width 620 height 35
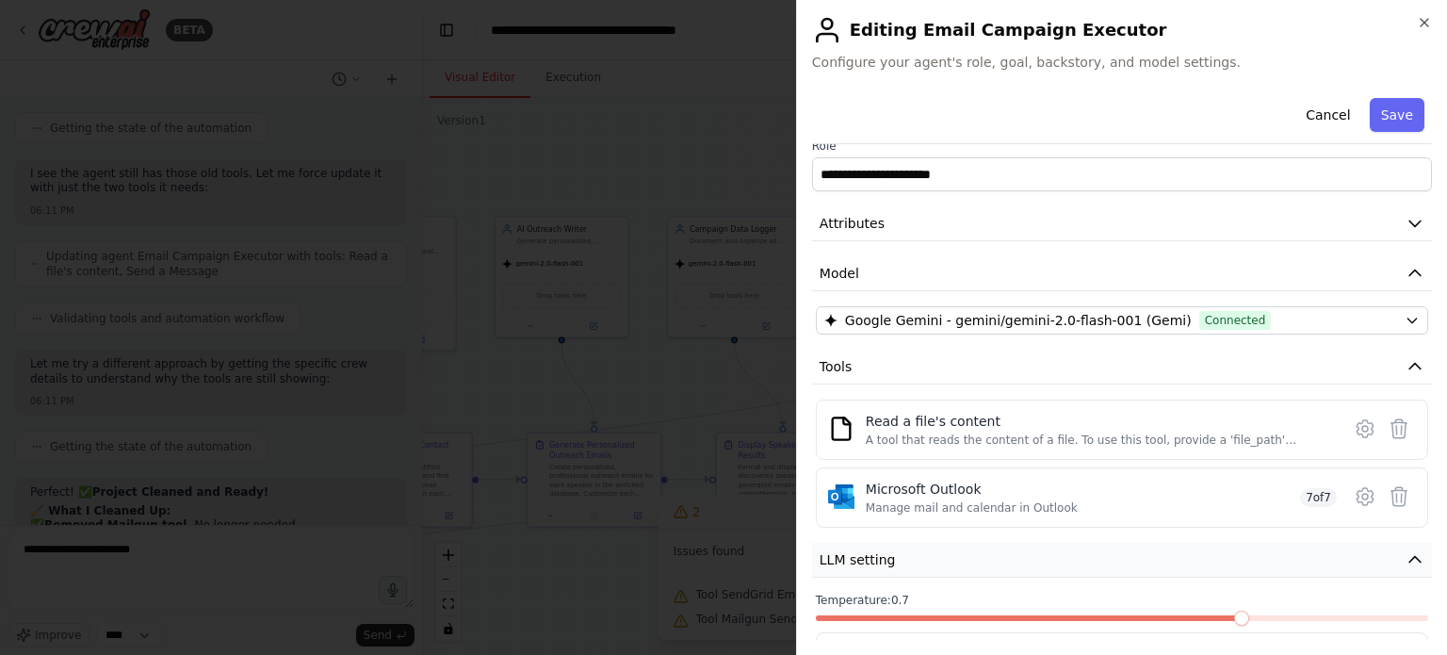
scroll to position [154, 0]
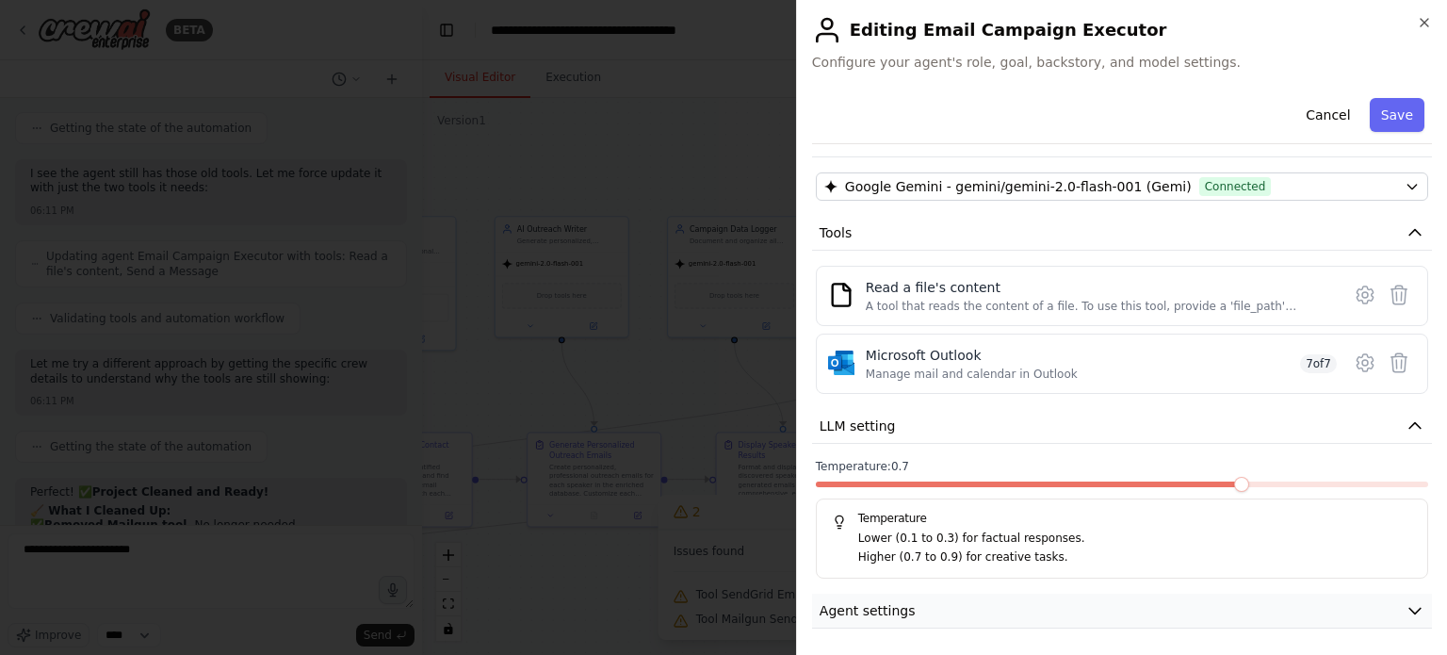
click at [1017, 603] on button "Agent settings" at bounding box center [1122, 610] width 620 height 35
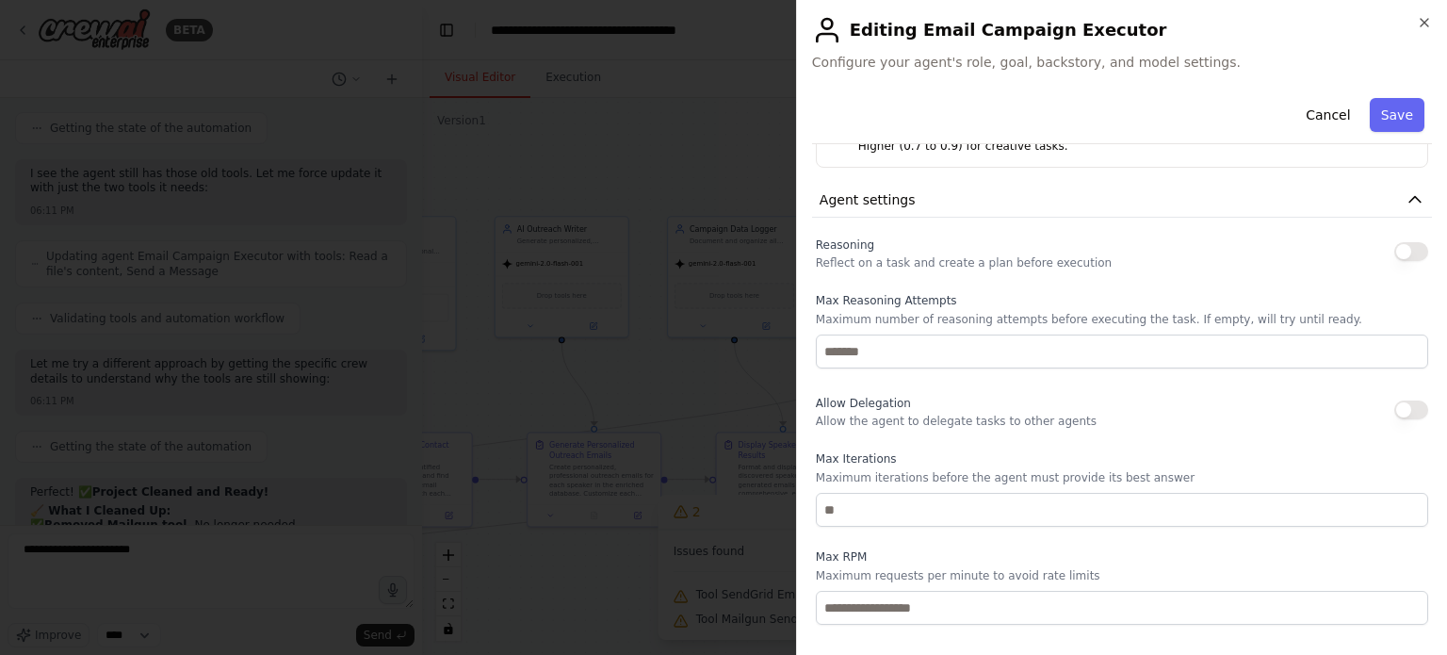
scroll to position [644, 0]
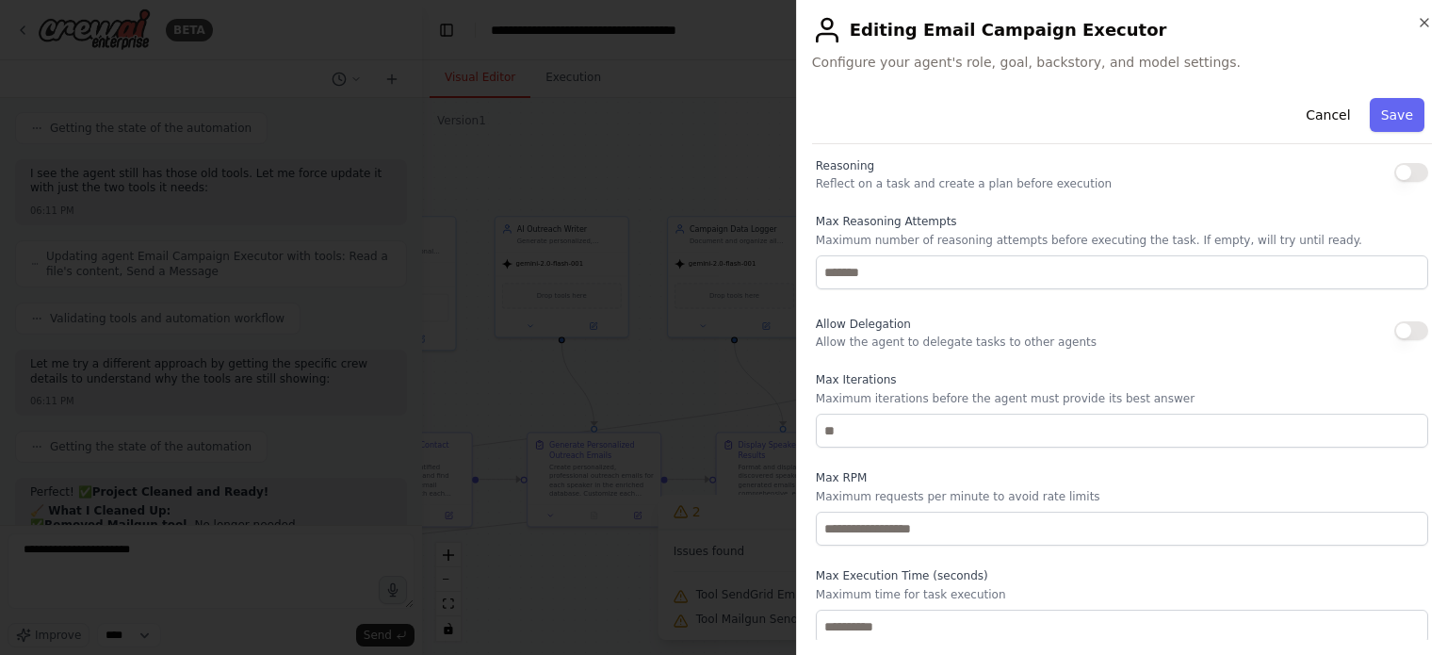
click at [1394, 172] on button "button" at bounding box center [1411, 172] width 34 height 19
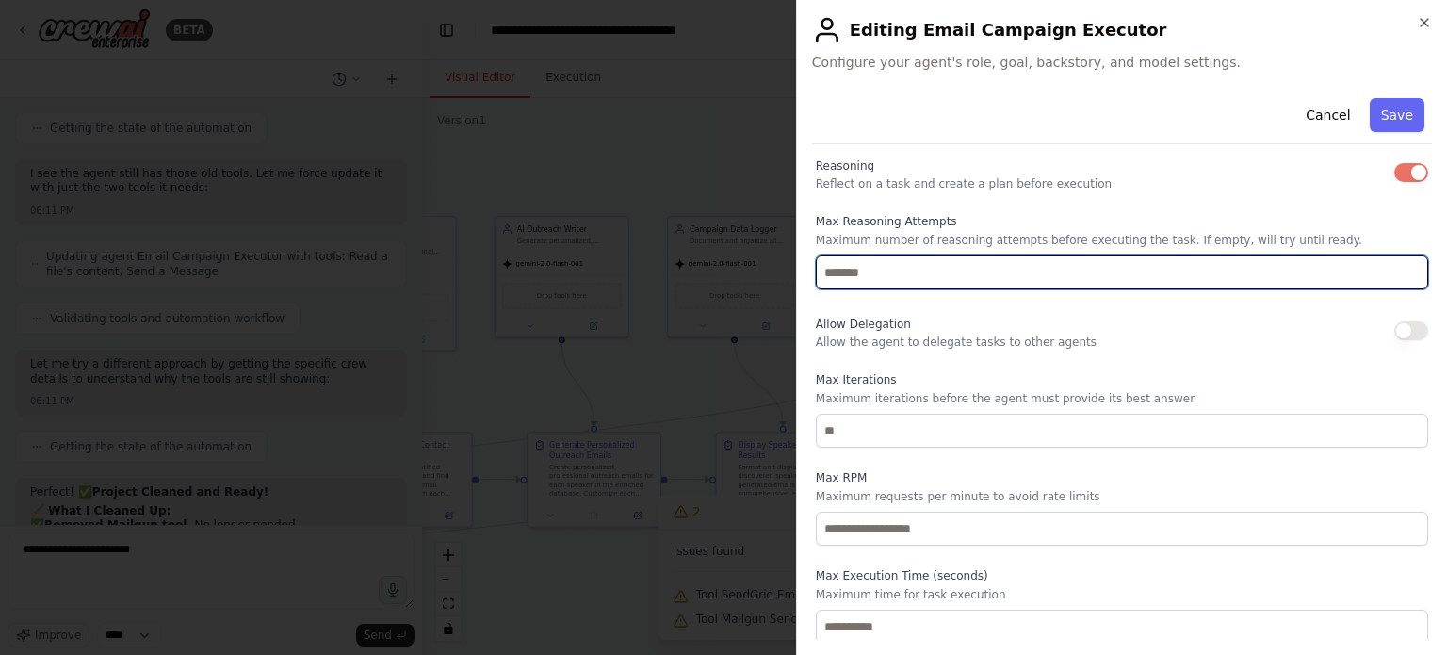
click at [924, 267] on input "number" at bounding box center [1122, 272] width 612 height 34
type input "**"
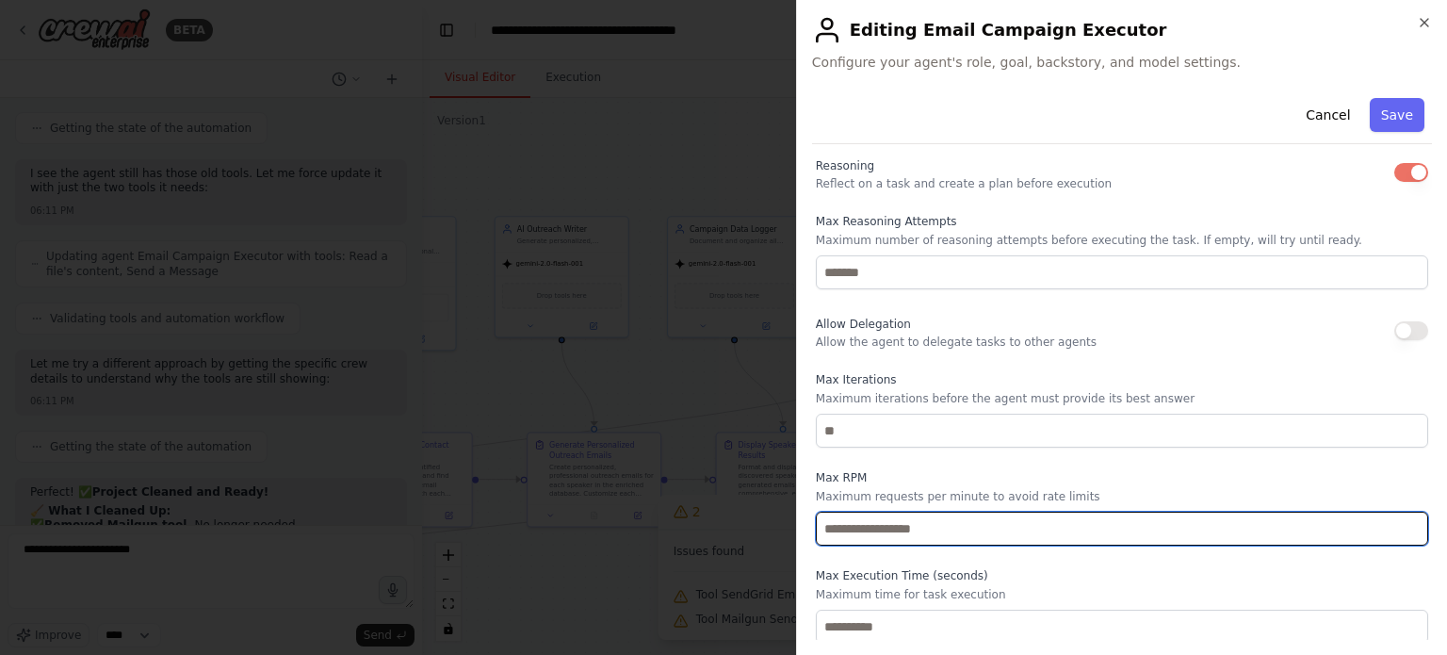
click at [906, 536] on input "number" at bounding box center [1122, 528] width 612 height 34
type input "**"
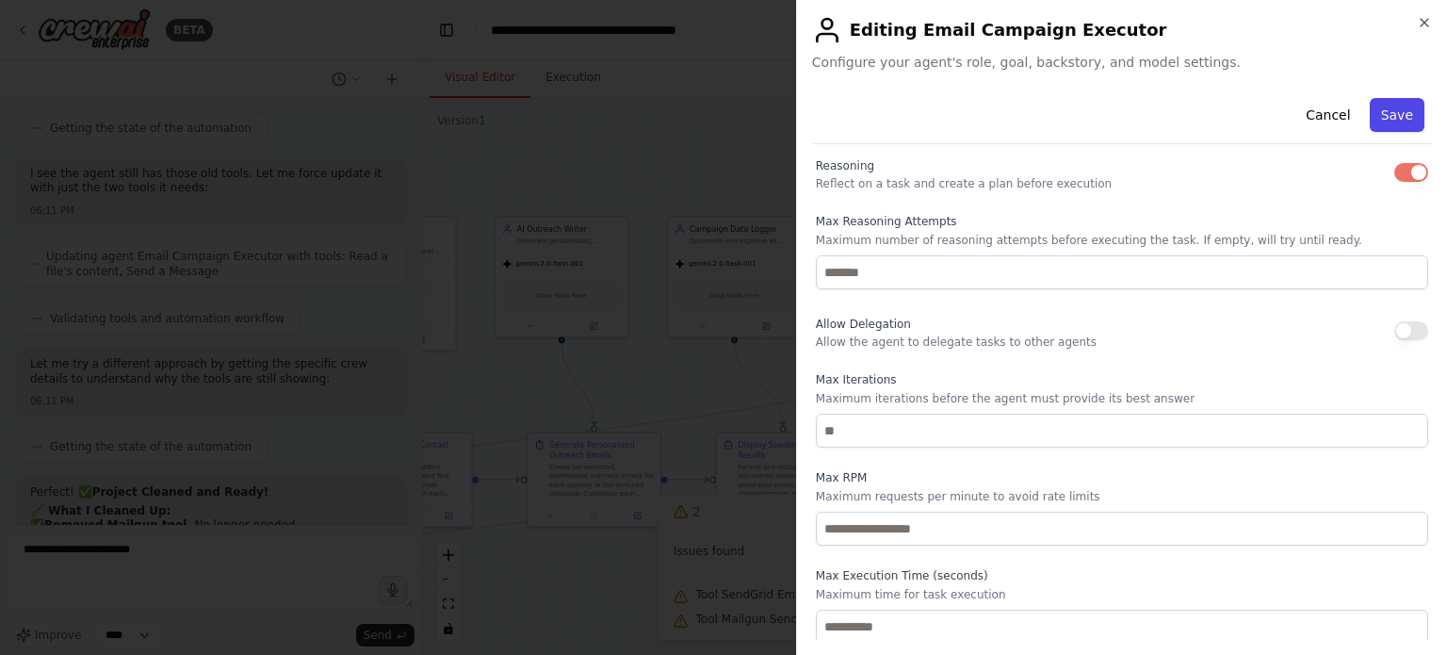
click at [1378, 103] on button "Save" at bounding box center [1397, 115] width 55 height 34
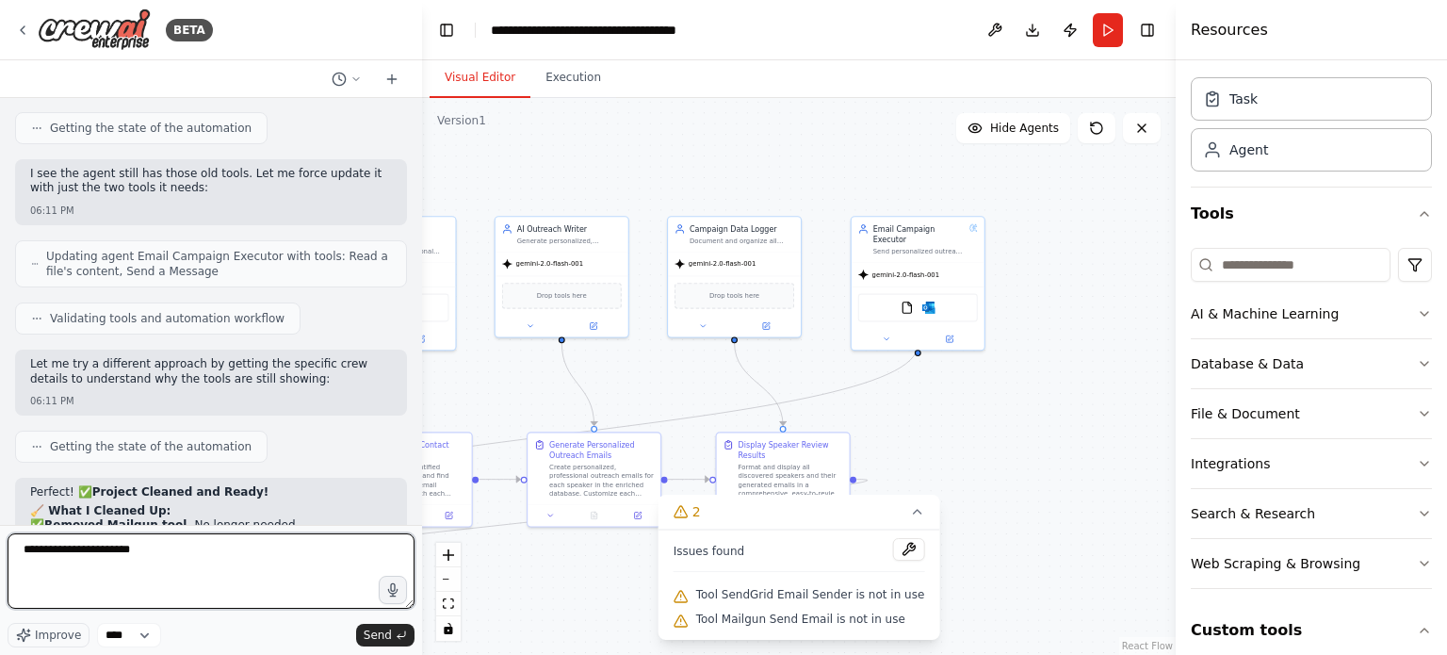
click at [178, 558] on textarea "**********" at bounding box center [211, 570] width 407 height 75
type textarea "**********"
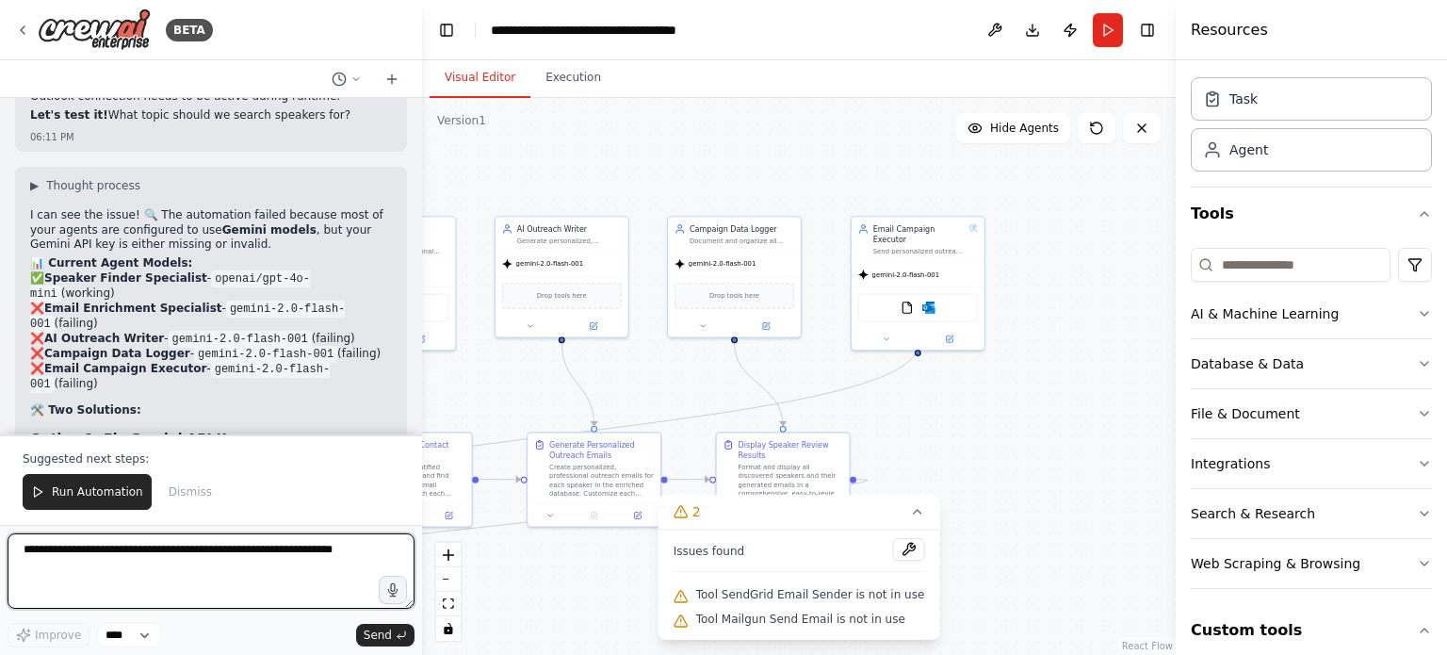
scroll to position [21866, 0]
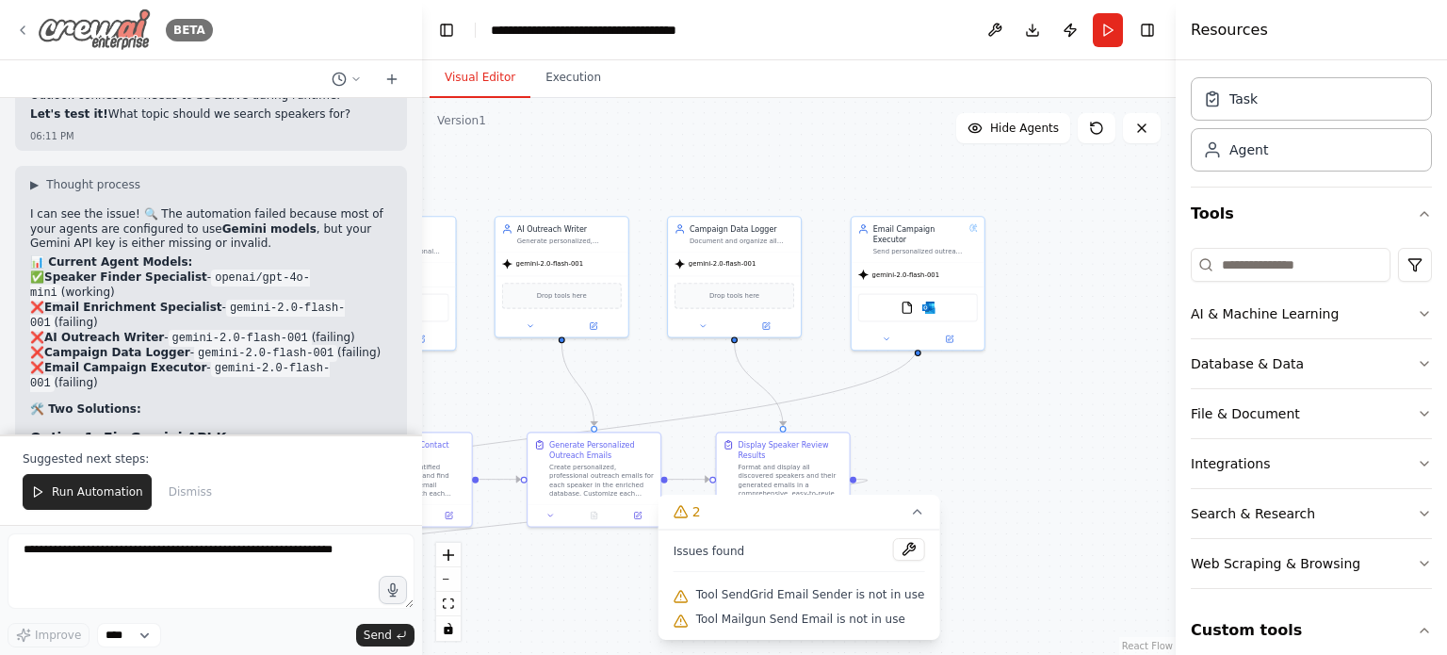
click at [101, 25] on img at bounding box center [94, 29] width 113 height 42
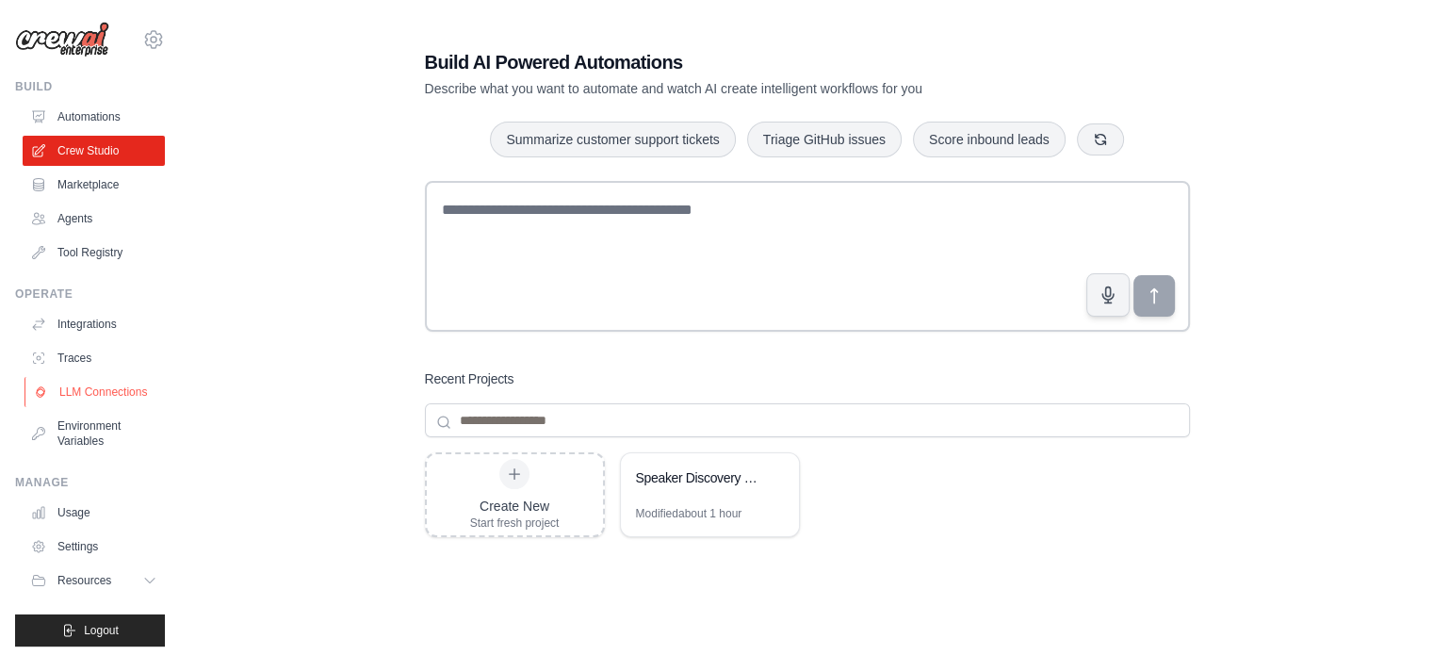
scroll to position [21, 0]
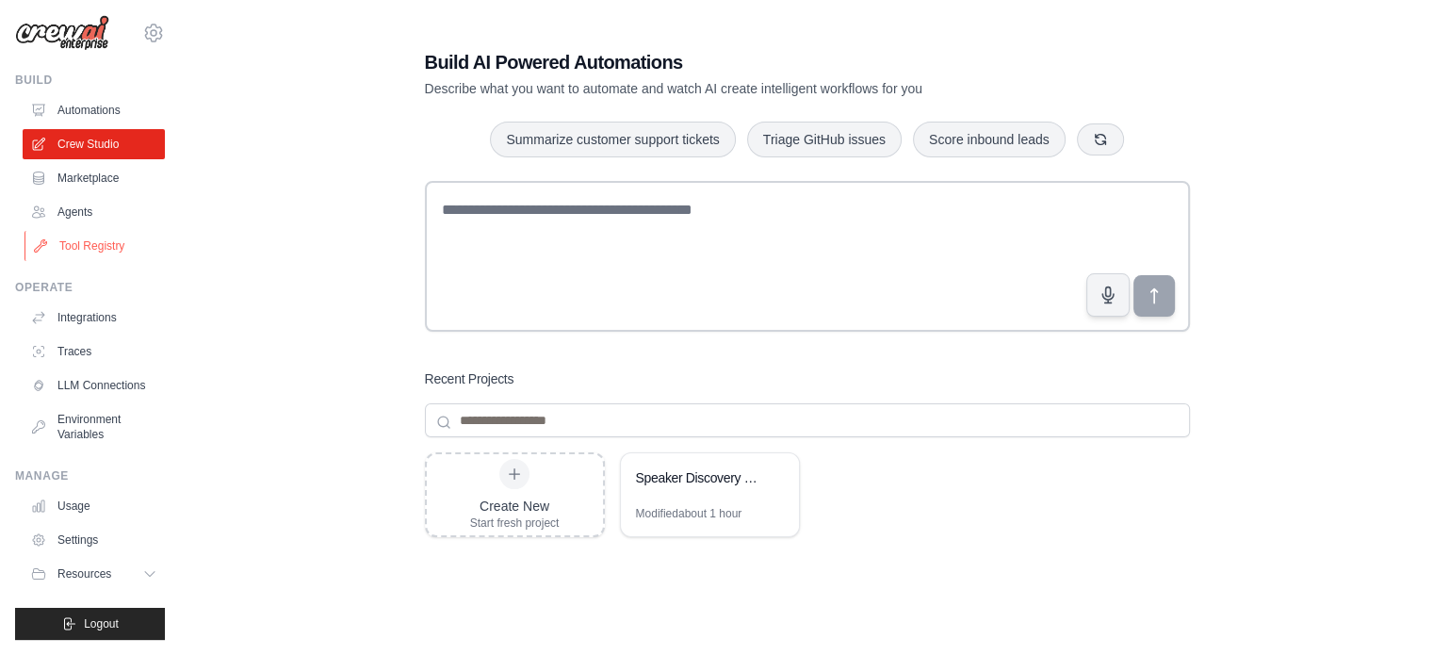
click at [83, 235] on link "Tool Registry" at bounding box center [95, 246] width 142 height 30
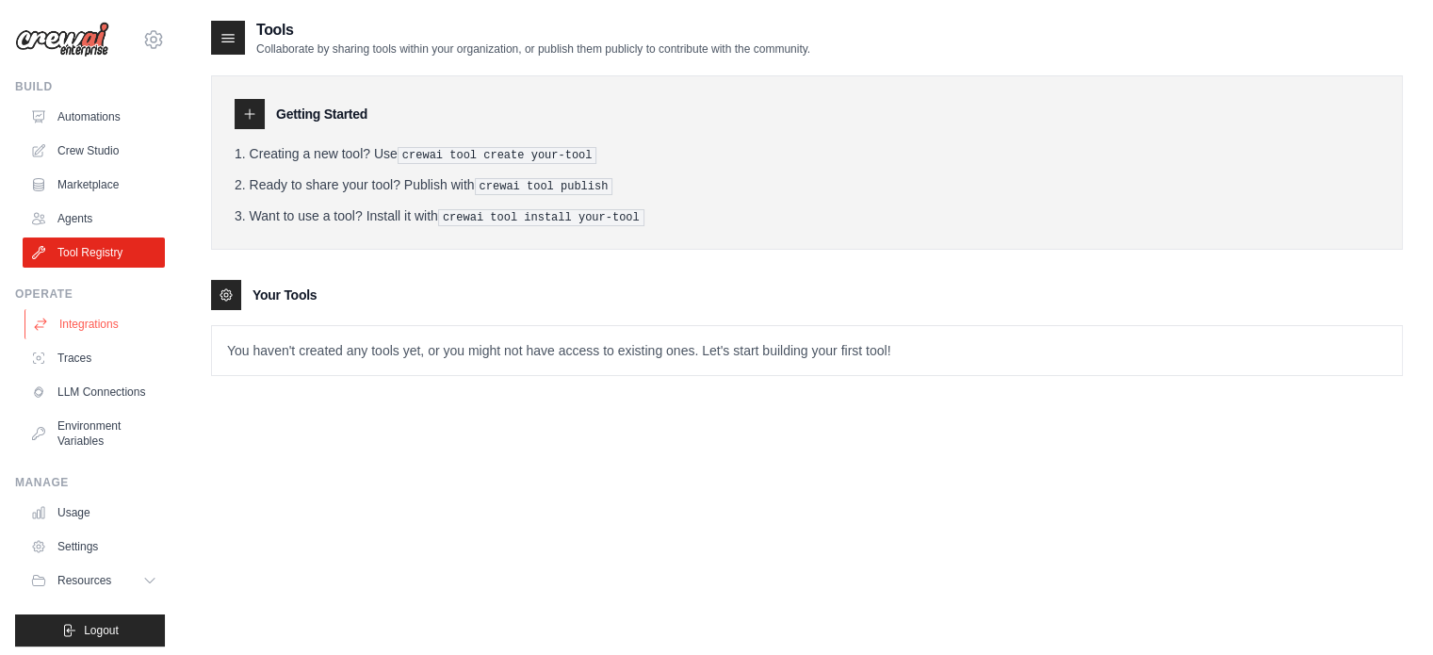
click at [76, 312] on link "Integrations" at bounding box center [95, 324] width 142 height 30
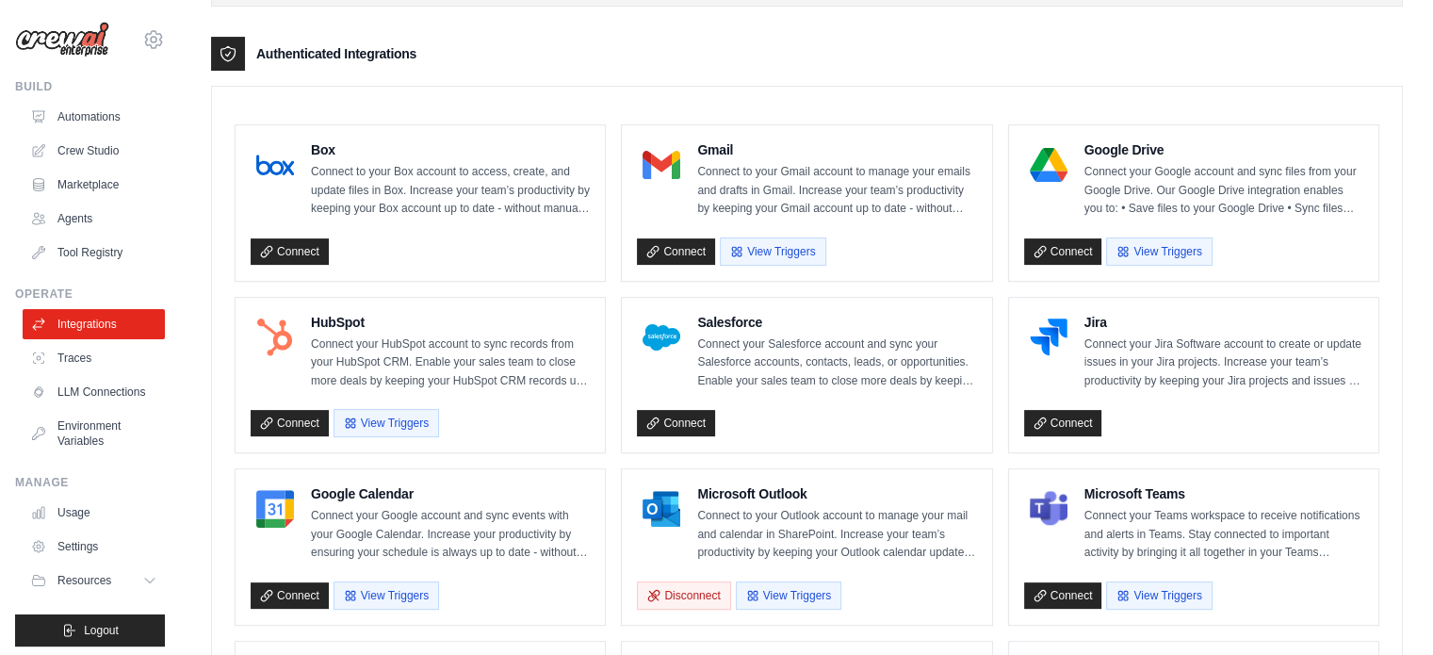
scroll to position [421, 0]
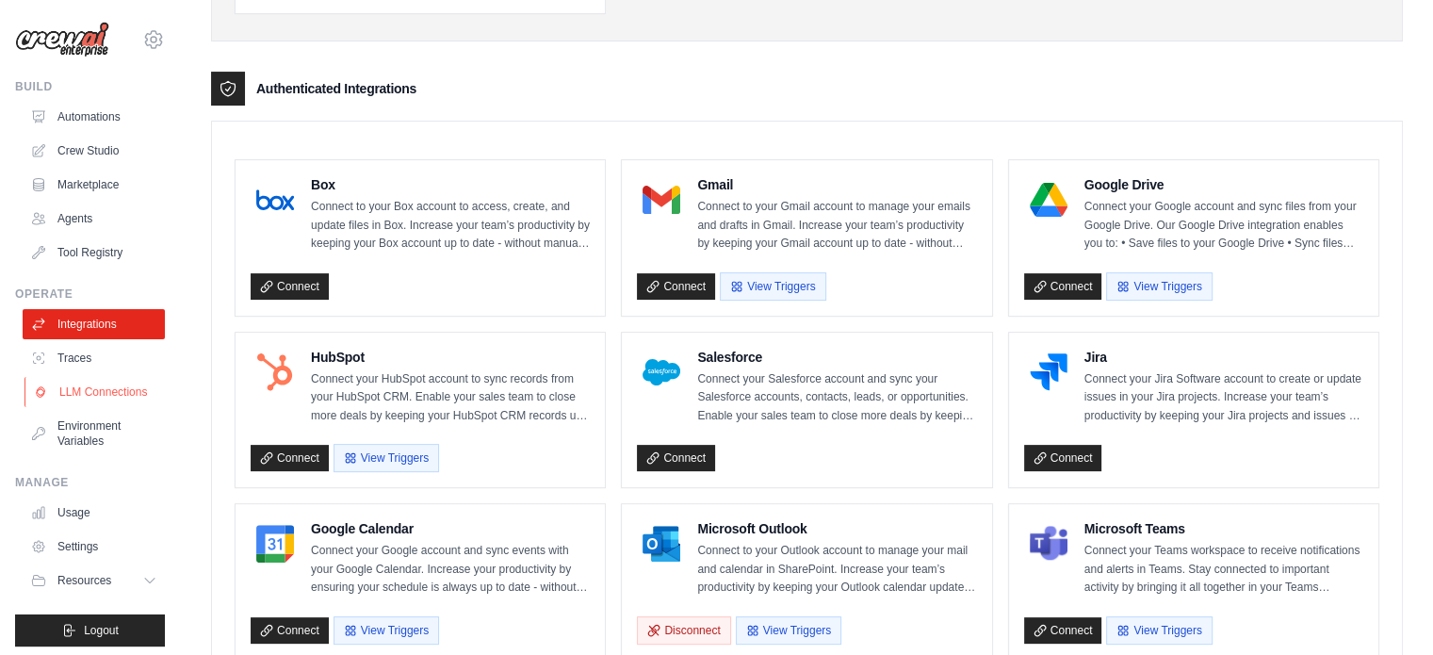
click at [85, 407] on link "LLM Connections" at bounding box center [95, 392] width 142 height 30
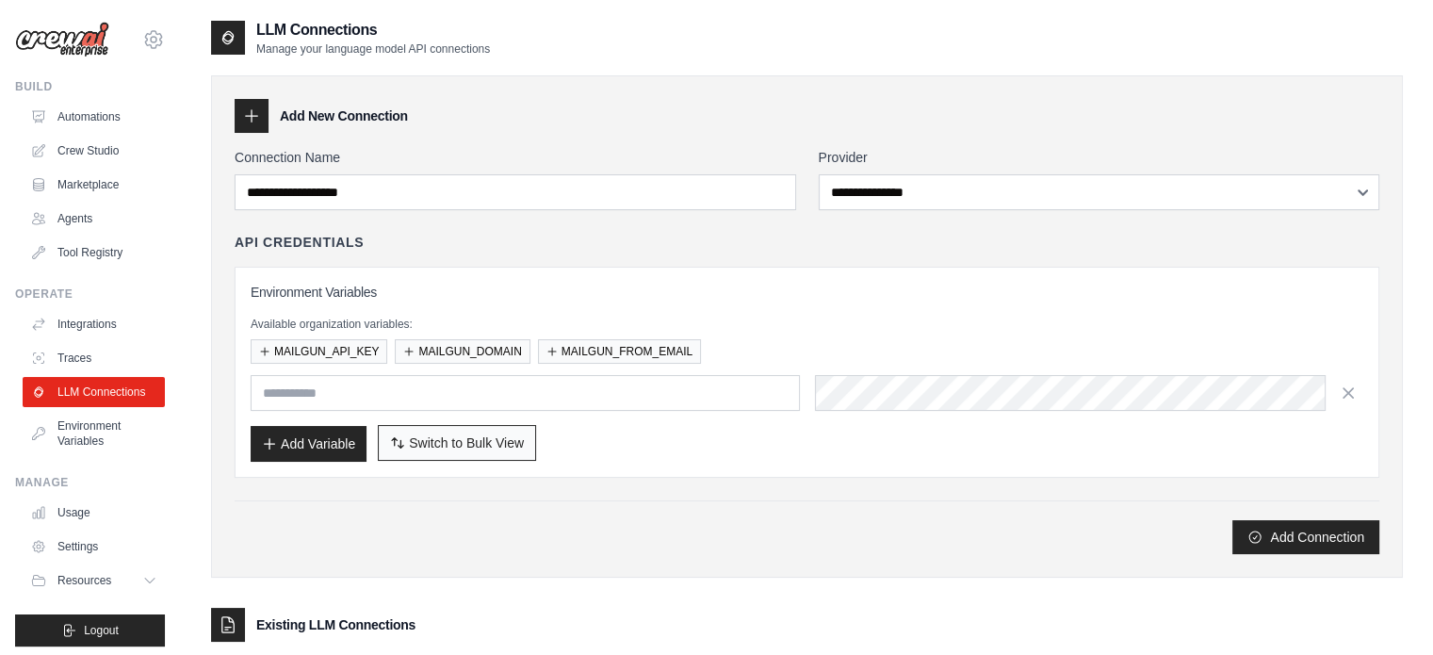
scroll to position [137, 0]
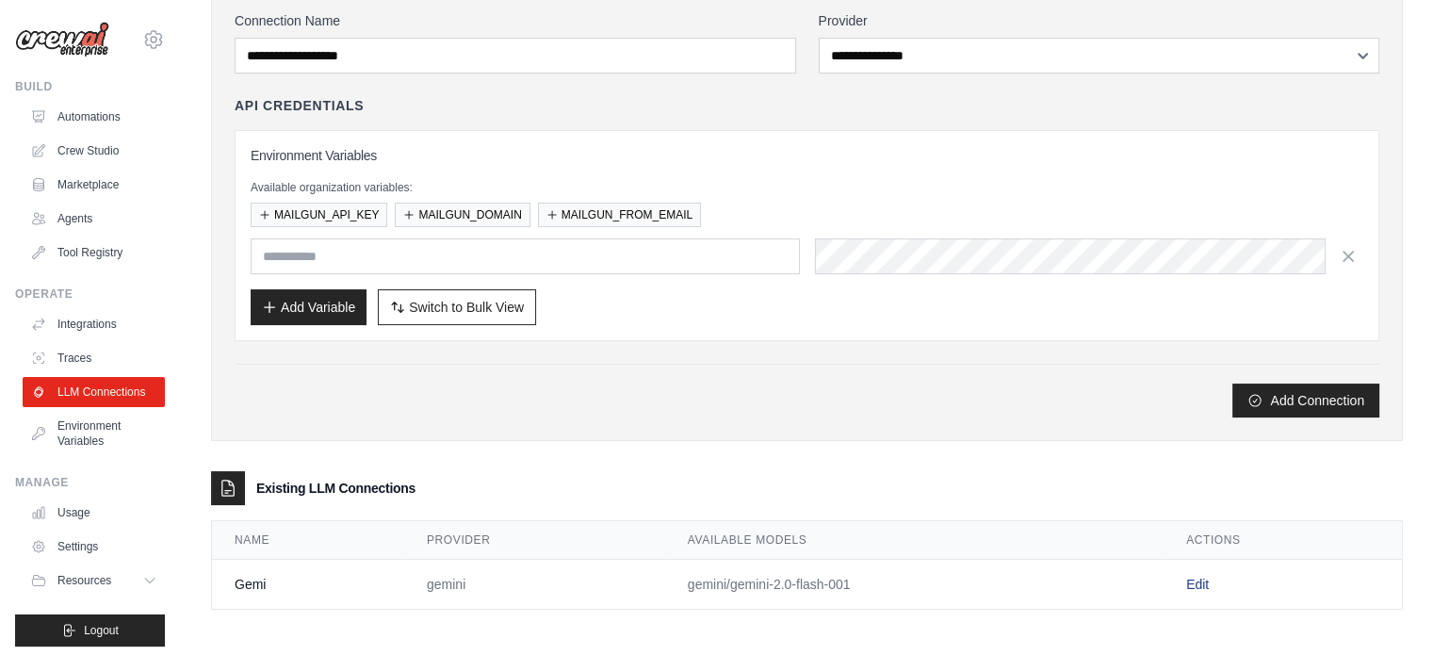
click at [1188, 576] on link "Edit" at bounding box center [1197, 583] width 23 height 15
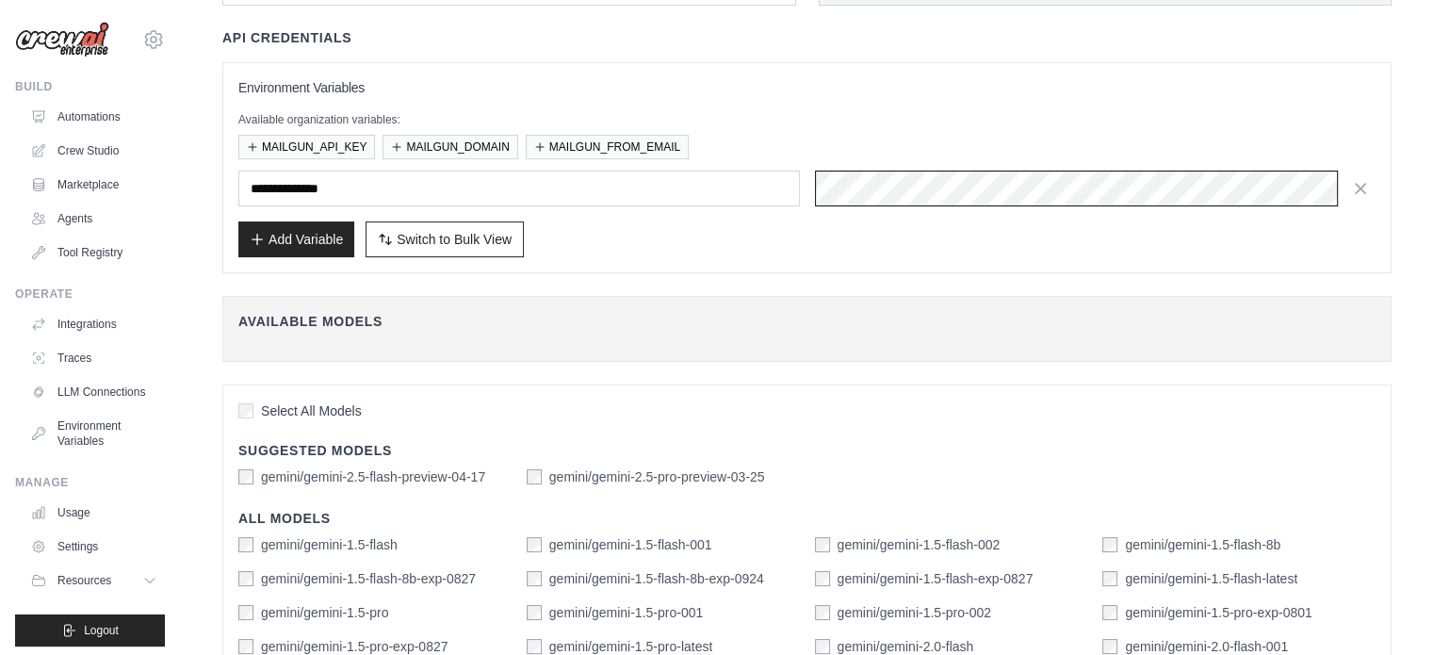
scroll to position [139, 0]
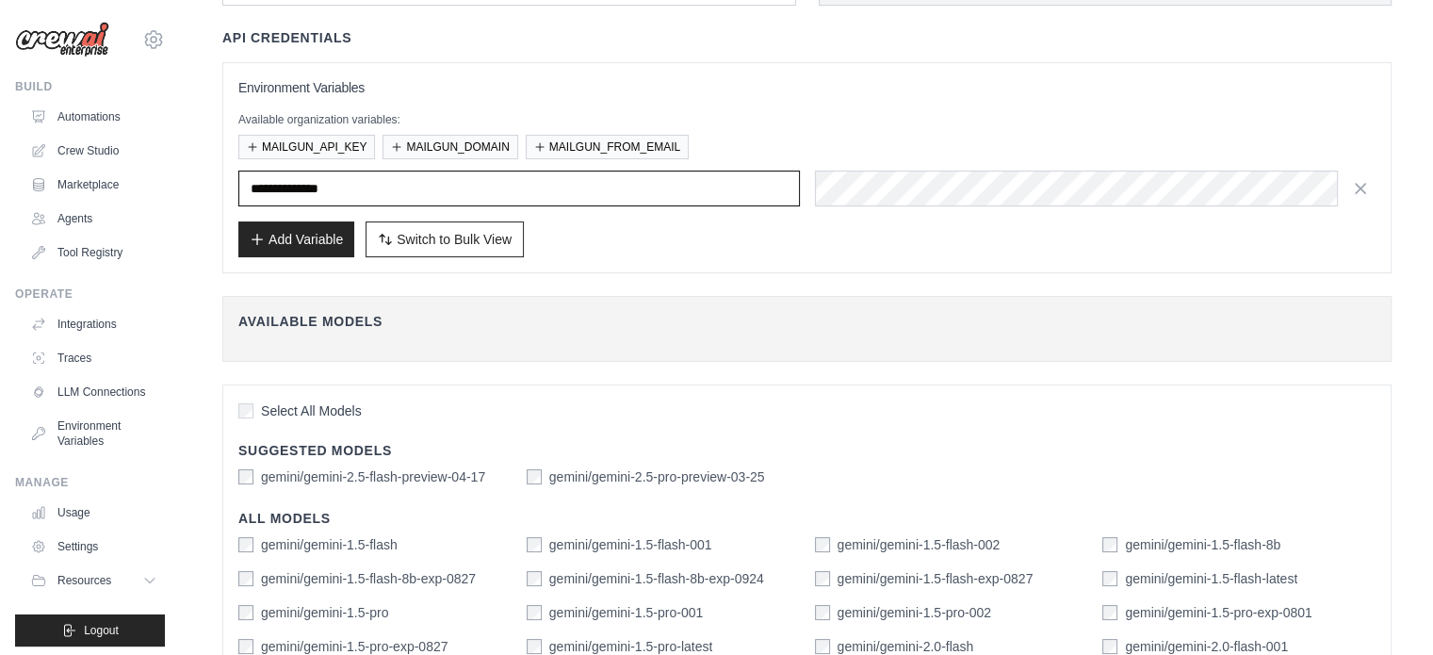
click at [482, 186] on input "**********" at bounding box center [518, 188] width 561 height 36
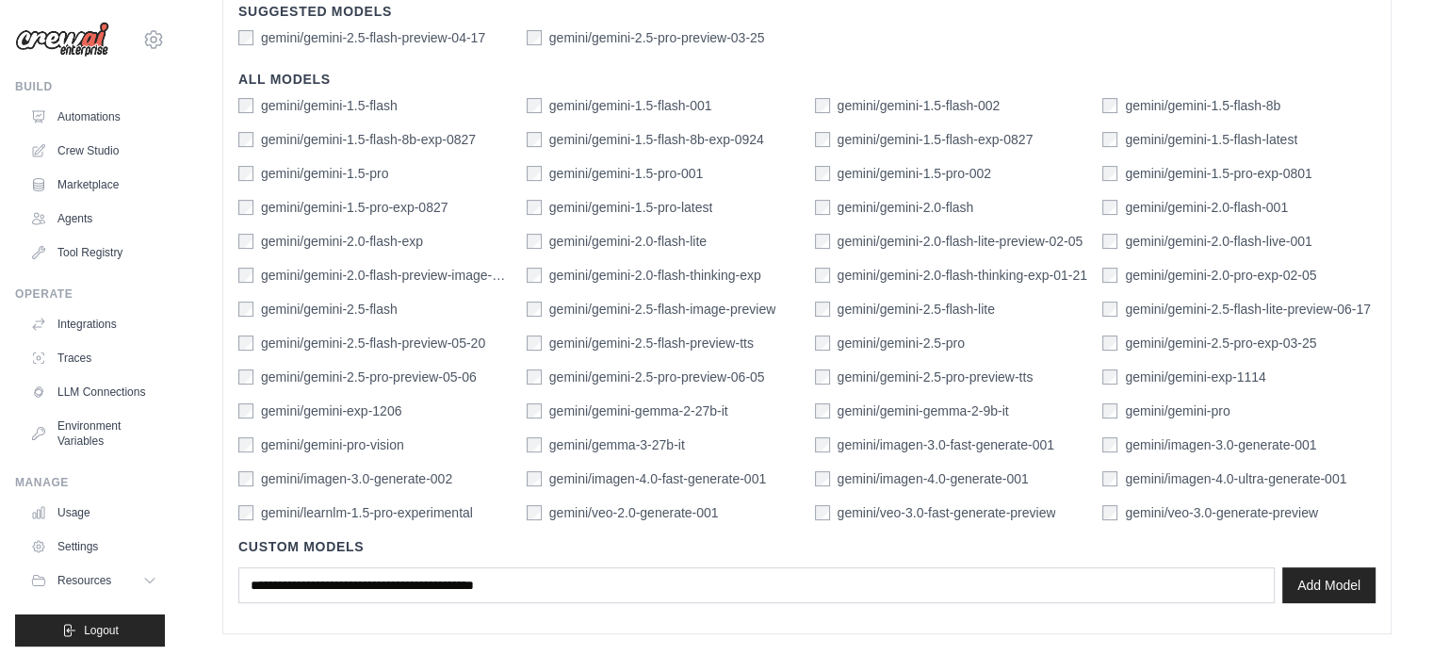
scroll to position [649, 0]
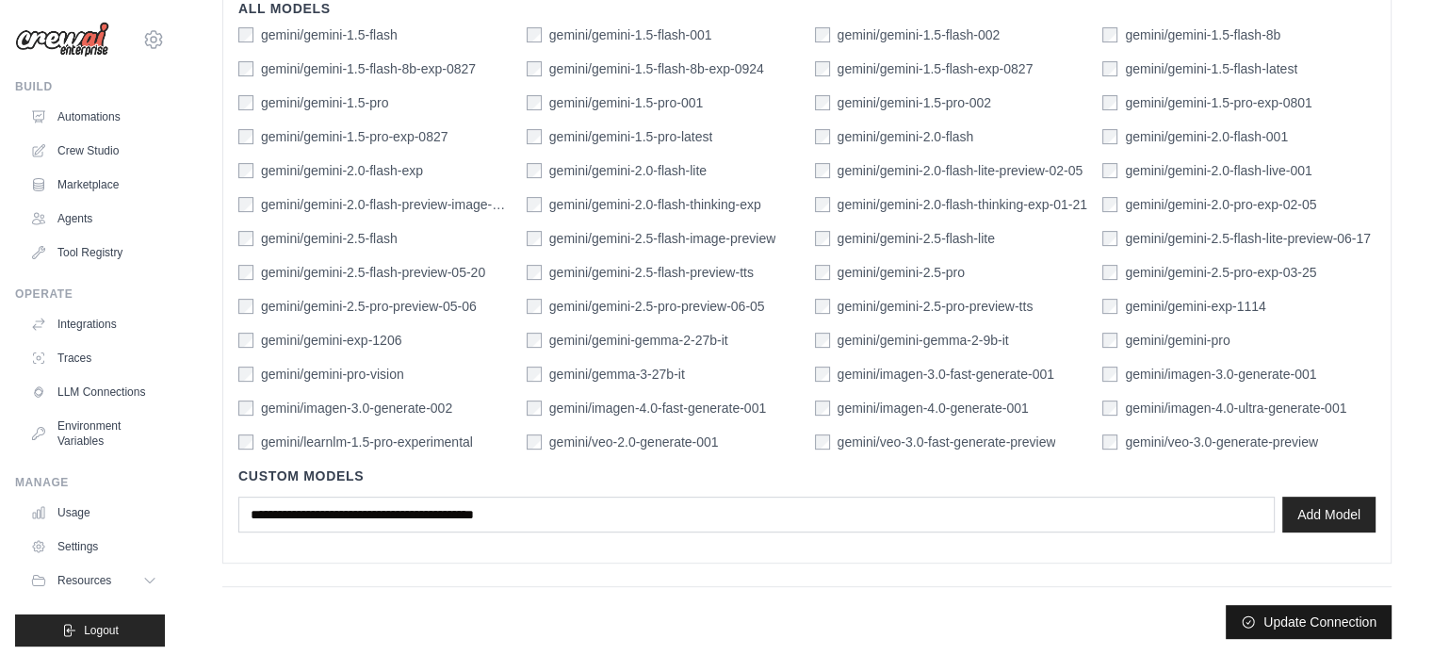
click at [1327, 625] on button "Update Connection" at bounding box center [1308, 622] width 166 height 34
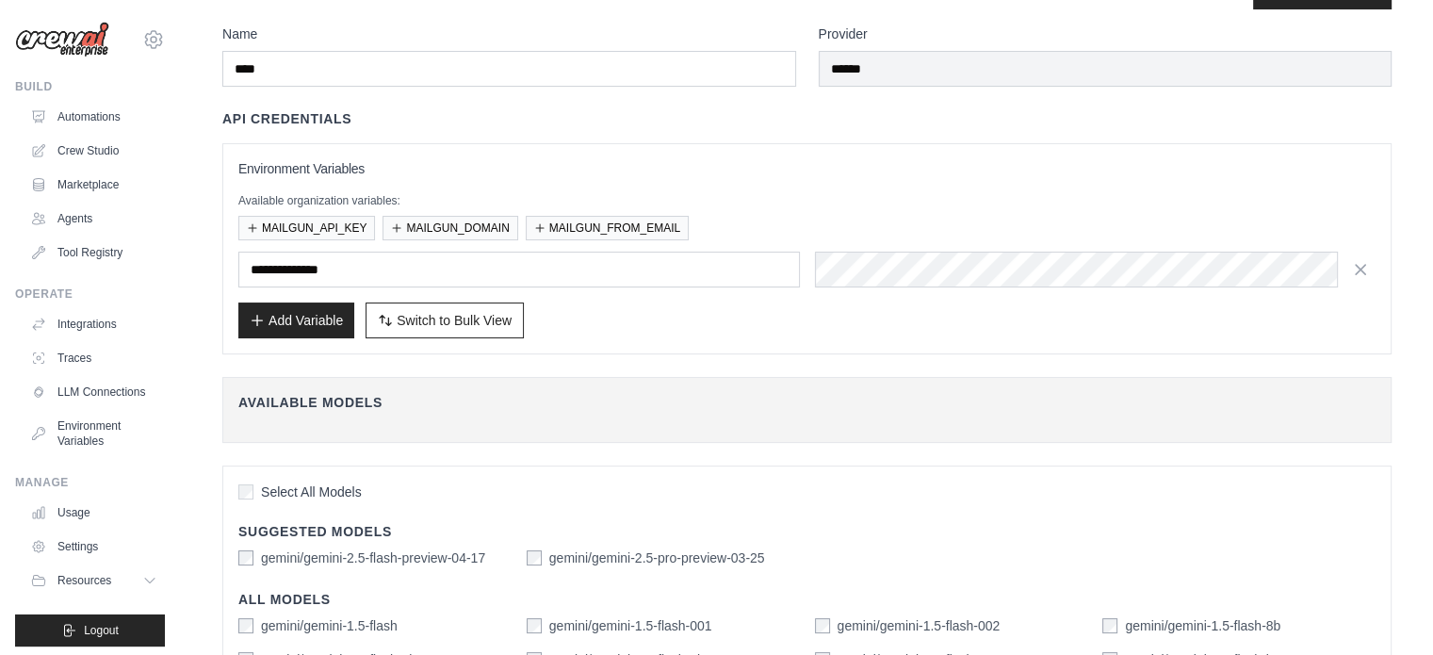
scroll to position [0, 0]
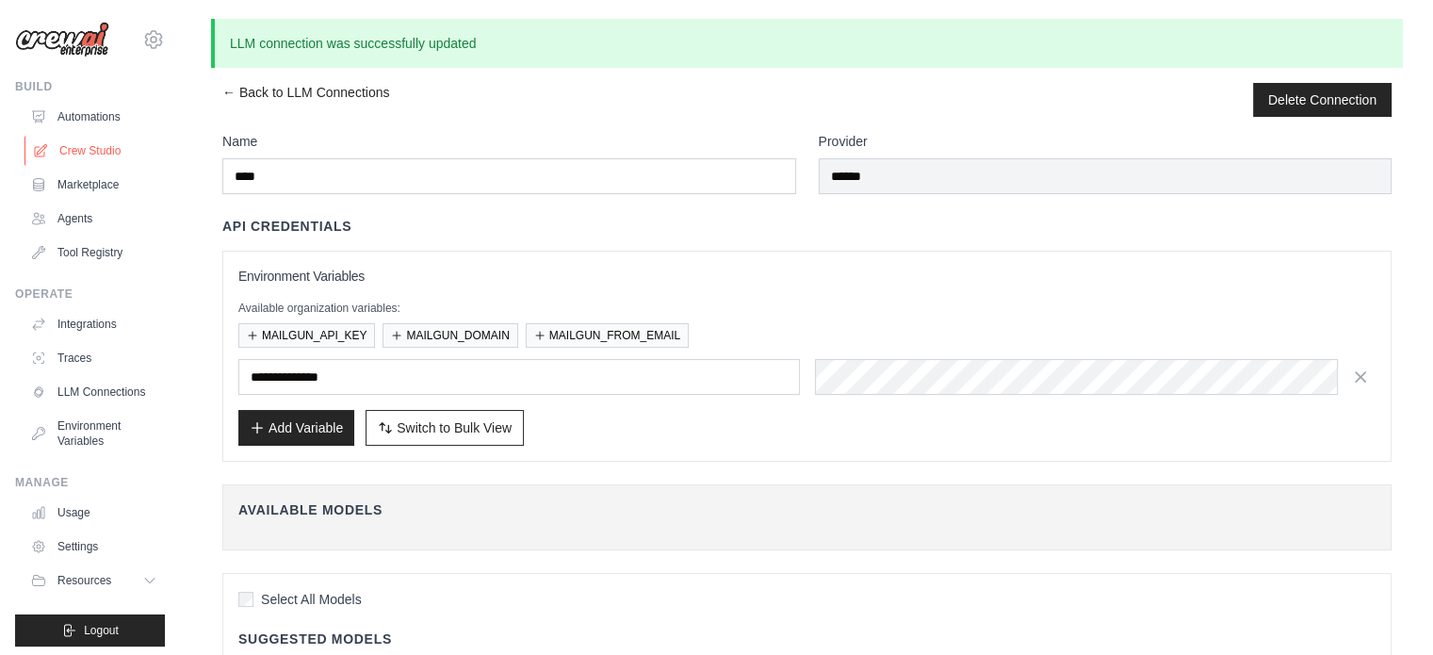
click at [91, 143] on link "Crew Studio" at bounding box center [95, 151] width 142 height 30
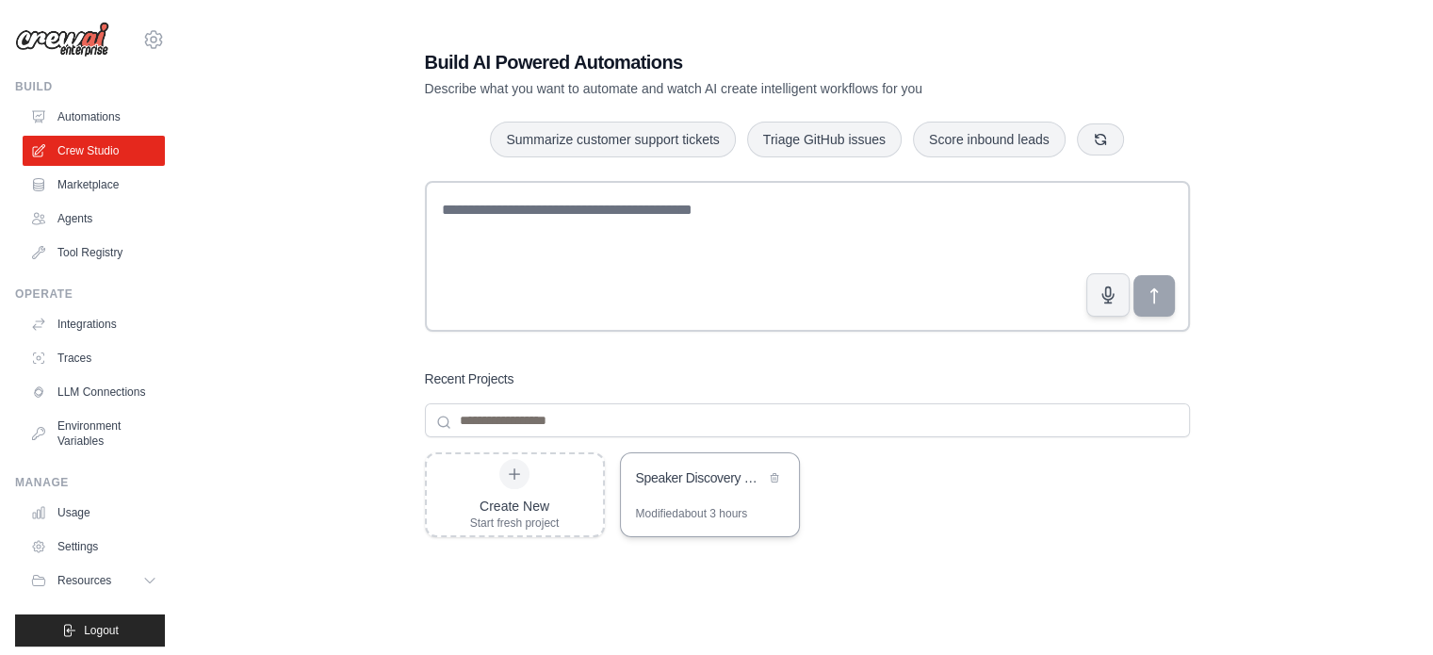
click at [708, 490] on div "Speaker Discovery & Outreach Automation" at bounding box center [710, 479] width 178 height 53
click at [91, 380] on link "LLM Connections" at bounding box center [95, 392] width 142 height 30
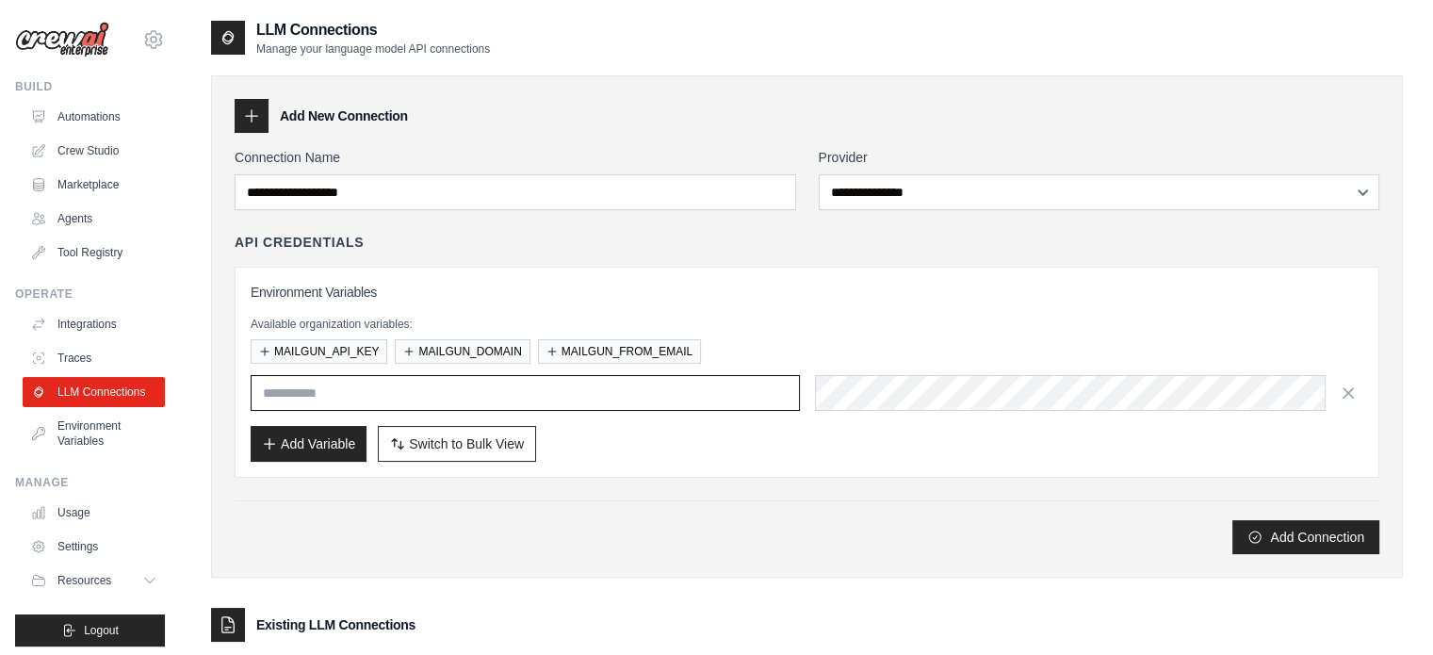
click at [314, 400] on input "text" at bounding box center [525, 393] width 549 height 36
paste input "**********"
type input "**********"
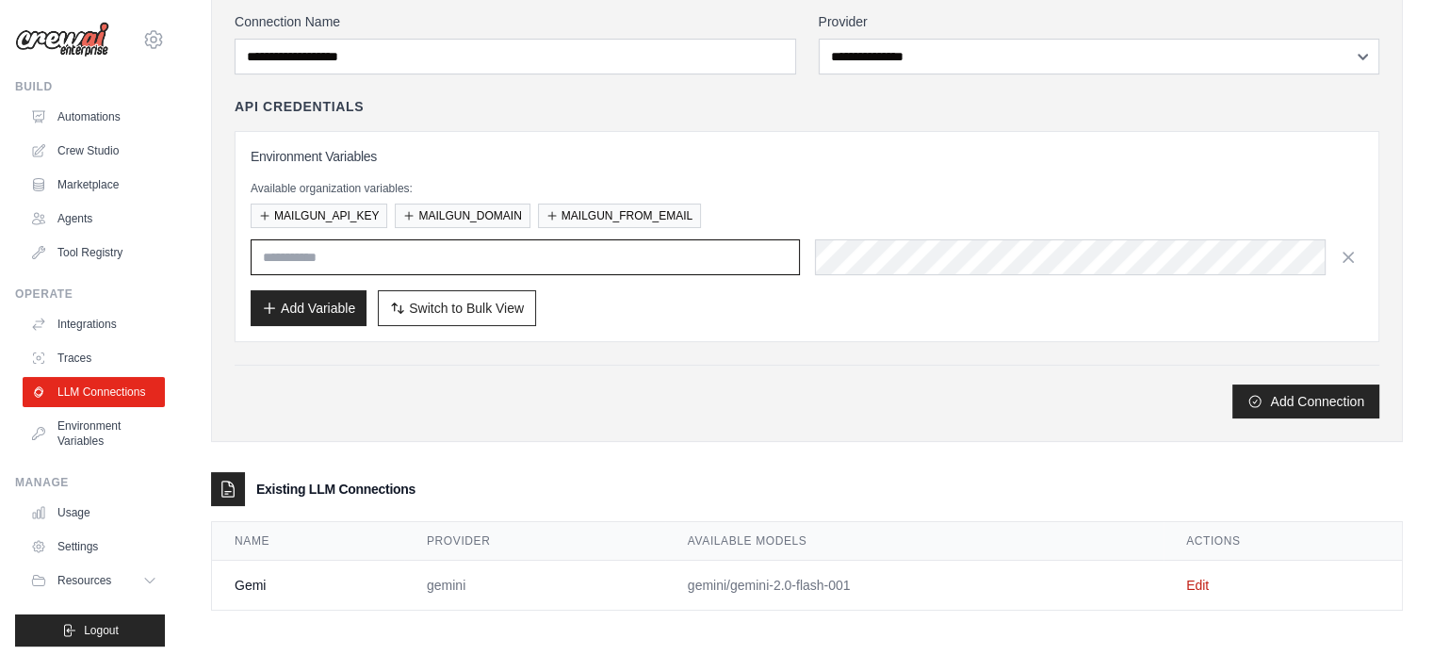
scroll to position [137, 0]
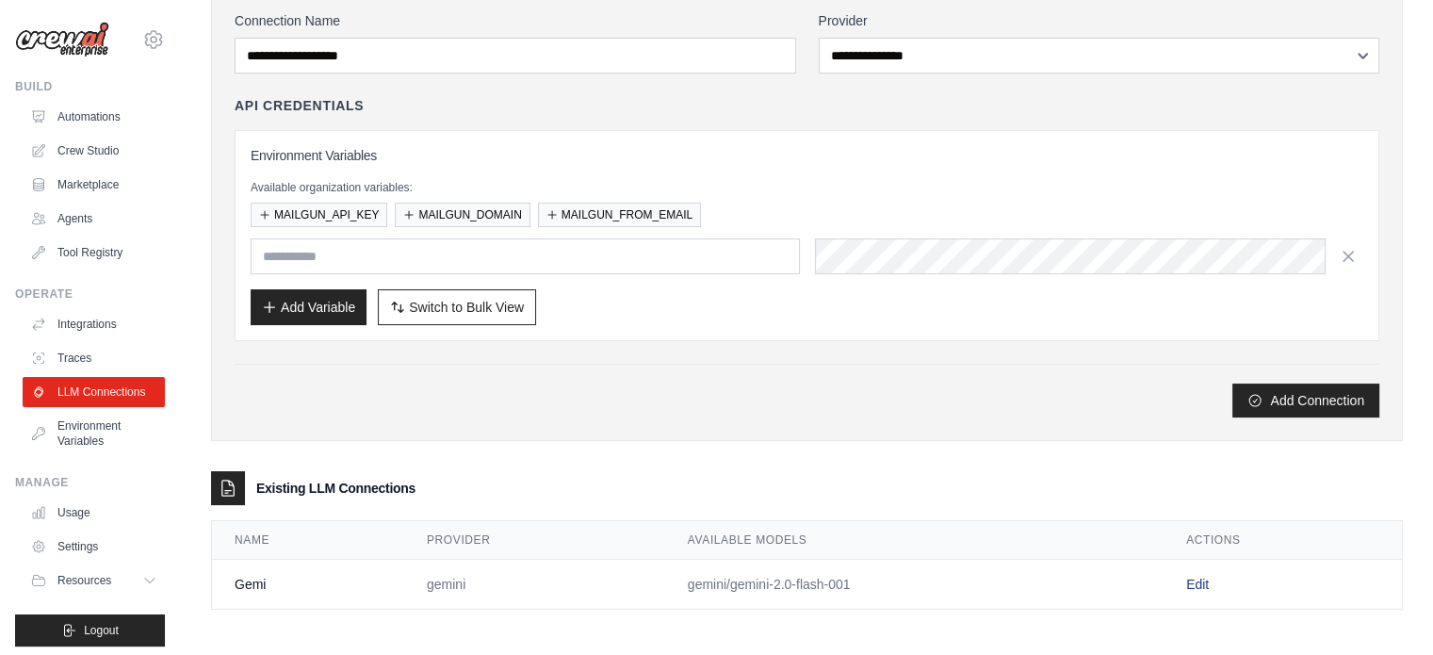
click at [1200, 580] on link "Edit" at bounding box center [1197, 583] width 23 height 15
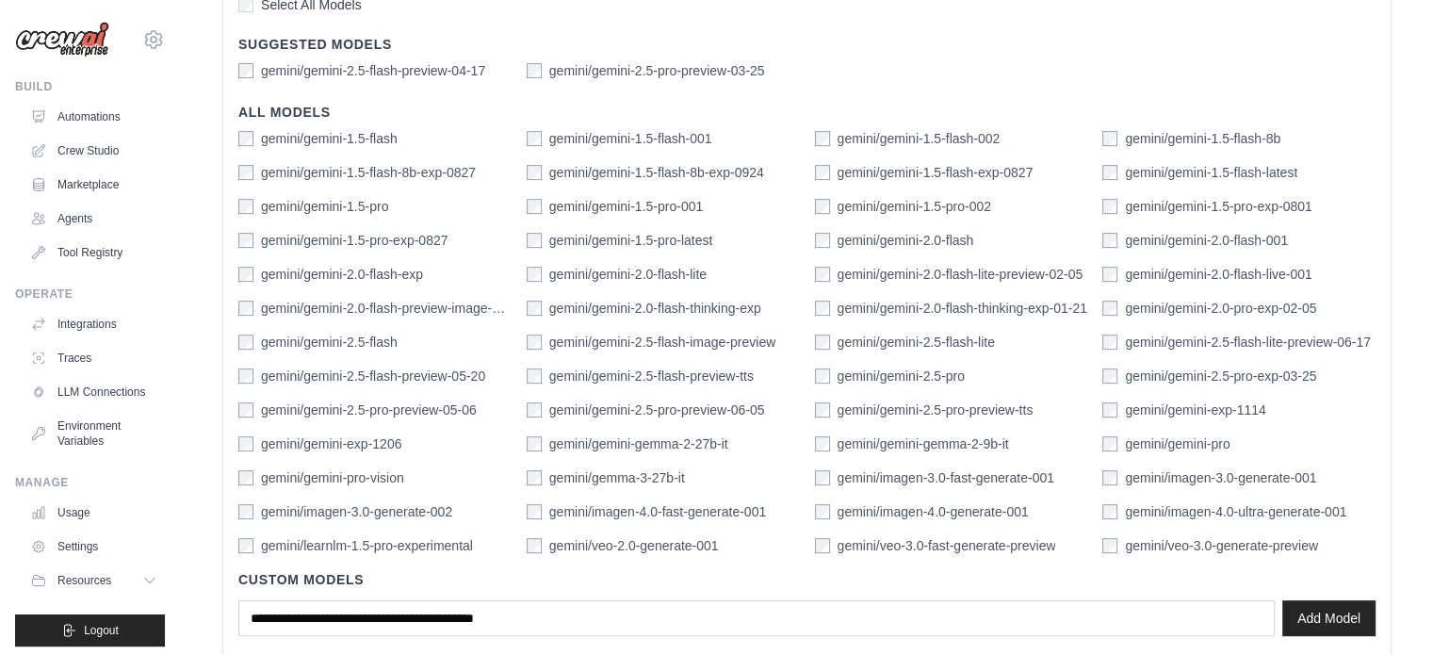
scroll to position [550, 0]
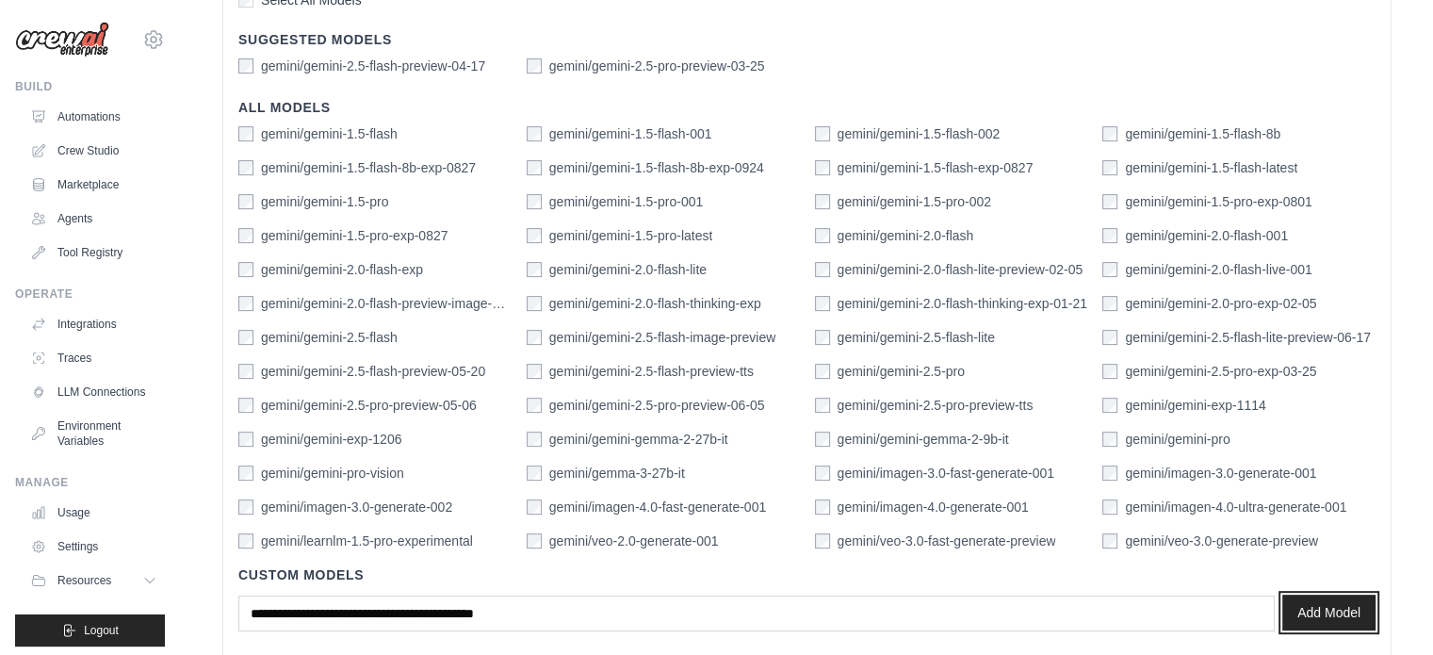
click at [1356, 617] on button "Add Model" at bounding box center [1328, 612] width 93 height 36
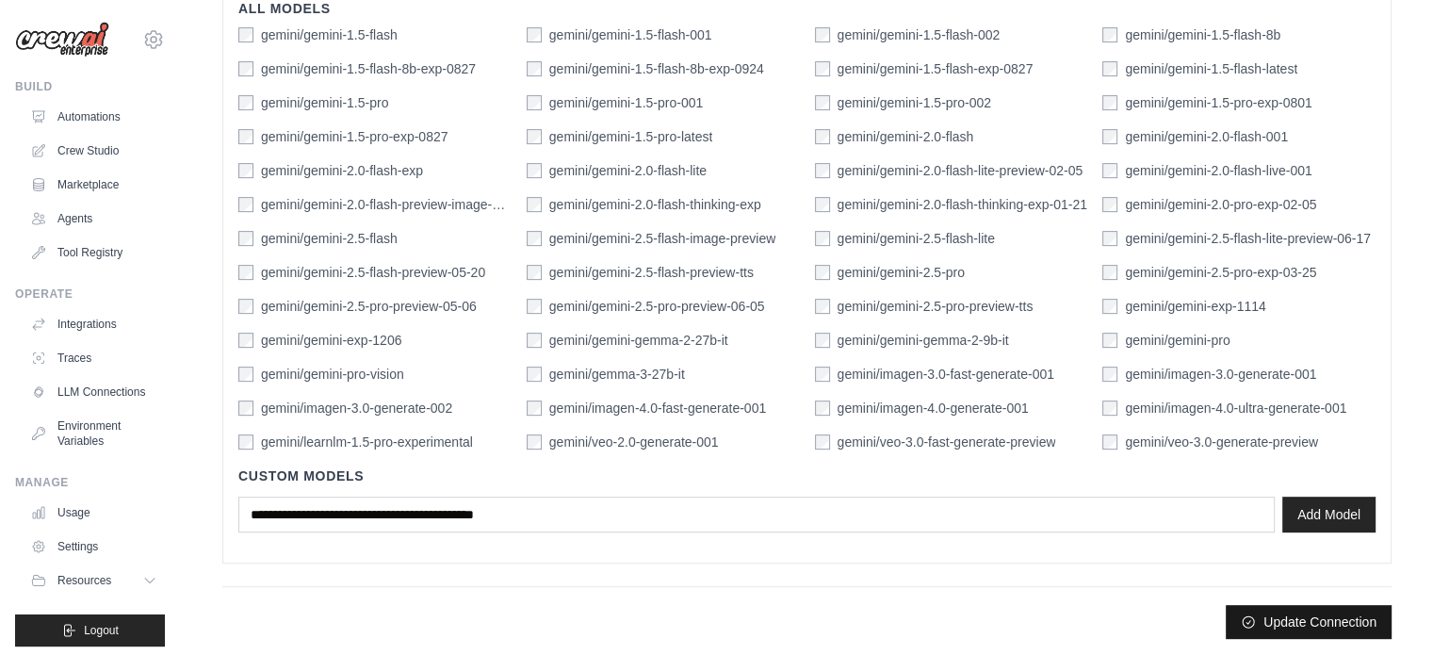
click at [1272, 626] on button "Update Connection" at bounding box center [1308, 622] width 166 height 34
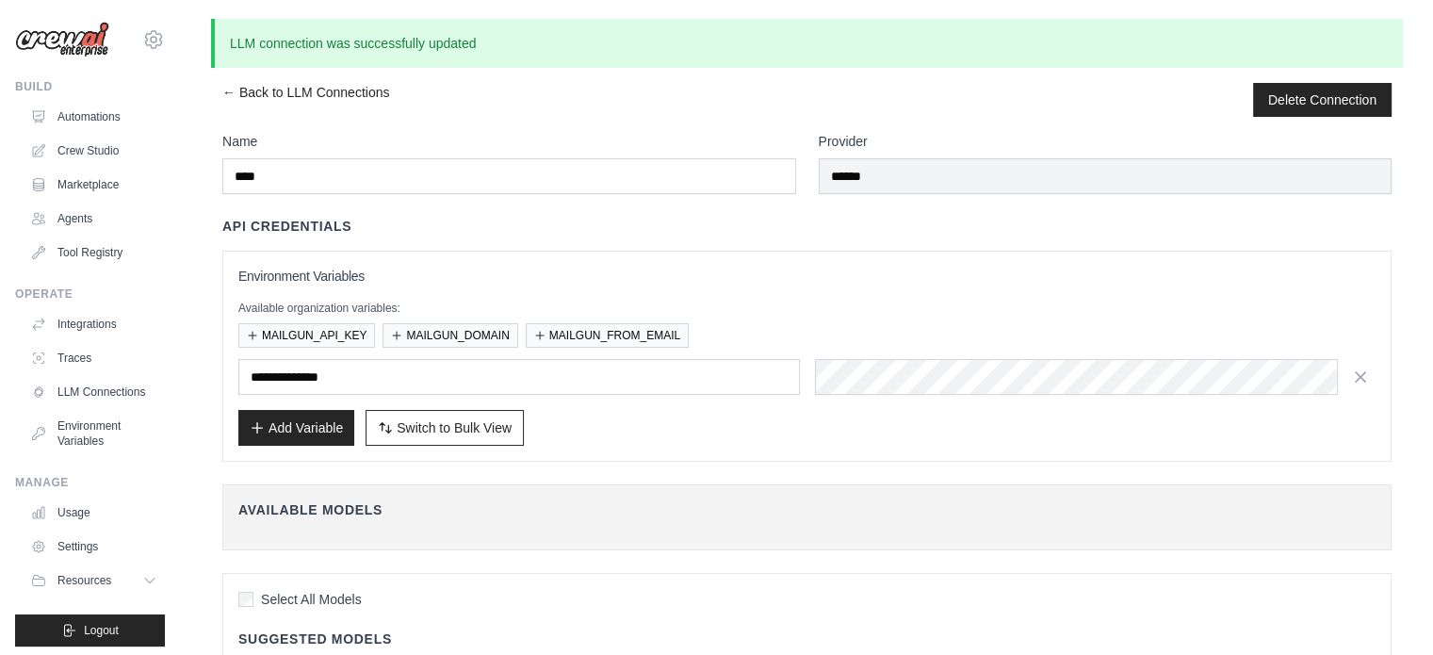
click at [940, 271] on h3 "Environment Variables" at bounding box center [806, 276] width 1137 height 19
click at [54, 169] on ul "Automations Crew Studio Marketplace Agents Tool Registry" at bounding box center [94, 185] width 142 height 166
click at [68, 151] on link "Crew Studio" at bounding box center [95, 151] width 142 height 30
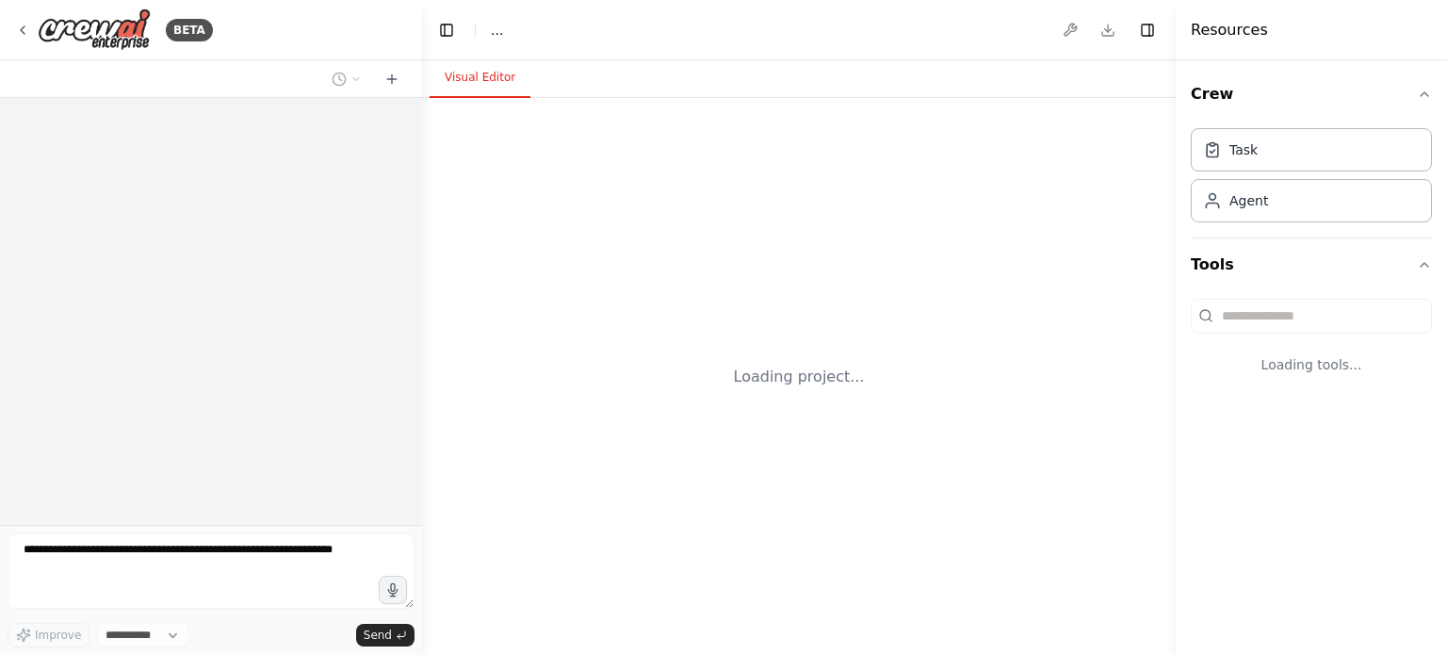
select select "****"
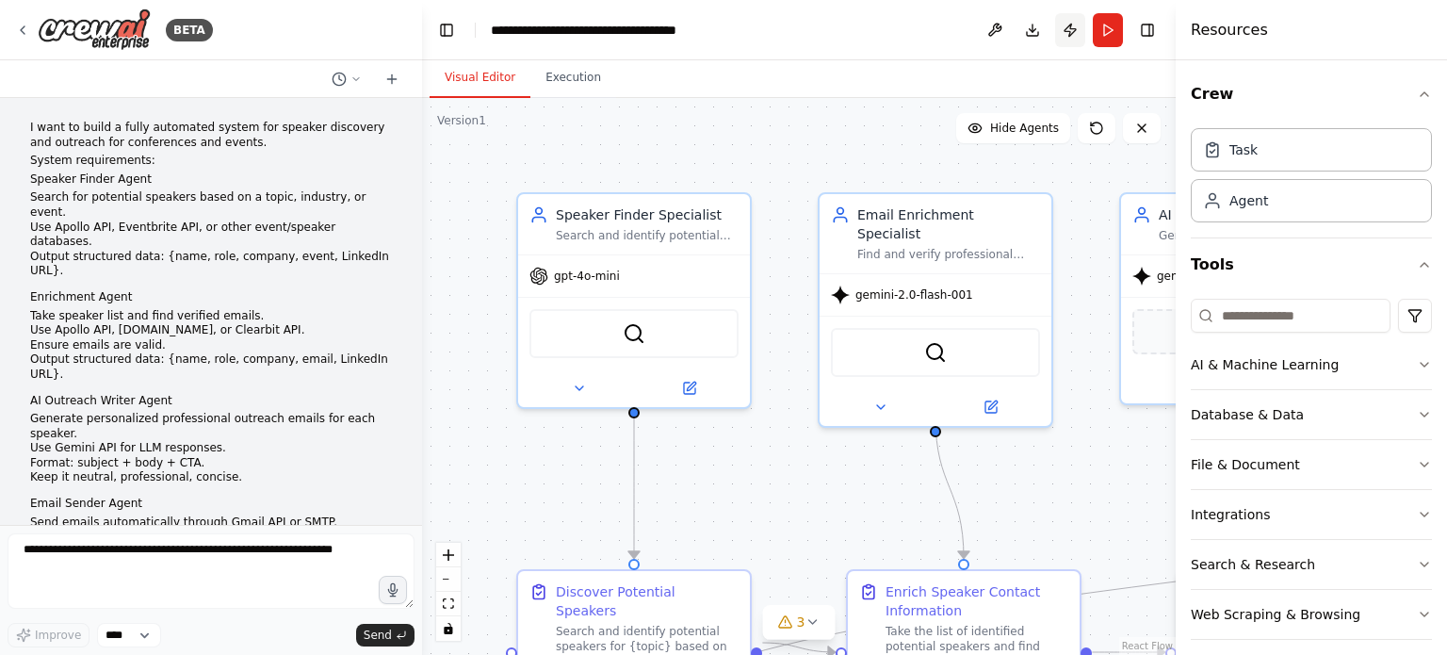
scroll to position [21055, 0]
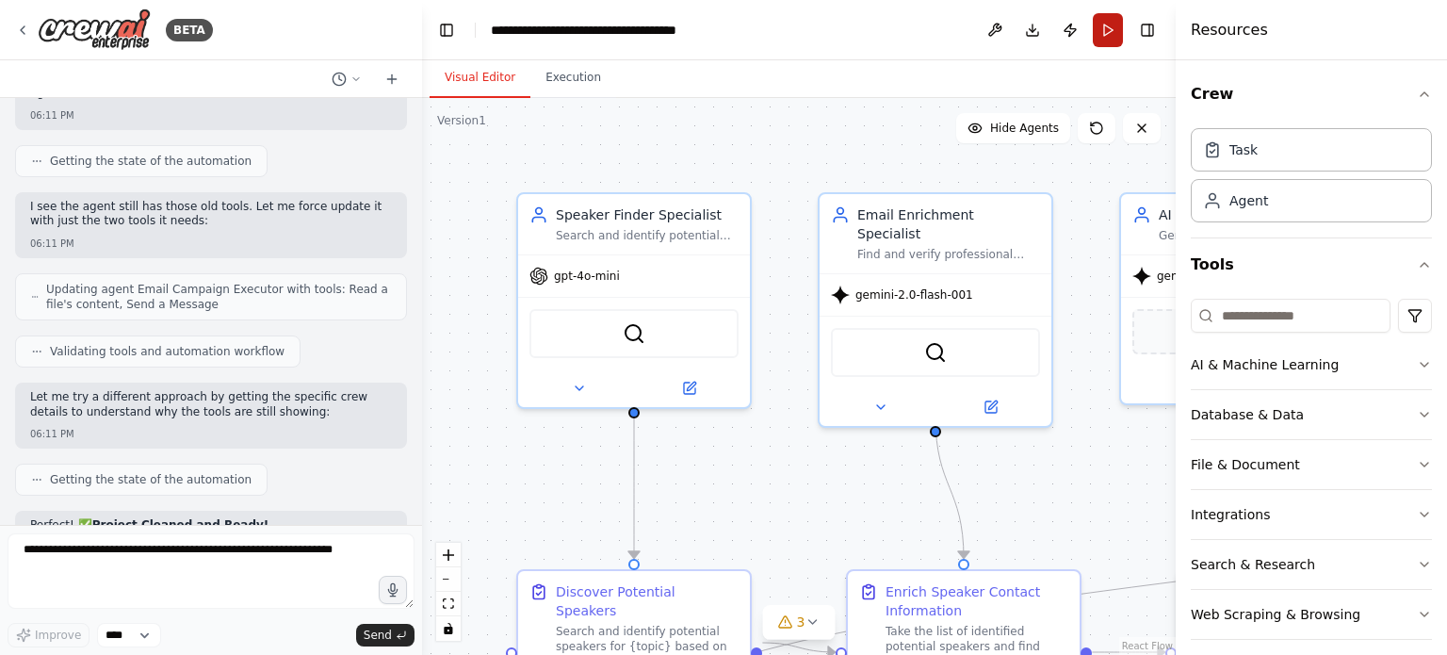
click at [1100, 36] on button "Run" at bounding box center [1108, 30] width 30 height 34
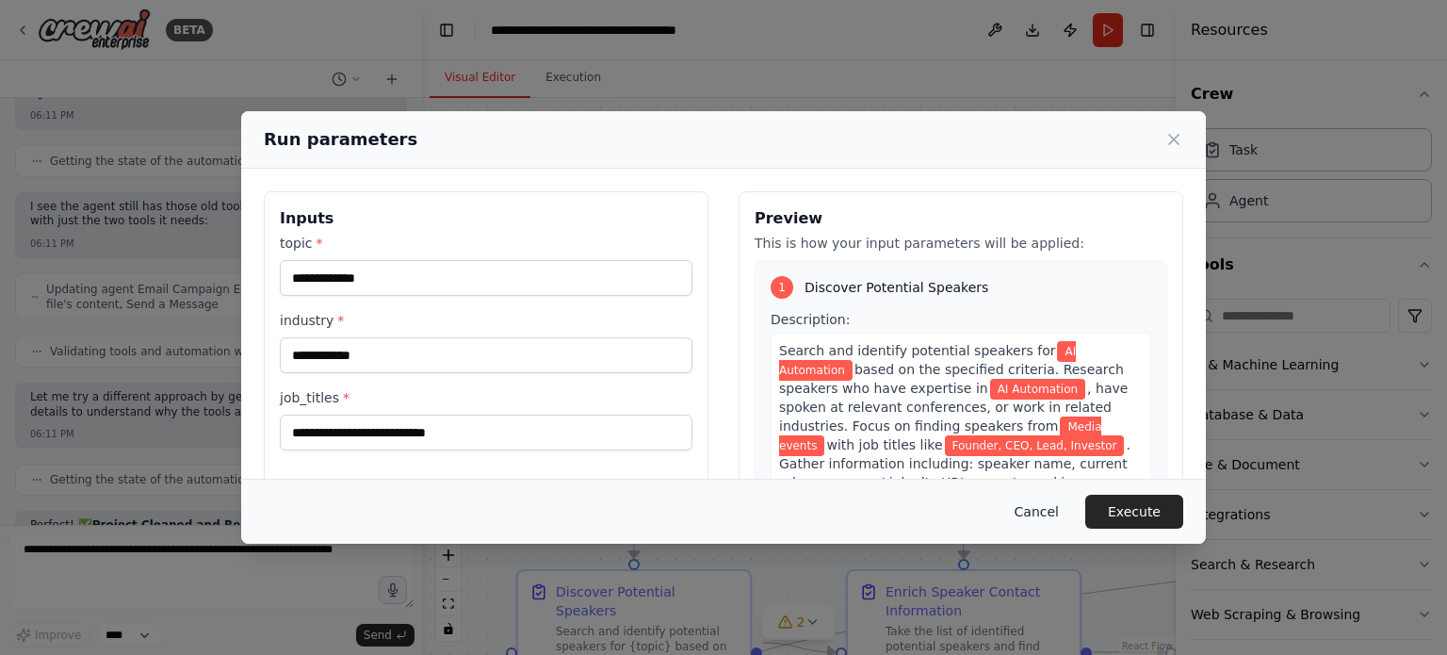
click at [1049, 500] on button "Cancel" at bounding box center [1036, 512] width 74 height 34
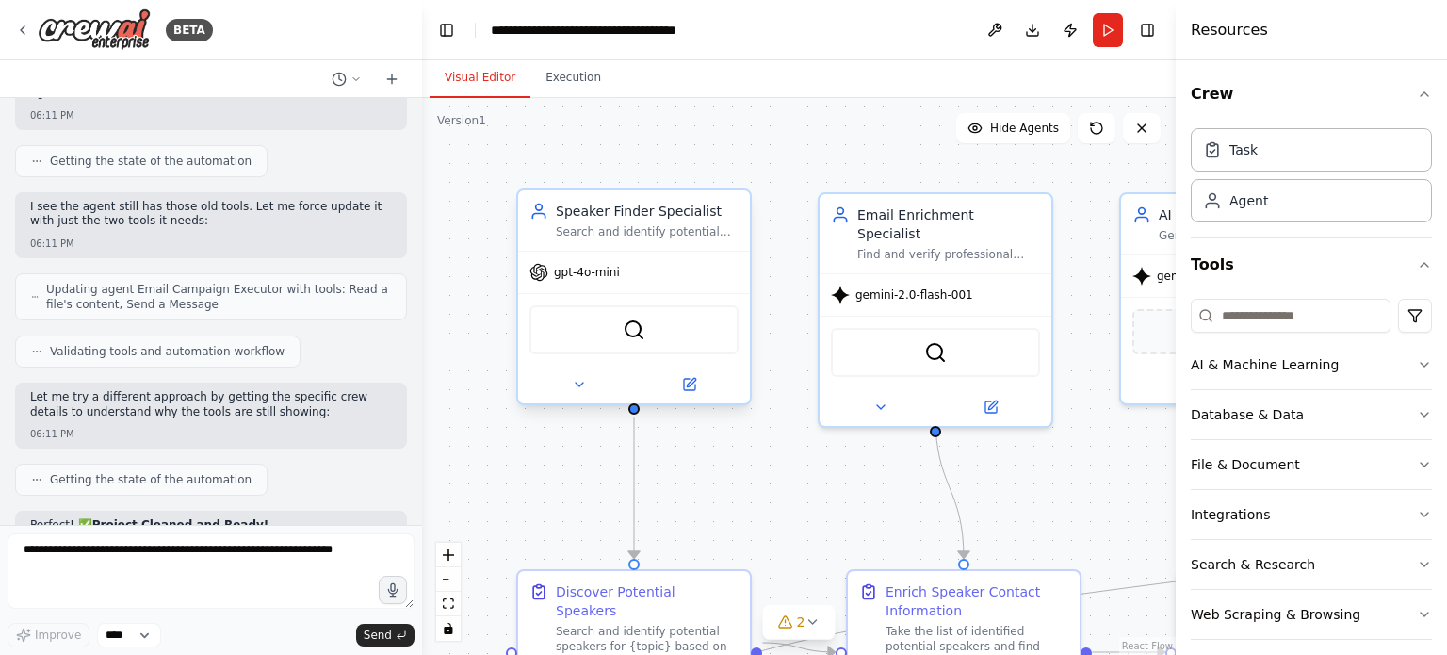
click at [588, 273] on span "gpt-4o-mini" at bounding box center [587, 272] width 66 height 15
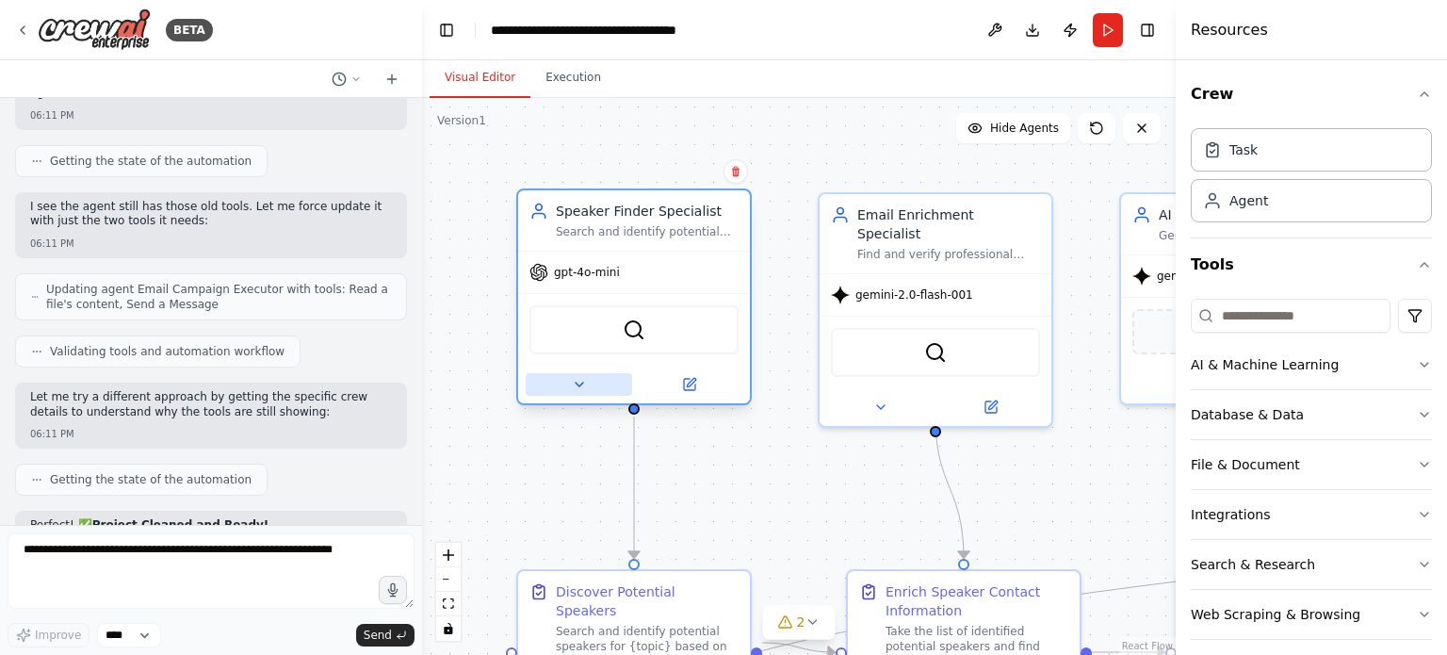
click at [585, 384] on icon at bounding box center [579, 384] width 15 height 15
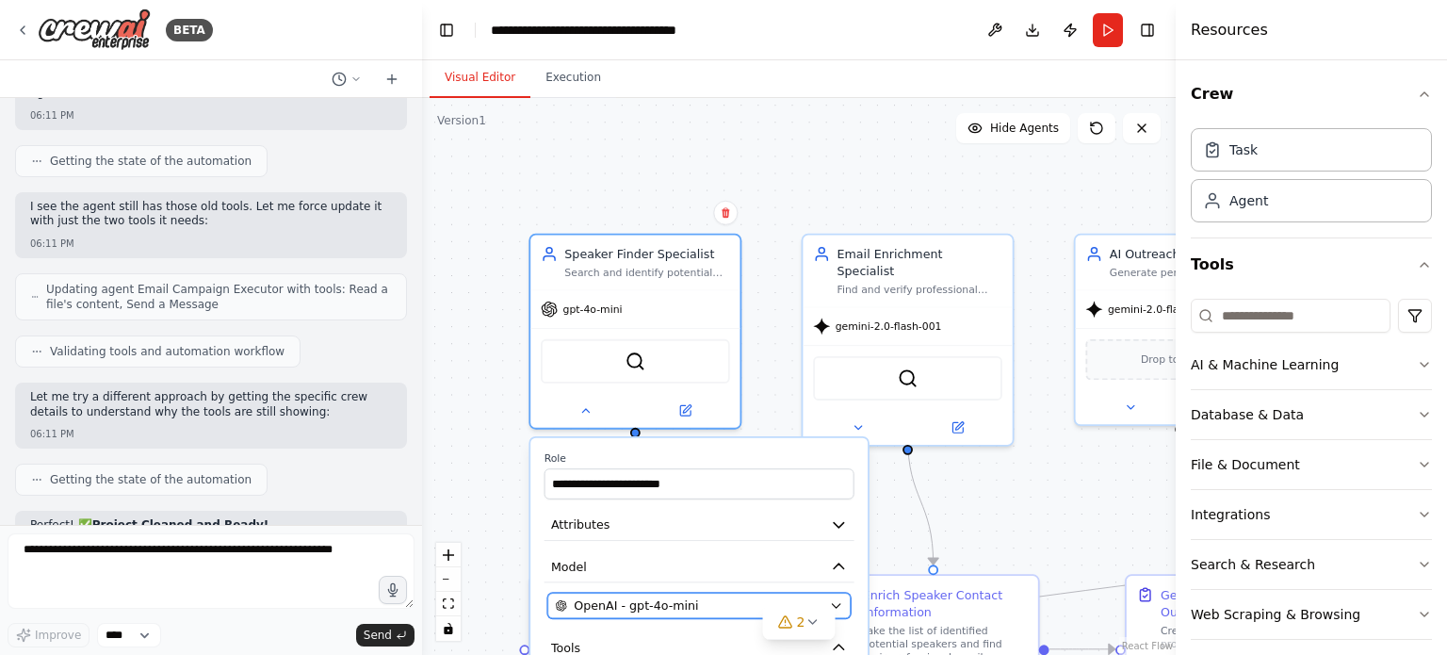
click at [667, 600] on span "OpenAI - gpt-4o-mini" at bounding box center [636, 605] width 124 height 17
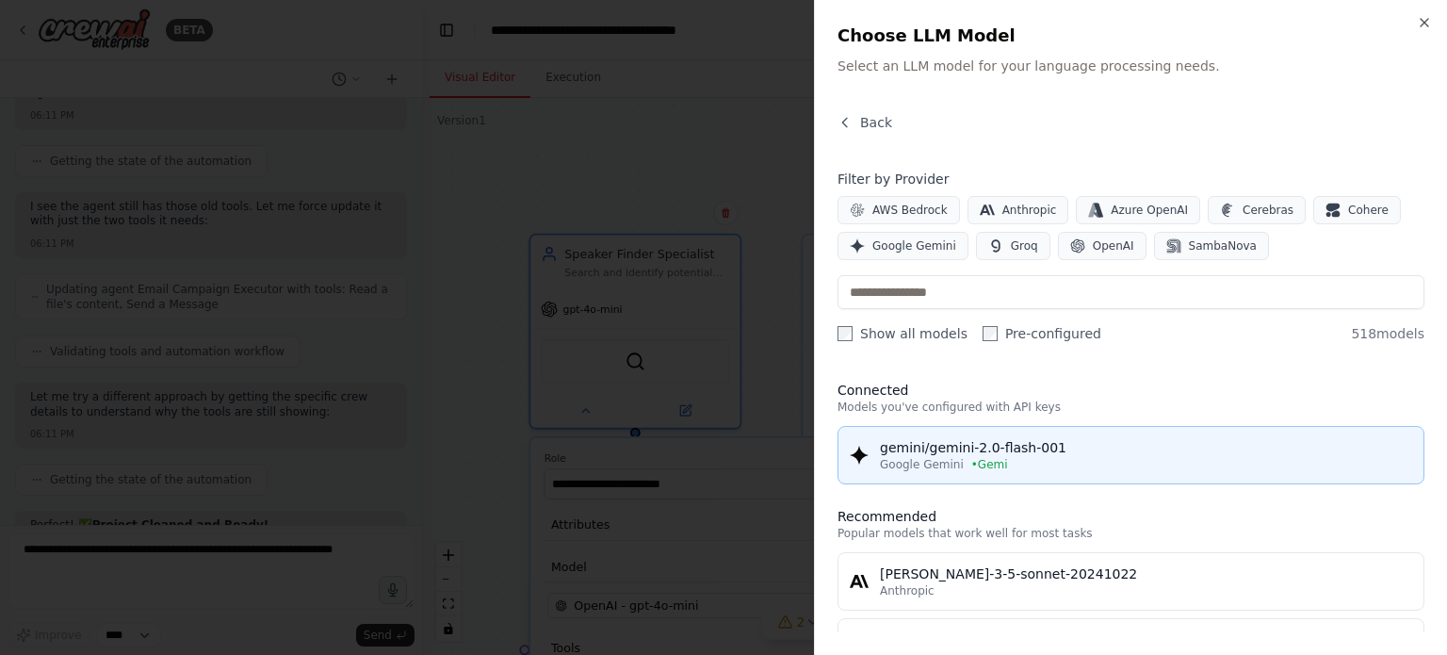
click at [1002, 458] on div "Google Gemini • Gemi" at bounding box center [1146, 464] width 532 height 15
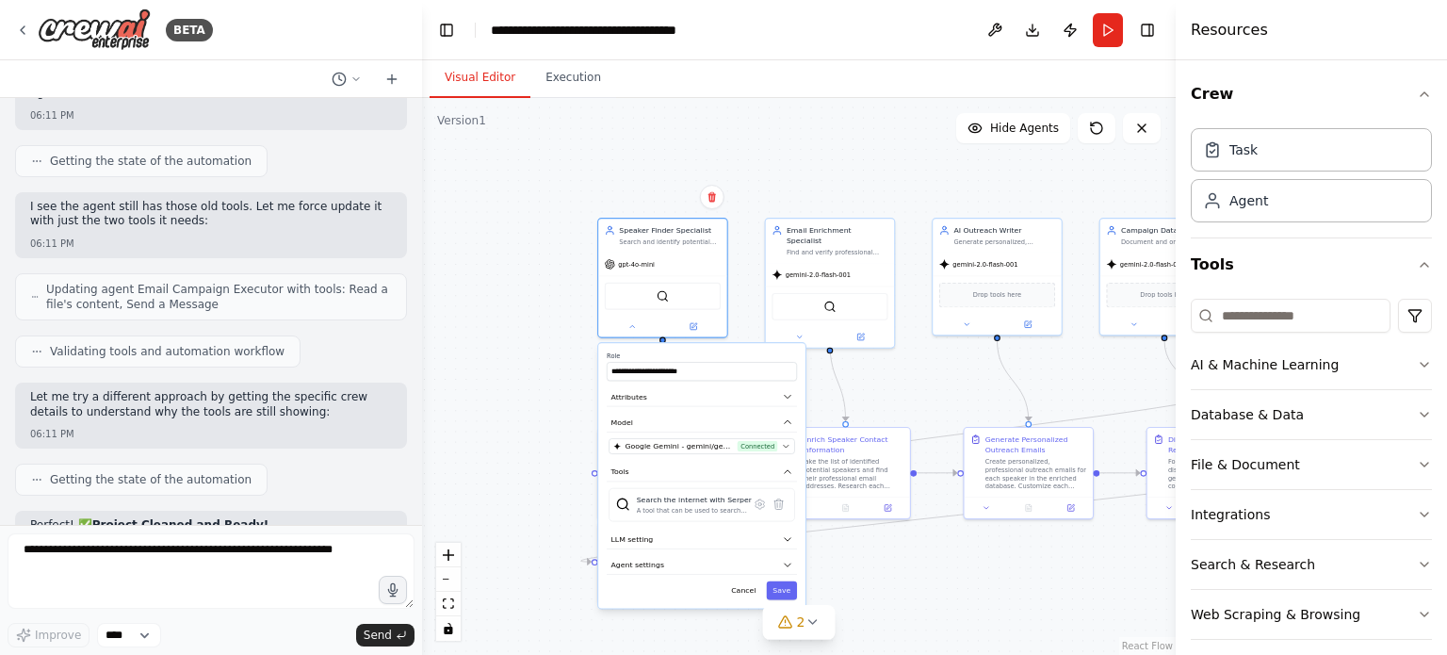
drag, startPoint x: 585, startPoint y: 453, endPoint x: 566, endPoint y: 300, distance: 153.8
click at [566, 300] on div ".deletable-edge-delete-btn { width: 20px; height: 20px; border: 0px solid #ffff…" at bounding box center [799, 376] width 754 height 557
click at [789, 587] on button "Save" at bounding box center [782, 590] width 30 height 19
click at [777, 582] on button "Save" at bounding box center [782, 590] width 30 height 19
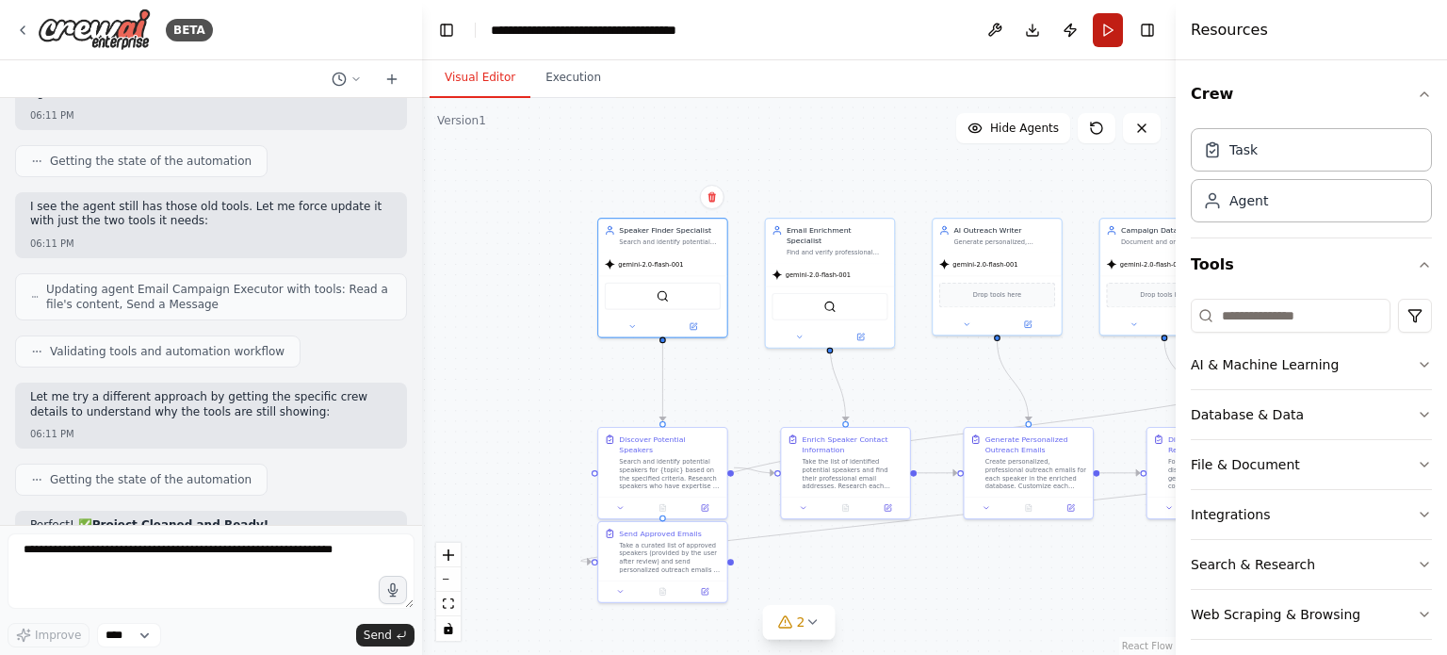
click at [1104, 28] on button "Run" at bounding box center [1108, 30] width 30 height 34
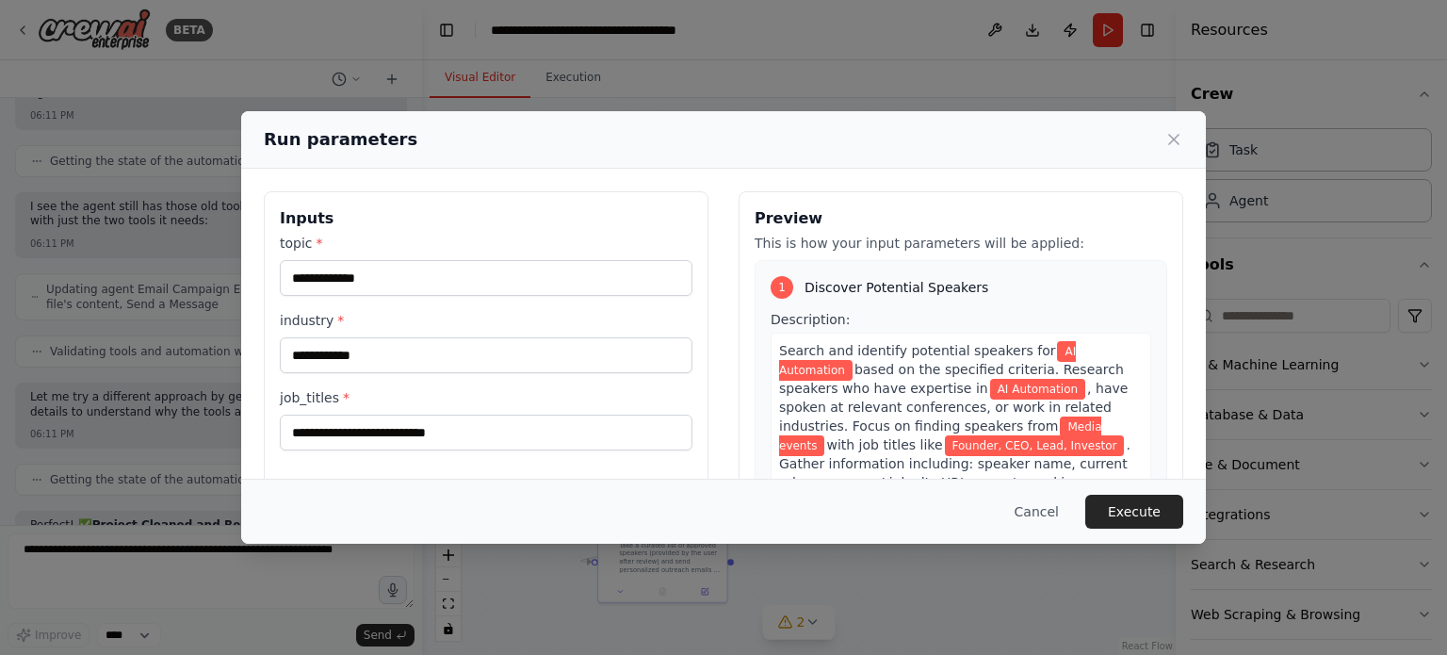
click at [1128, 521] on button "Execute" at bounding box center [1134, 512] width 98 height 34
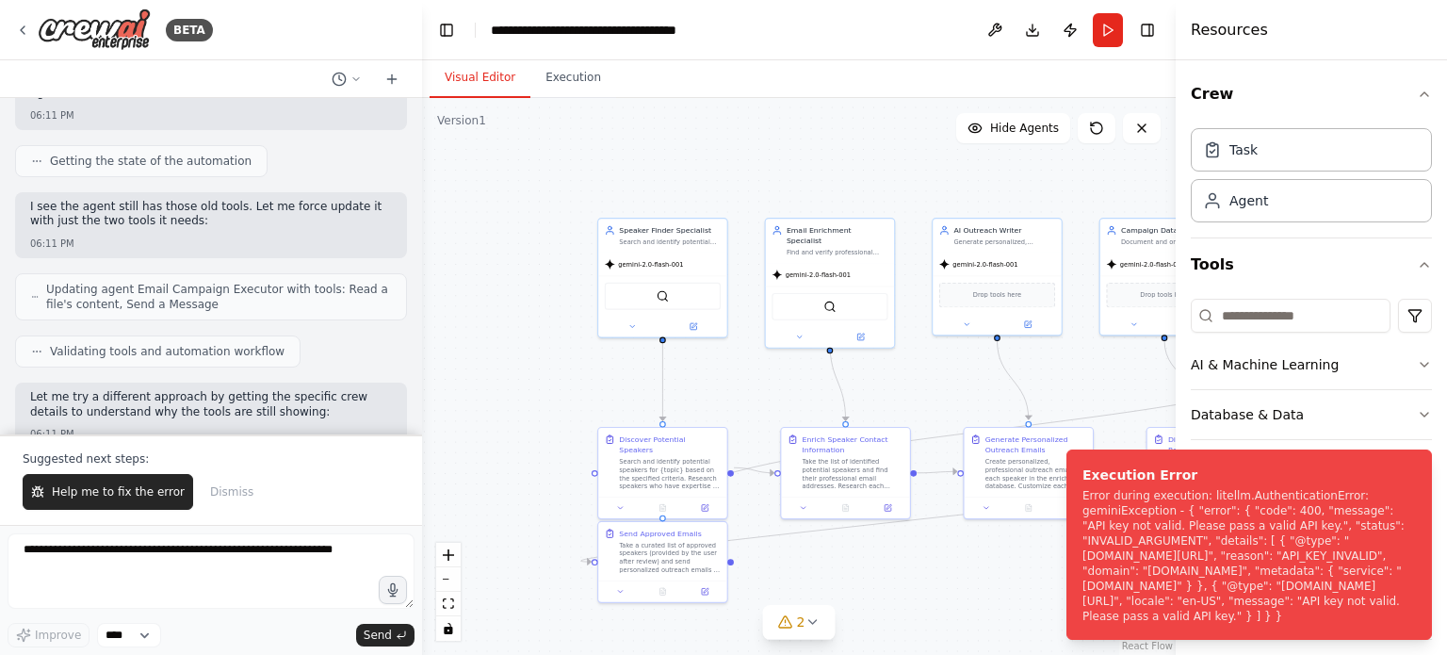
drag, startPoint x: 1140, startPoint y: 617, endPoint x: 1059, endPoint y: 474, distance: 164.5
click at [1059, 474] on ol "Execution Error Error during execution: litellm.AuthenticationError: geminiExce…" at bounding box center [1249, 544] width 396 height 220
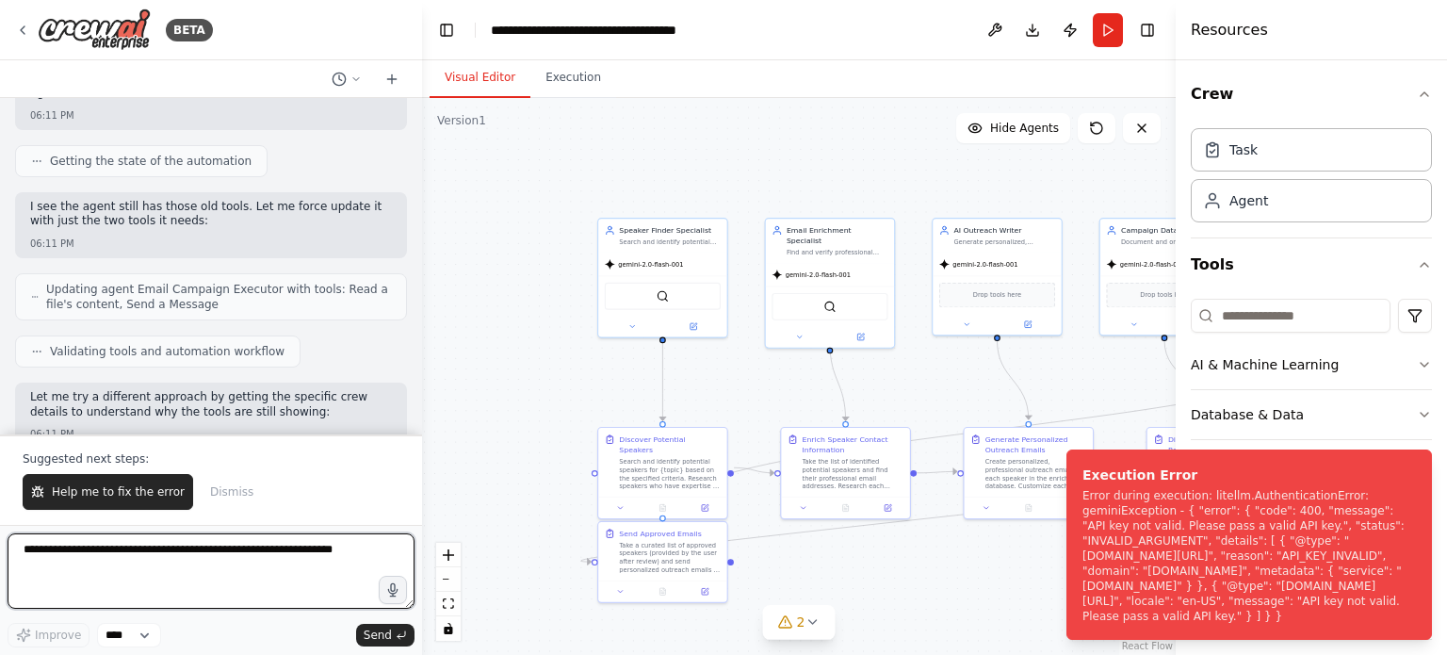
click at [305, 567] on textarea at bounding box center [211, 570] width 407 height 75
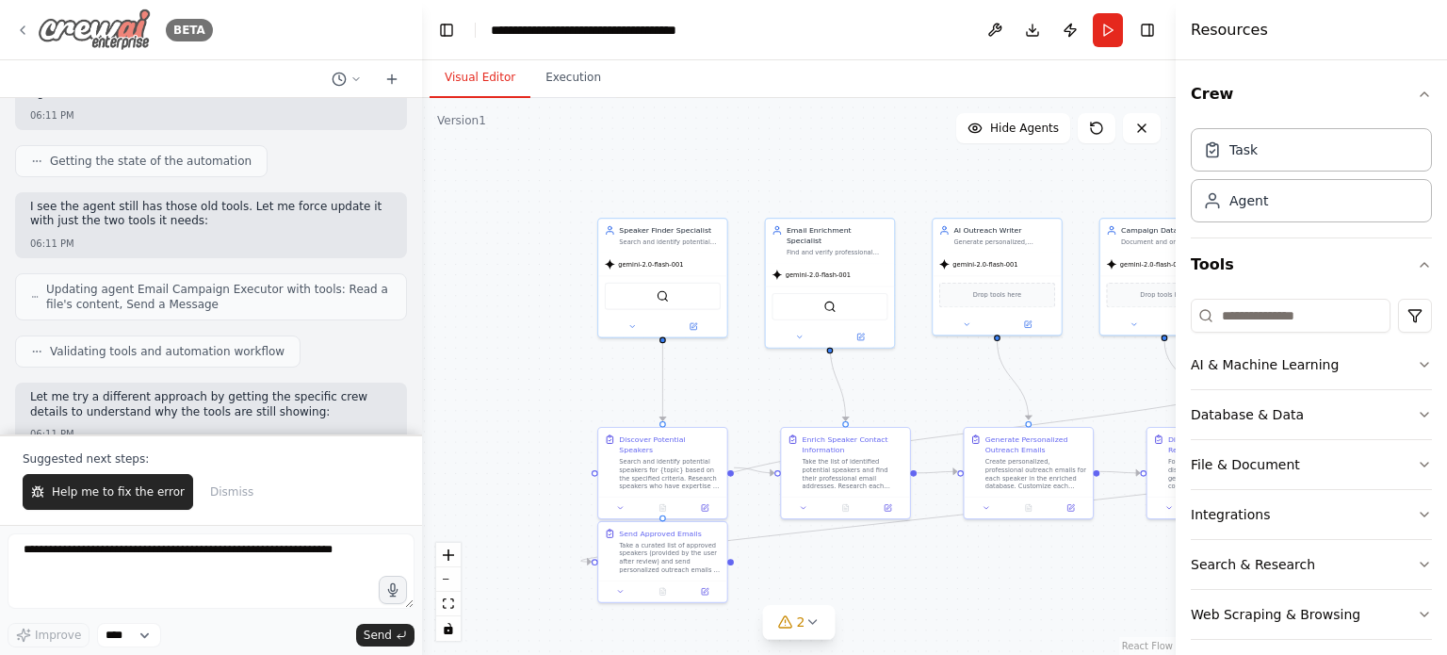
click at [86, 21] on img at bounding box center [94, 29] width 113 height 42
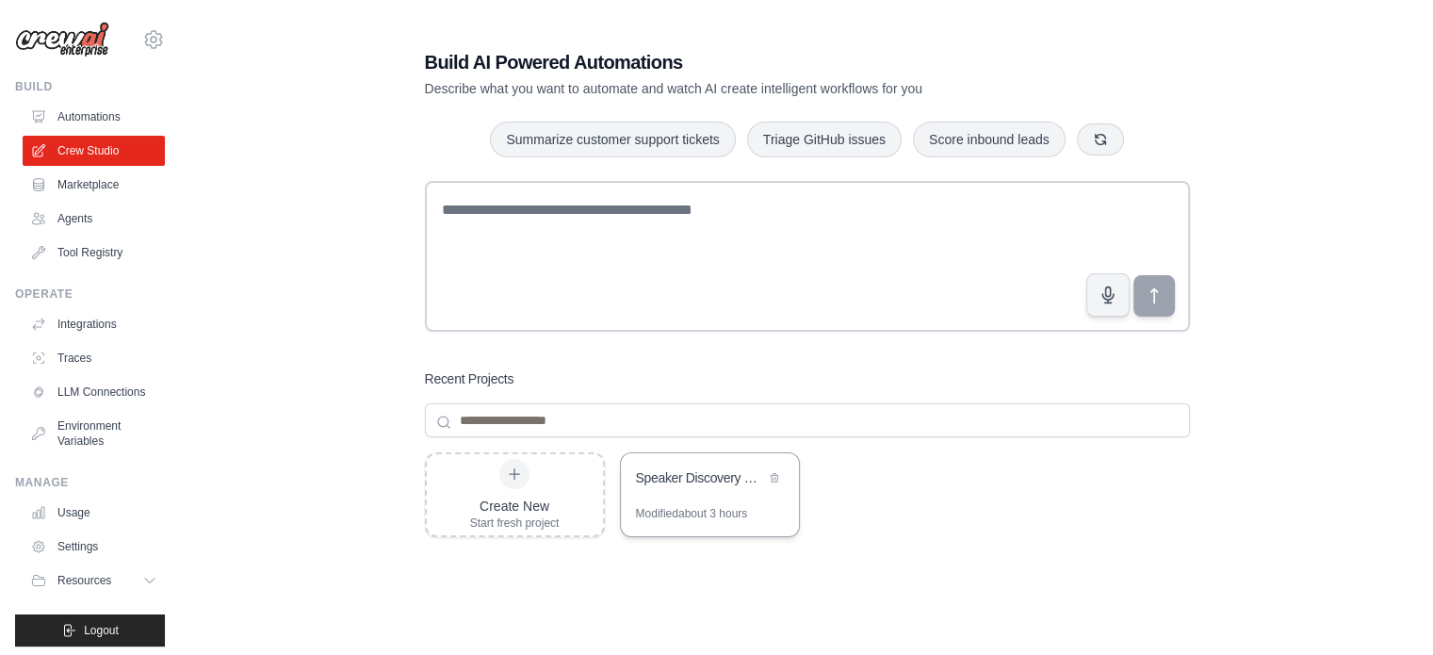
click at [673, 492] on div "Speaker Discovery & Outreach Automation" at bounding box center [710, 479] width 178 height 53
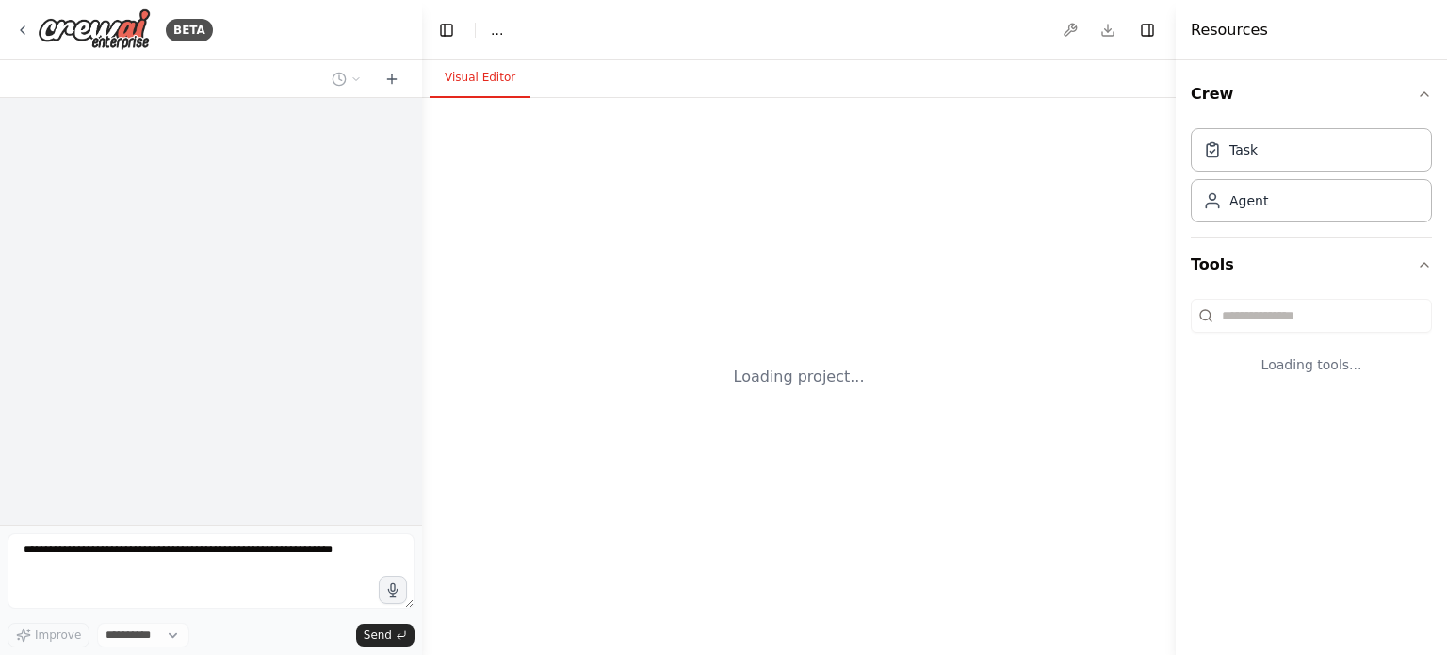
select select "****"
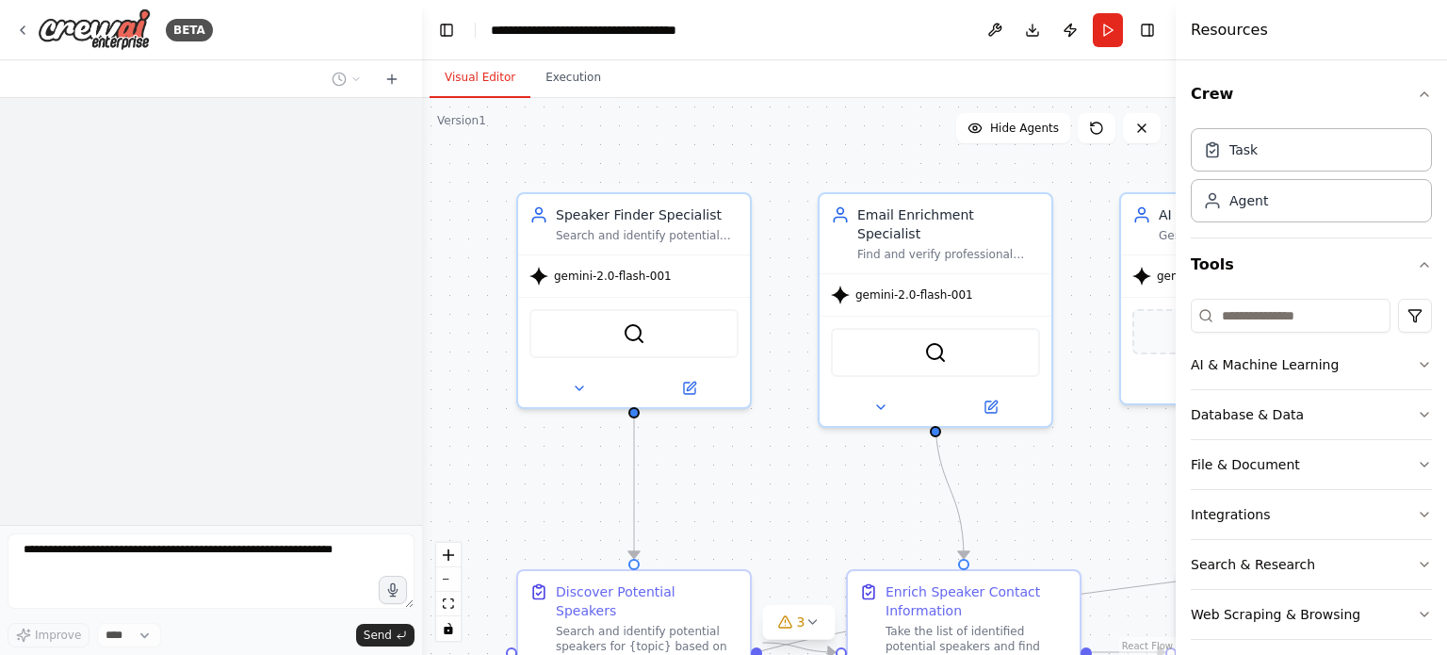
click at [50, 557] on textarea at bounding box center [211, 570] width 407 height 75
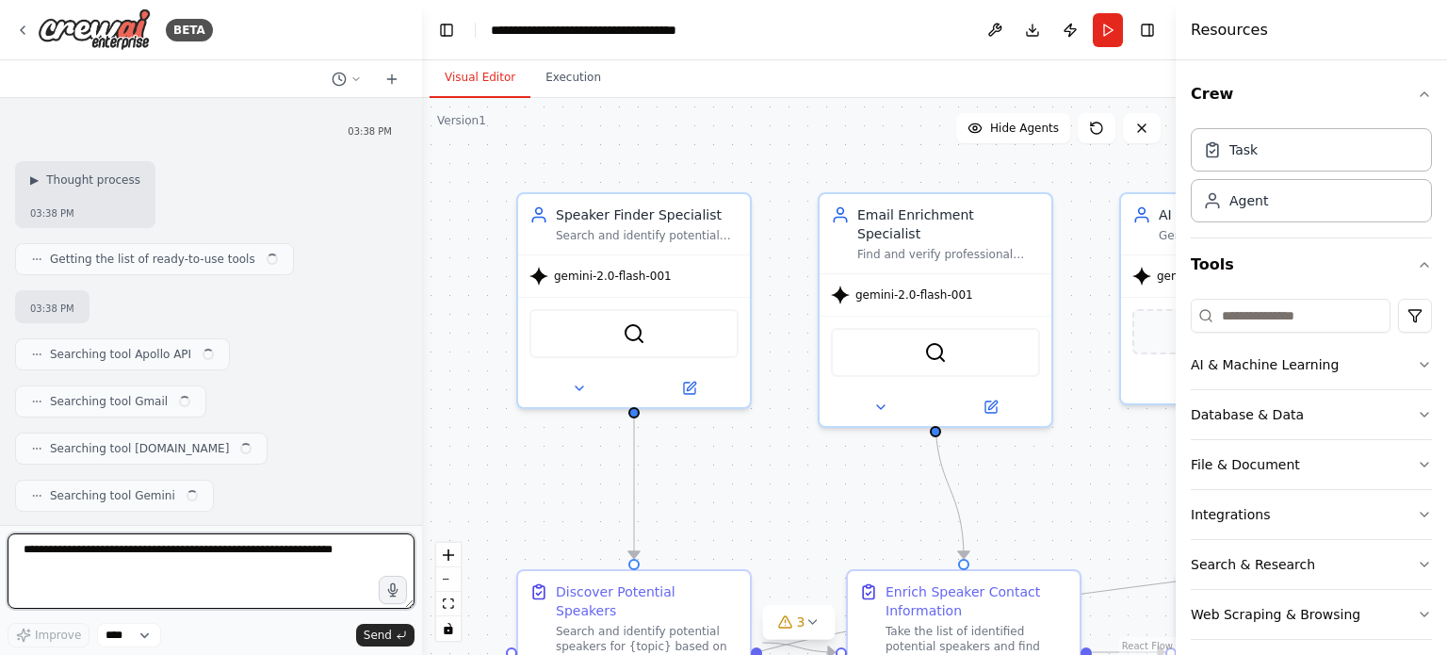
click at [26, 548] on textarea at bounding box center [211, 570] width 407 height 75
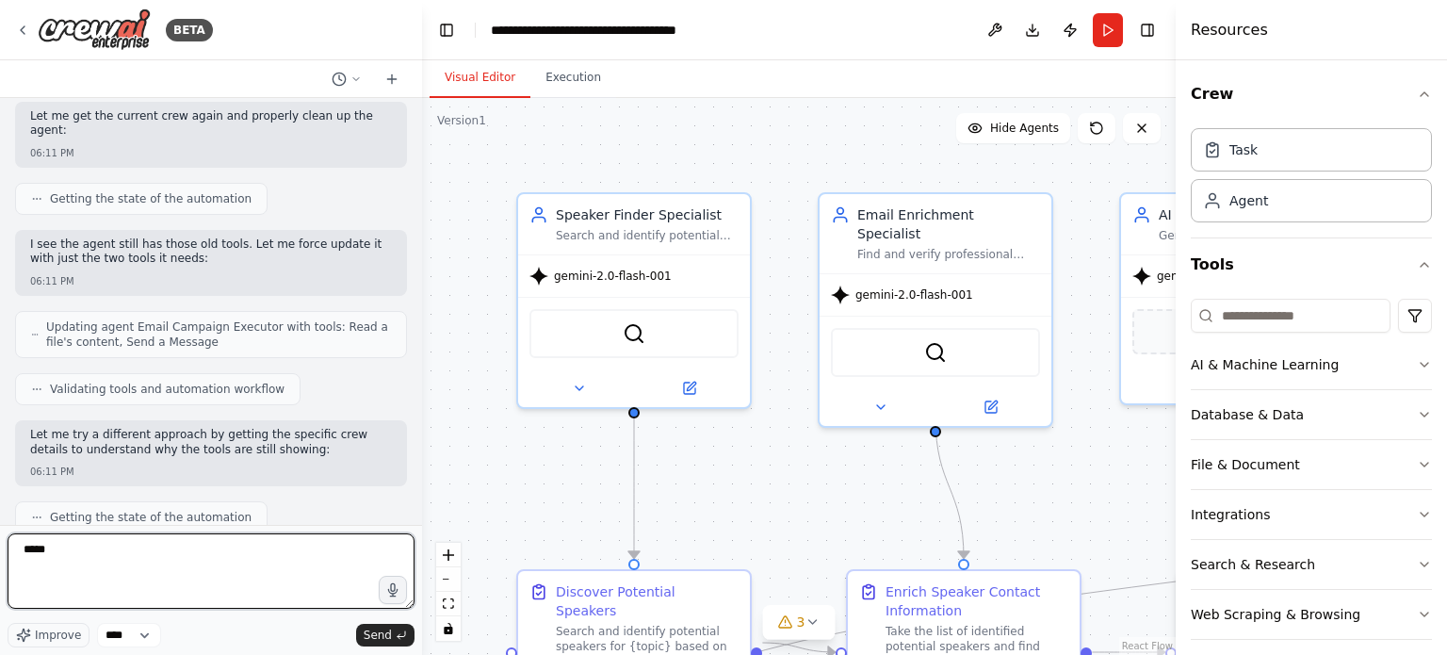
scroll to position [21055, 0]
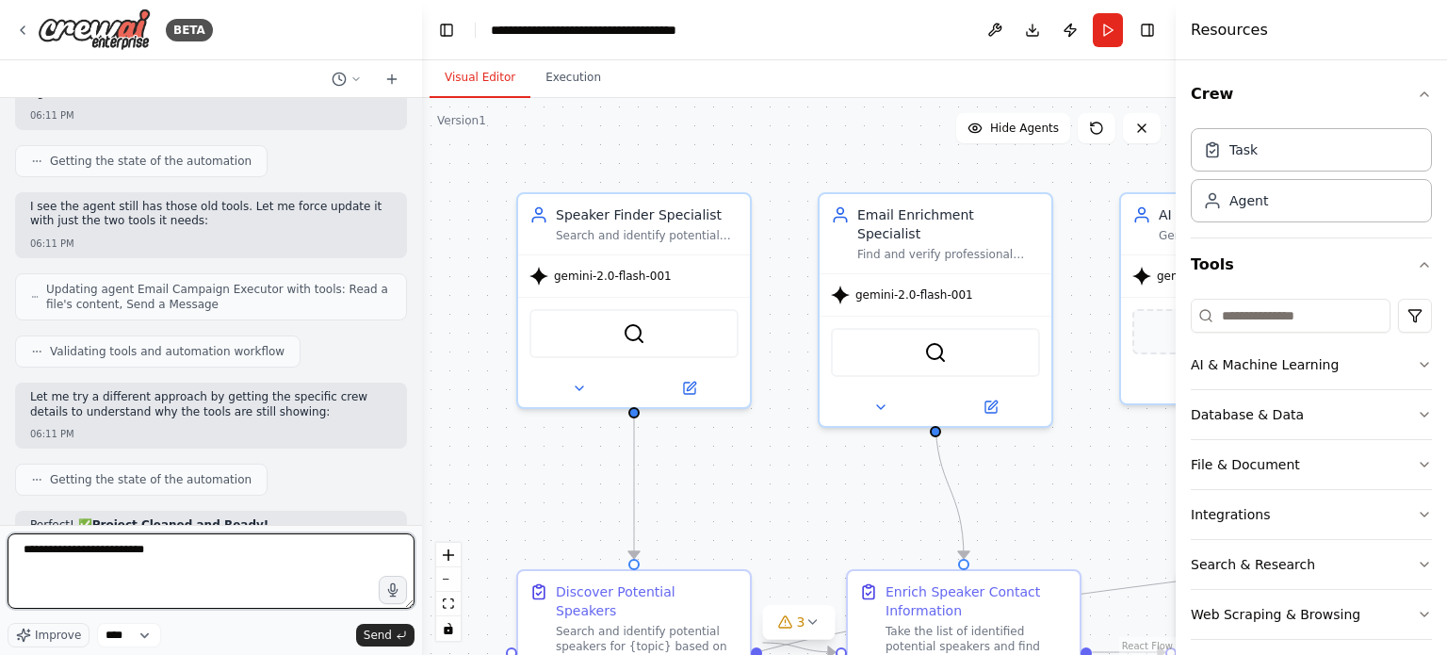
type textarea "**********"
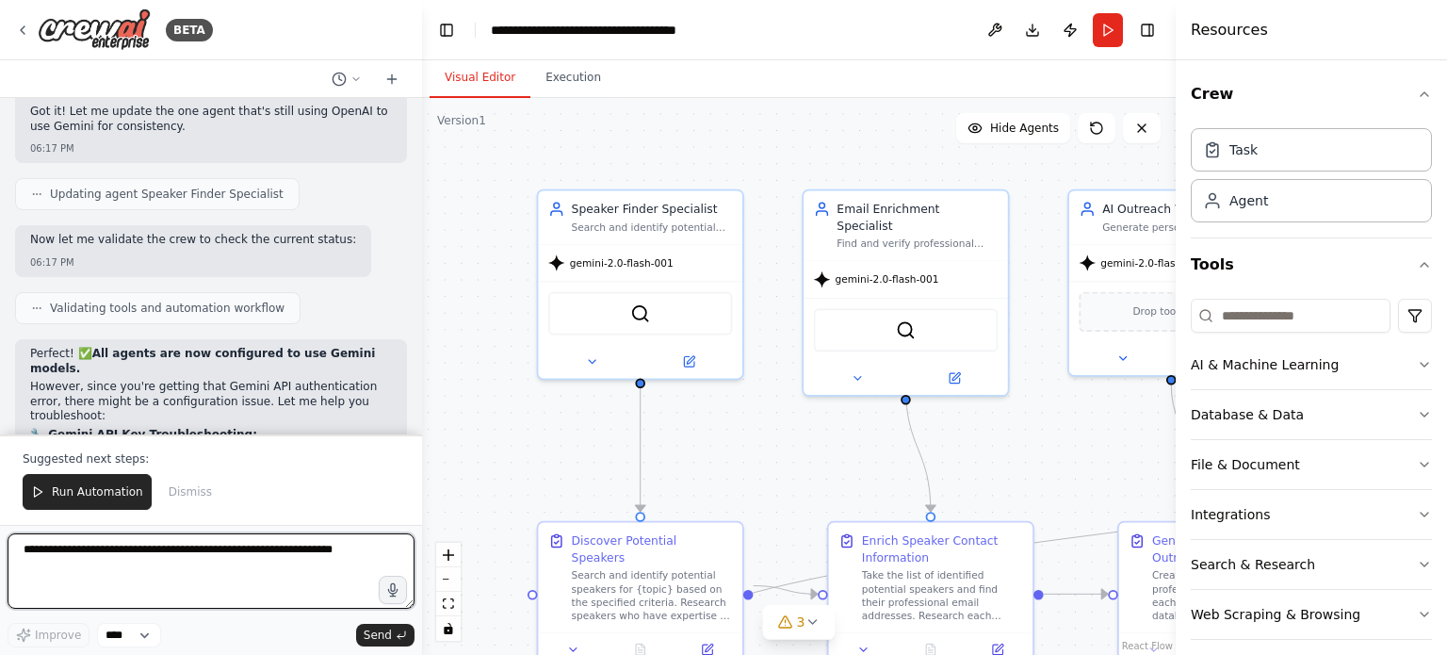
scroll to position [22594, 0]
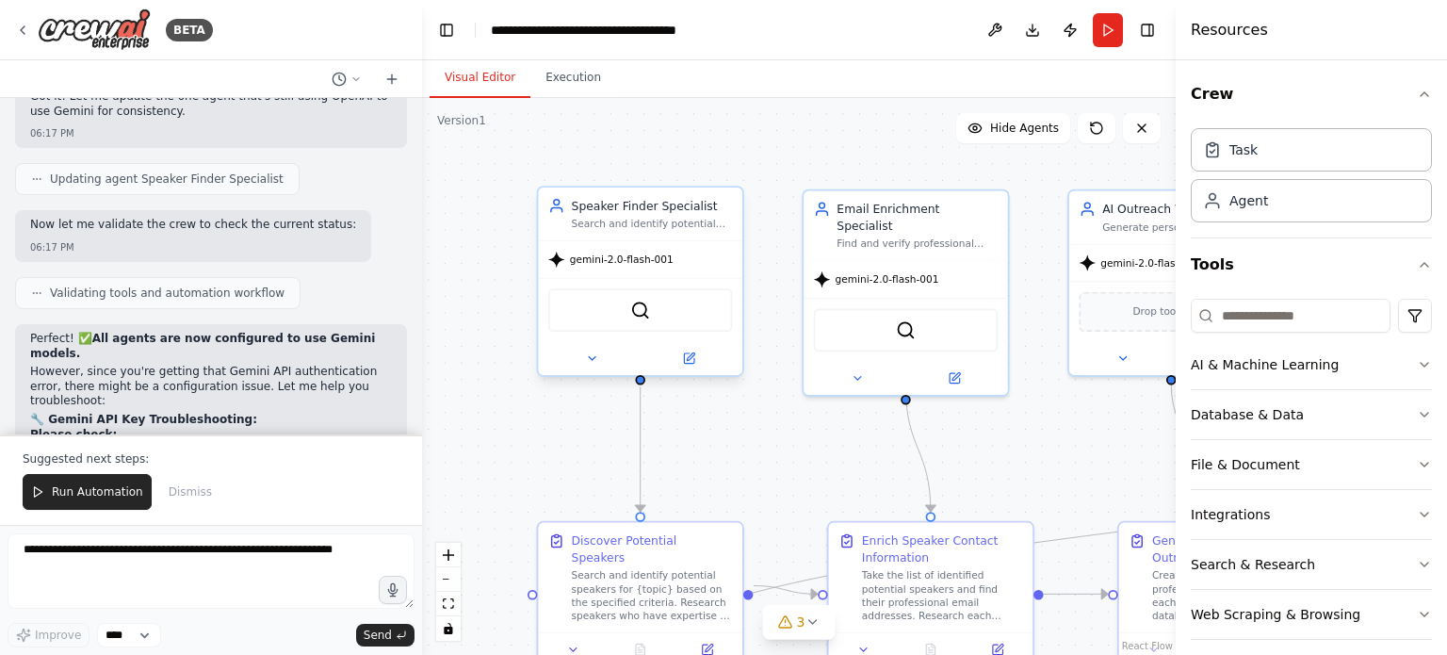
click at [601, 265] on span "gemini-2.0-flash-001" at bounding box center [622, 258] width 104 height 13
click at [589, 360] on icon at bounding box center [591, 357] width 13 height 13
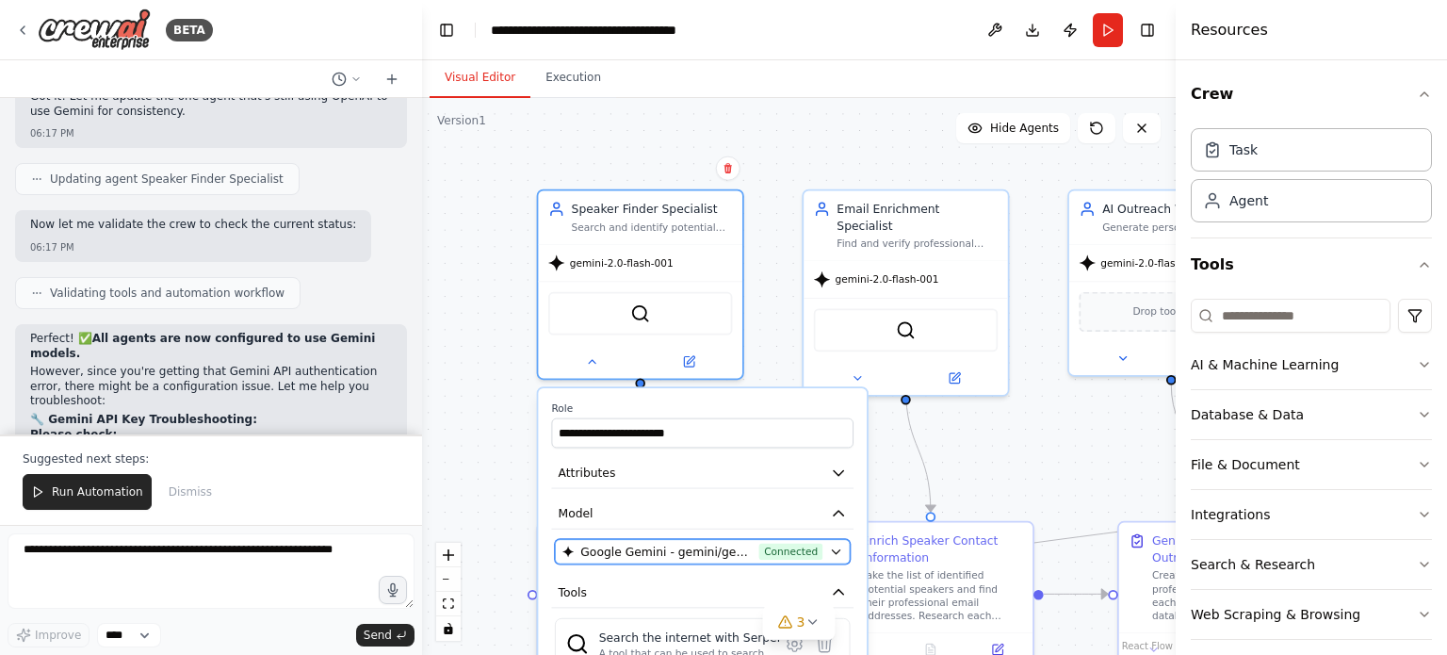
click at [632, 551] on span "Google Gemini - gemini/gemini-2.0-flash-001 (Gemi)" at bounding box center [666, 552] width 172 height 17
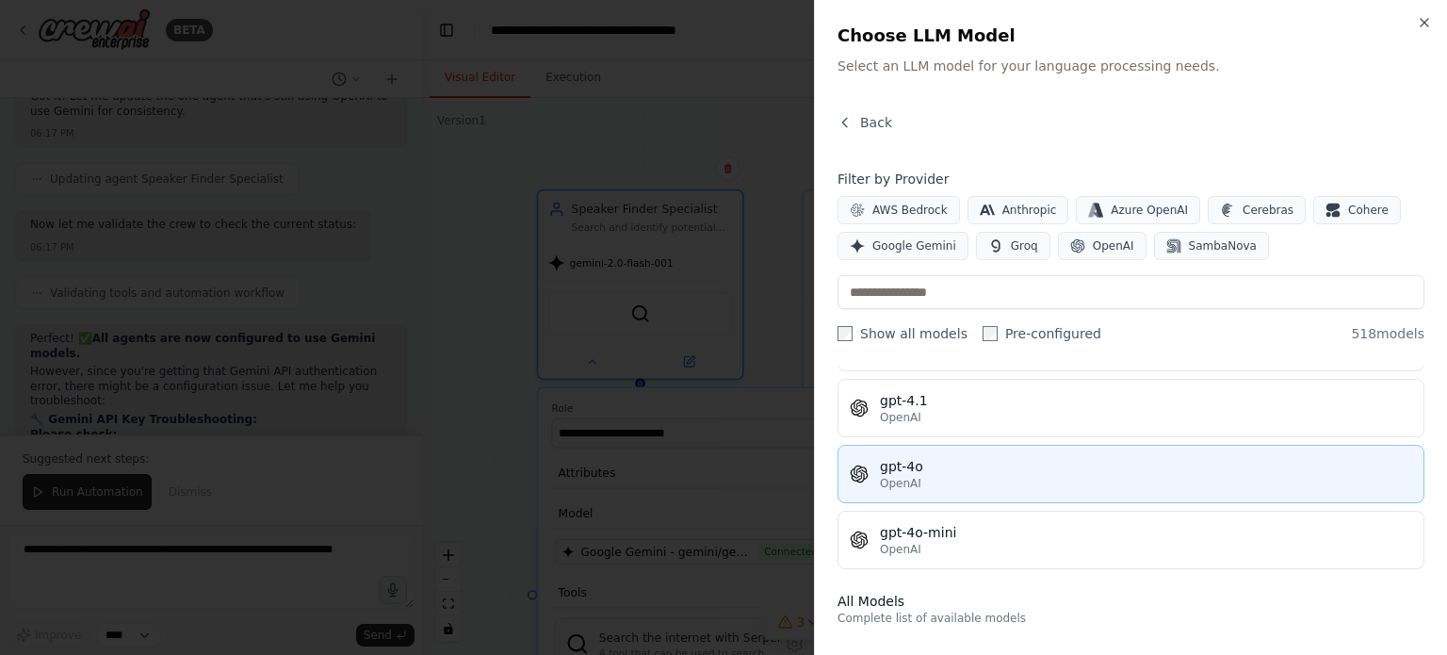
scroll to position [439, 0]
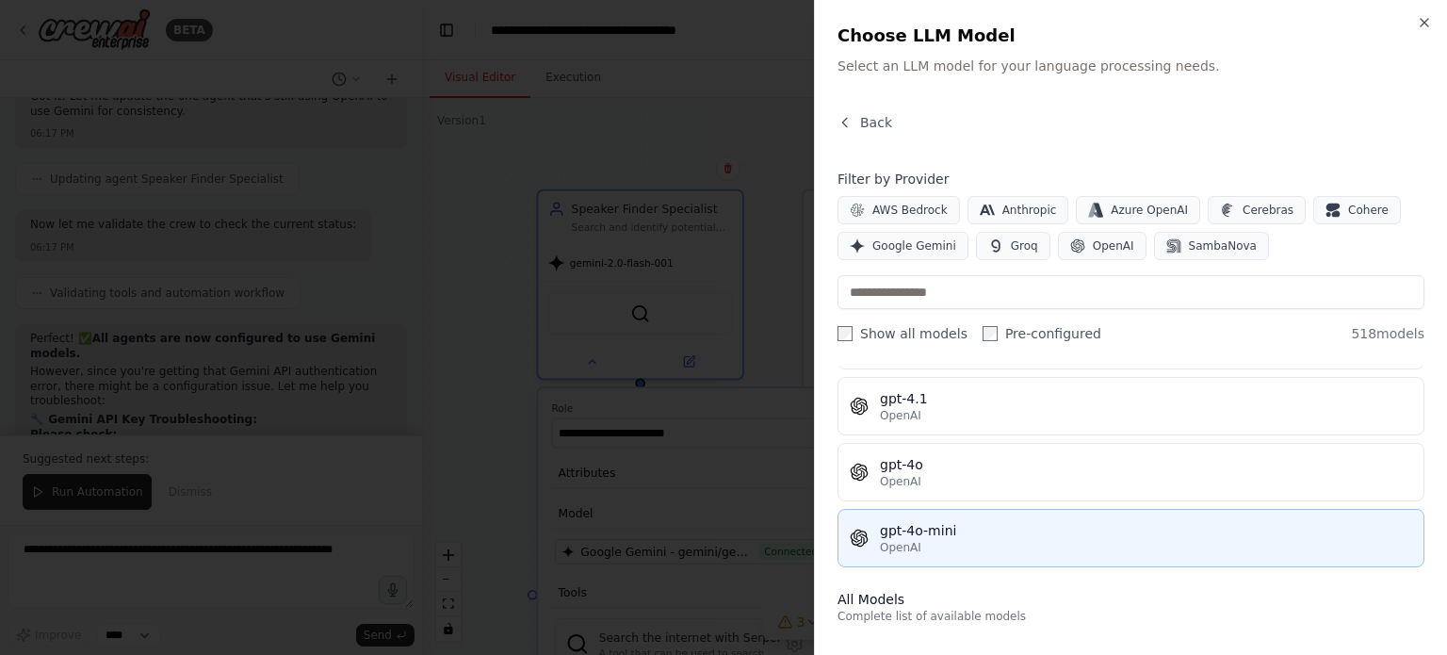
click at [923, 553] on button "gpt-4o-mini OpenAI" at bounding box center [1130, 538] width 587 height 58
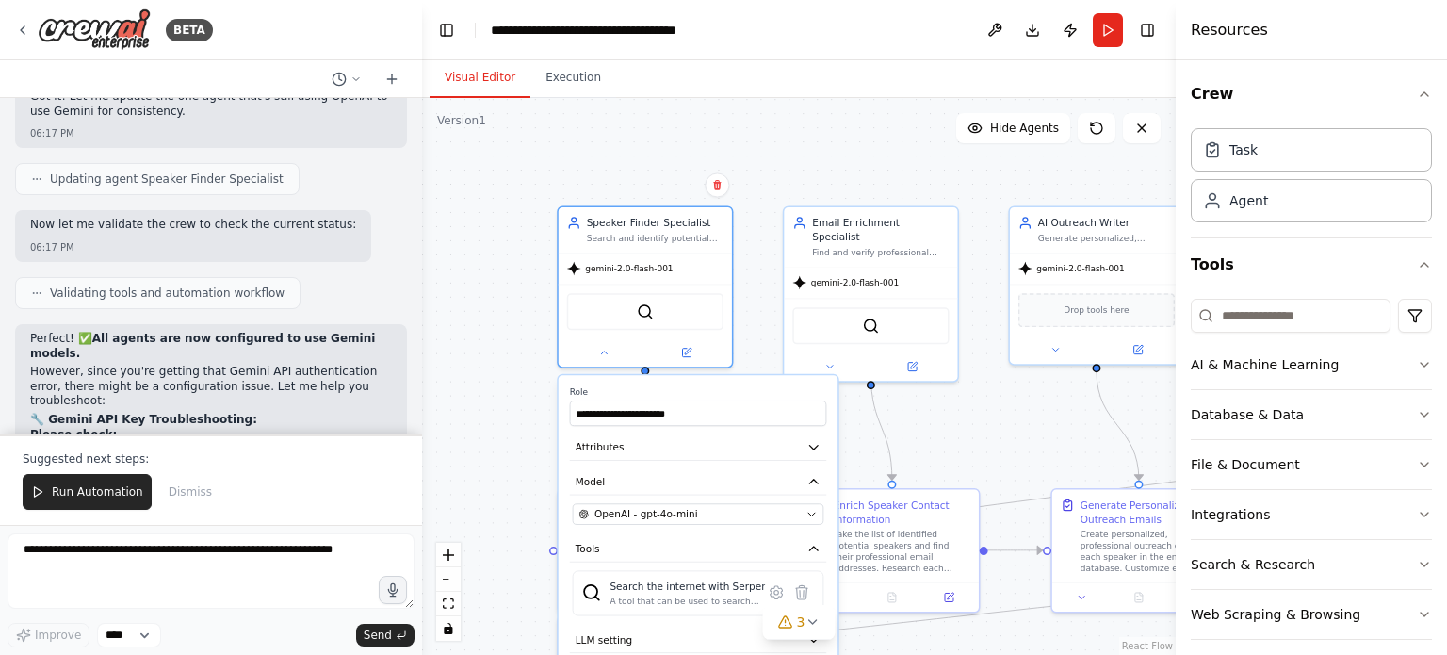
drag, startPoint x: 521, startPoint y: 406, endPoint x: 521, endPoint y: 346, distance: 60.3
click at [521, 353] on div ".deletable-edge-delete-btn { width: 20px; height: 20px; border: 0px solid #ffff…" at bounding box center [799, 376] width 754 height 557
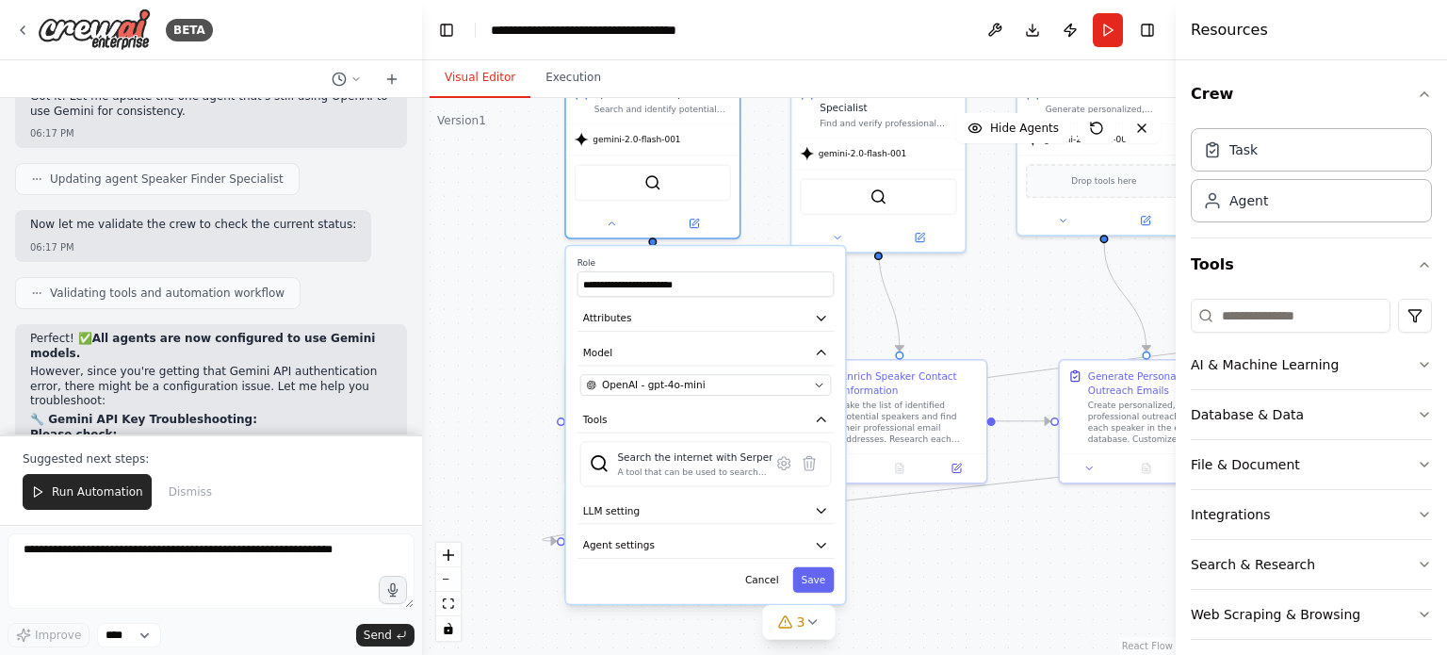
drag, startPoint x: 478, startPoint y: 358, endPoint x: 476, endPoint y: 334, distance: 23.6
click at [478, 341] on div ".deletable-edge-delete-btn { width: 20px; height: 20px; border: 0px solid #ffff…" at bounding box center [799, 376] width 754 height 557
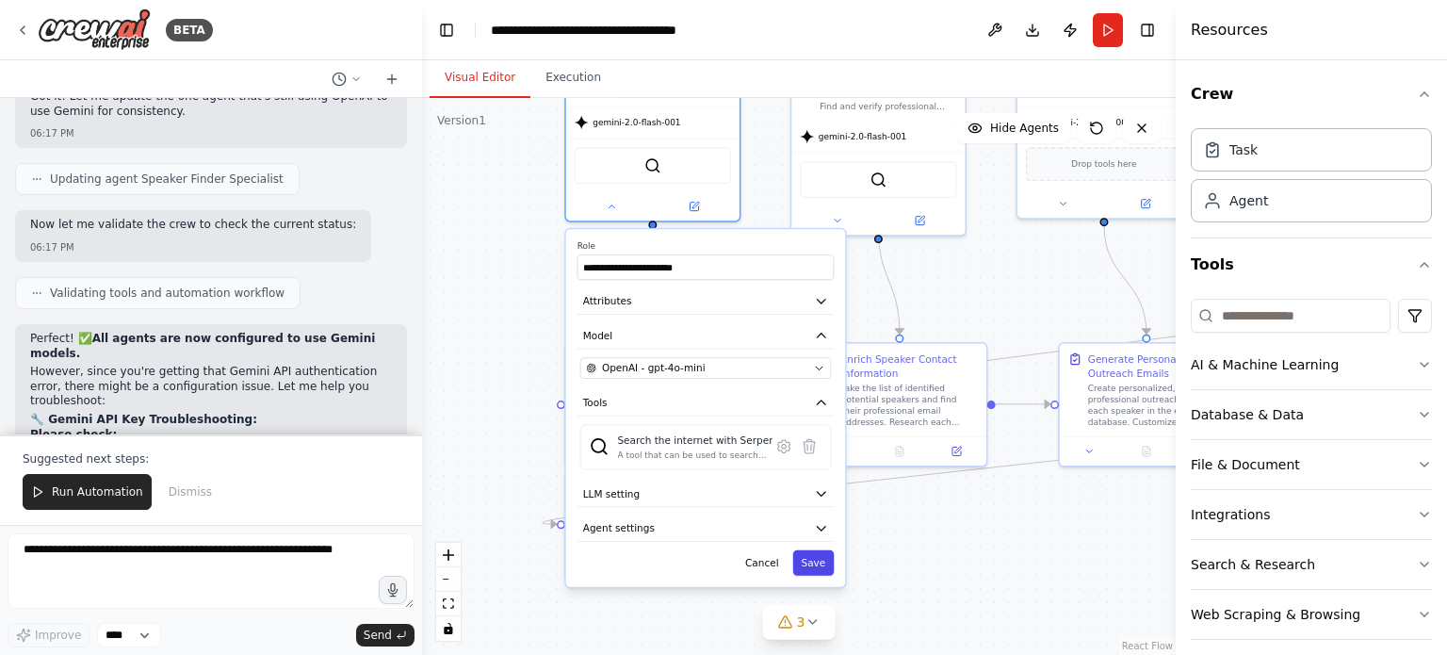
click at [816, 560] on button "Save" at bounding box center [813, 562] width 41 height 25
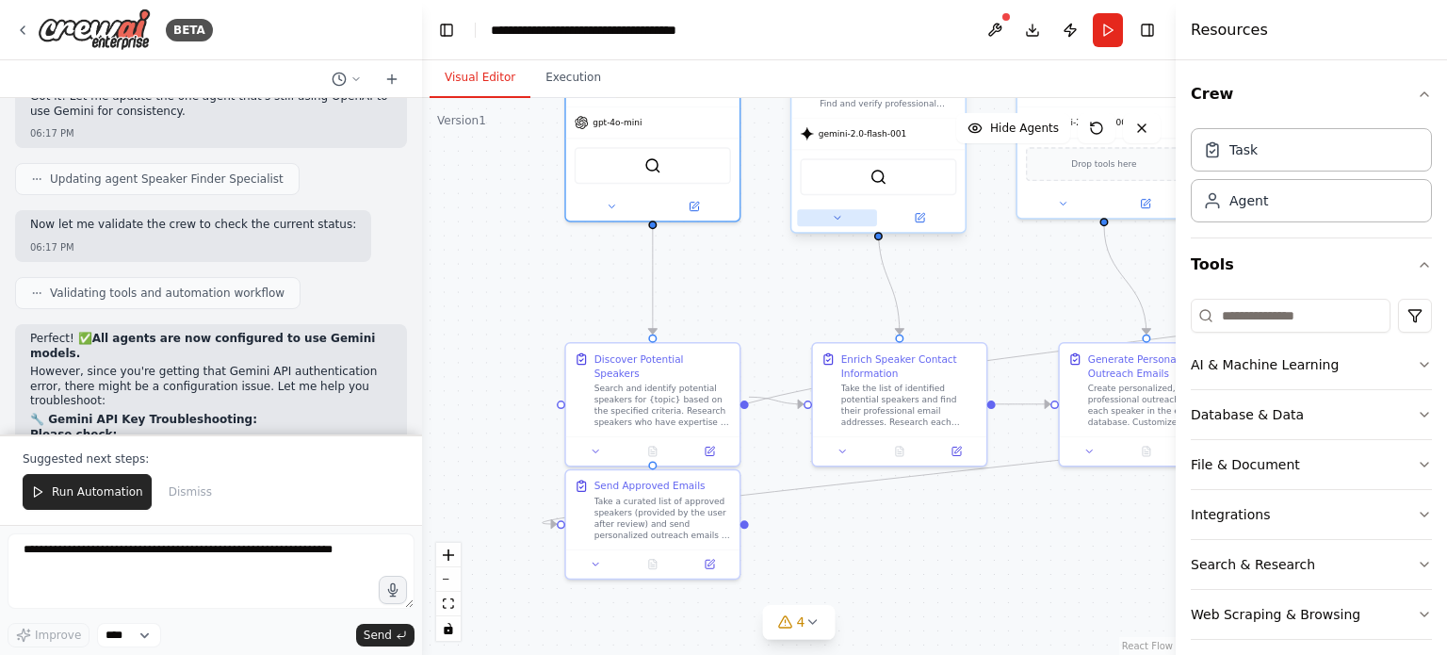
click at [832, 212] on icon at bounding box center [837, 217] width 11 height 11
click at [833, 212] on icon at bounding box center [837, 217] width 11 height 11
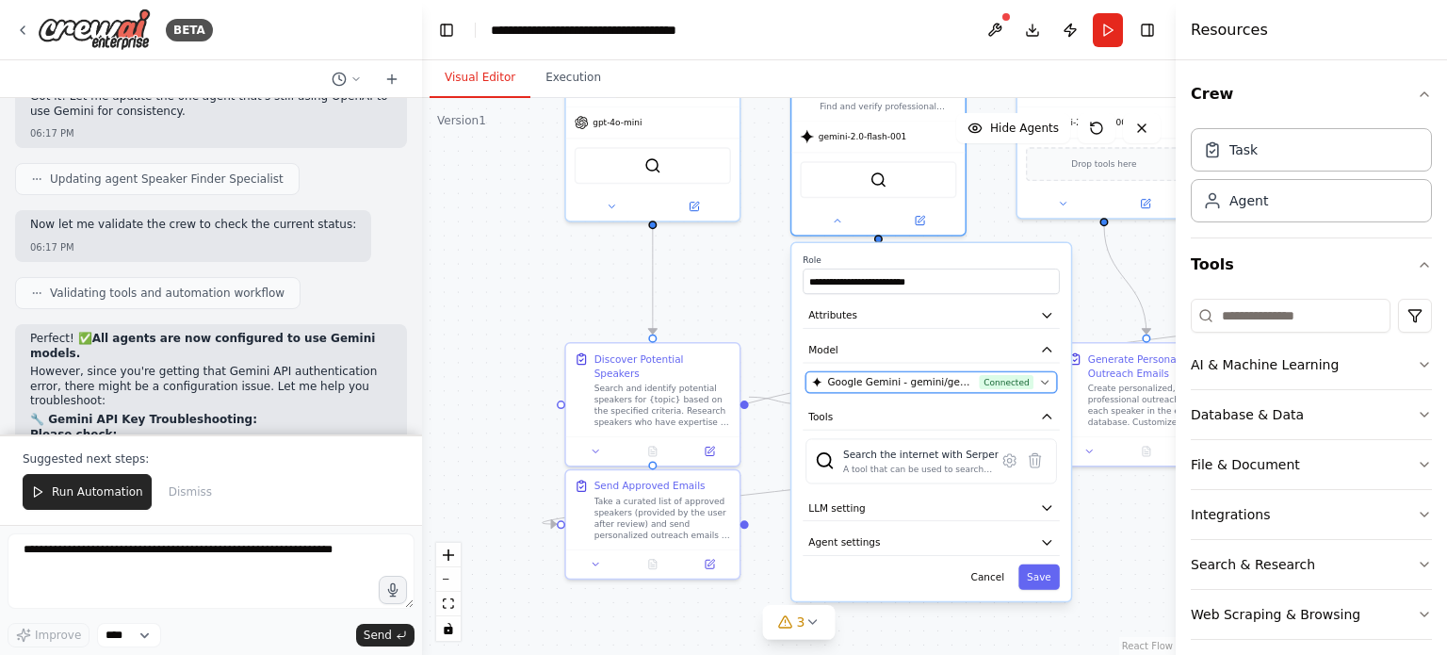
click at [877, 375] on span "Google Gemini - gemini/gemini-2.0-flash-001 (Gemi)" at bounding box center [901, 382] width 146 height 14
click at [861, 495] on button "LLM setting" at bounding box center [931, 508] width 257 height 26
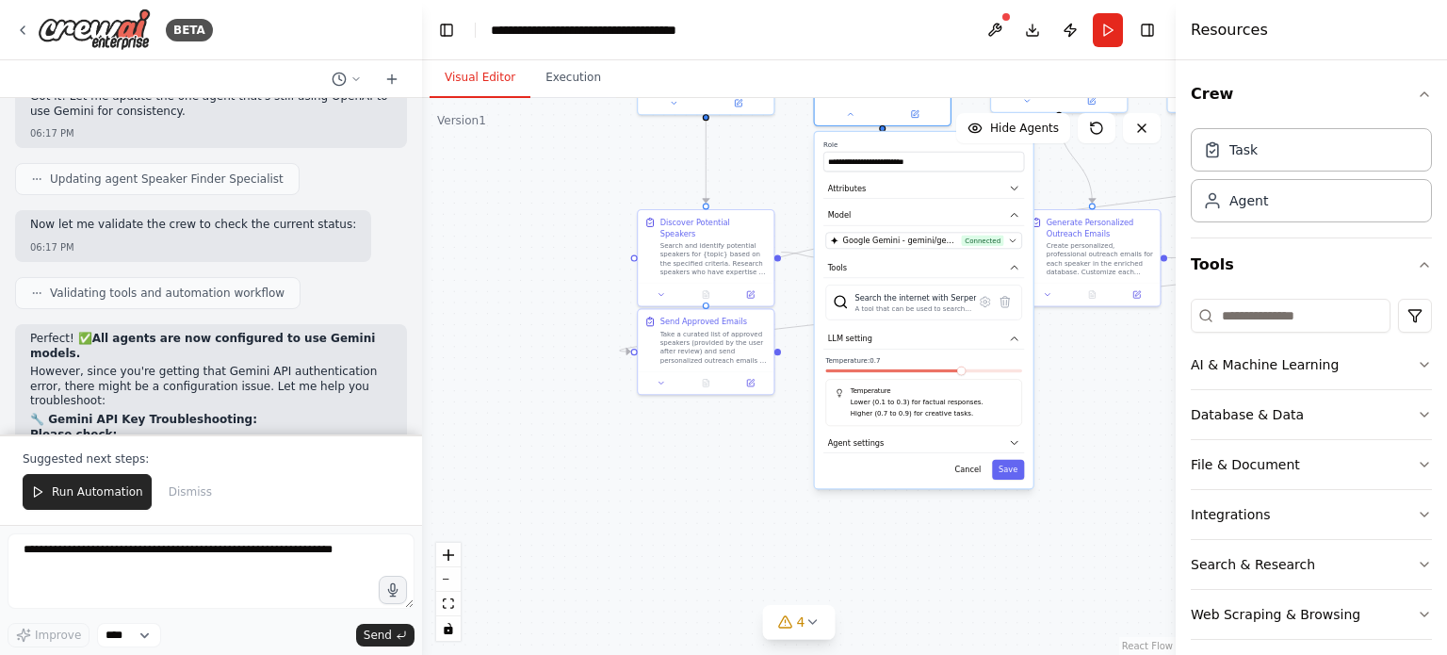
drag, startPoint x: 567, startPoint y: 437, endPoint x: 576, endPoint y: 247, distance: 190.5
click at [576, 248] on div ".deletable-edge-delete-btn { width: 20px; height: 20px; border: 0px solid #ffff…" at bounding box center [799, 376] width 754 height 557
click at [914, 291] on div "Search the internet with Serper" at bounding box center [915, 296] width 122 height 11
click at [933, 256] on button "Tools" at bounding box center [923, 266] width 201 height 21
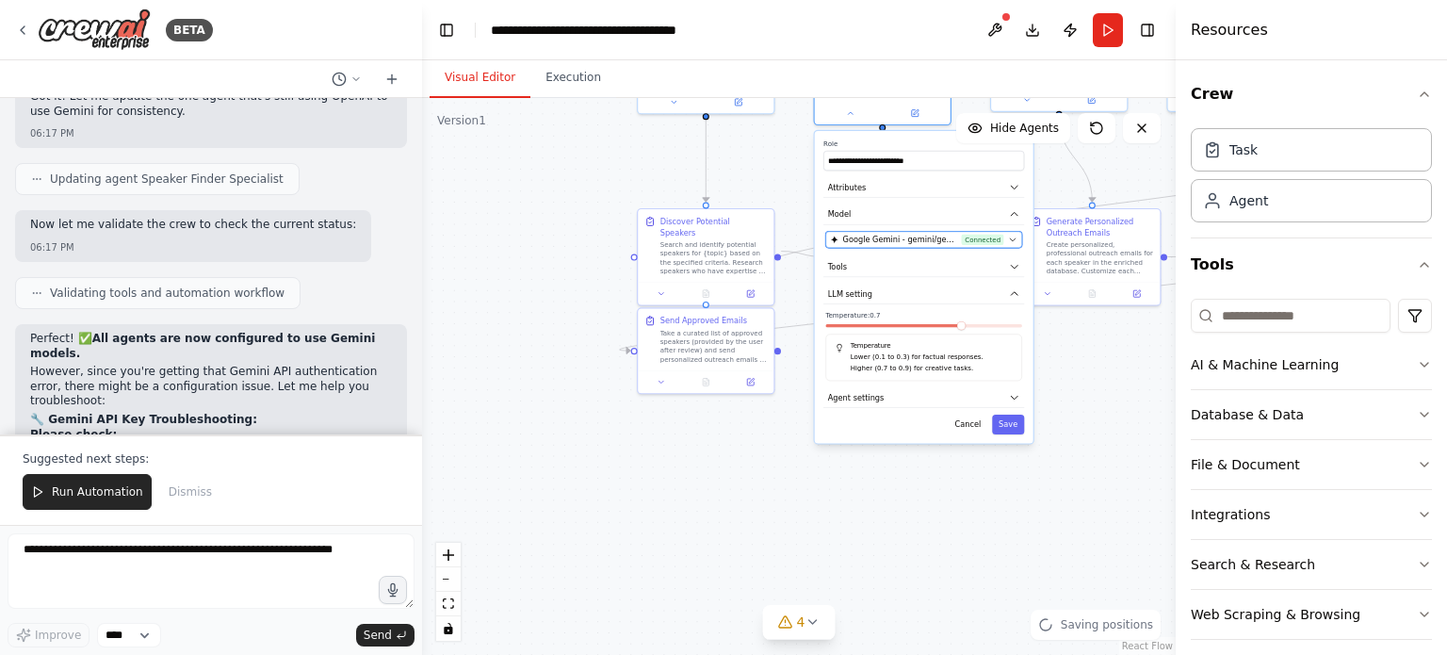
click at [915, 234] on span "Google Gemini - gemini/gemini-2.0-flash-001 (Gemi)" at bounding box center [900, 239] width 114 height 11
click at [1019, 232] on button "Google Gemini - gemini/gemini-2.0-flash-001 (Gemi) Connected" at bounding box center [923, 240] width 197 height 17
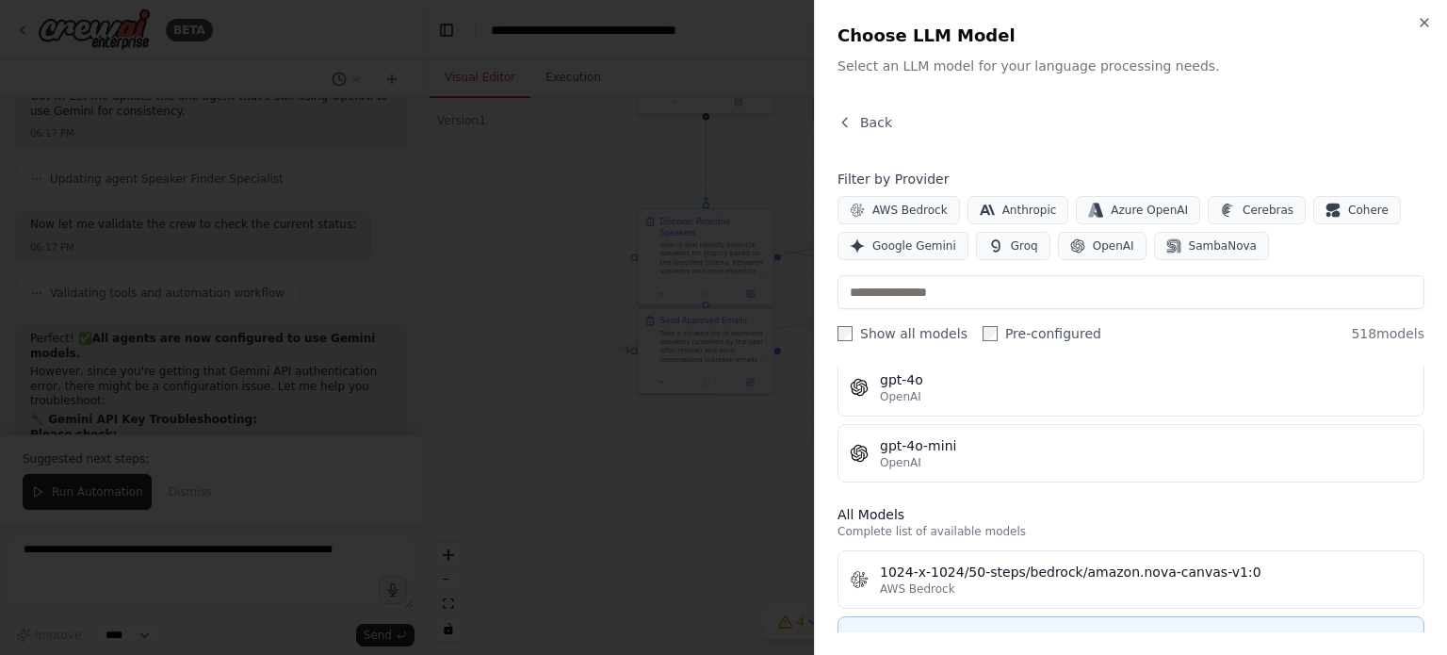
scroll to position [479, 0]
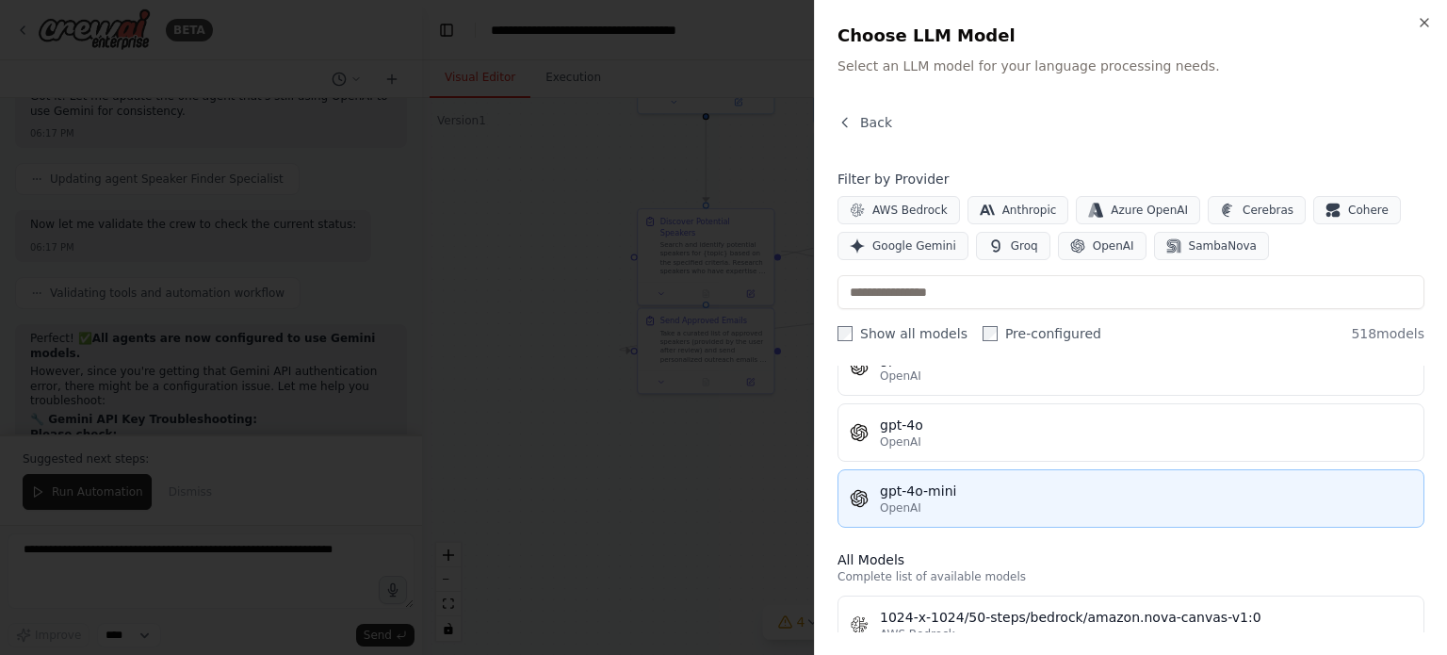
click at [928, 495] on div "gpt-4o-mini" at bounding box center [1146, 490] width 532 height 19
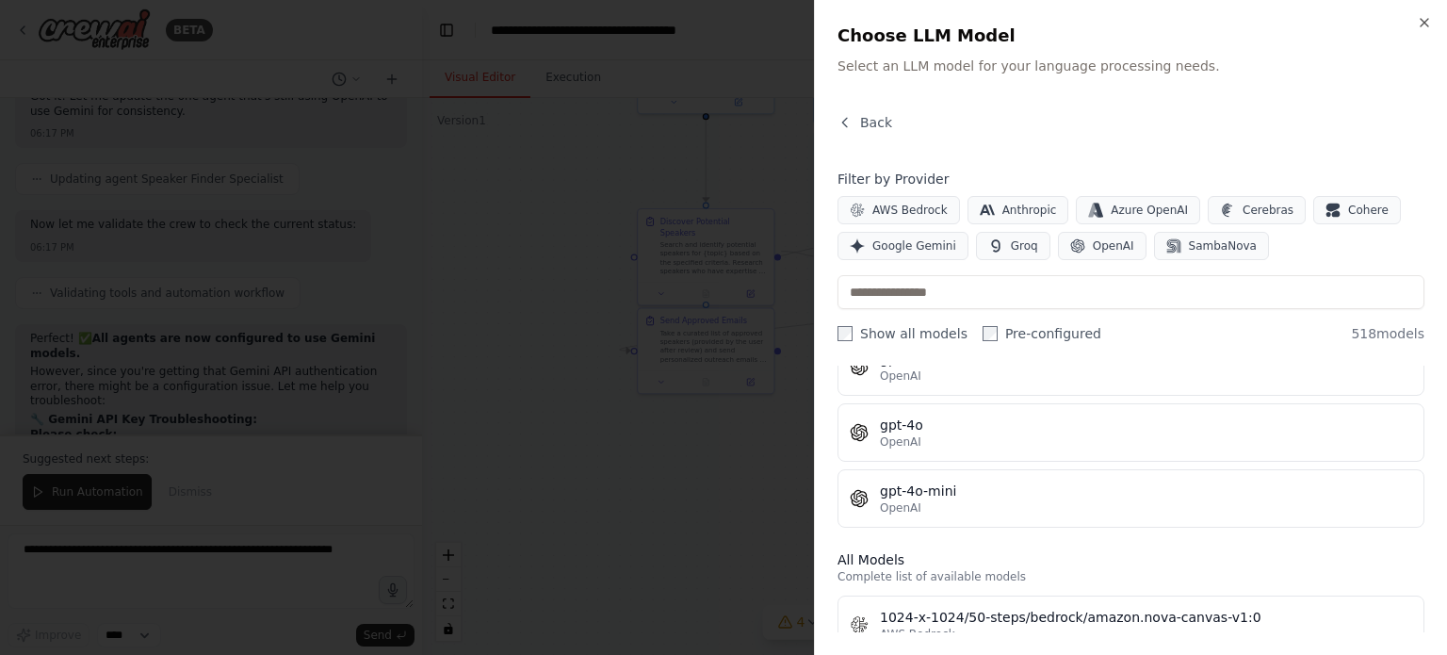
click at [1011, 410] on body "BETA I want to build a fully automated system for speaker discovery and outreac…" at bounding box center [723, 327] width 1447 height 655
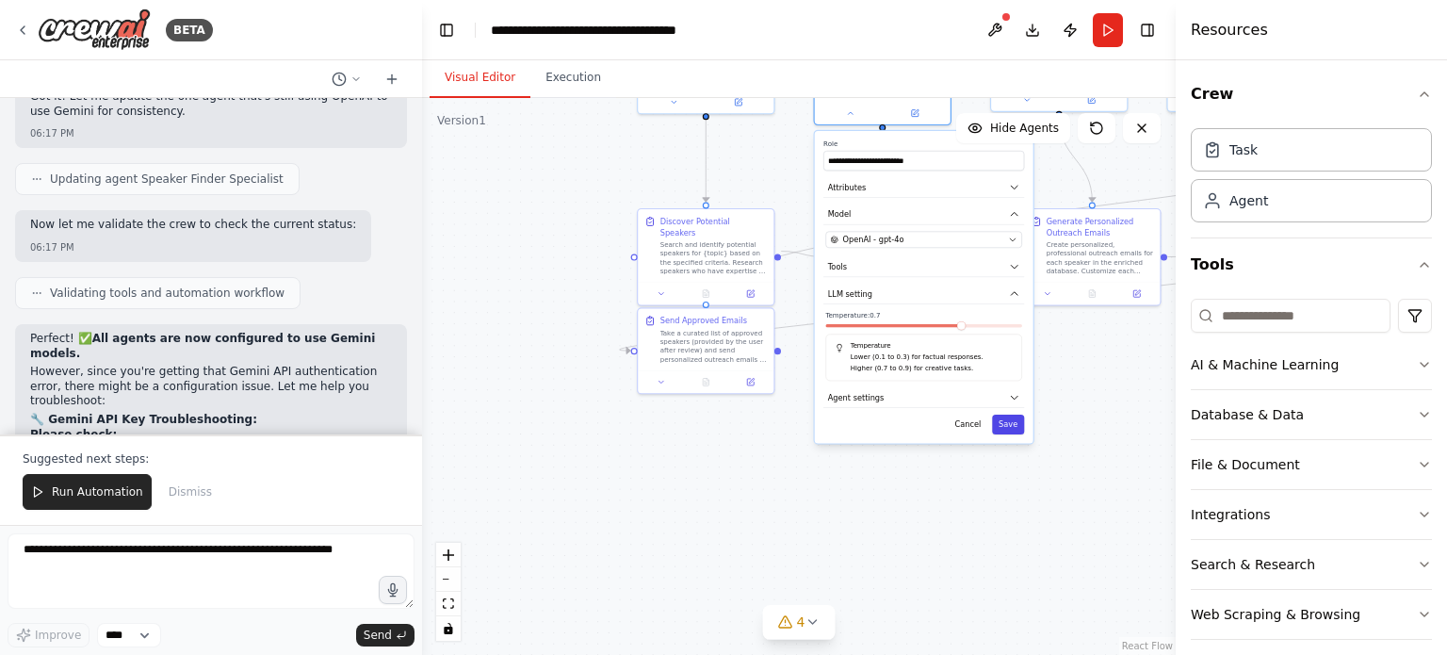
click at [1013, 414] on button "Save" at bounding box center [1008, 424] width 32 height 20
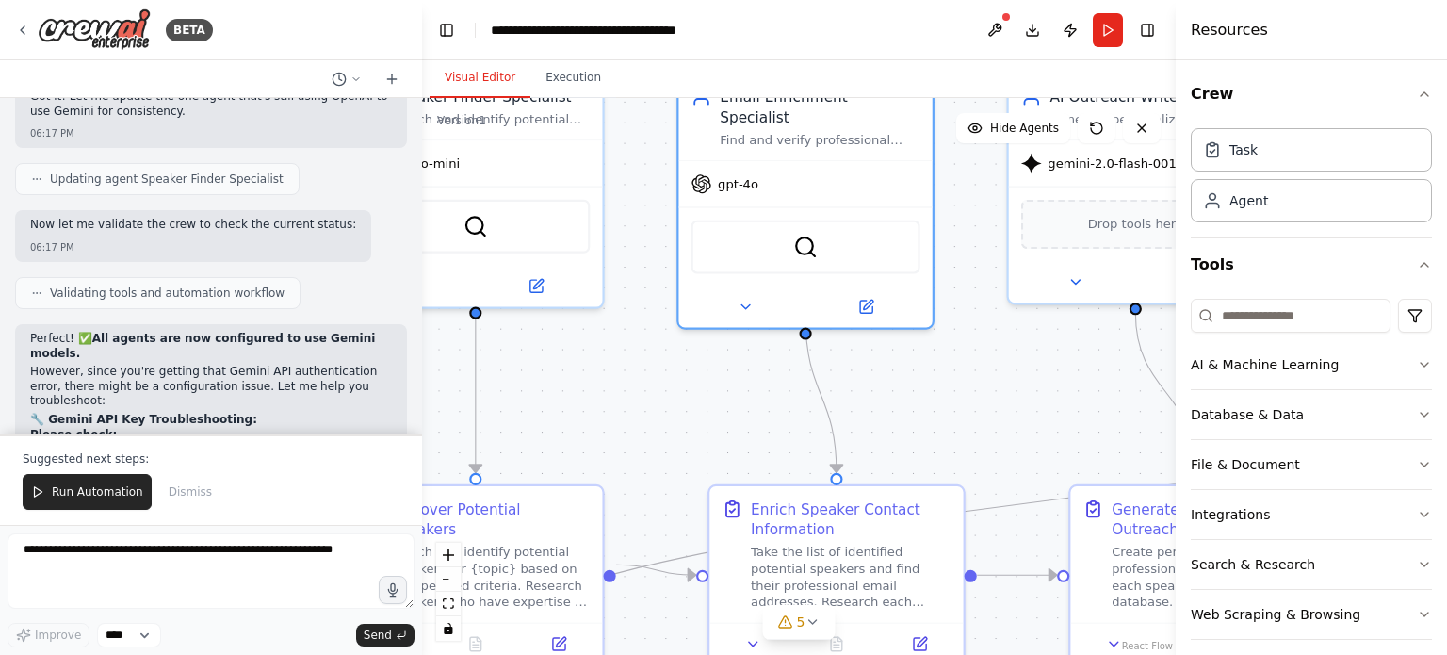
drag, startPoint x: 966, startPoint y: 323, endPoint x: 961, endPoint y: 699, distance: 375.9
click at [961, 654] on html "BETA I want to build a fully automated system for speaker discovery and outreac…" at bounding box center [723, 327] width 1447 height 655
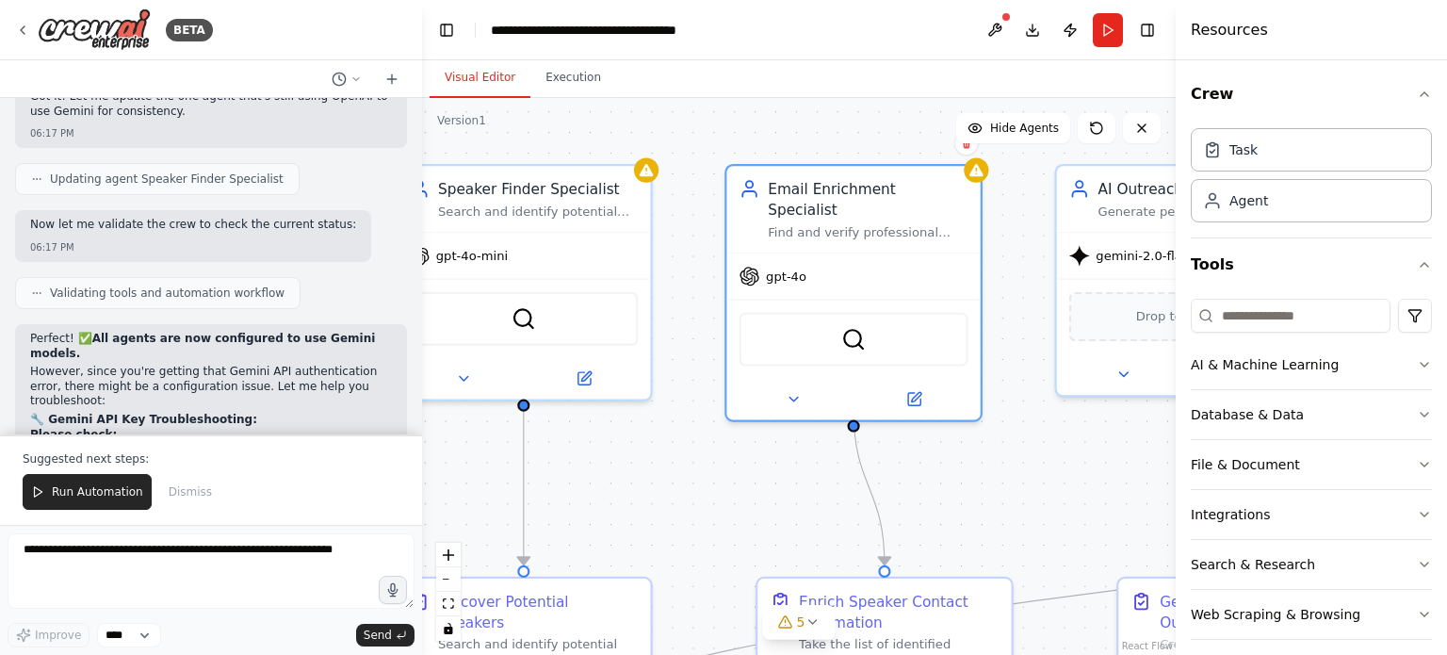
drag, startPoint x: 966, startPoint y: 357, endPoint x: 1015, endPoint y: 447, distance: 102.8
click at [1015, 447] on div ".deletable-edge-delete-btn { width: 20px; height: 20px; border: 0px solid #ffff…" at bounding box center [799, 376] width 754 height 557
click at [874, 248] on div "gpt-4o" at bounding box center [853, 270] width 253 height 45
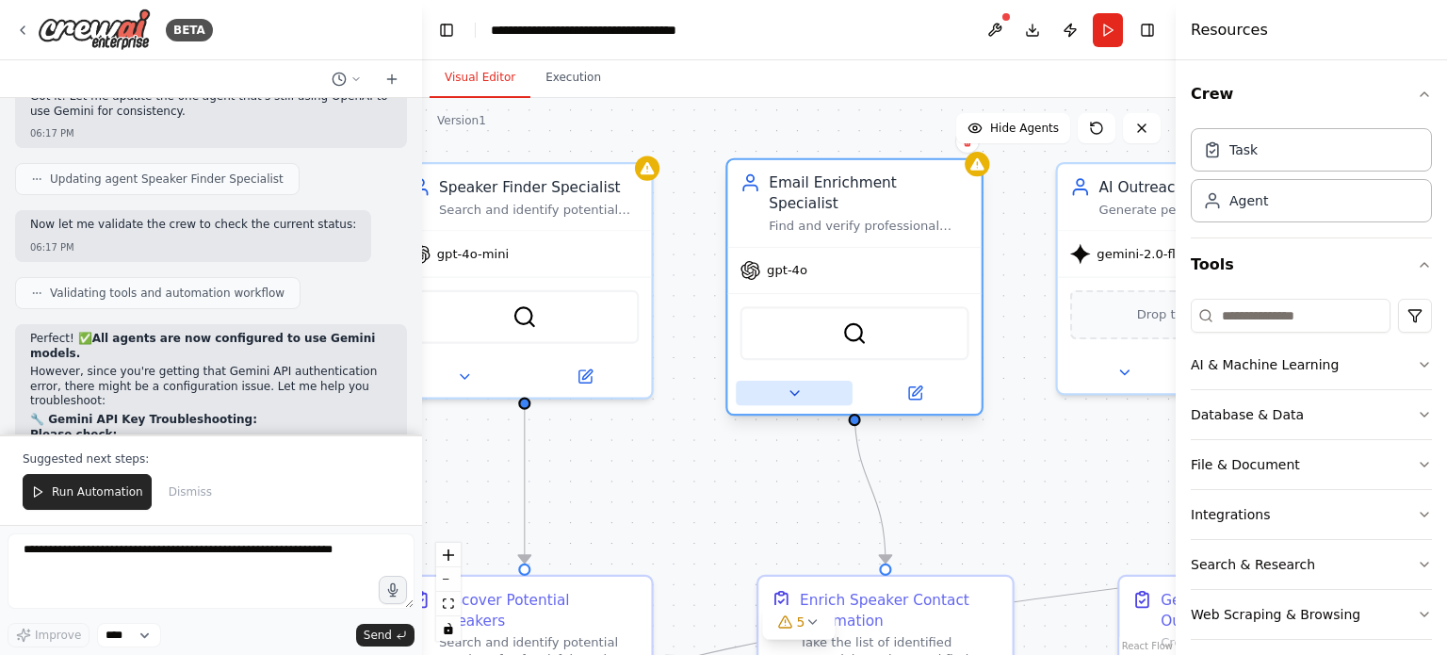
click at [793, 384] on icon at bounding box center [794, 392] width 17 height 17
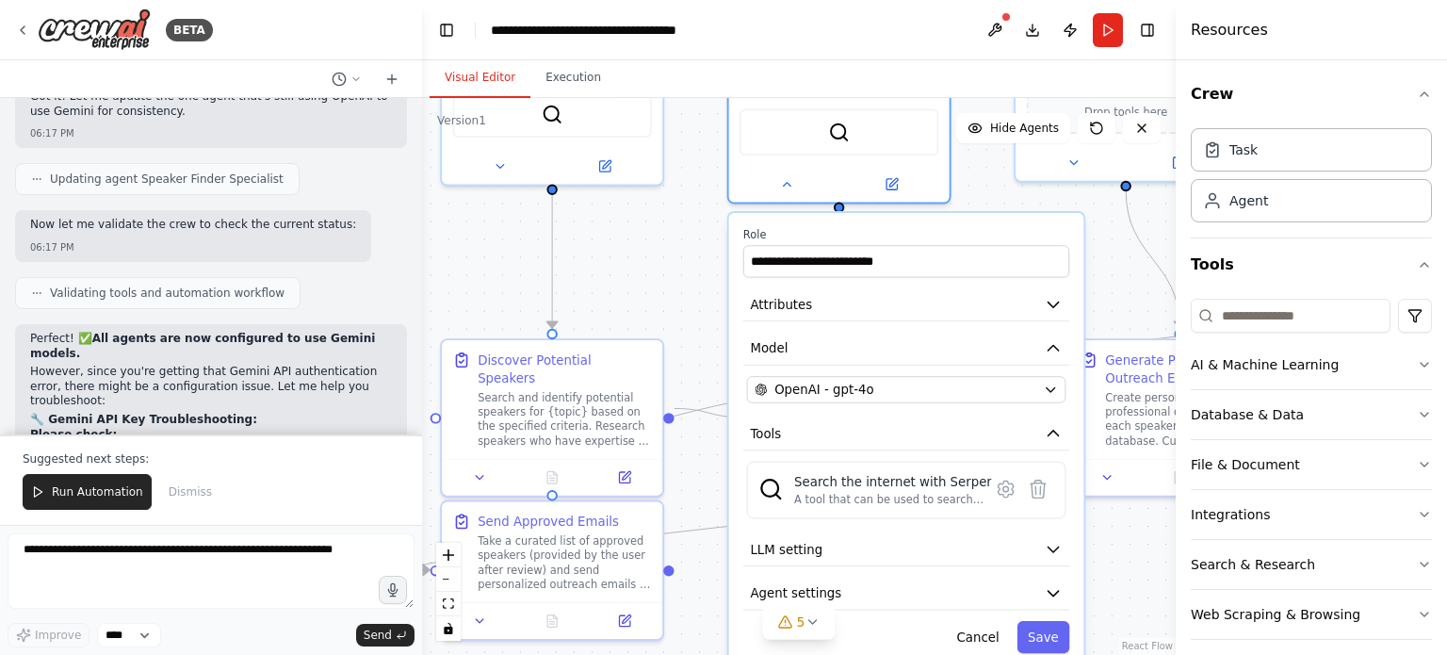
drag, startPoint x: 693, startPoint y: 478, endPoint x: 679, endPoint y: 248, distance: 230.3
click at [679, 248] on div ".deletable-edge-delete-btn { width: 20px; height: 20px; border: 0px solid #ffff…" at bounding box center [799, 376] width 754 height 557
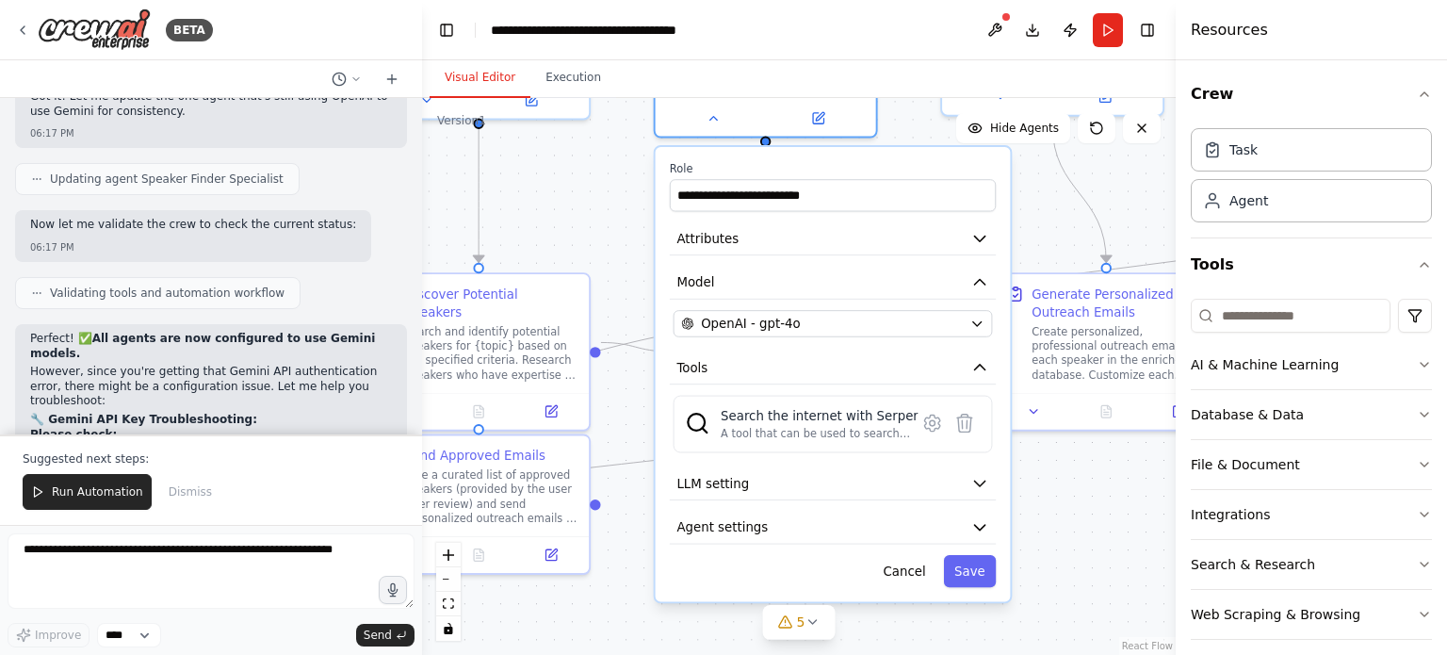
drag, startPoint x: 690, startPoint y: 282, endPoint x: 616, endPoint y: 216, distance: 98.7
click at [616, 216] on div ".deletable-edge-delete-btn { width: 20px; height: 20px; border: 0px solid #ffff…" at bounding box center [799, 376] width 754 height 557
click at [1049, 462] on div ".deletable-edge-delete-btn { width: 20px; height: 20px; border: 0px solid #ffff…" at bounding box center [799, 376] width 754 height 557
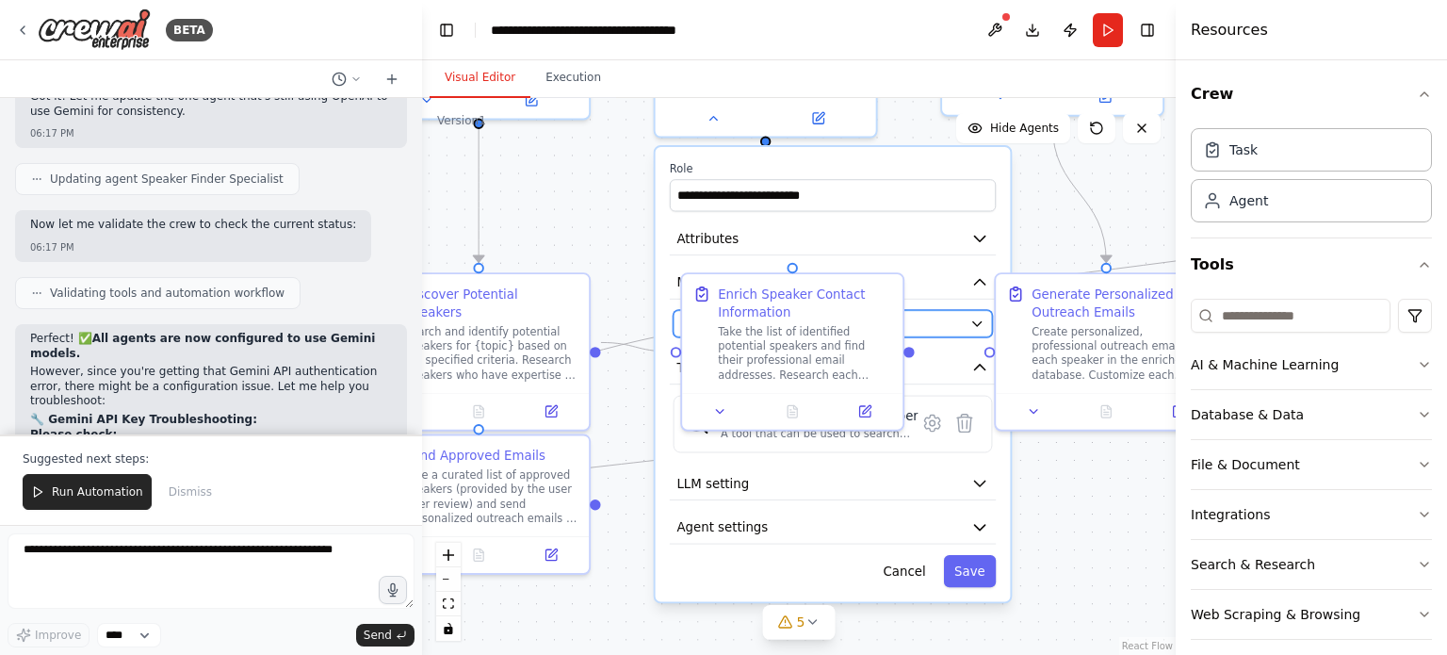
click at [970, 310] on button "OpenAI - gpt-4o" at bounding box center [832, 323] width 319 height 27
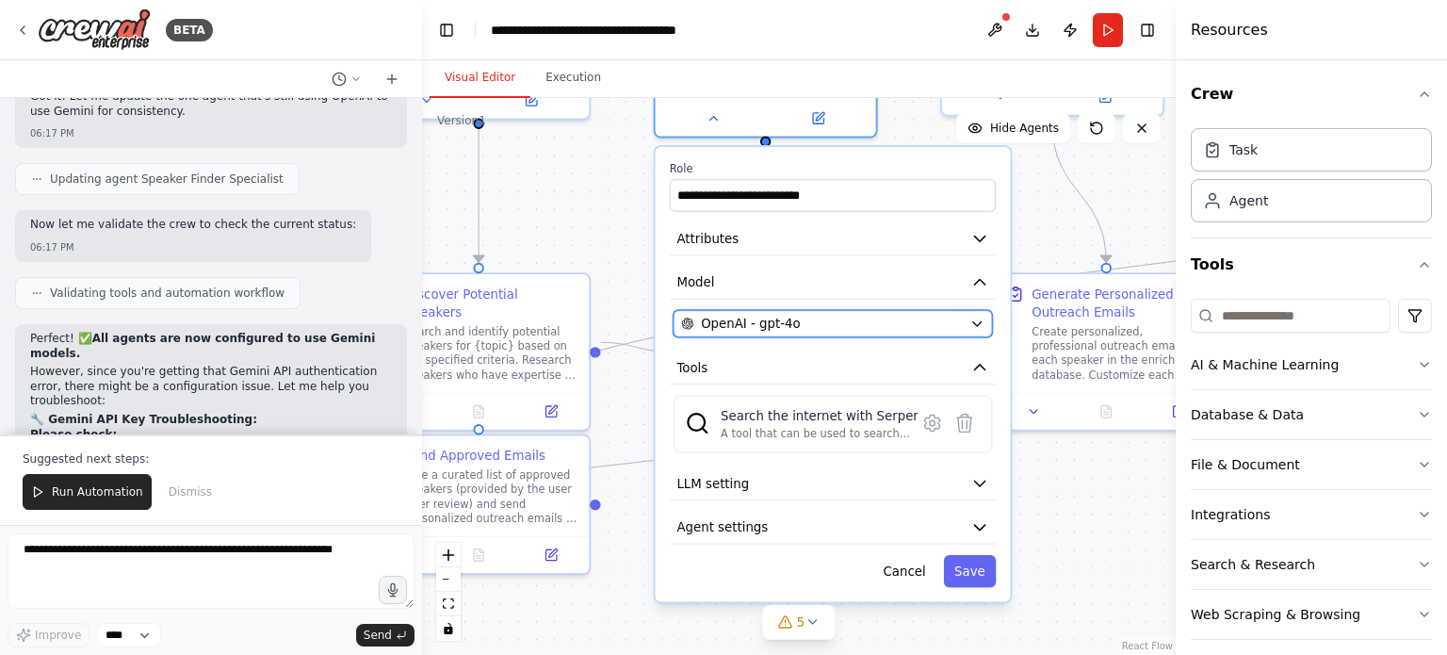
click at [970, 316] on icon "button" at bounding box center [977, 323] width 14 height 14
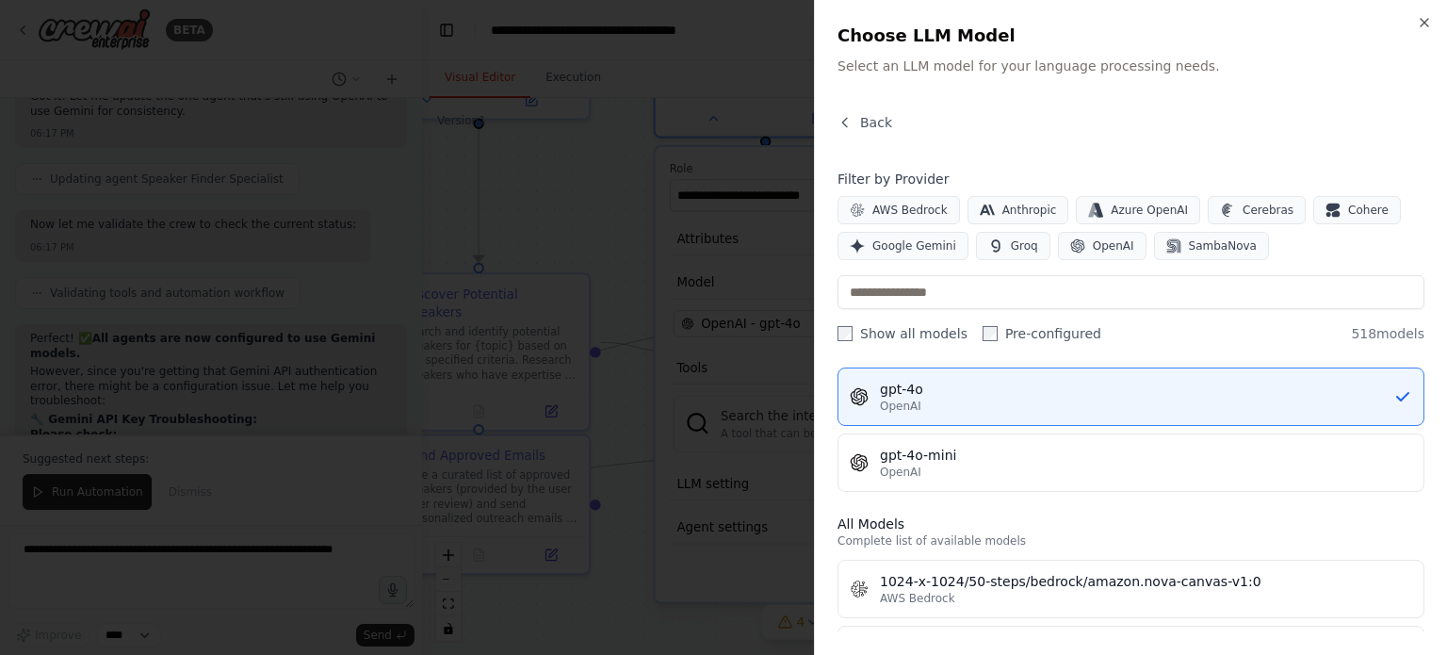
scroll to position [515, 0]
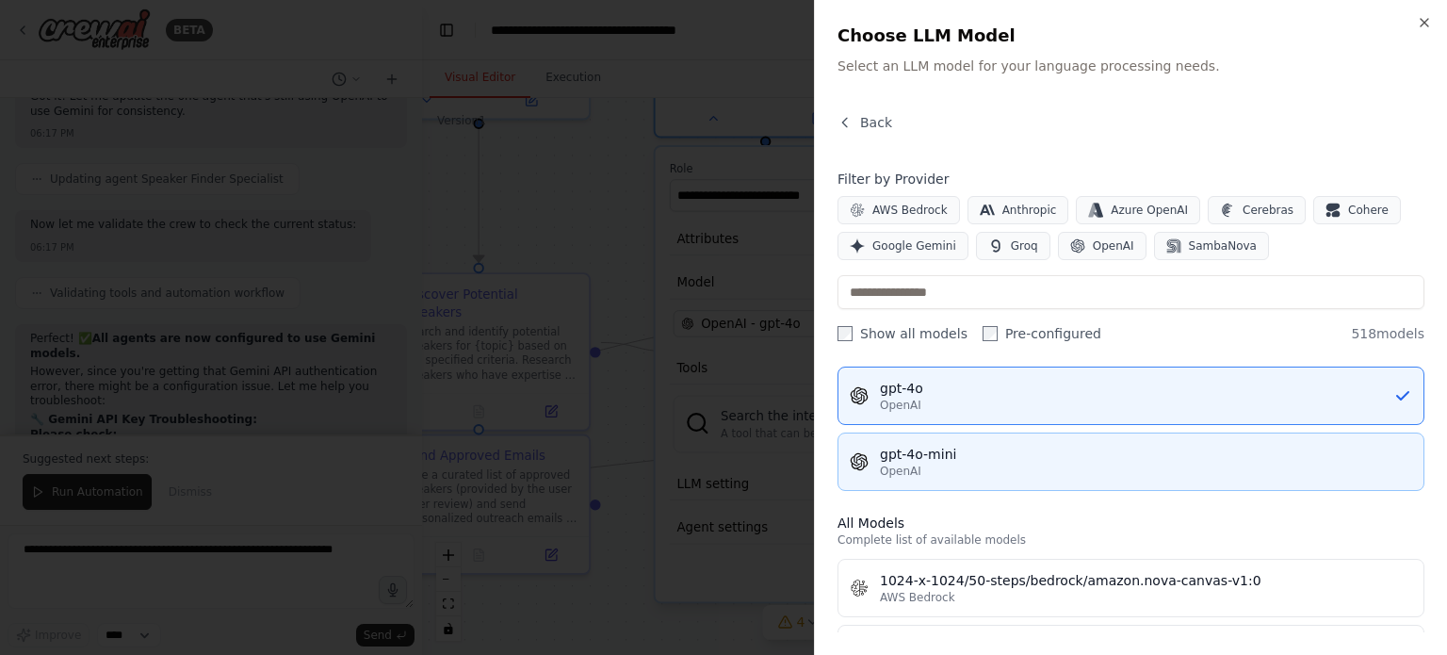
click at [1006, 459] on div "gpt-4o-mini OpenAI" at bounding box center [1146, 462] width 532 height 34
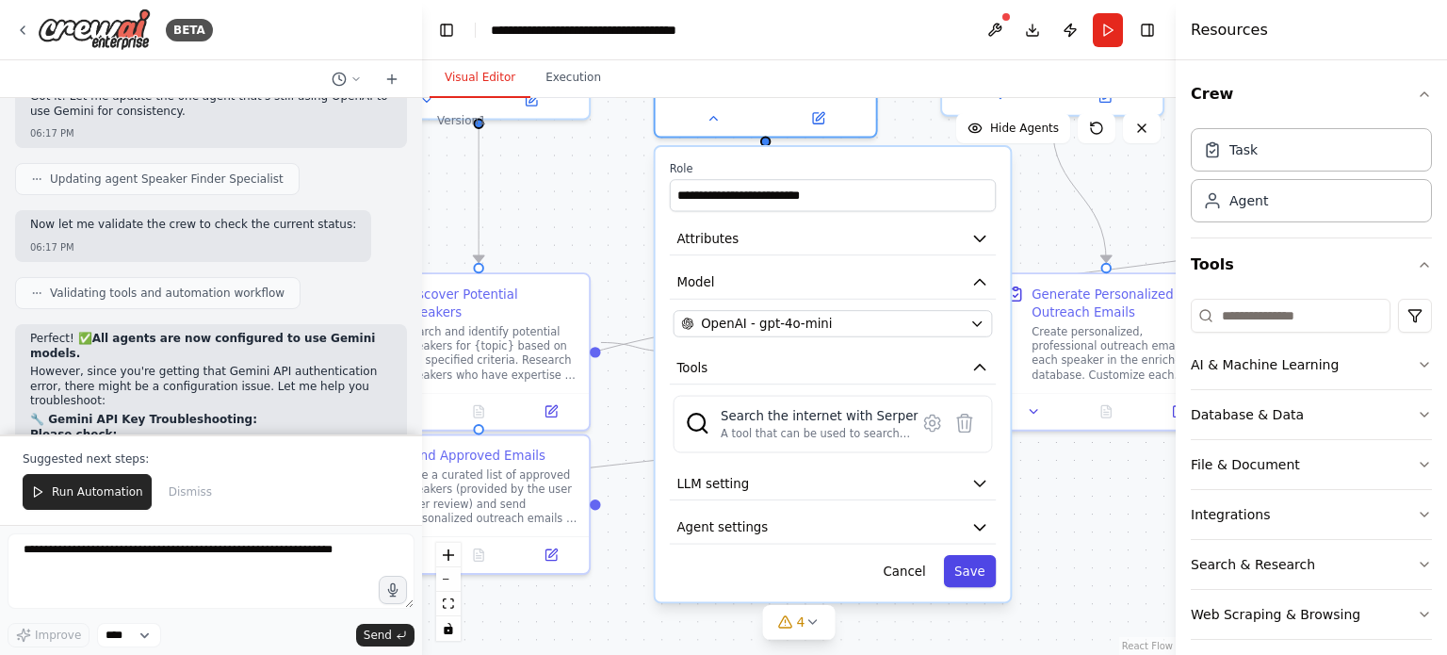
click at [969, 555] on button "Save" at bounding box center [970, 571] width 53 height 32
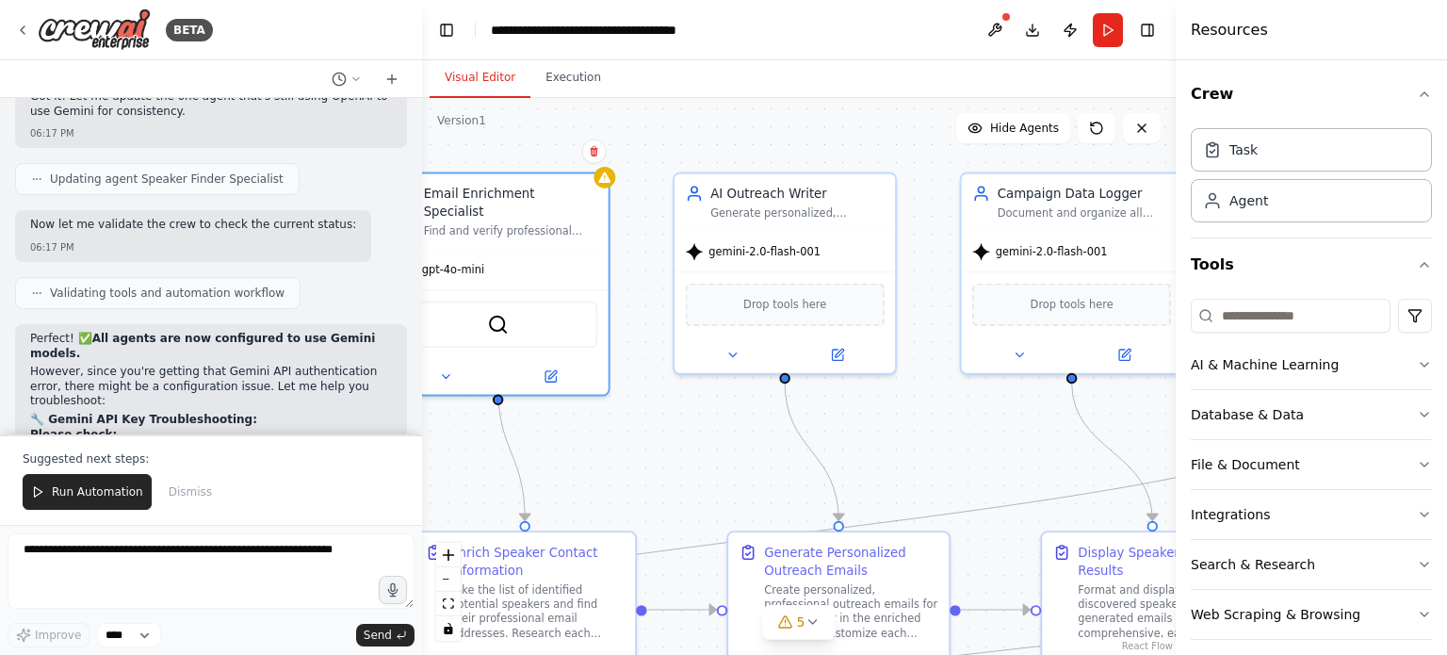
drag, startPoint x: 955, startPoint y: 235, endPoint x: 688, endPoint y: 495, distance: 372.4
click at [688, 495] on div ".deletable-edge-delete-btn { width: 20px; height: 20px; border: 0px solid #ffff…" at bounding box center [799, 376] width 754 height 557
click at [811, 254] on div "gemini-2.0-flash-001" at bounding box center [784, 249] width 220 height 40
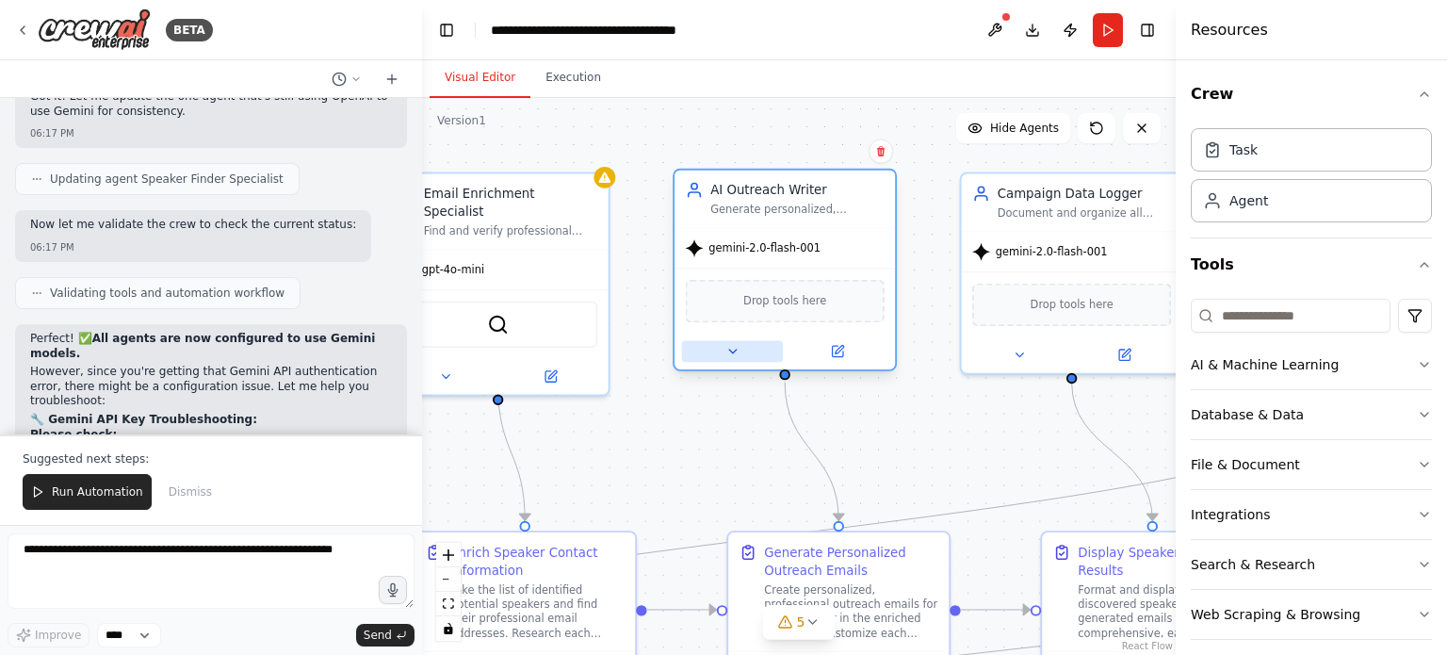
click at [732, 347] on icon at bounding box center [732, 351] width 14 height 14
click at [733, 348] on icon at bounding box center [732, 351] width 14 height 14
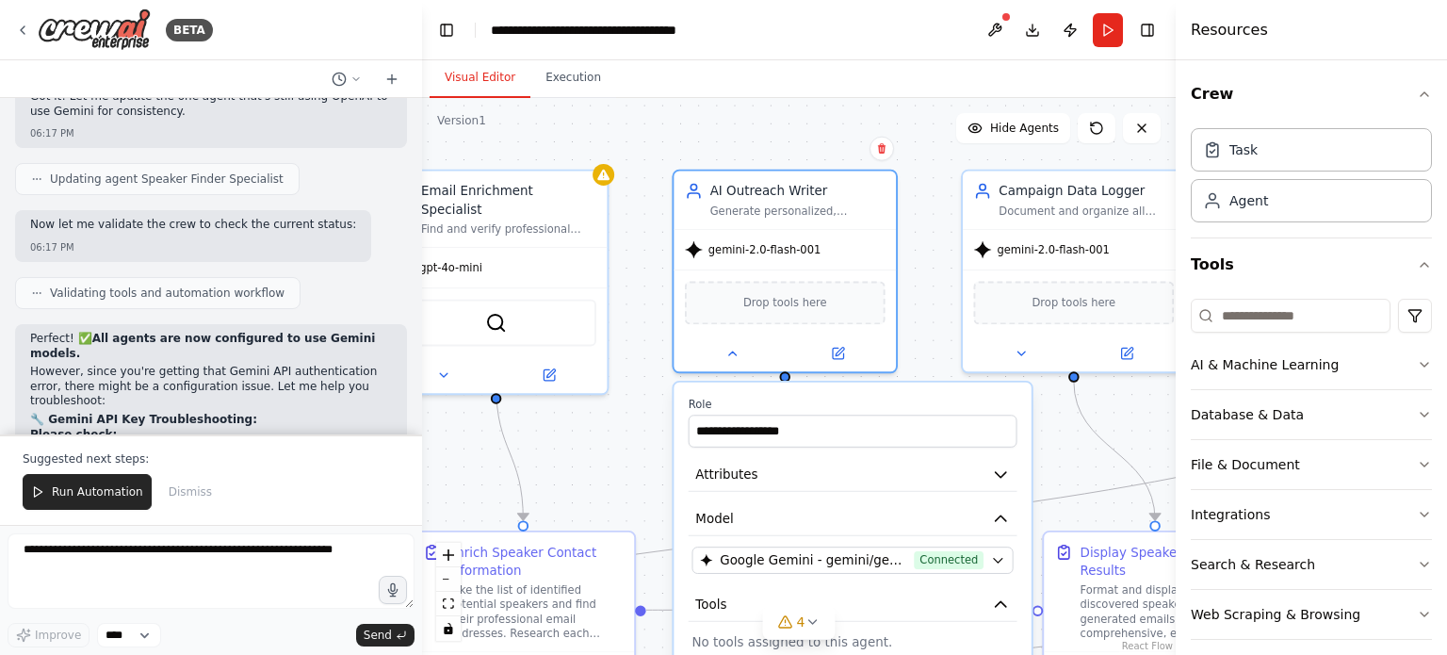
click at [619, 446] on div ".deletable-edge-delete-btn { width: 20px; height: 20px; border: 0px solid #ffff…" at bounding box center [799, 376] width 754 height 557
click at [627, 430] on div ".deletable-edge-delete-btn { width: 20px; height: 20px; border: 0px solid #ffff…" at bounding box center [799, 376] width 754 height 557
click at [1001, 37] on button at bounding box center [995, 30] width 30 height 34
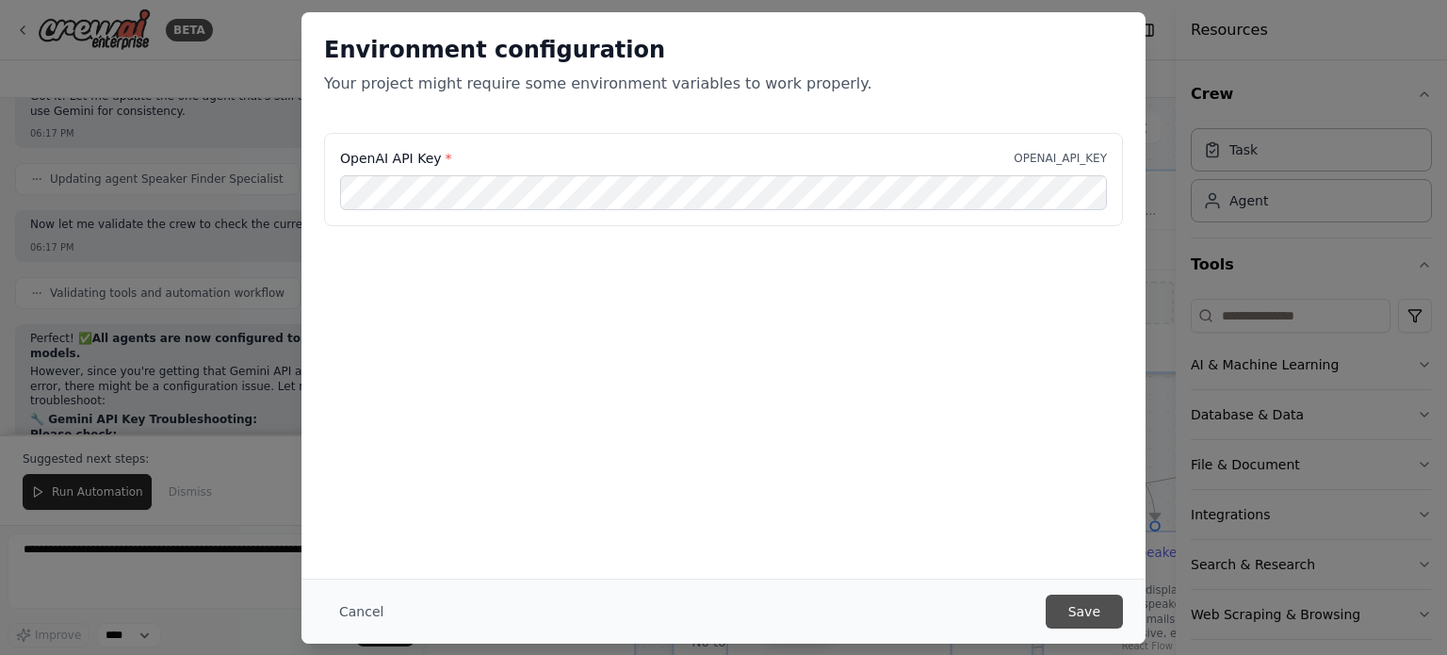
scroll to position [0, 0]
click at [1085, 604] on button "Save" at bounding box center [1084, 611] width 77 height 34
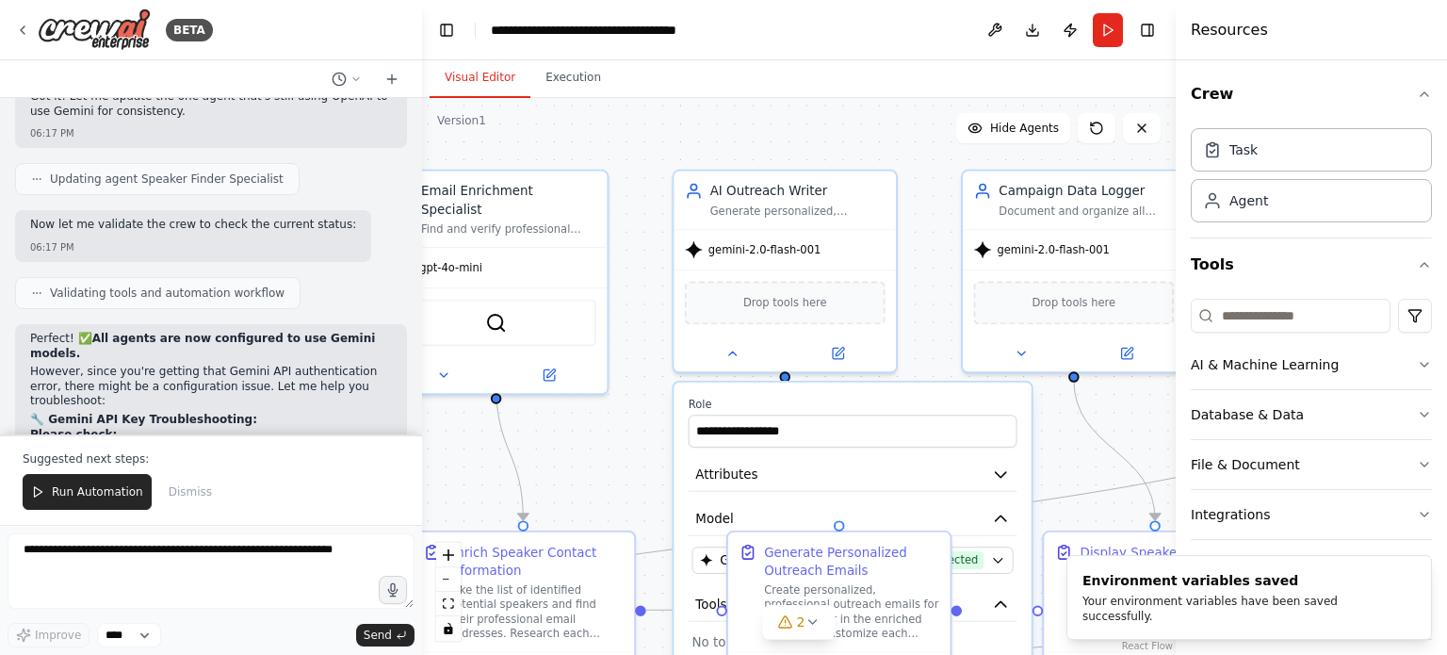
click at [626, 150] on div ".deletable-edge-delete-btn { width: 20px; height: 20px; border: 0px solid #ffff…" at bounding box center [799, 376] width 754 height 557
click at [90, 495] on span "Run Automation" at bounding box center [97, 491] width 91 height 15
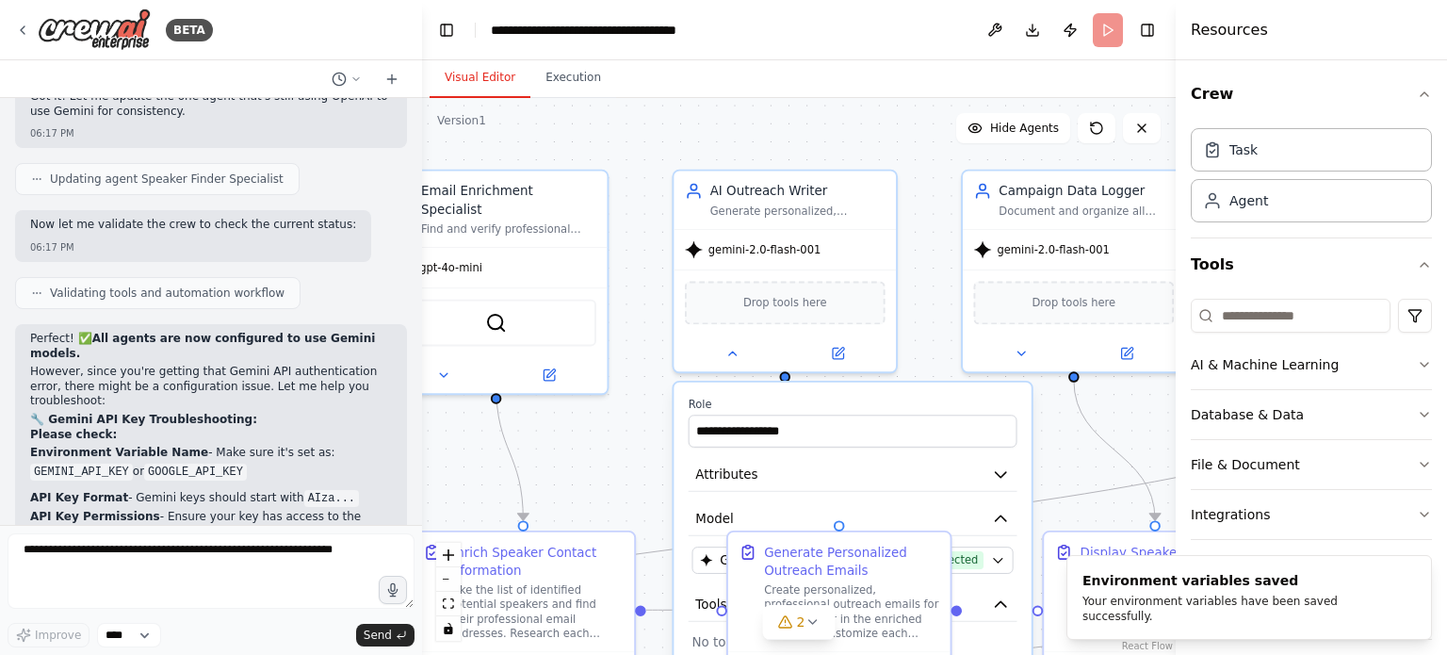
scroll to position [22504, 0]
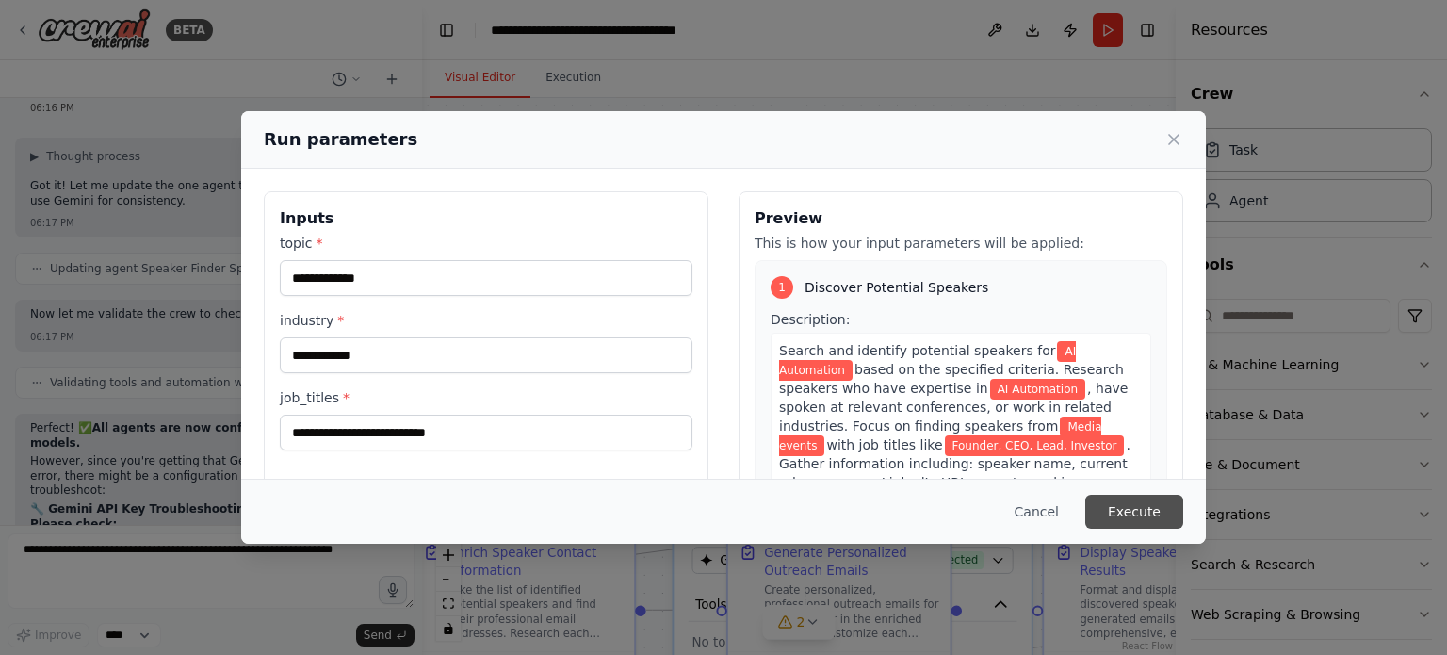
click at [1155, 501] on button "Execute" at bounding box center [1134, 512] width 98 height 34
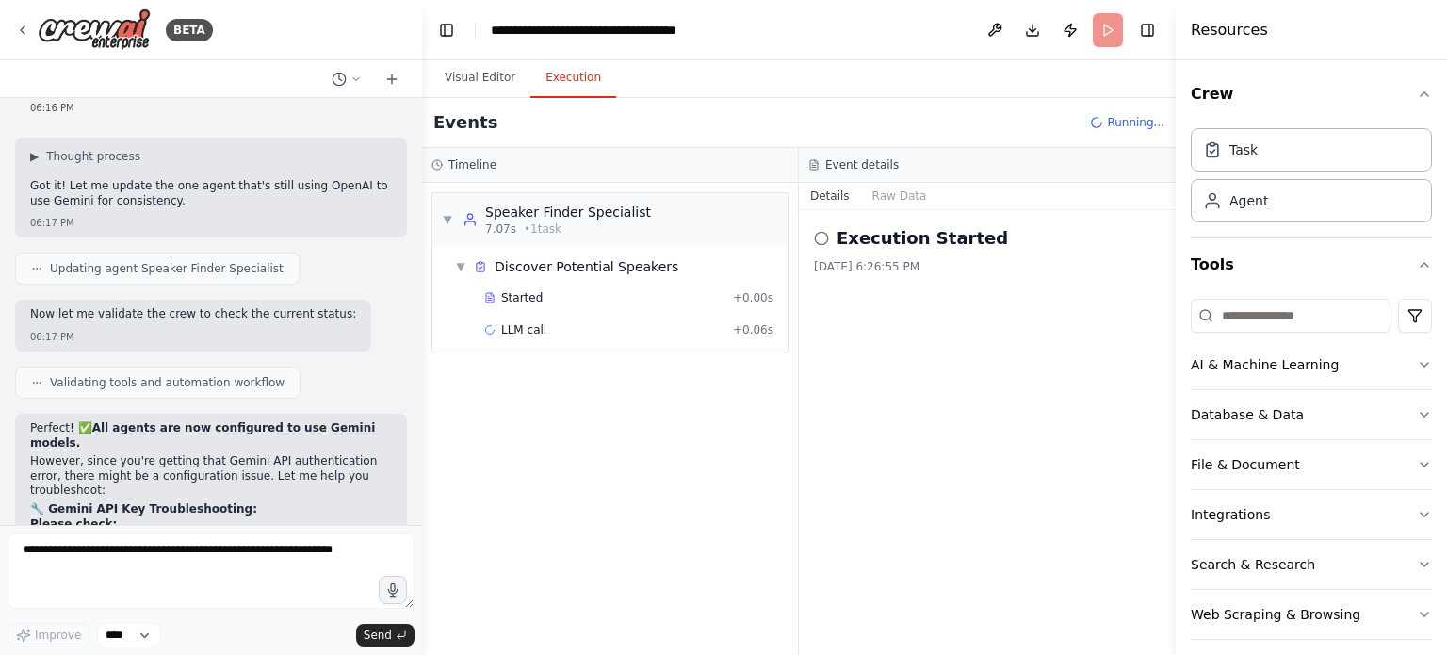
click at [565, 96] on button "Execution" at bounding box center [573, 78] width 86 height 40
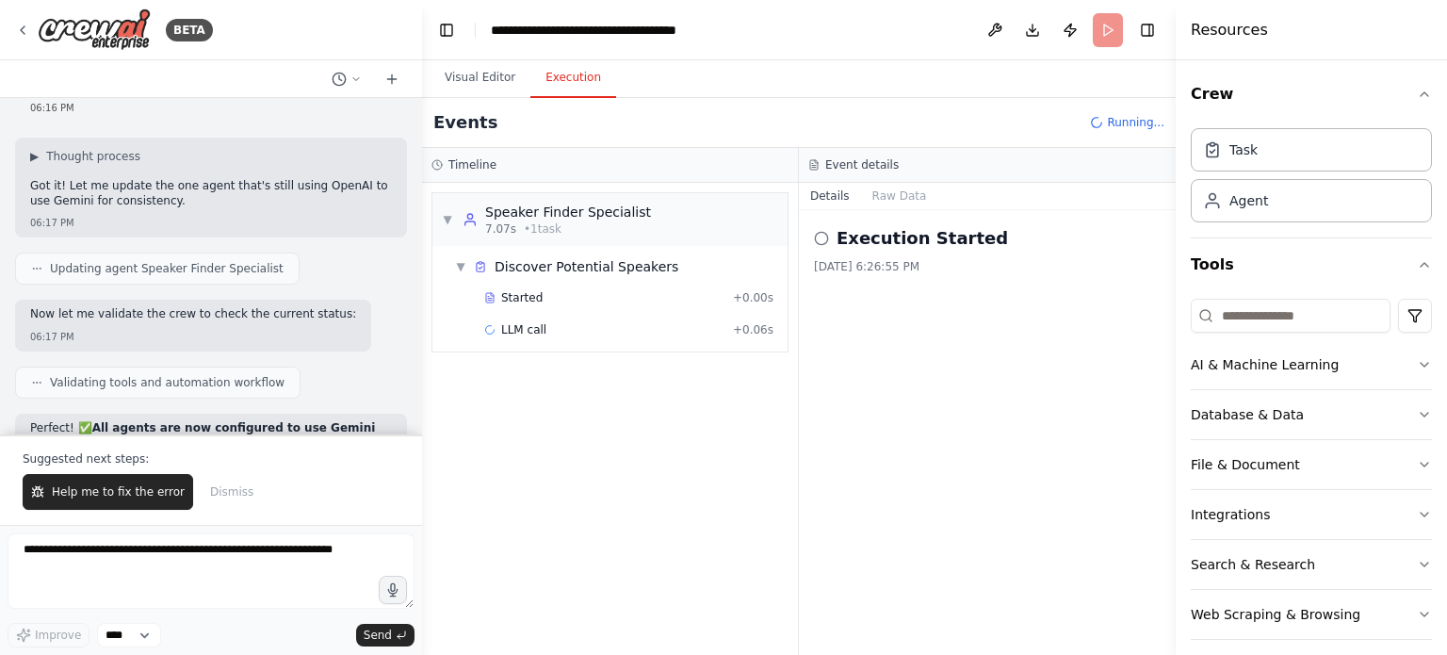
scroll to position [22594, 0]
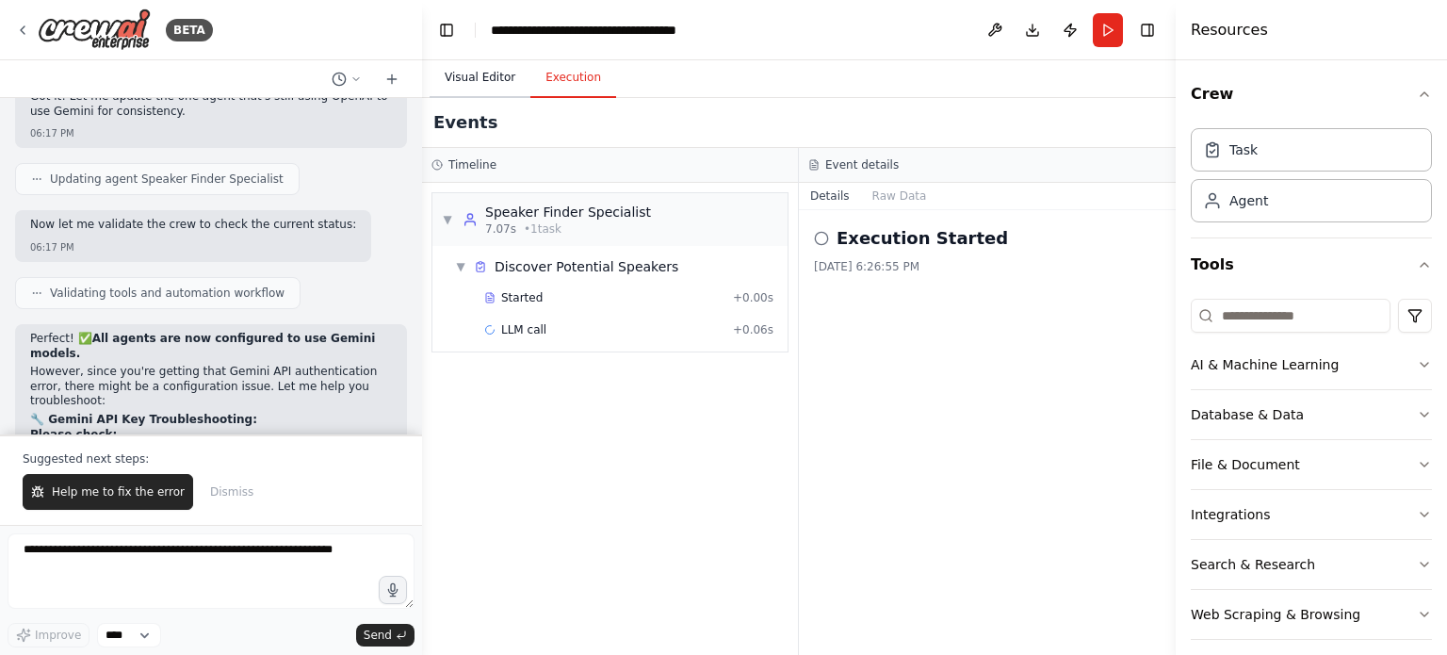
click at [473, 78] on button "Visual Editor" at bounding box center [480, 78] width 101 height 40
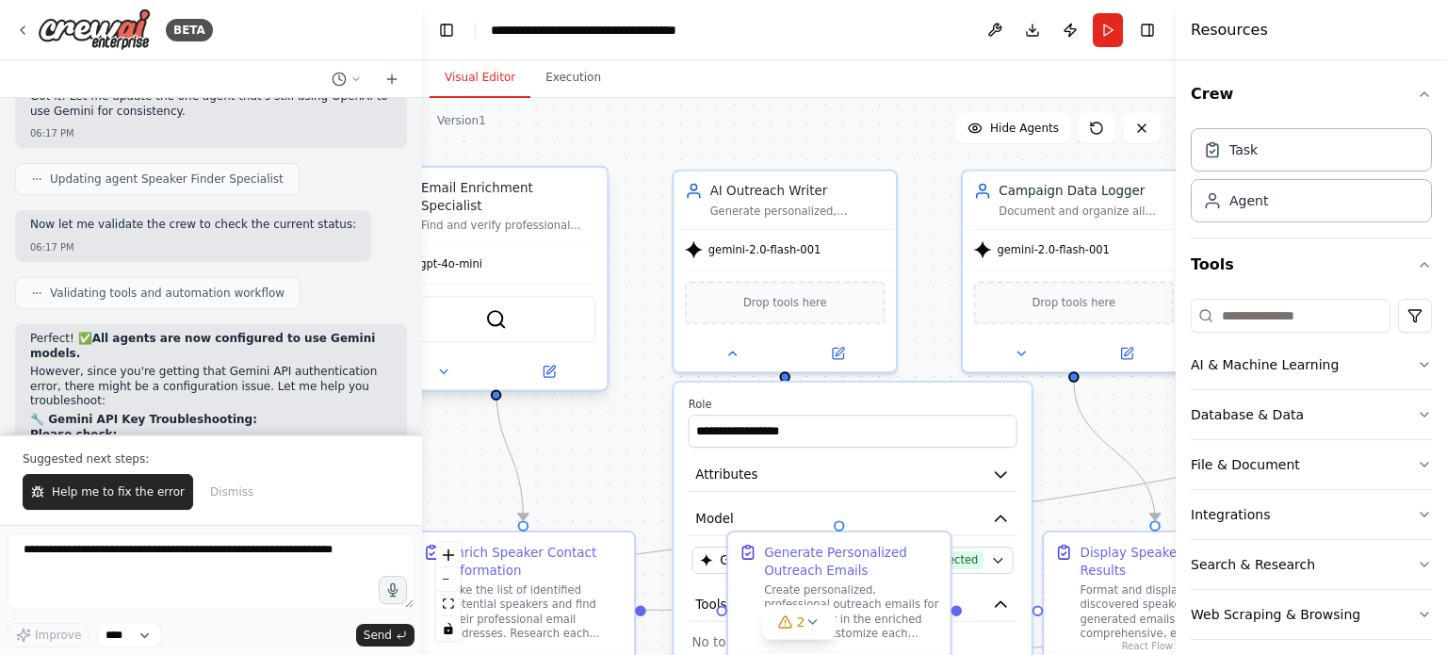
click at [483, 254] on div "gpt-4o-mini" at bounding box center [496, 264] width 222 height 40
click at [445, 365] on icon at bounding box center [443, 372] width 14 height 14
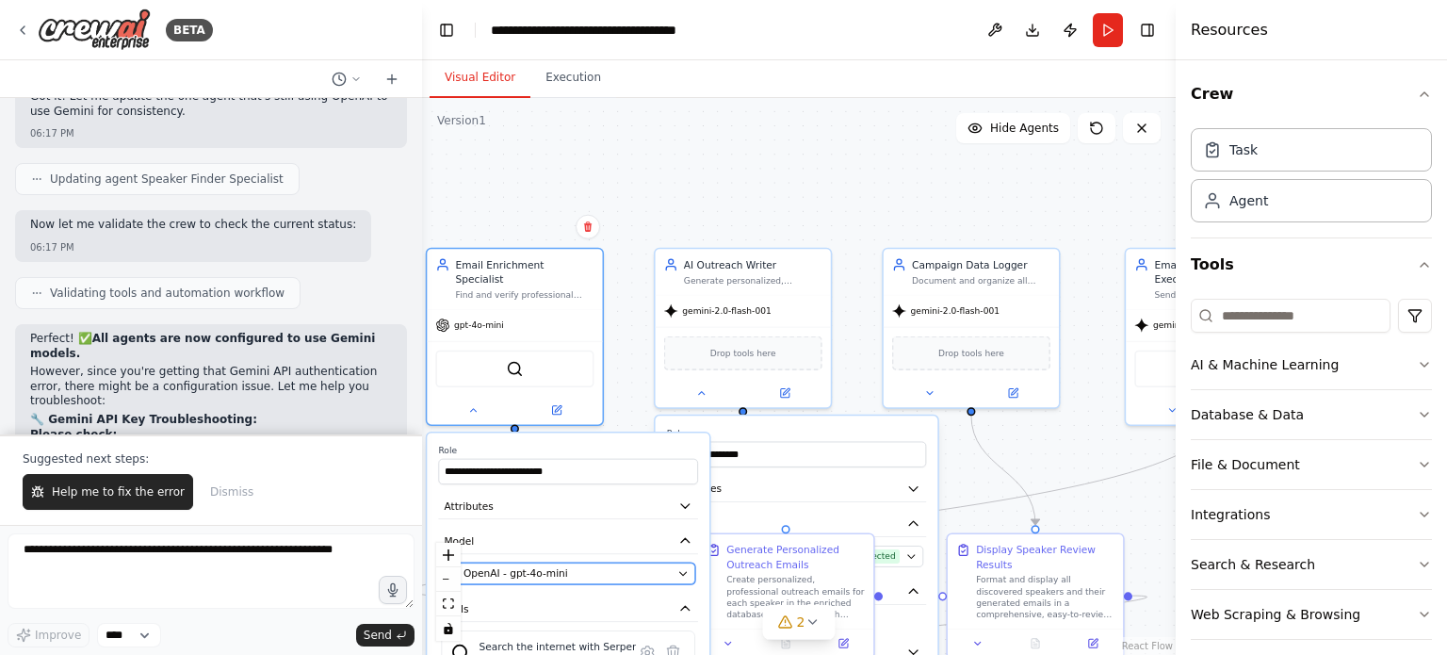
click at [589, 566] on div "OpenAI - gpt-4o-mini" at bounding box center [559, 573] width 224 height 14
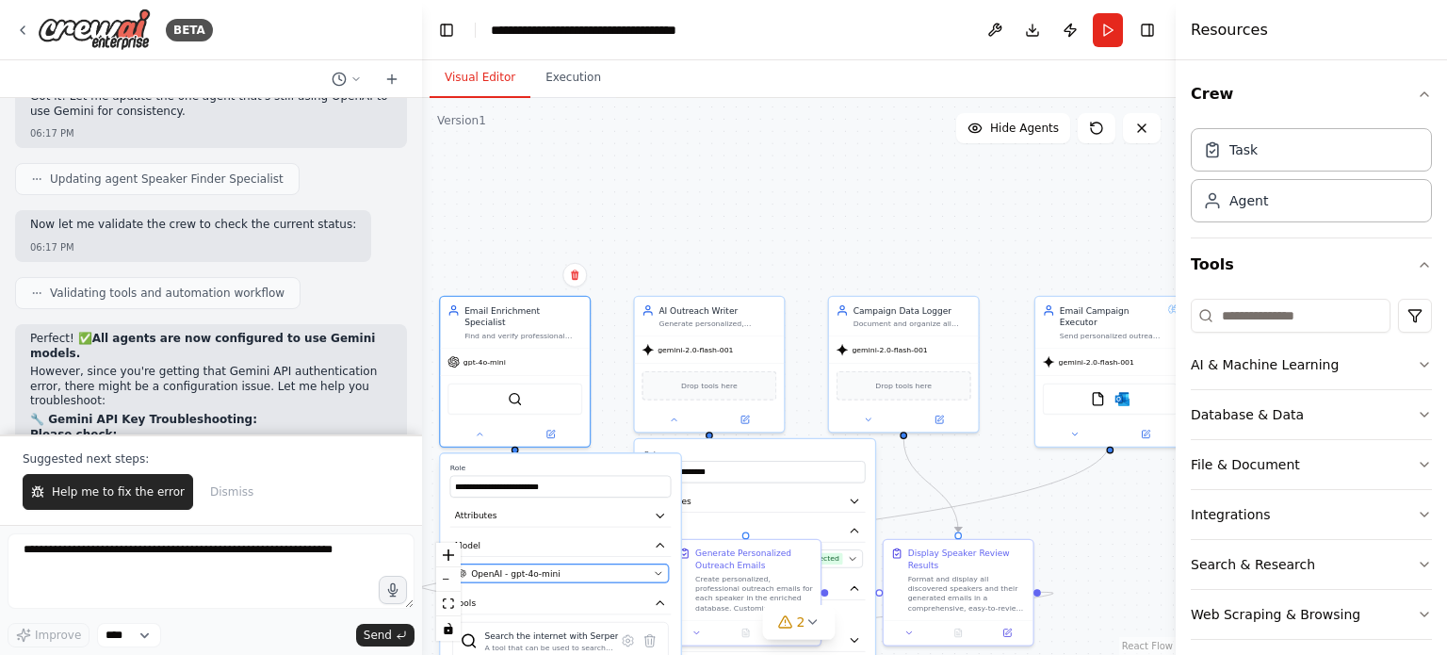
click at [545, 567] on span "OpenAI - gpt-4o-mini" at bounding box center [515, 573] width 89 height 12
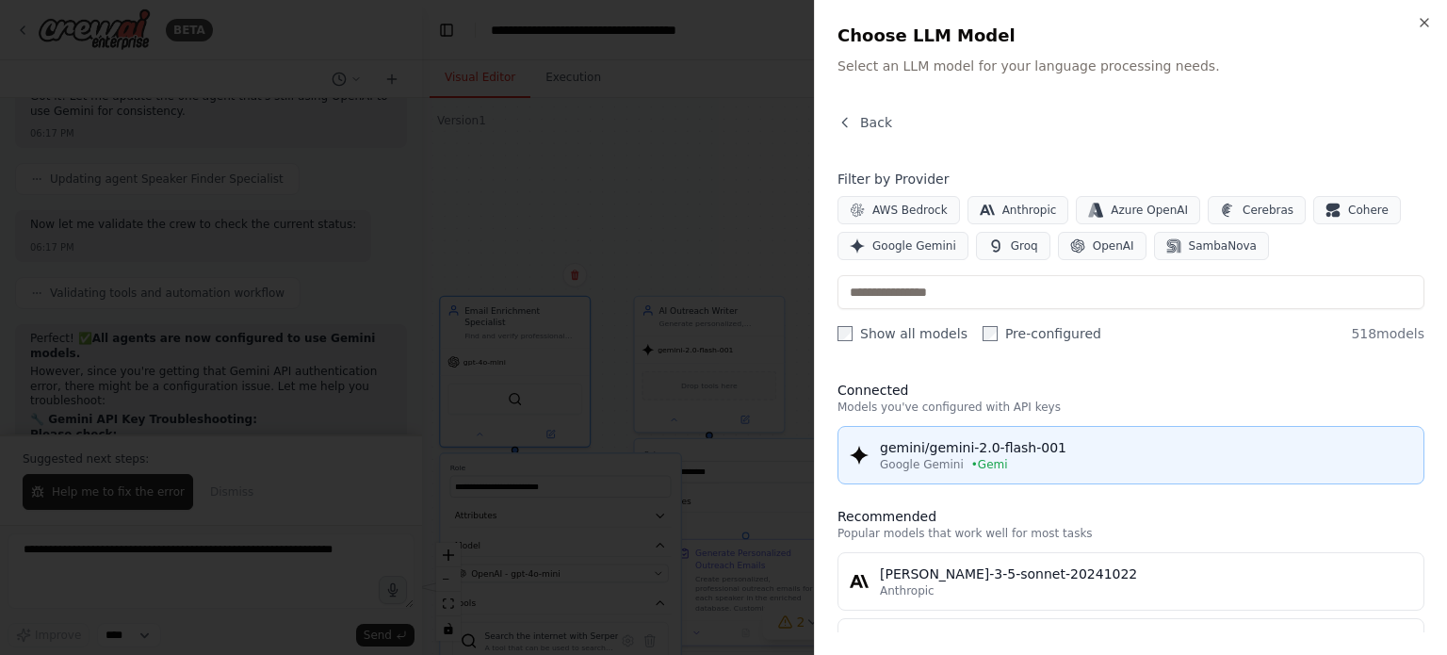
scroll to position [40, 0]
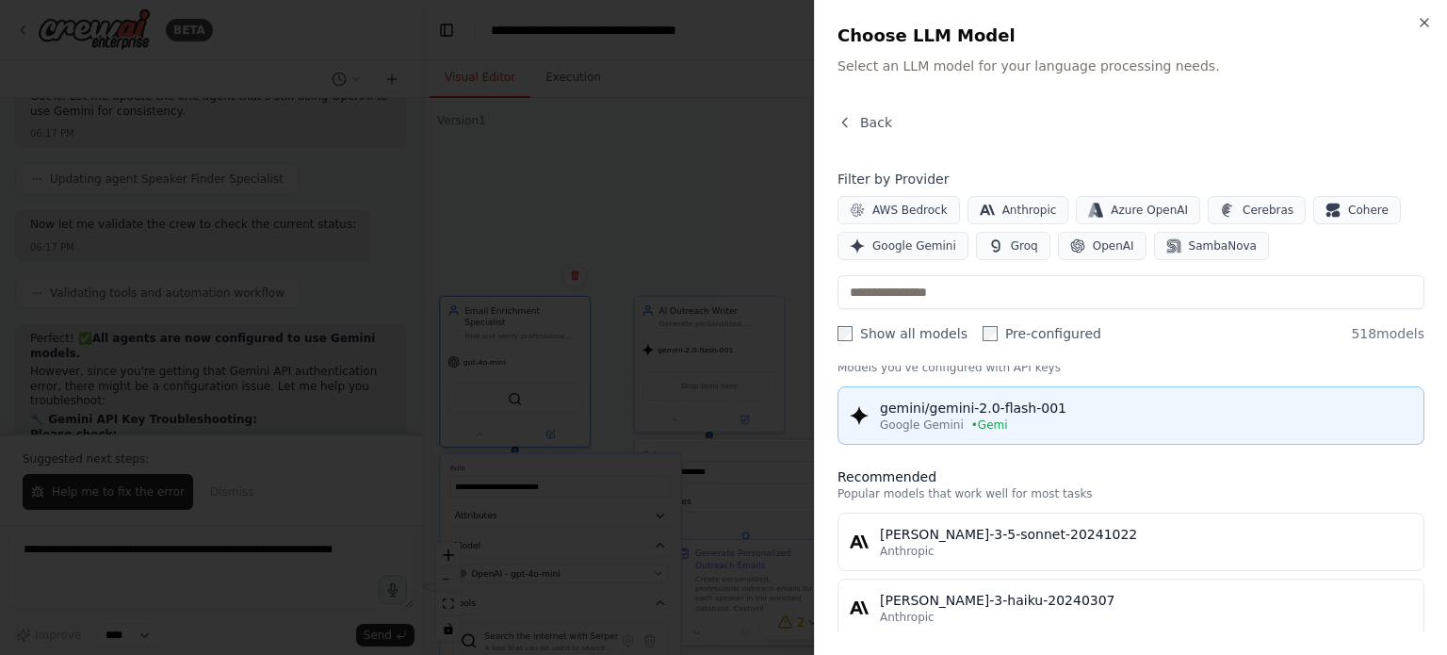
click at [1002, 409] on div "gemini/gemini-2.0-flash-001" at bounding box center [1146, 407] width 532 height 19
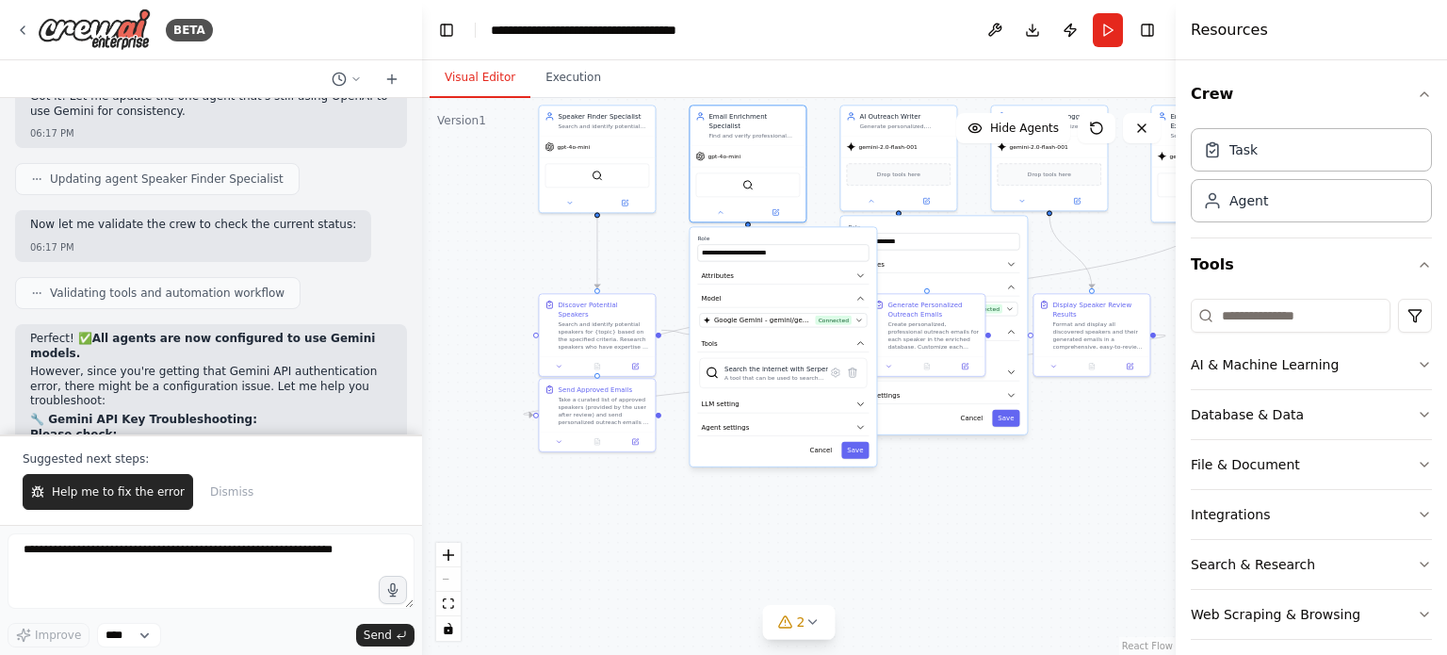
drag, startPoint x: 662, startPoint y: 261, endPoint x: 880, endPoint y: -2, distance: 341.2
click at [880, 0] on html "BETA I want to build a fully automated system for speaker discovery and outreac…" at bounding box center [723, 327] width 1447 height 655
click at [587, 146] on span "gpt-4o-mini" at bounding box center [578, 145] width 33 height 8
click at [576, 203] on icon at bounding box center [576, 201] width 8 height 8
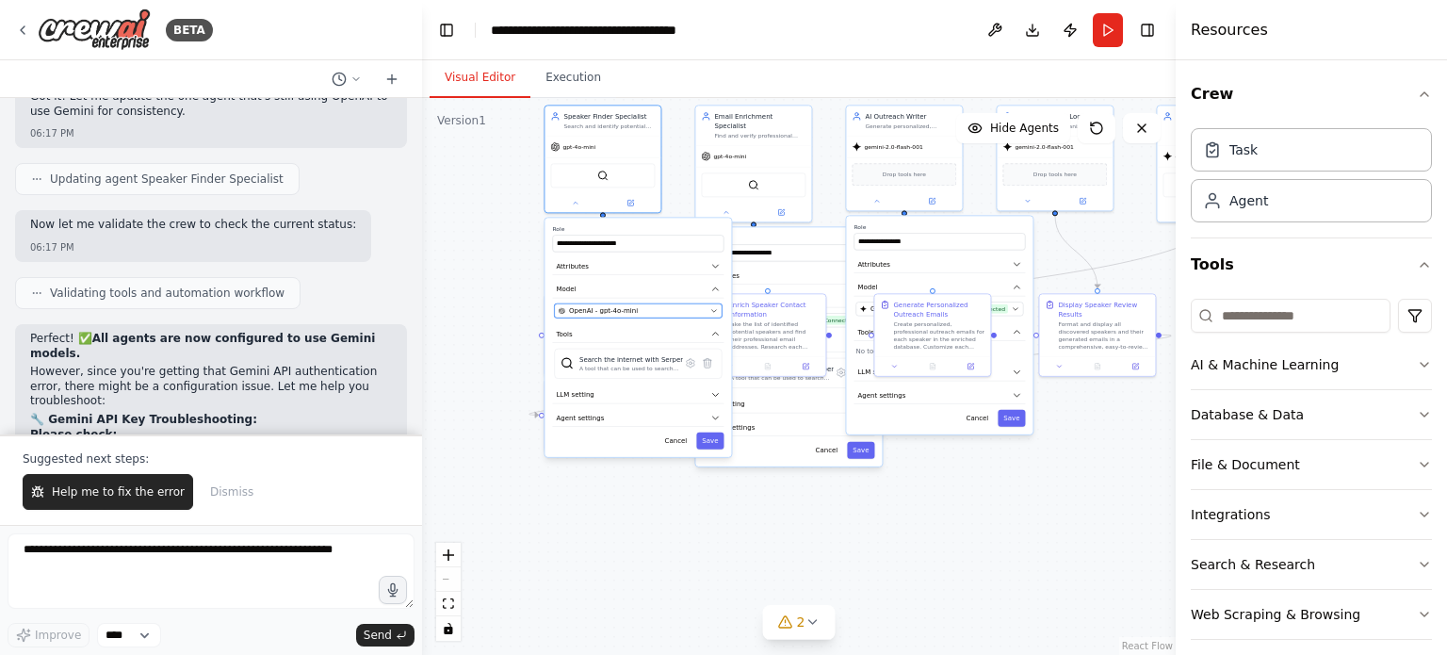
click at [619, 306] on span "OpenAI - gpt-4o-mini" at bounding box center [603, 310] width 69 height 9
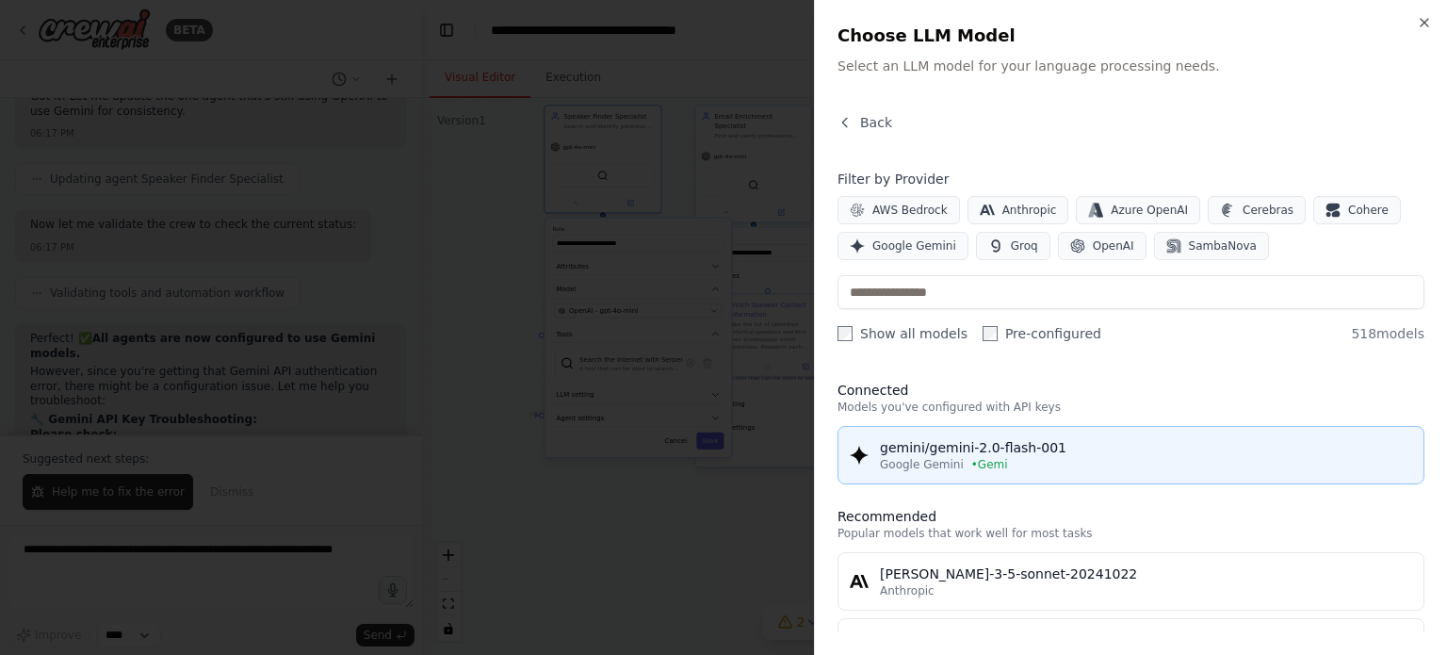
click at [965, 438] on div "gemini/gemini-2.0-flash-001" at bounding box center [1146, 447] width 532 height 19
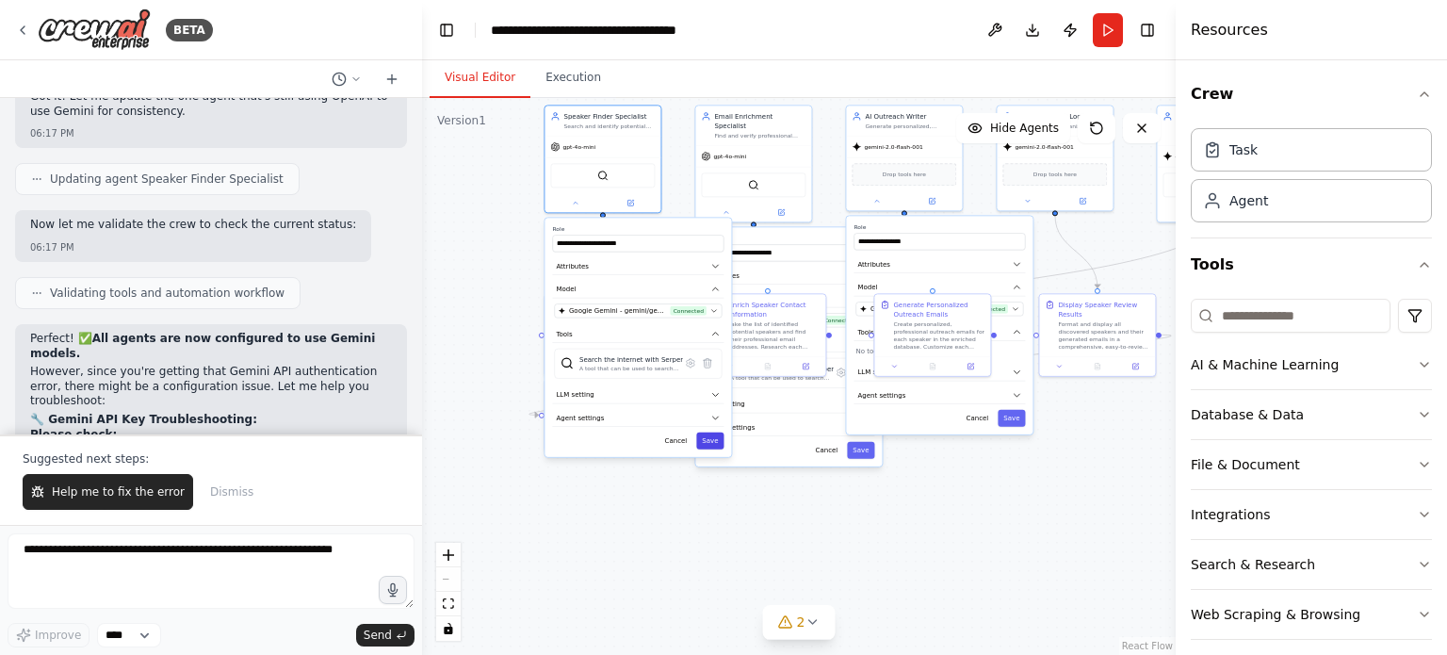
click at [716, 439] on button "Save" at bounding box center [709, 440] width 27 height 17
click at [712, 438] on button "Save" at bounding box center [709, 440] width 27 height 17
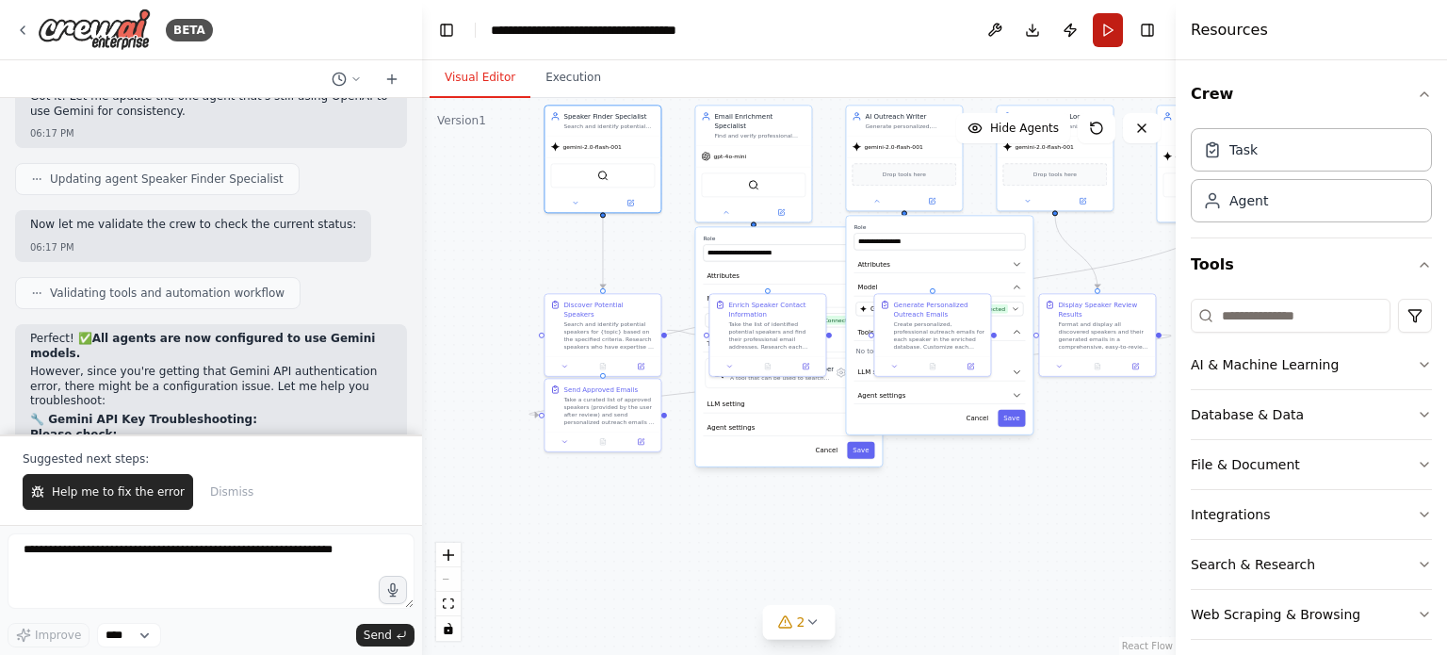
click at [1106, 41] on button "Run" at bounding box center [1108, 30] width 30 height 34
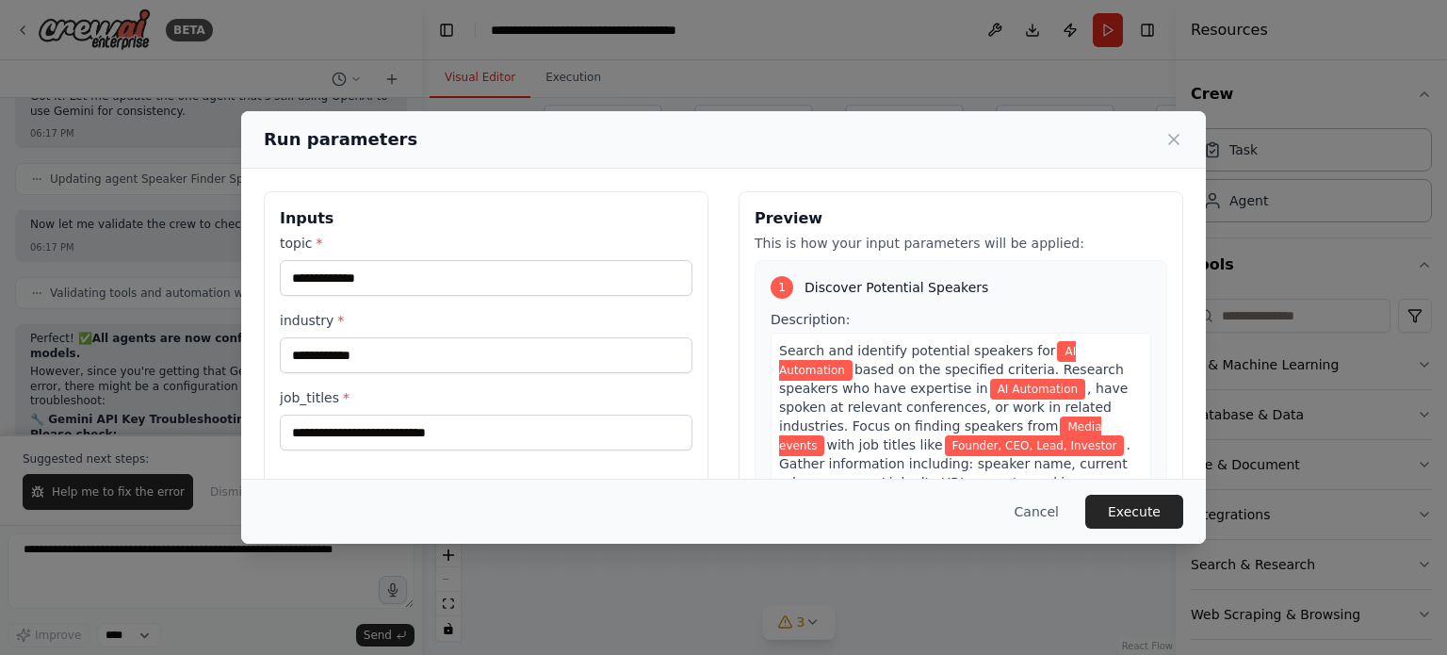
scroll to position [22594, 0]
click at [1132, 525] on button "Execute" at bounding box center [1134, 512] width 98 height 34
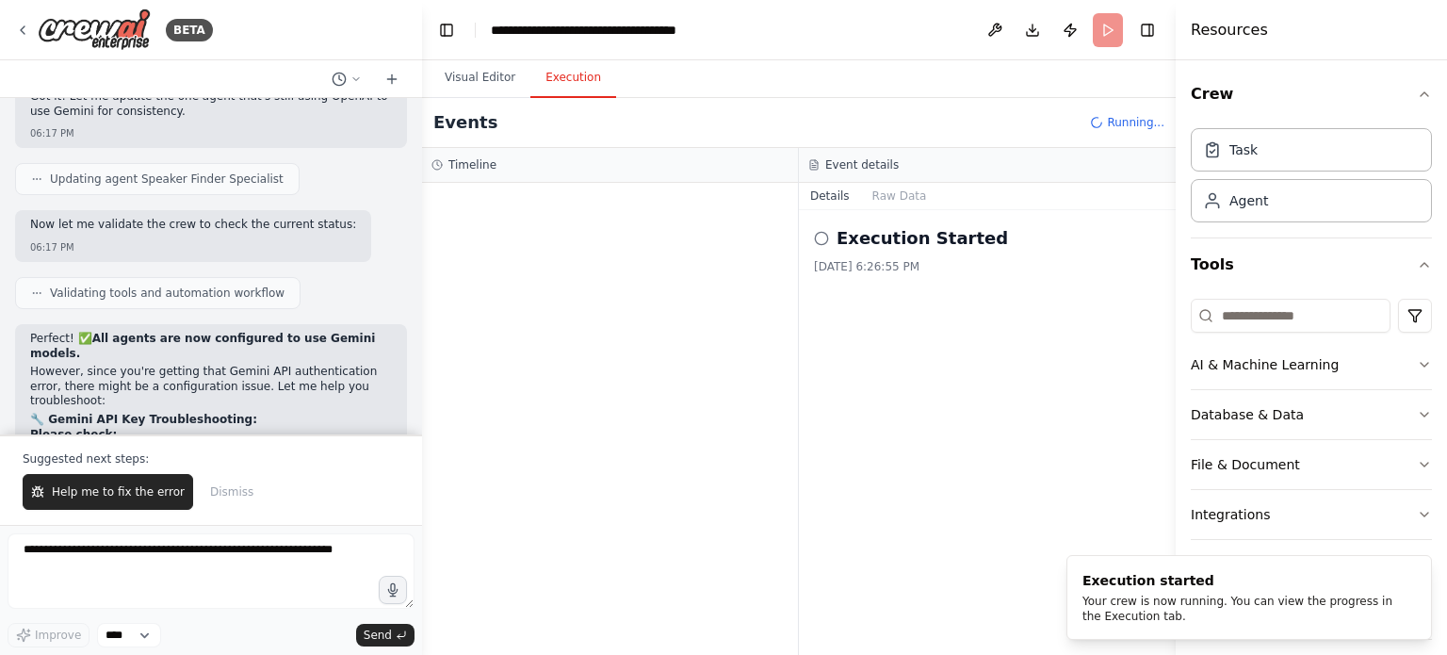
click at [560, 81] on button "Execution" at bounding box center [573, 78] width 86 height 40
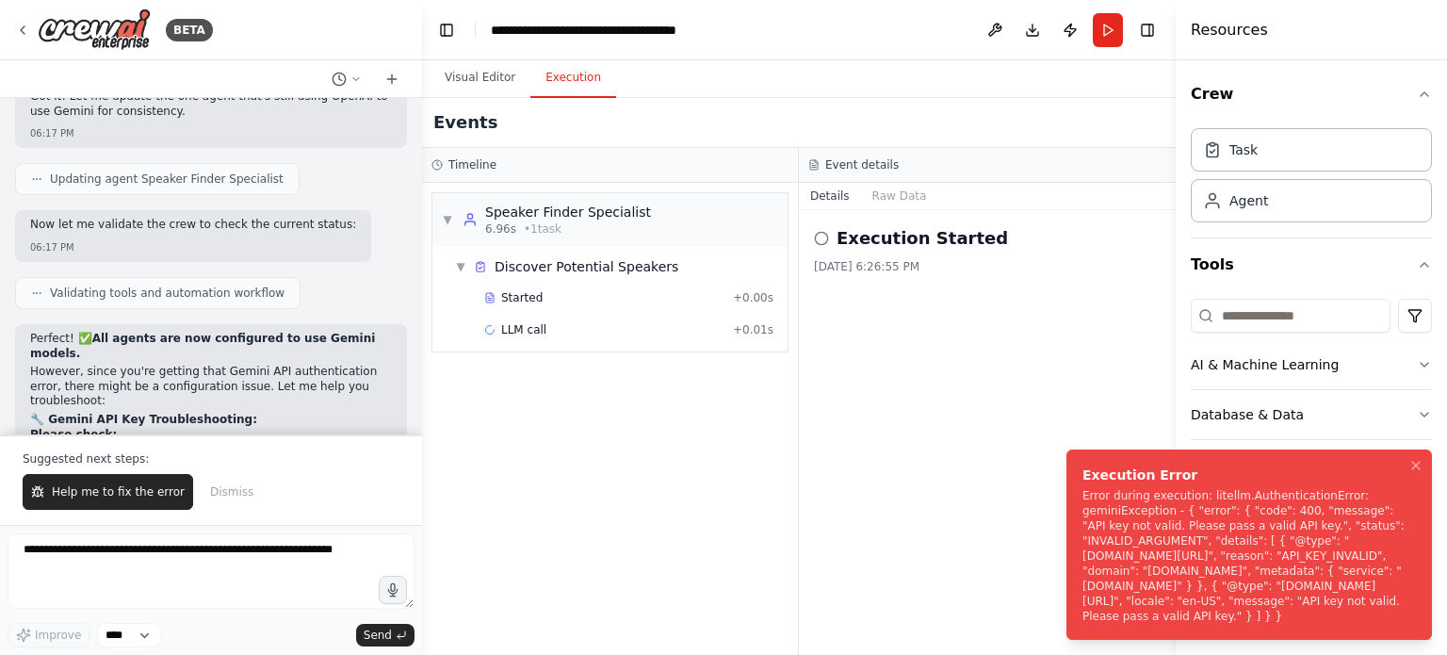
drag, startPoint x: 1139, startPoint y: 613, endPoint x: 1078, endPoint y: 463, distance: 161.8
click at [1078, 463] on li "Execution Error Error during execution: litellm.AuthenticationError: geminiExce…" at bounding box center [1248, 544] width 365 height 190
copy div "Execution Error Error during execution: litellm.AuthenticationError: geminiExce…"
click at [79, 37] on img at bounding box center [94, 29] width 113 height 42
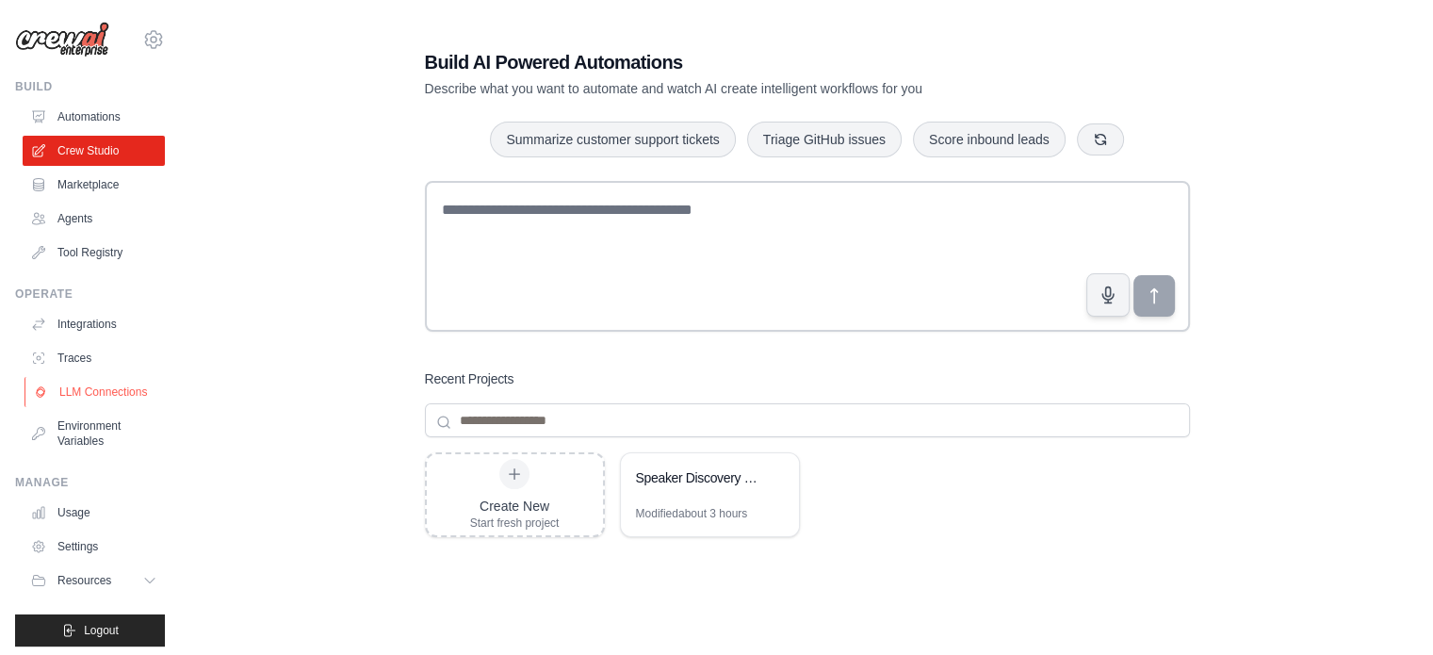
click at [56, 398] on link "LLM Connections" at bounding box center [95, 392] width 142 height 30
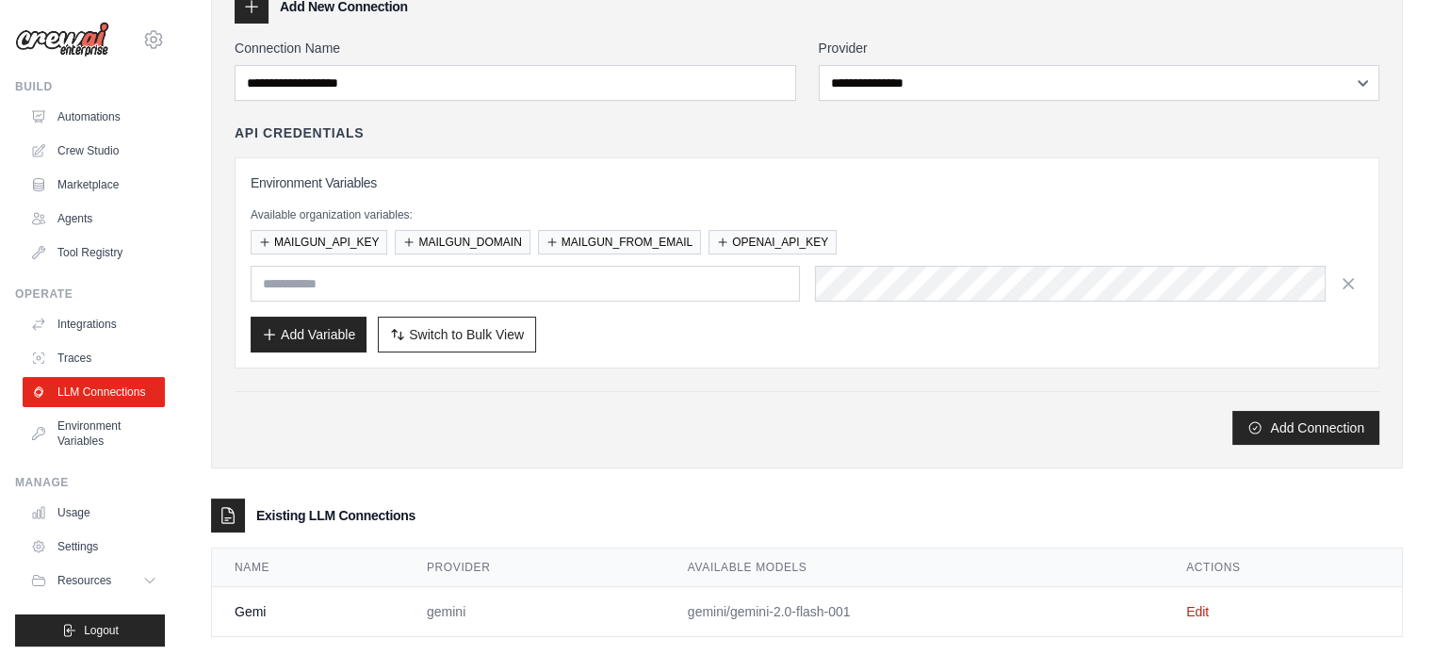
scroll to position [137, 0]
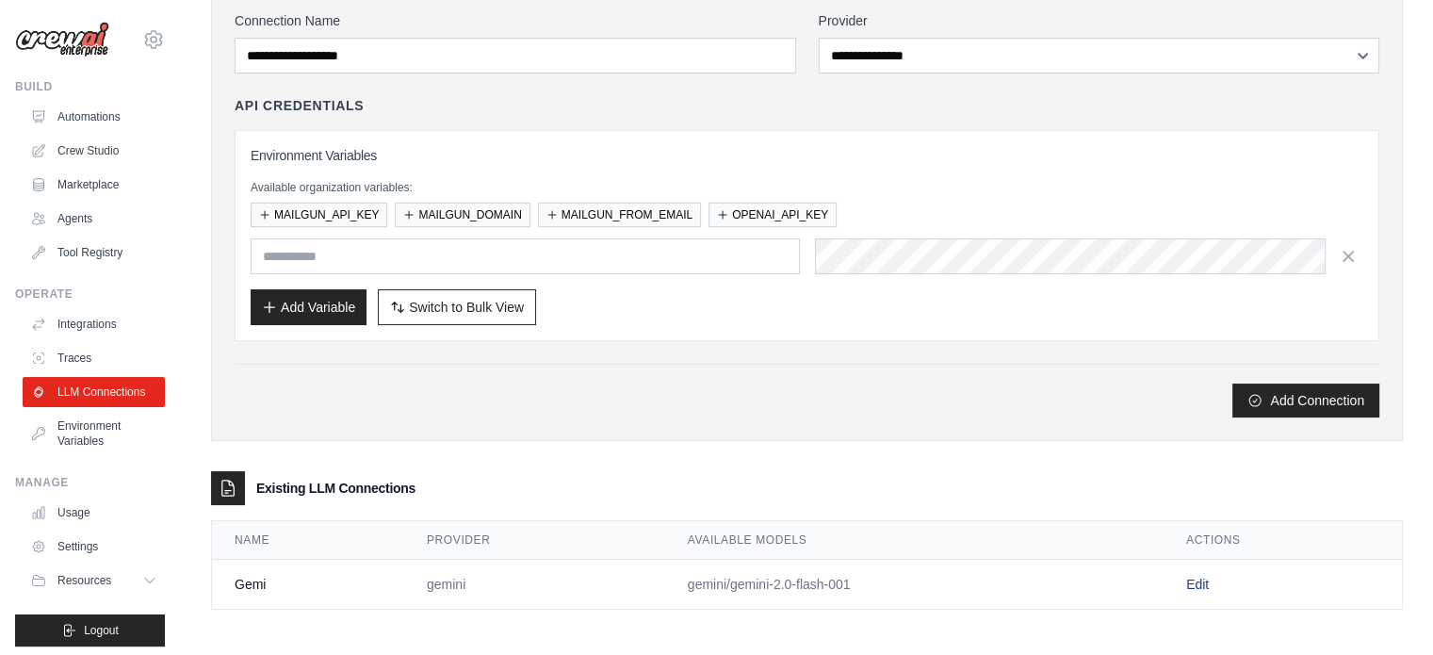
click at [1190, 576] on link "Edit" at bounding box center [1197, 583] width 23 height 15
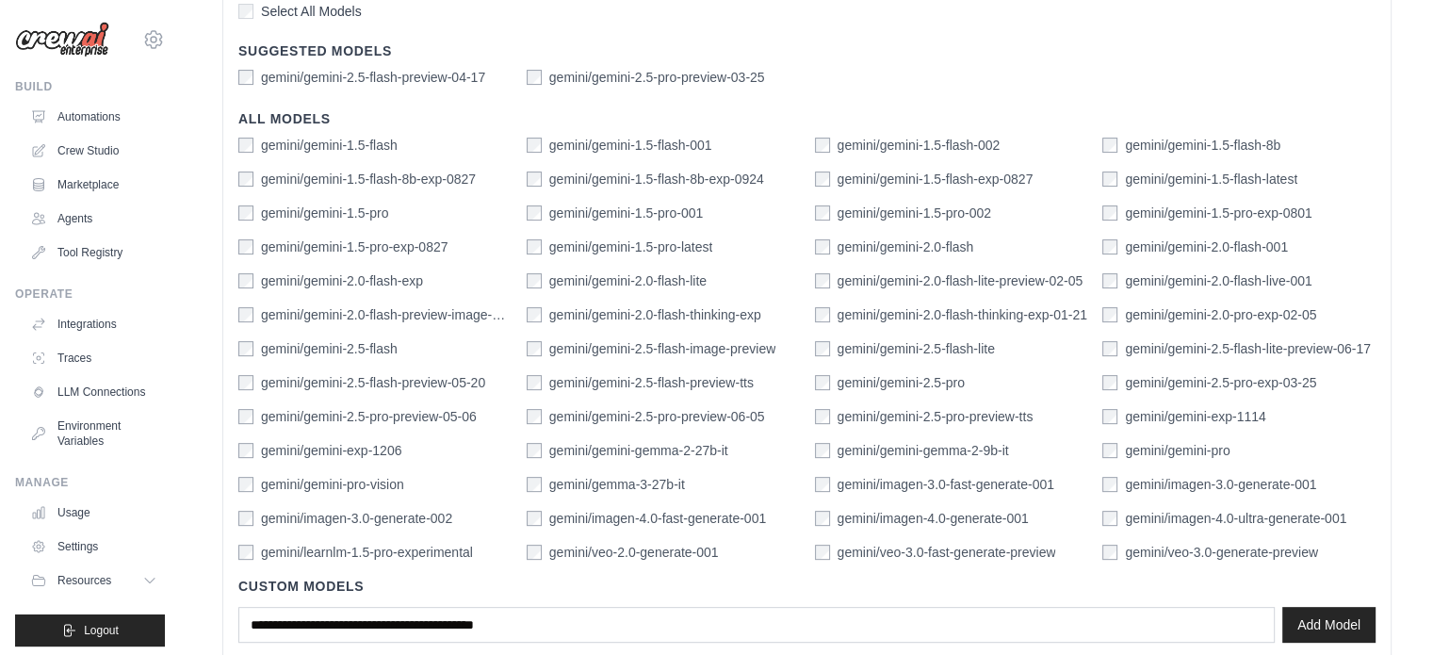
scroll to position [649, 0]
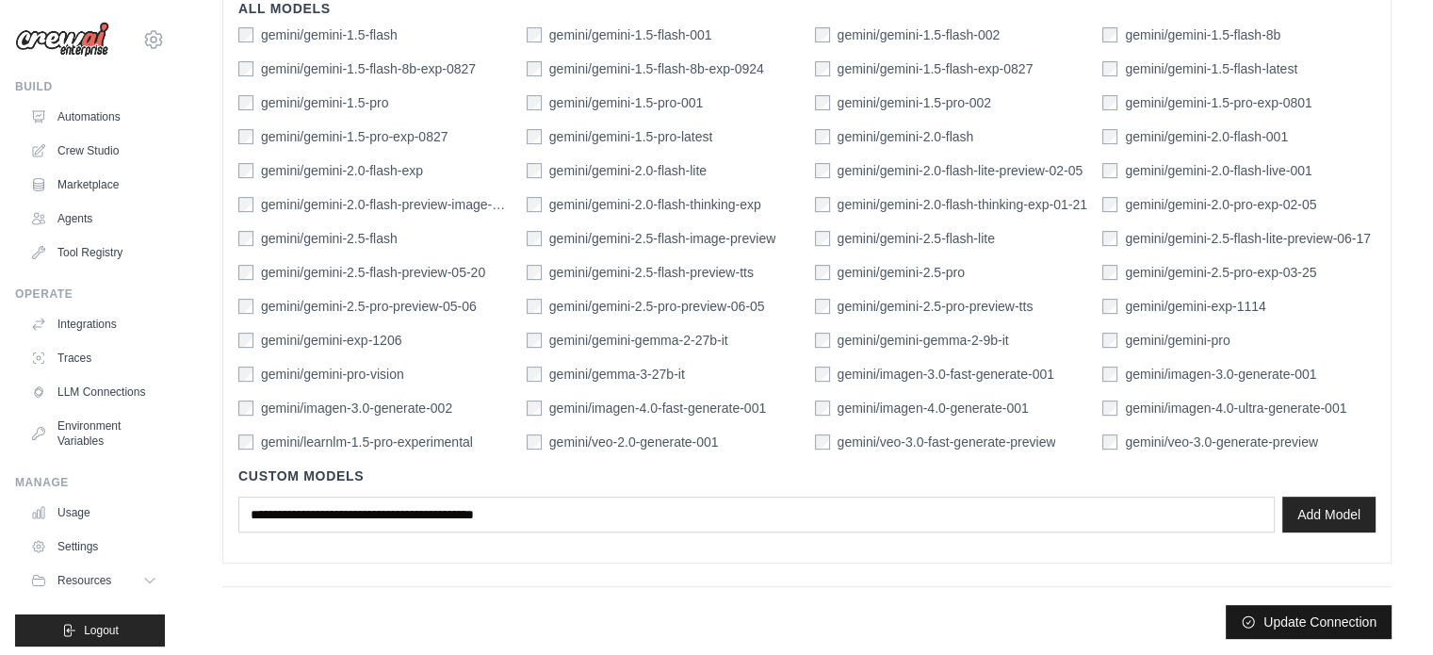
click at [1253, 614] on icon "submit" at bounding box center [1248, 621] width 15 height 15
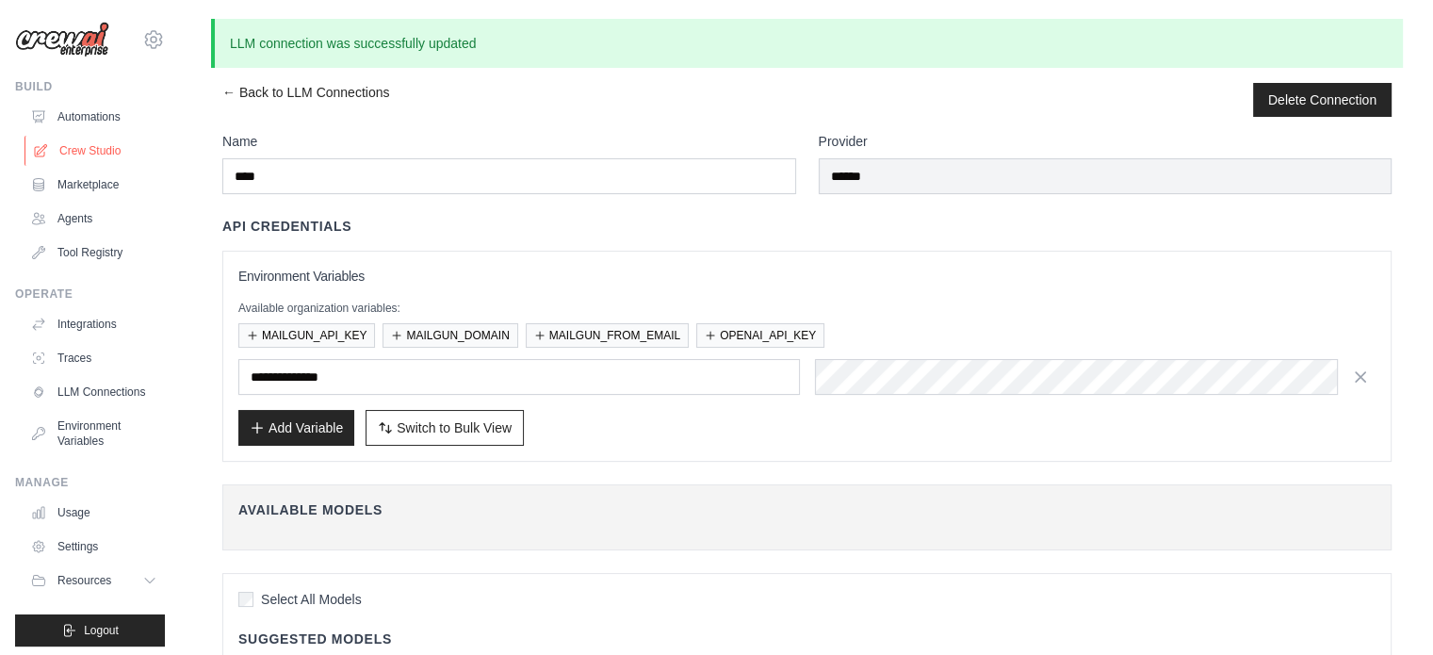
click at [75, 154] on link "Crew Studio" at bounding box center [95, 151] width 142 height 30
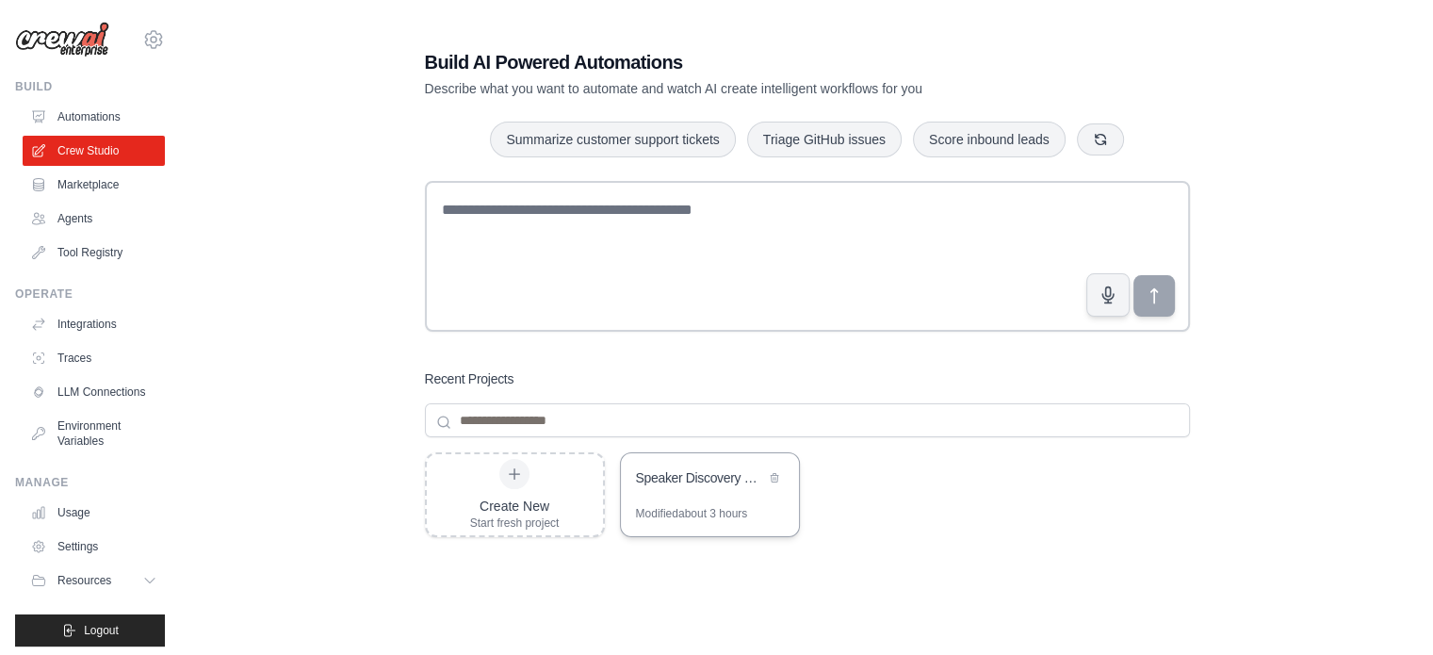
click at [700, 481] on div "Speaker Discovery & Outreach Automation" at bounding box center [700, 477] width 129 height 19
click at [68, 383] on link "LLM Connections" at bounding box center [95, 392] width 142 height 30
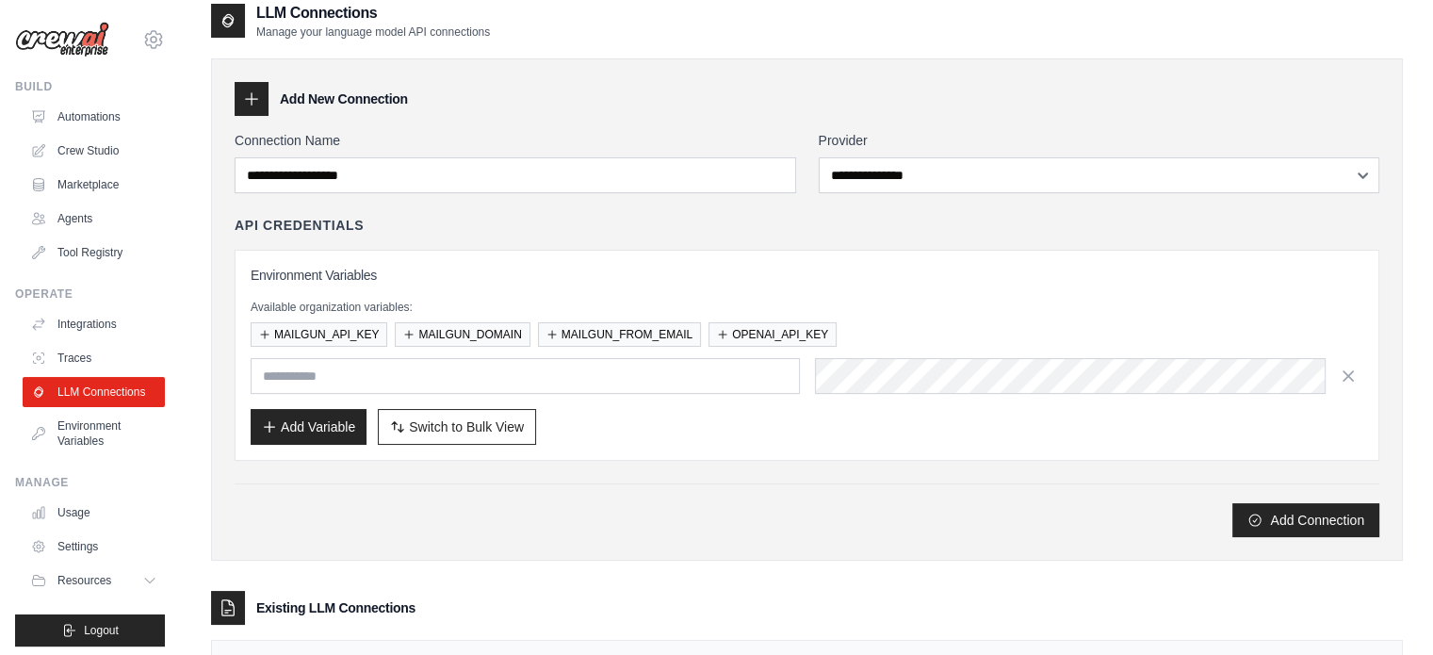
scroll to position [137, 0]
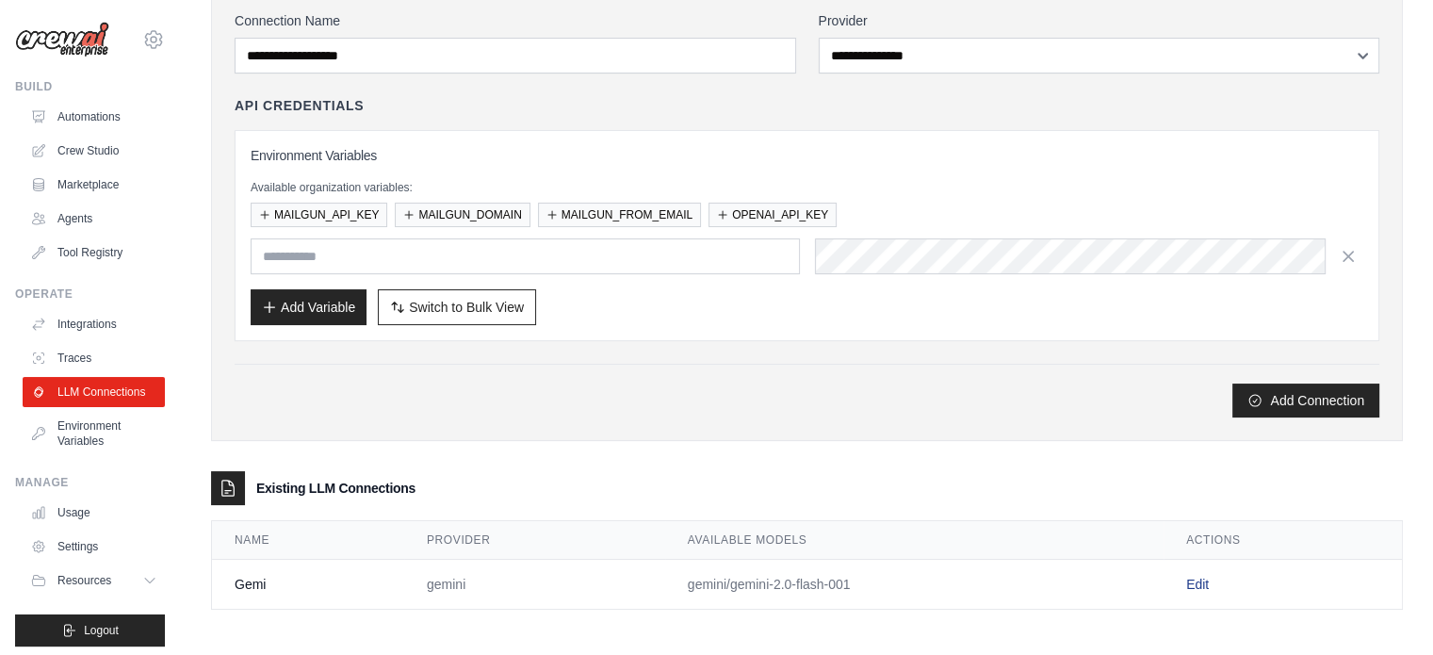
click at [1199, 576] on link "Edit" at bounding box center [1197, 583] width 23 height 15
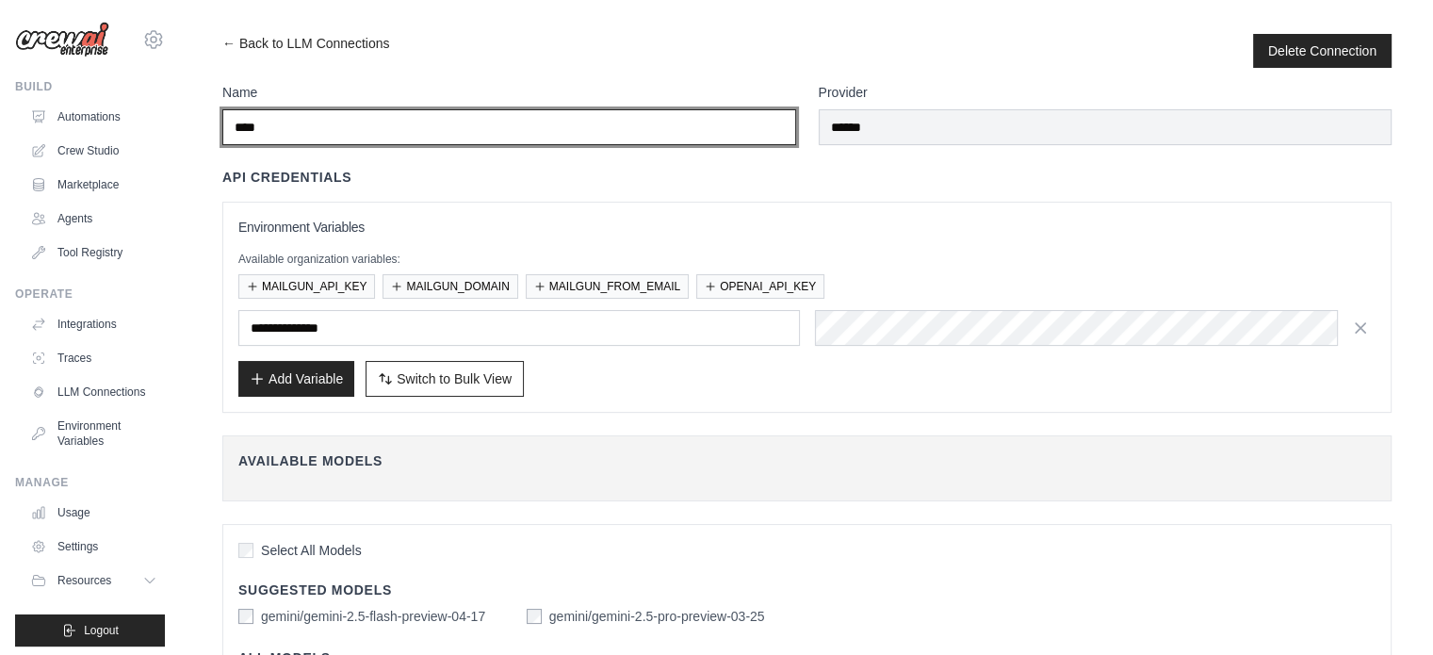
click at [295, 122] on input "****" at bounding box center [509, 127] width 574 height 36
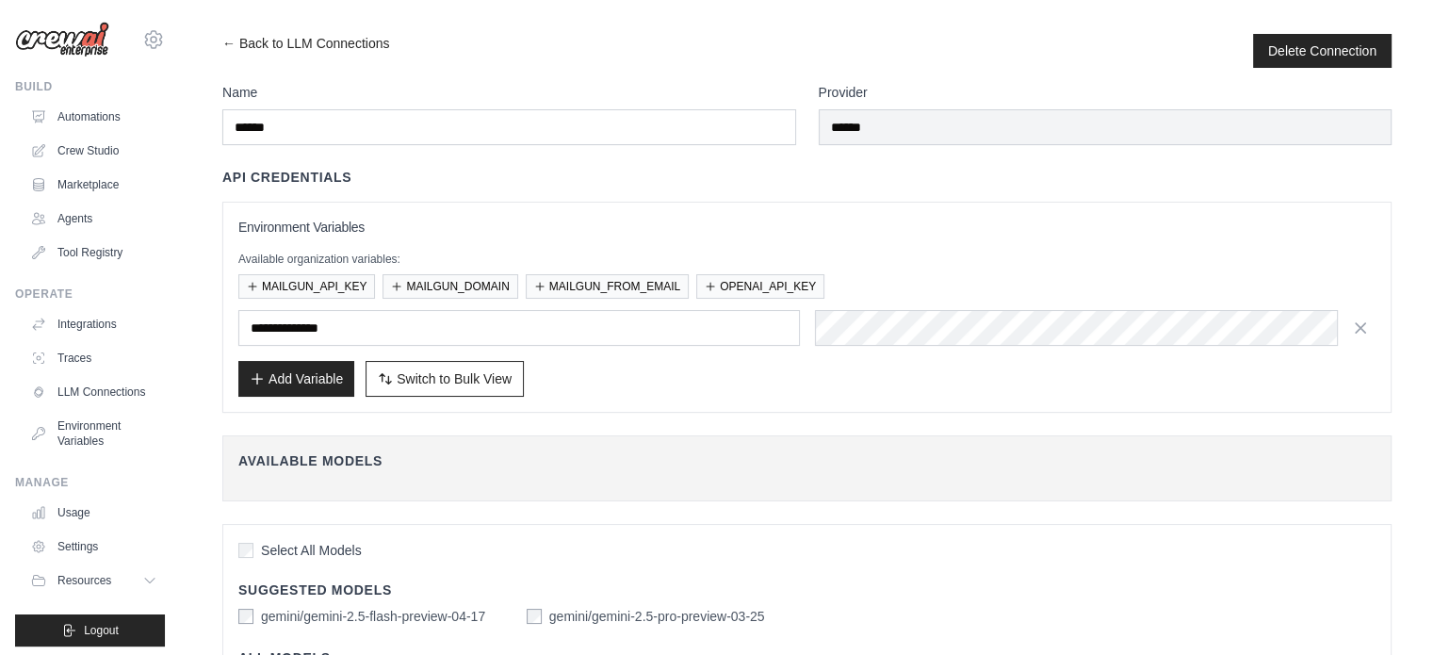
drag, startPoint x: 301, startPoint y: 103, endPoint x: 300, endPoint y: 116, distance: 13.3
click at [300, 116] on div "Name ******" at bounding box center [509, 114] width 574 height 62
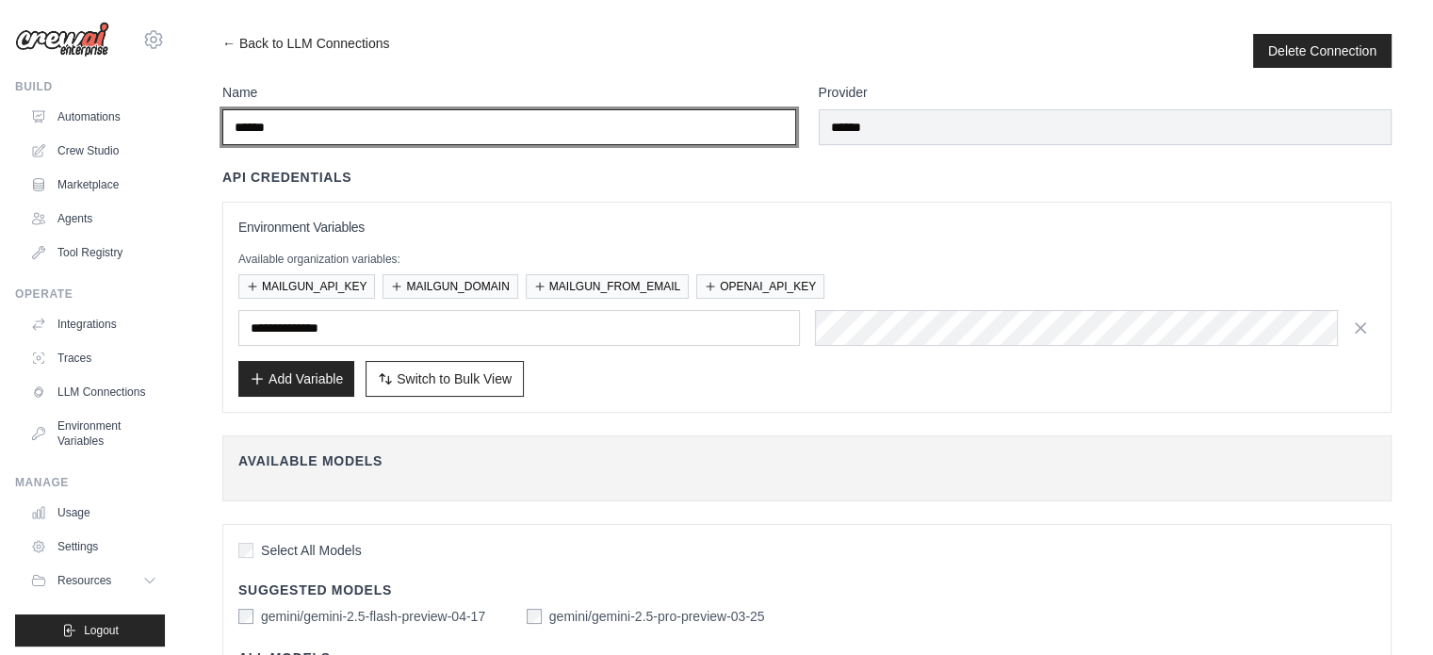
drag, startPoint x: 300, startPoint y: 116, endPoint x: 223, endPoint y: 117, distance: 76.3
click at [223, 117] on input "******" at bounding box center [509, 127] width 574 height 36
paste input "********"
click at [381, 120] on input "**********" at bounding box center [509, 127] width 574 height 36
drag, startPoint x: 381, startPoint y: 120, endPoint x: 333, endPoint y: 124, distance: 48.3
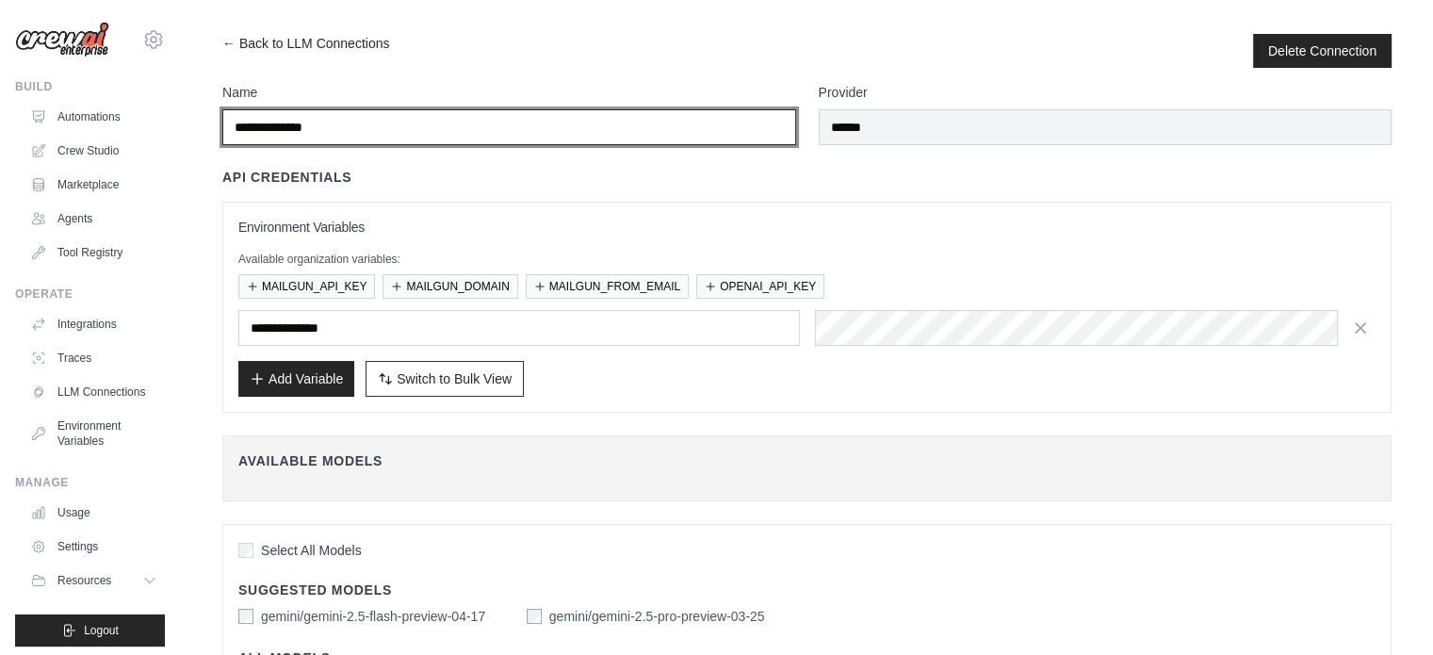
click at [333, 124] on input "**********" at bounding box center [509, 127] width 574 height 36
click at [376, 121] on input "**********" at bounding box center [509, 127] width 574 height 36
drag, startPoint x: 376, startPoint y: 121, endPoint x: 284, endPoint y: 126, distance: 92.5
click at [284, 126] on input "**********" at bounding box center [509, 127] width 574 height 36
type input "**********"
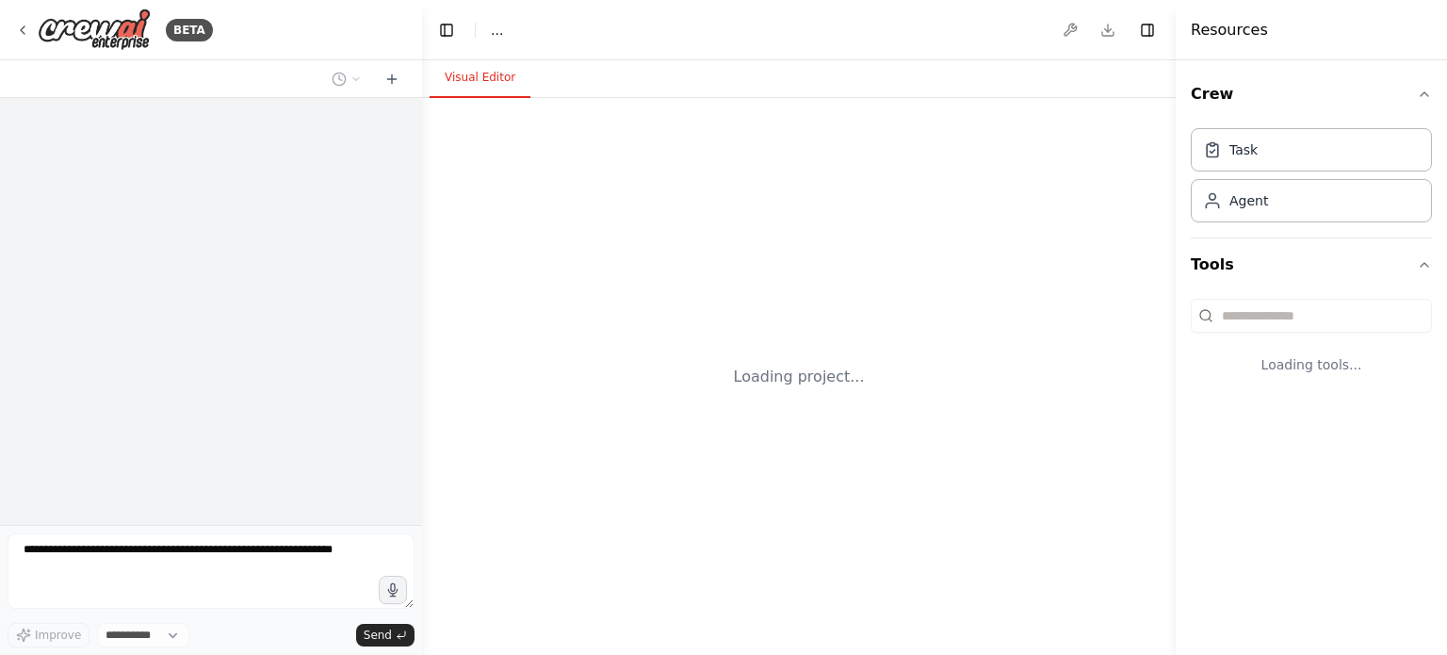
select select "****"
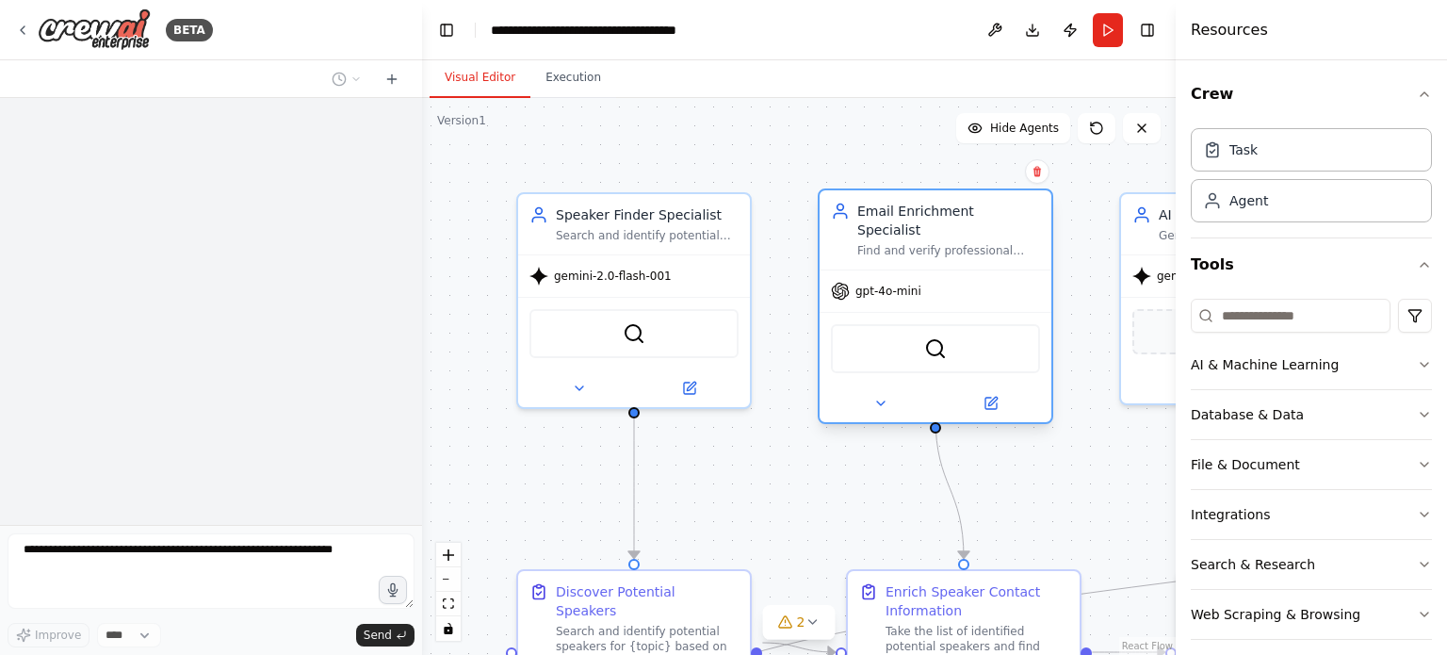
click at [867, 284] on span "gpt-4o-mini" at bounding box center [888, 291] width 66 height 15
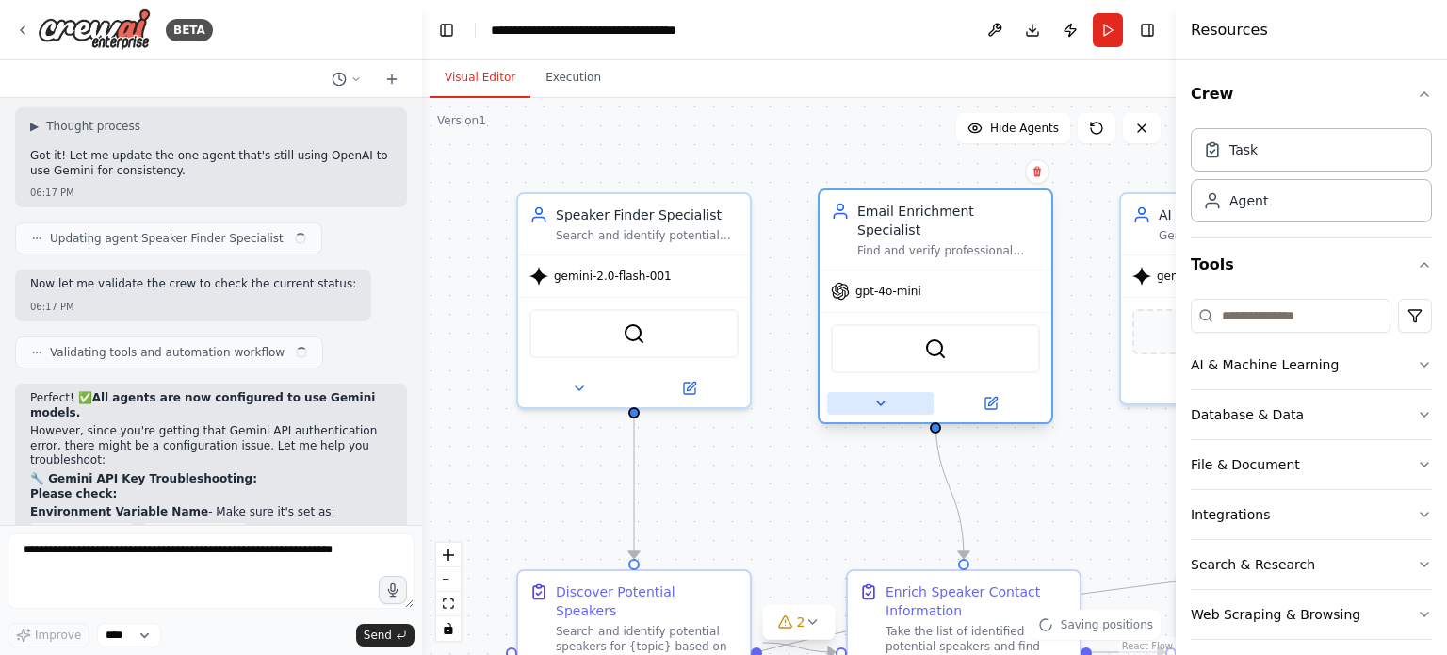
click at [877, 396] on icon at bounding box center [880, 403] width 15 height 15
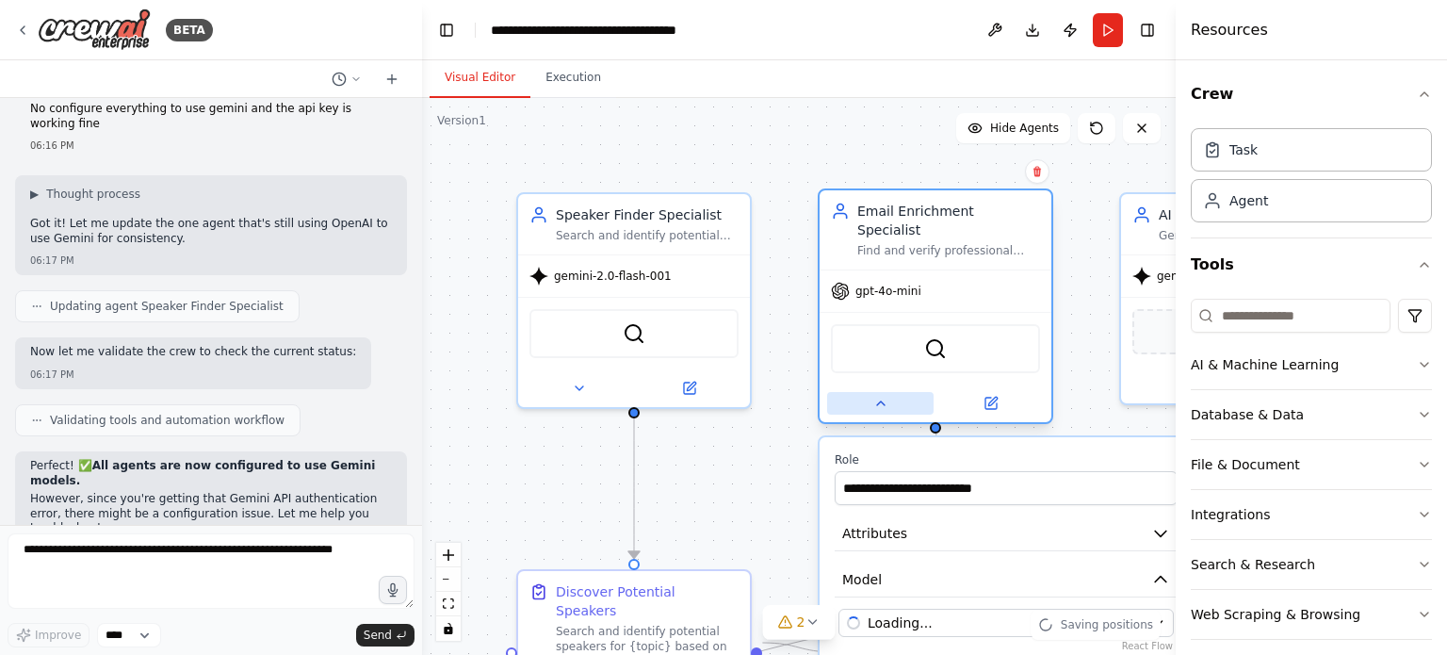
scroll to position [22504, 0]
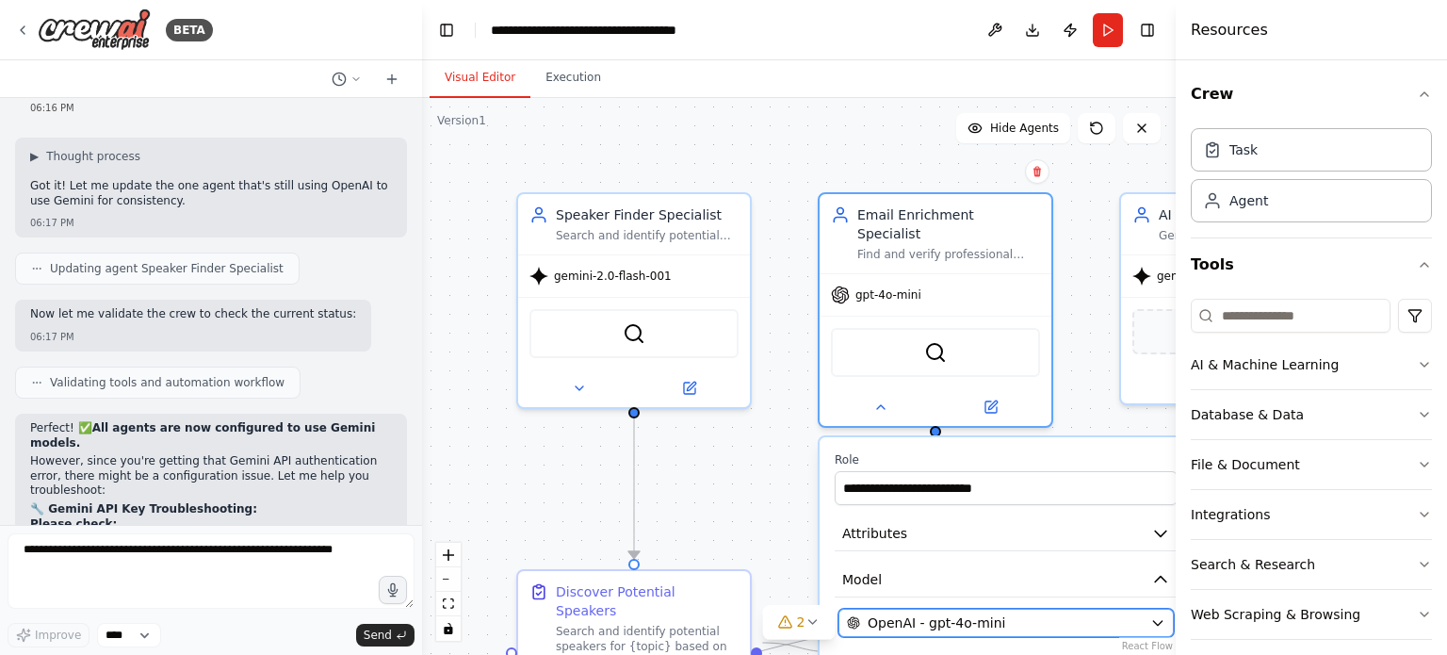
click at [908, 613] on span "OpenAI - gpt-4o-mini" at bounding box center [937, 622] width 138 height 19
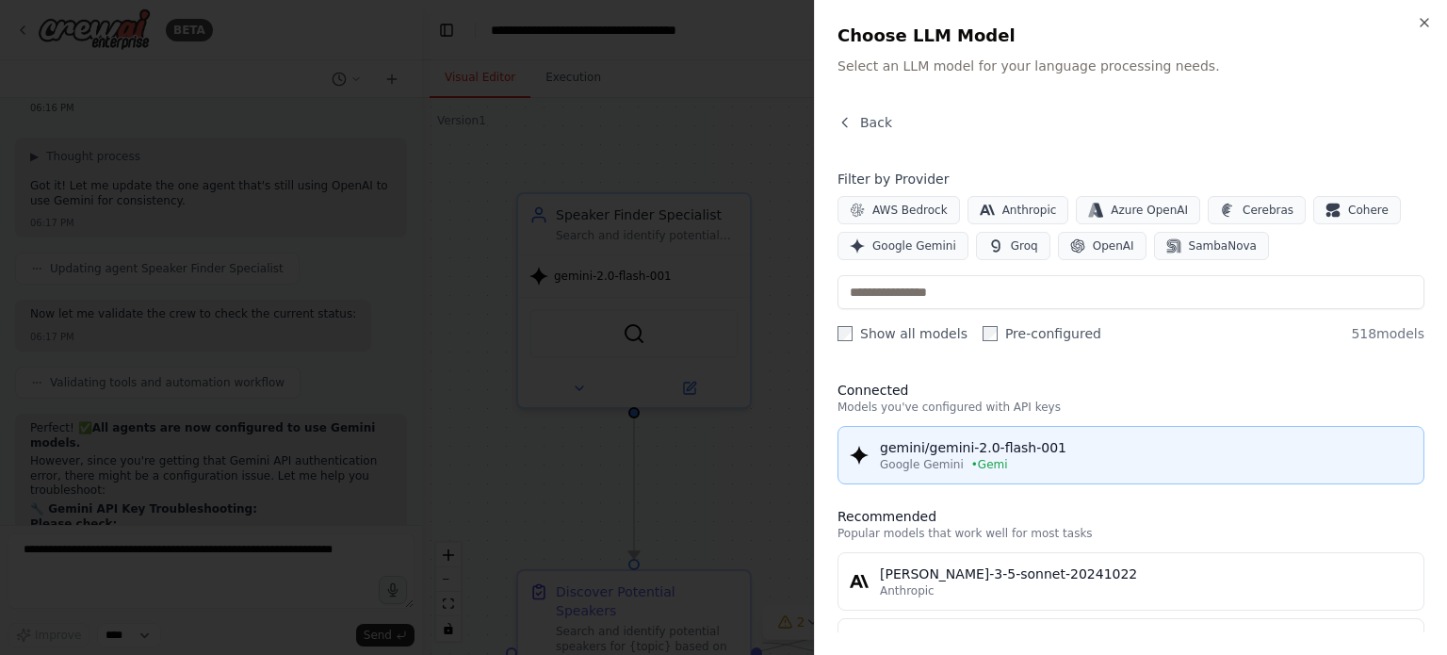
click at [963, 451] on div "gemini/gemini-2.0-flash-001" at bounding box center [1146, 447] width 532 height 19
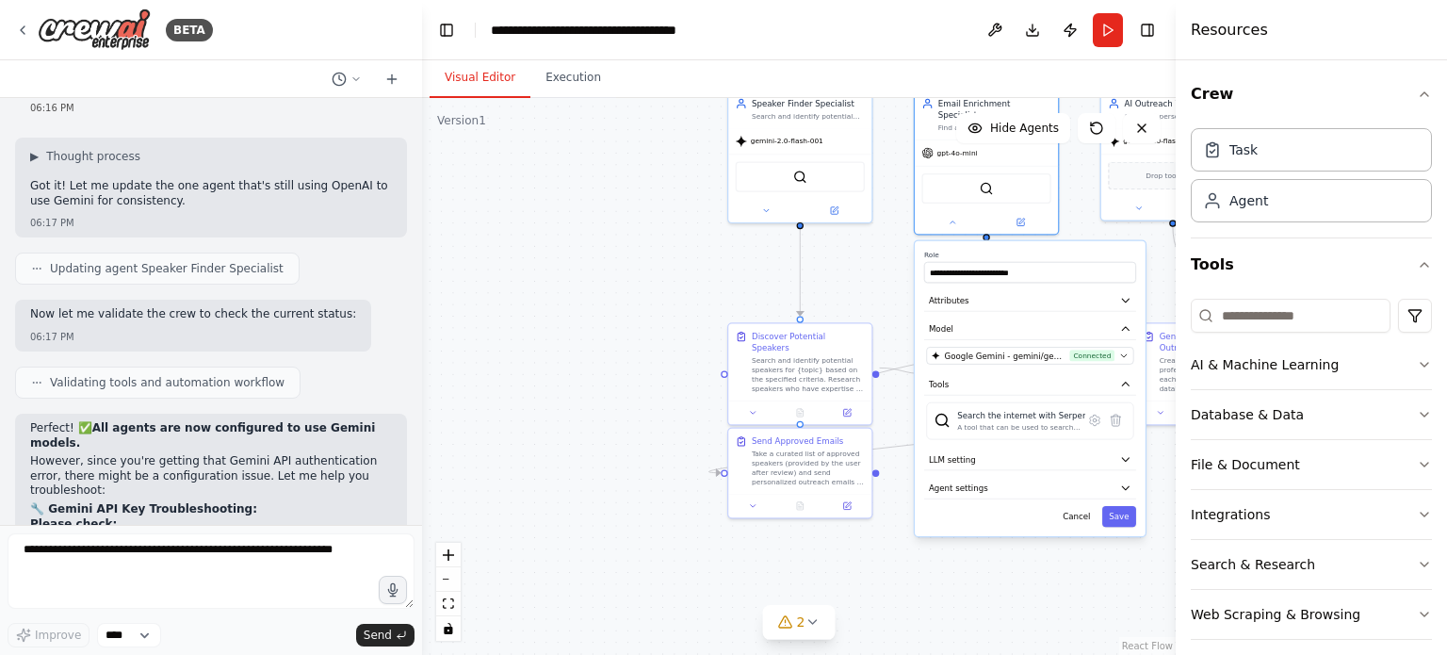
drag, startPoint x: 630, startPoint y: 471, endPoint x: 631, endPoint y: 236, distance: 234.5
click at [631, 236] on div ".deletable-edge-delete-btn { width: 20px; height: 20px; border: 0px solid #ffff…" at bounding box center [799, 376] width 754 height 557
click at [1116, 502] on button "Save" at bounding box center [1119, 512] width 34 height 21
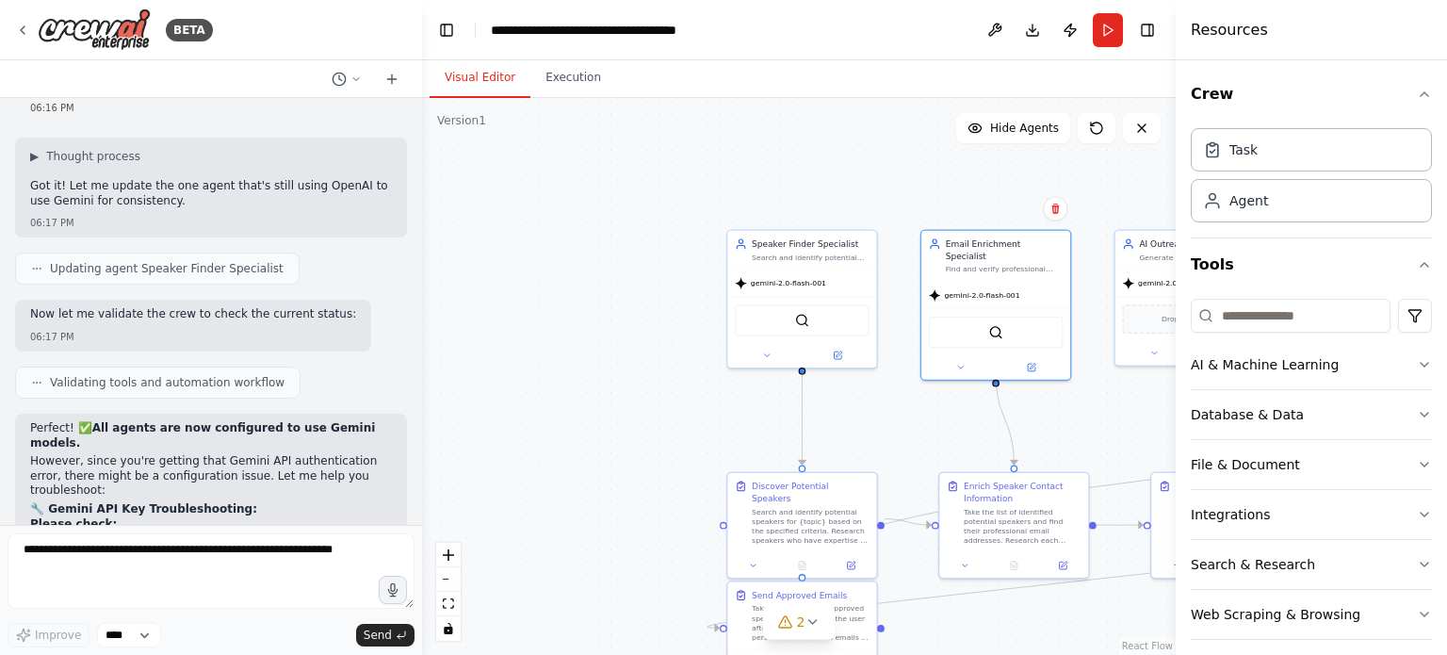
drag, startPoint x: 558, startPoint y: 216, endPoint x: 549, endPoint y: 365, distance: 149.1
click at [549, 365] on div ".deletable-edge-delete-btn { width: 20px; height: 20px; border: 0px solid #ffff…" at bounding box center [799, 376] width 754 height 557
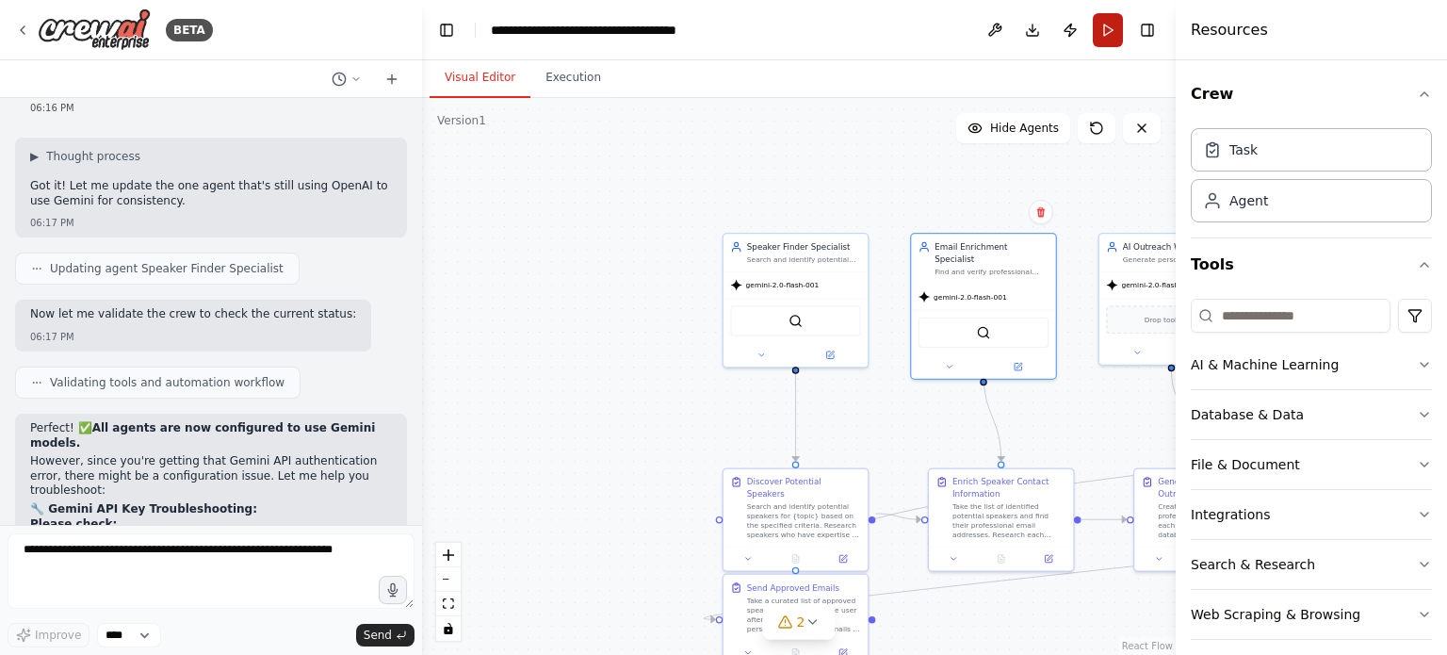
click at [1102, 33] on button "Run" at bounding box center [1108, 30] width 30 height 34
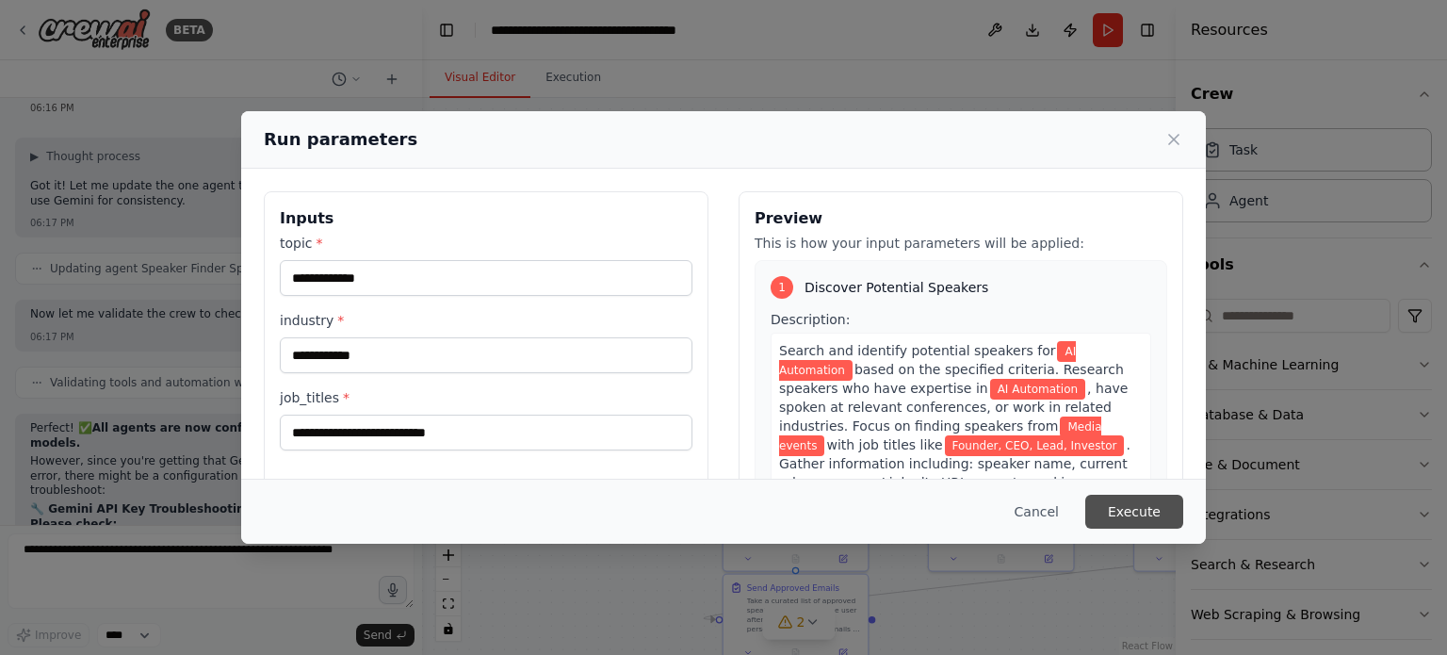
click at [1153, 519] on button "Execute" at bounding box center [1134, 512] width 98 height 34
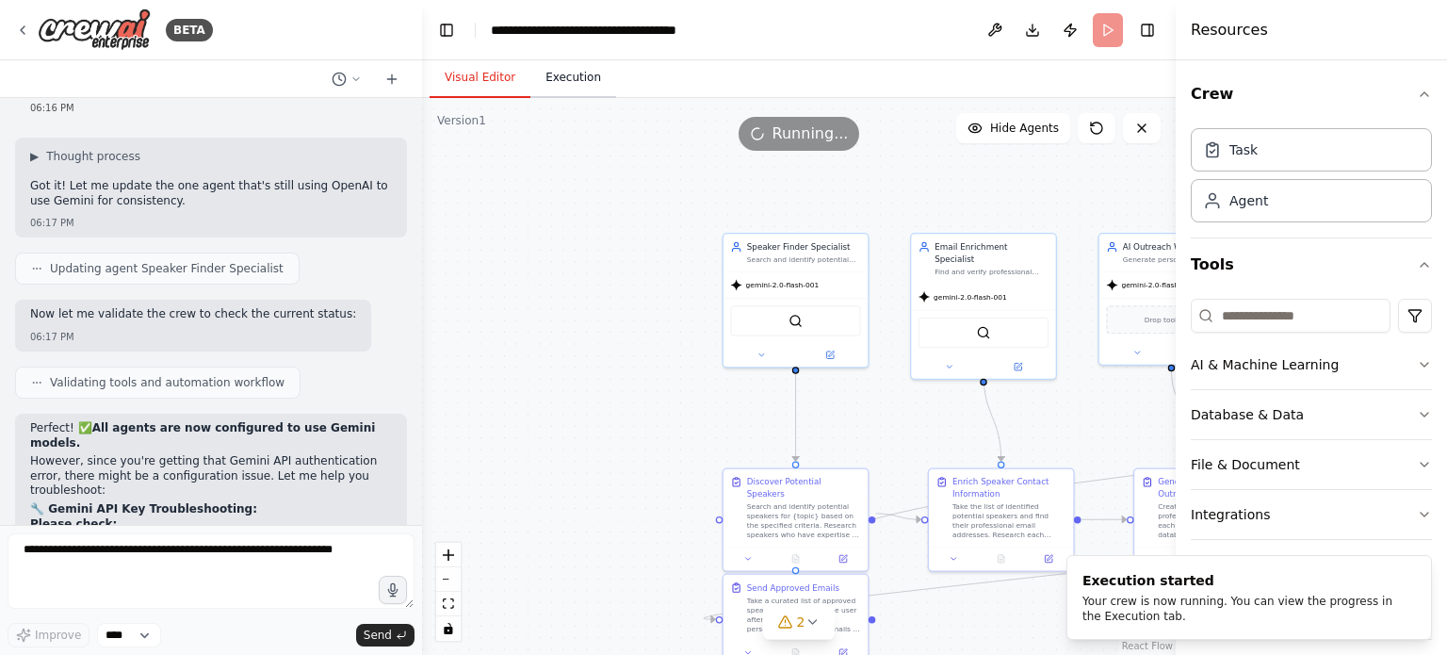
click at [560, 84] on button "Execution" at bounding box center [573, 78] width 86 height 40
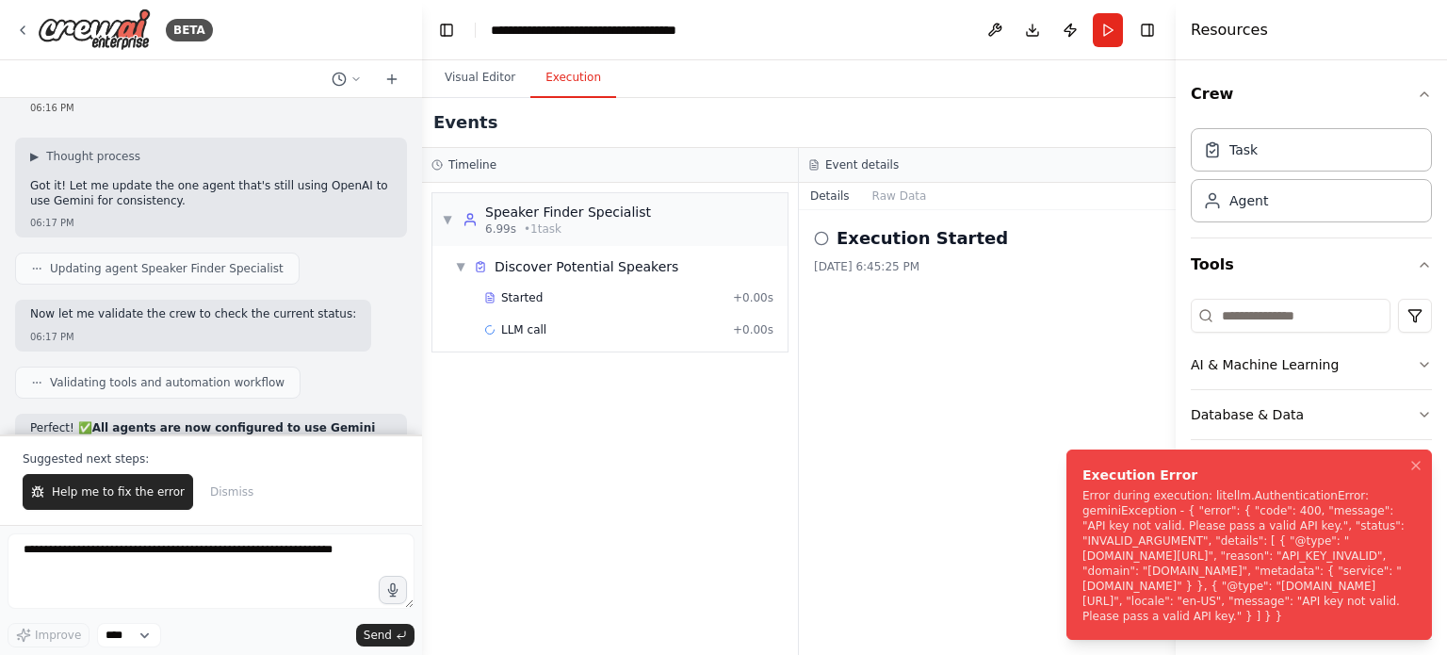
drag, startPoint x: 1147, startPoint y: 617, endPoint x: 1075, endPoint y: 467, distance: 166.4
click at [1075, 467] on li "Execution Error Error during execution: litellm.AuthenticationError: geminiExce…" at bounding box center [1248, 544] width 365 height 190
copy div "Execution Error Error during execution: litellm.AuthenticationError: geminiExce…"
click at [93, 34] on img at bounding box center [94, 29] width 113 height 42
